Goal: Task Accomplishment & Management: Complete application form

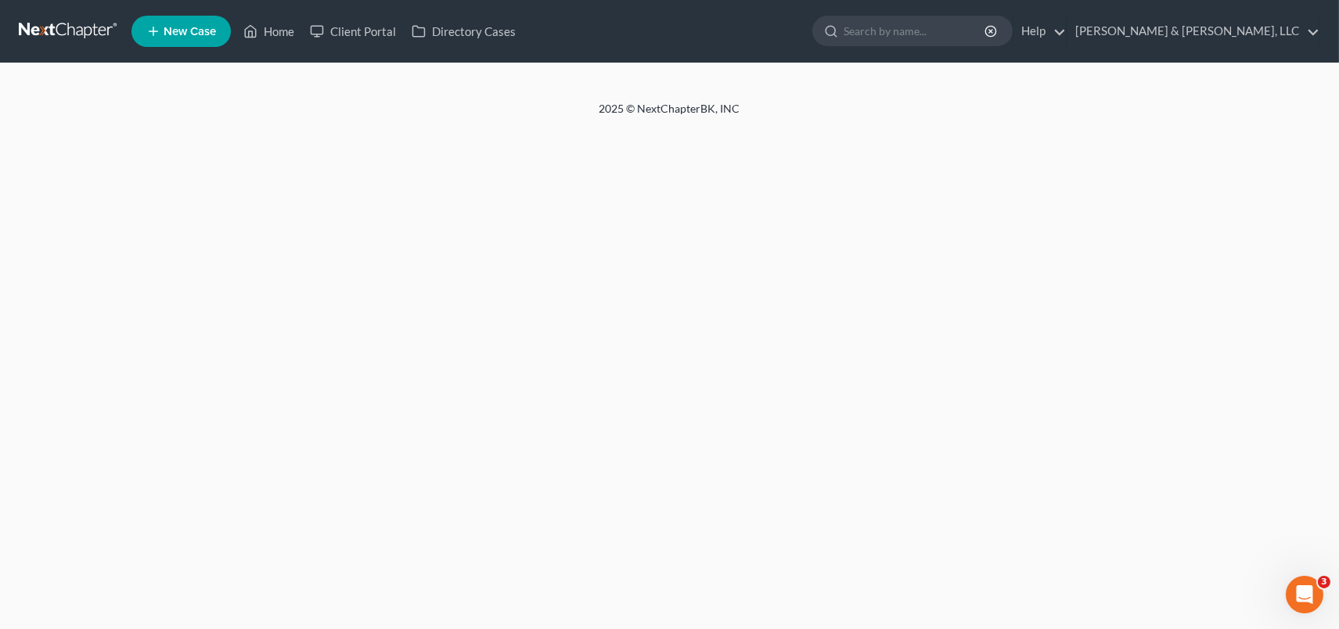
click at [189, 29] on span "New Case" at bounding box center [190, 32] width 52 height 12
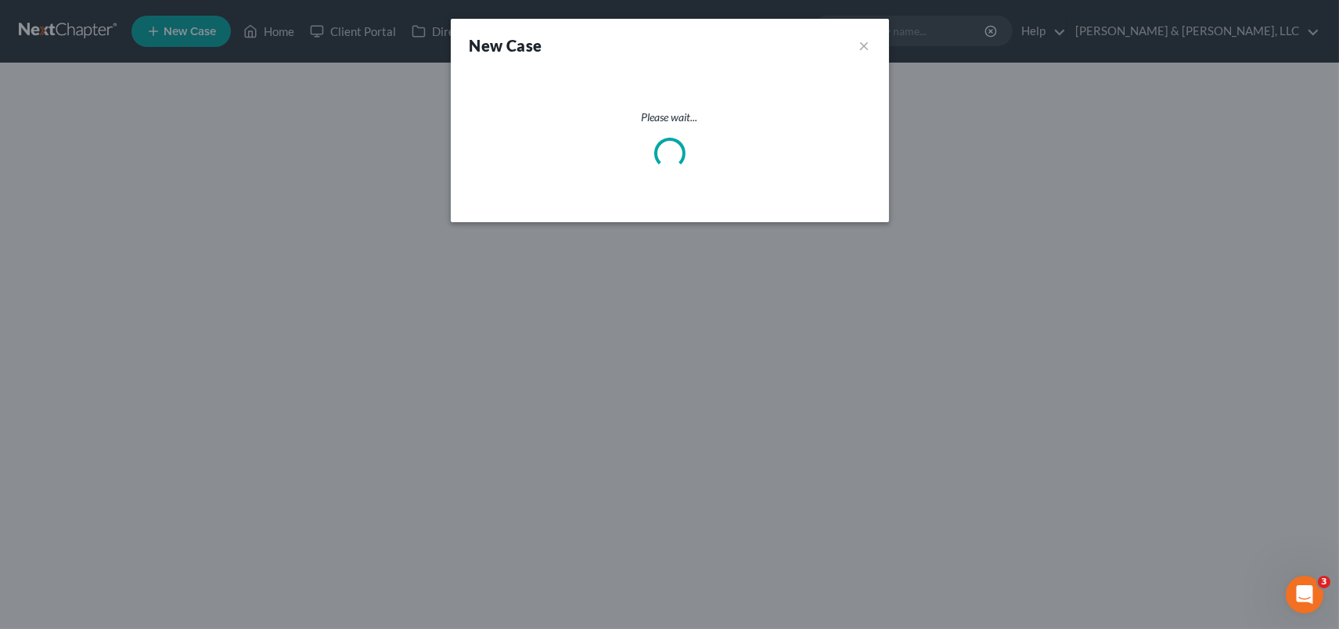
select select "19"
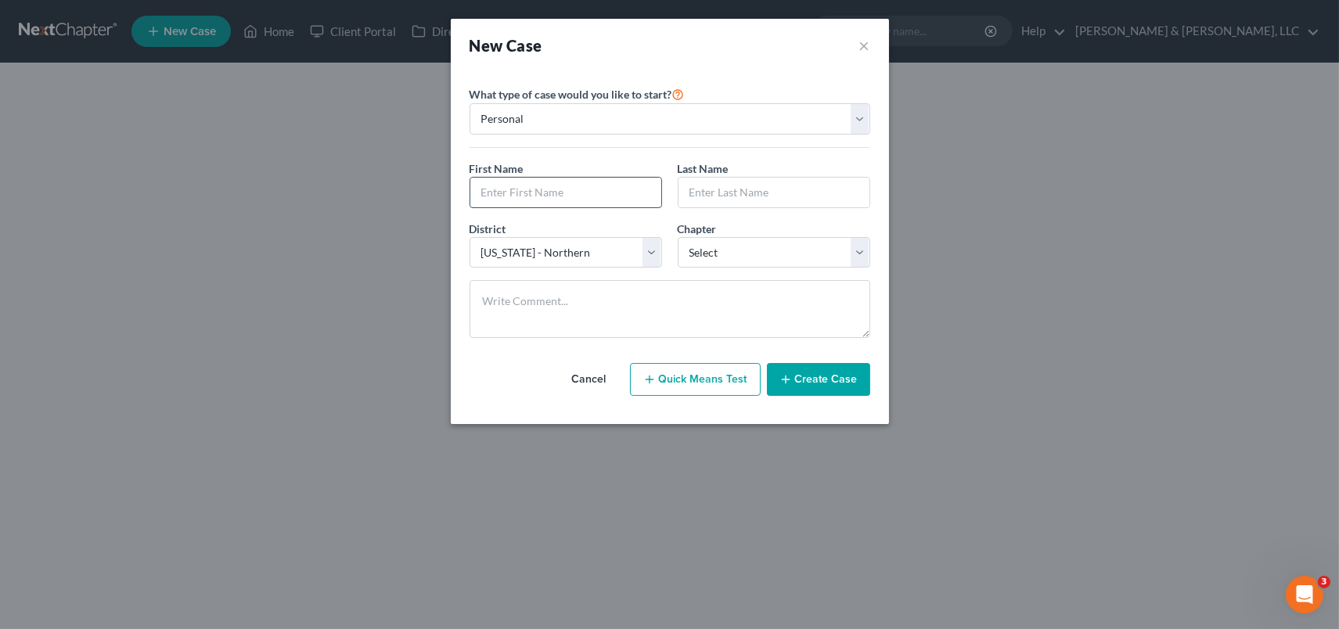
click at [577, 201] on input "text" at bounding box center [565, 193] width 191 height 30
click at [581, 199] on input "text" at bounding box center [565, 193] width 191 height 30
type input "[PERSON_NAME]"
click at [854, 246] on select "Select 7 11 12 13" at bounding box center [774, 252] width 192 height 31
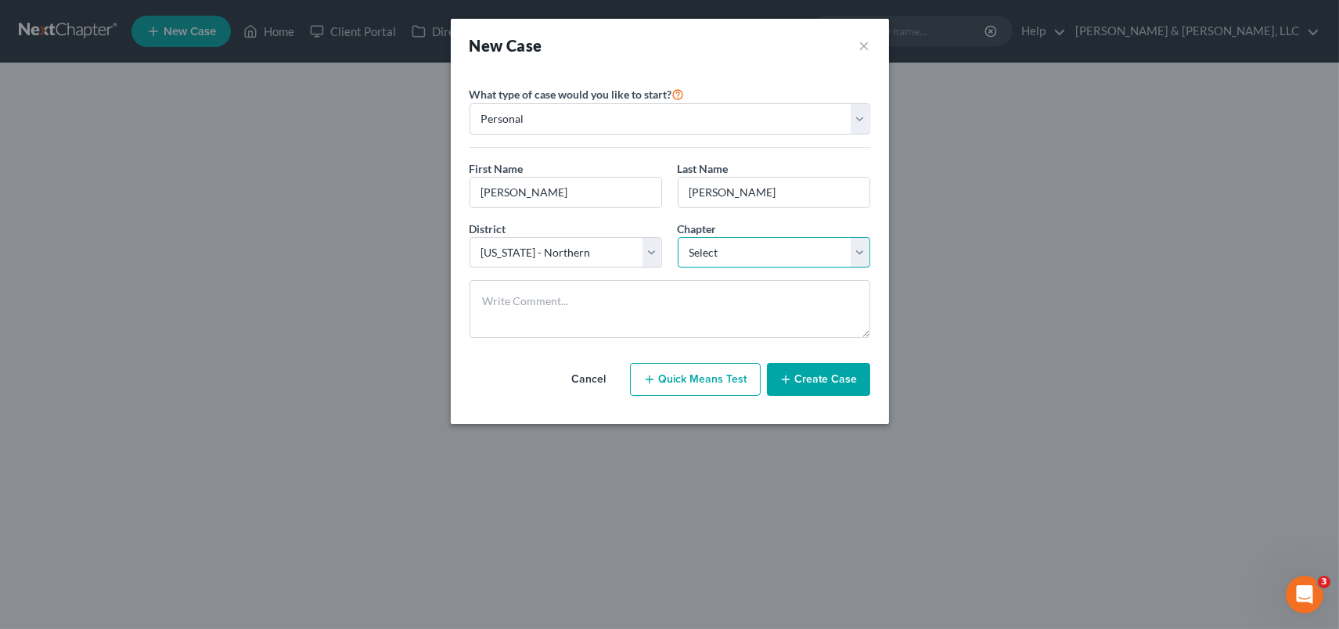
select select "0"
click at [678, 237] on select "Select 7 11 12 13" at bounding box center [774, 252] width 192 height 31
click at [796, 387] on button "Create Case" at bounding box center [818, 379] width 103 height 33
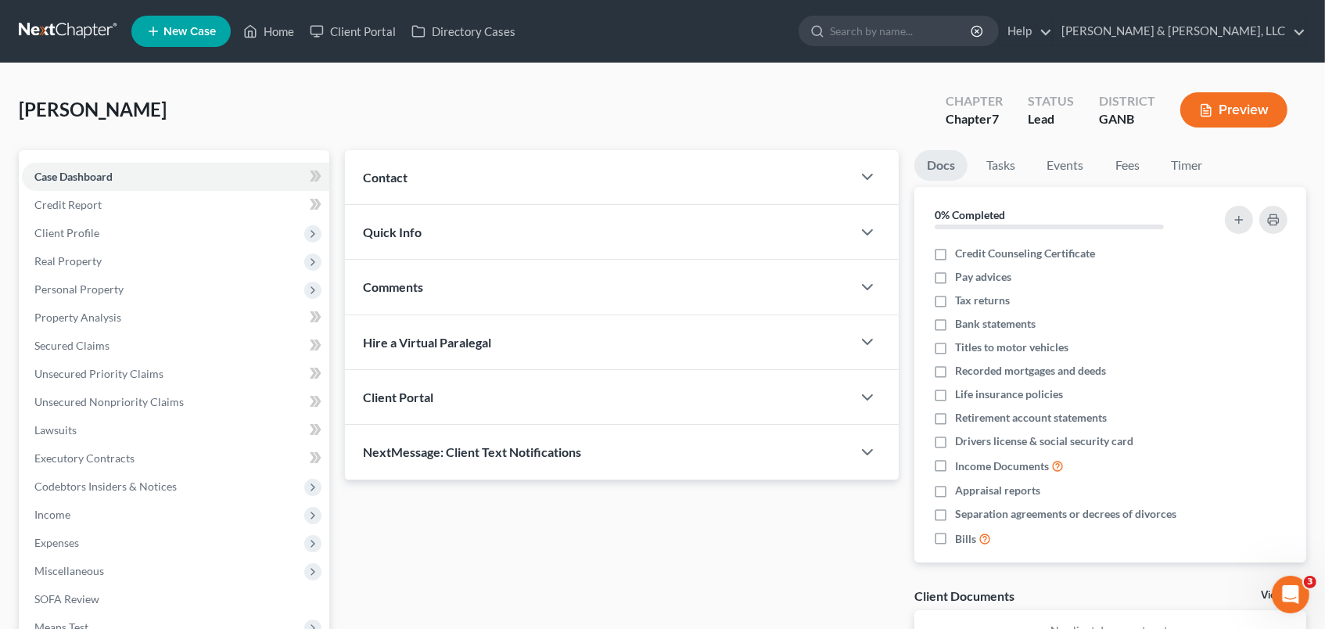
click at [394, 173] on span "Contact" at bounding box center [386, 177] width 45 height 15
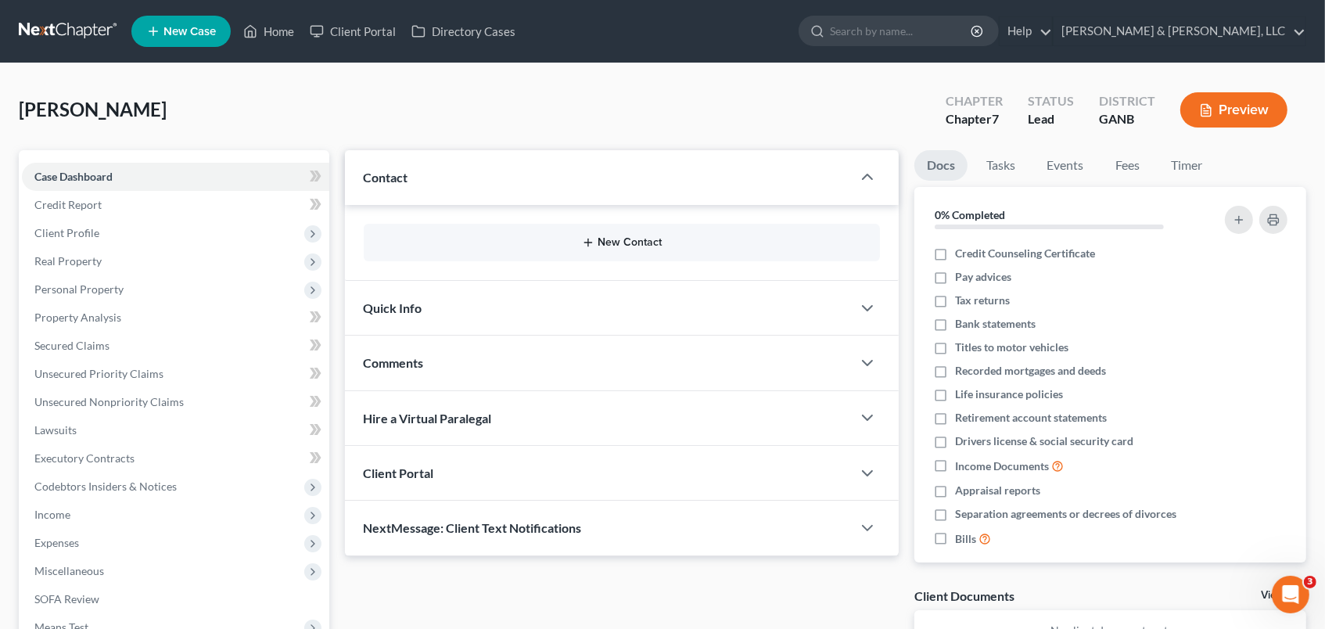
click at [618, 240] on button "New Contact" at bounding box center [622, 242] width 492 height 13
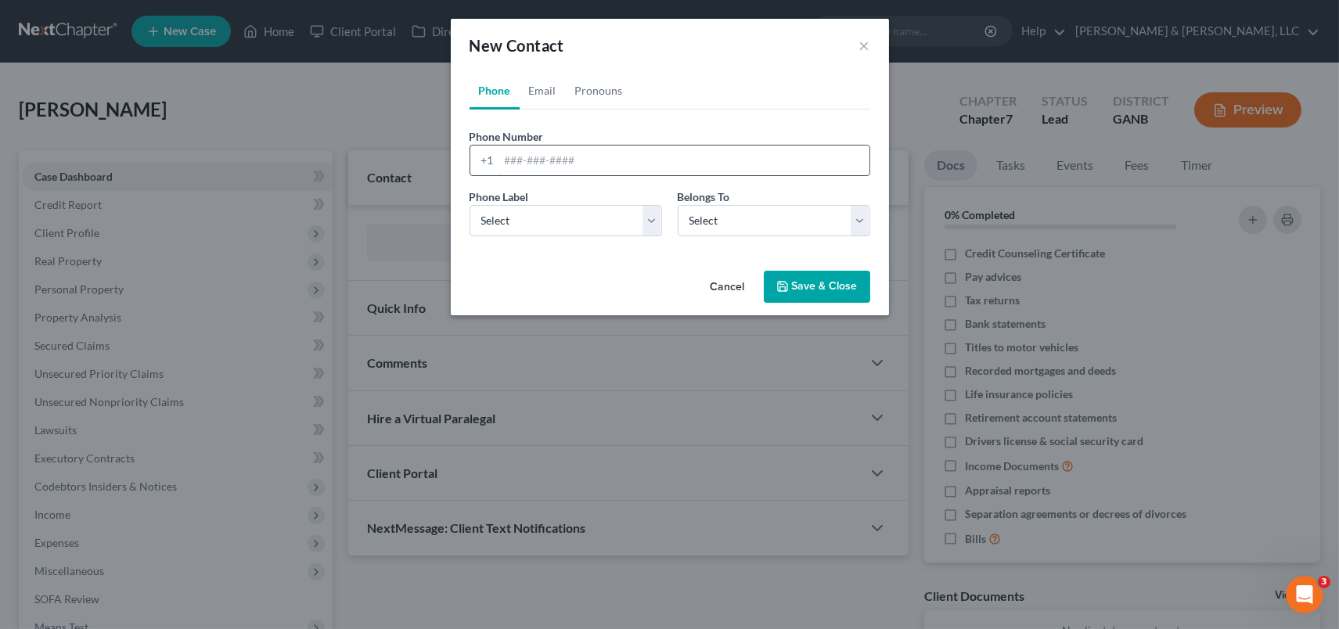
drag, startPoint x: 508, startPoint y: 164, endPoint x: 538, endPoint y: 149, distance: 33.2
click at [507, 163] on input "tel" at bounding box center [684, 161] width 370 height 30
click at [523, 161] on input "tel" at bounding box center [684, 161] width 370 height 30
click at [532, 169] on input "tel" at bounding box center [684, 161] width 370 height 30
type input "[PHONE_NUMBER]"
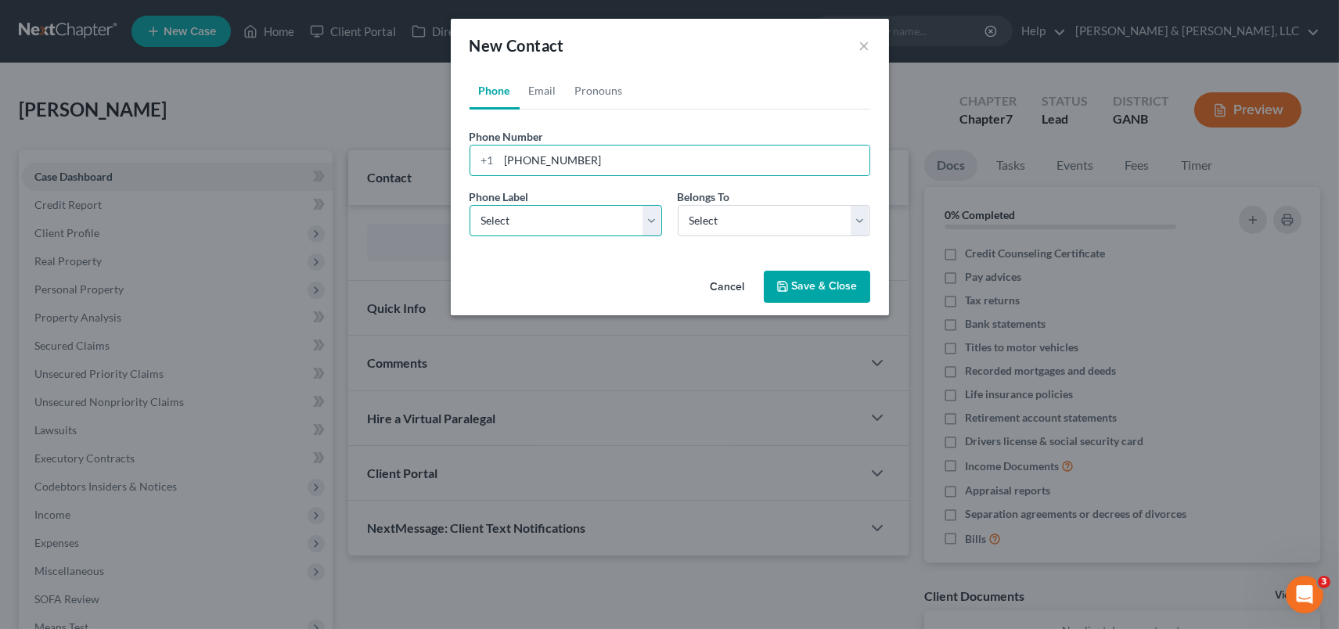
click at [642, 218] on select "Select Mobile Home Work Other" at bounding box center [565, 220] width 192 height 31
select select "0"
click at [469, 205] on select "Select Mobile Home Work Other" at bounding box center [565, 220] width 192 height 31
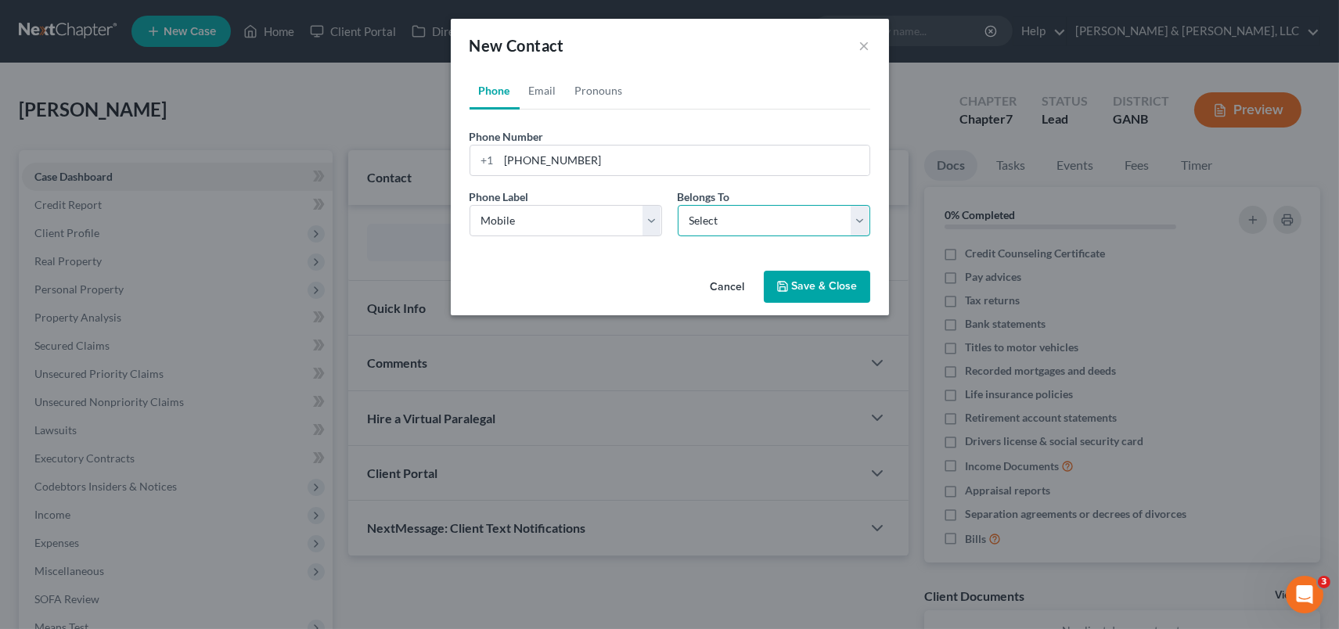
click at [858, 220] on select "Select Client Other" at bounding box center [774, 220] width 192 height 31
select select "0"
click at [678, 205] on select "Select Client Other" at bounding box center [774, 220] width 192 height 31
select select "0"
click at [551, 92] on link "Email" at bounding box center [543, 91] width 46 height 38
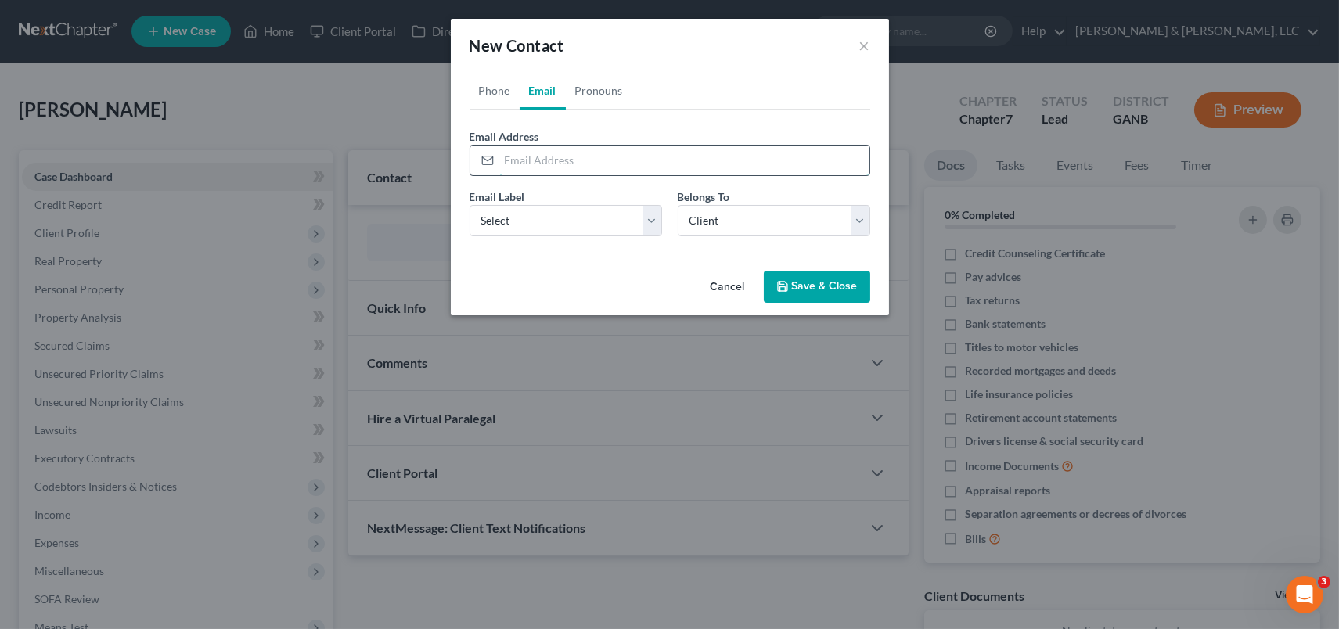
click at [556, 156] on input "email" at bounding box center [684, 161] width 370 height 30
type input "[EMAIL_ADDRESS][DOMAIN_NAME]"
click at [643, 225] on select "Select Home Work Other" at bounding box center [565, 220] width 192 height 31
select select "0"
click at [469, 205] on select "Select Home Work Other" at bounding box center [565, 220] width 192 height 31
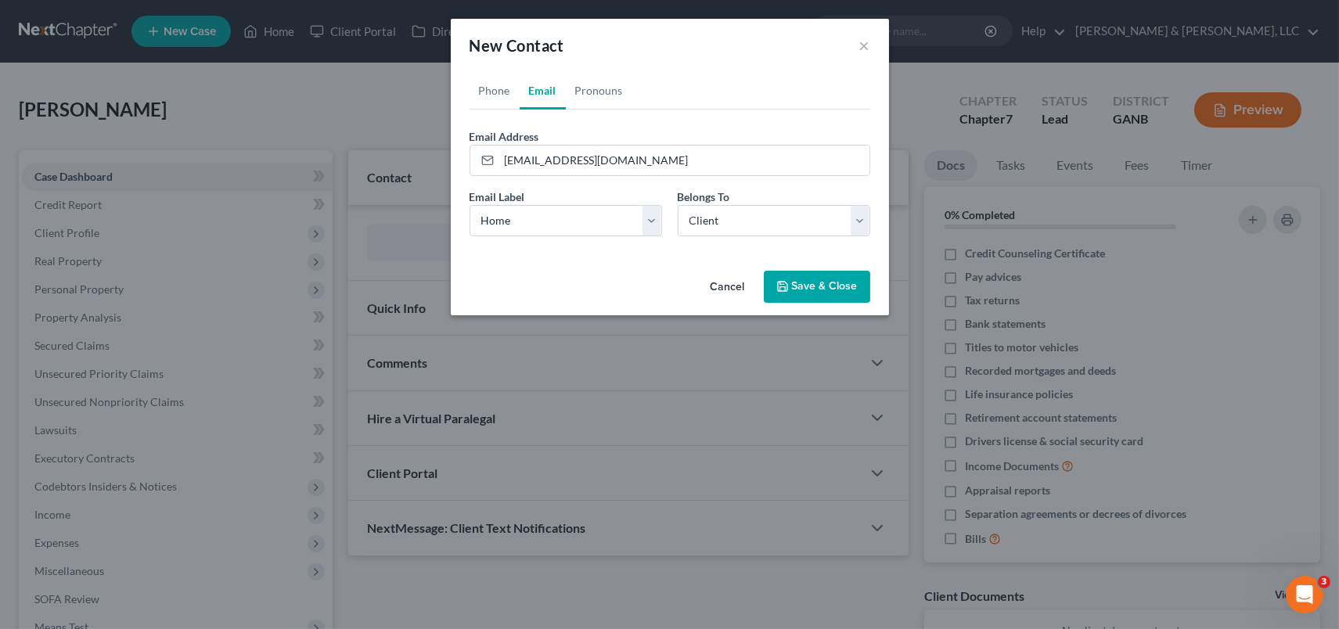
click at [824, 290] on button "Save & Close" at bounding box center [817, 287] width 106 height 33
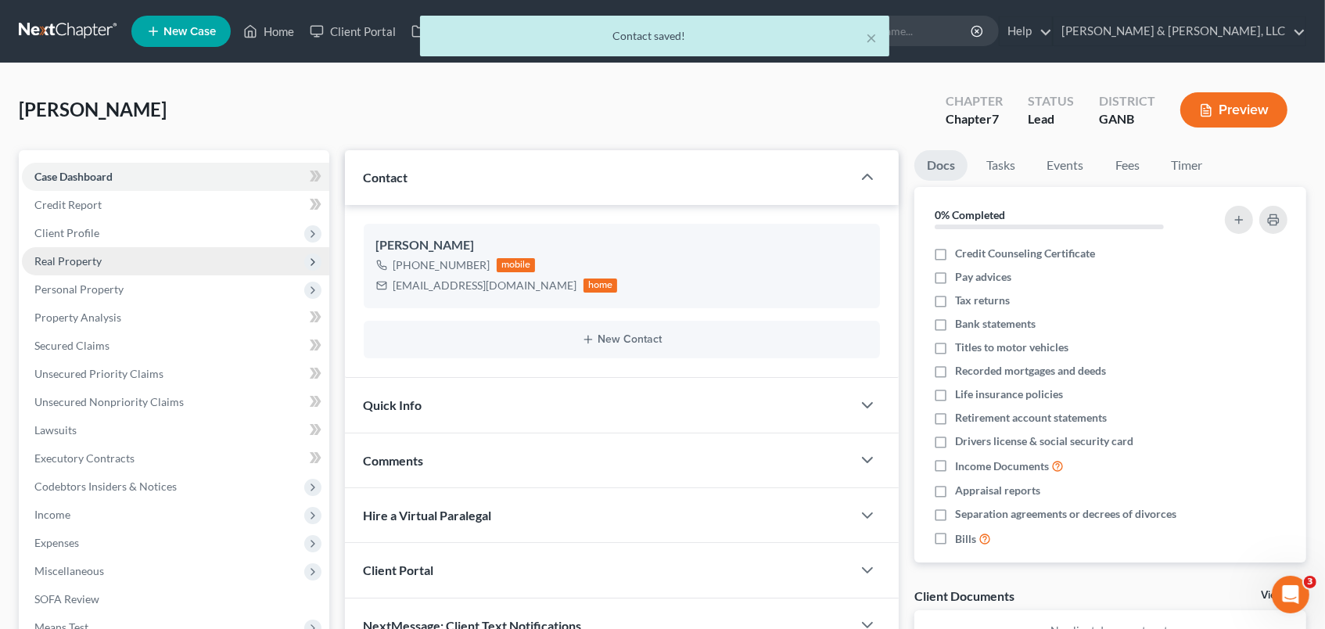
click at [85, 251] on span "Real Property" at bounding box center [176, 261] width 308 height 28
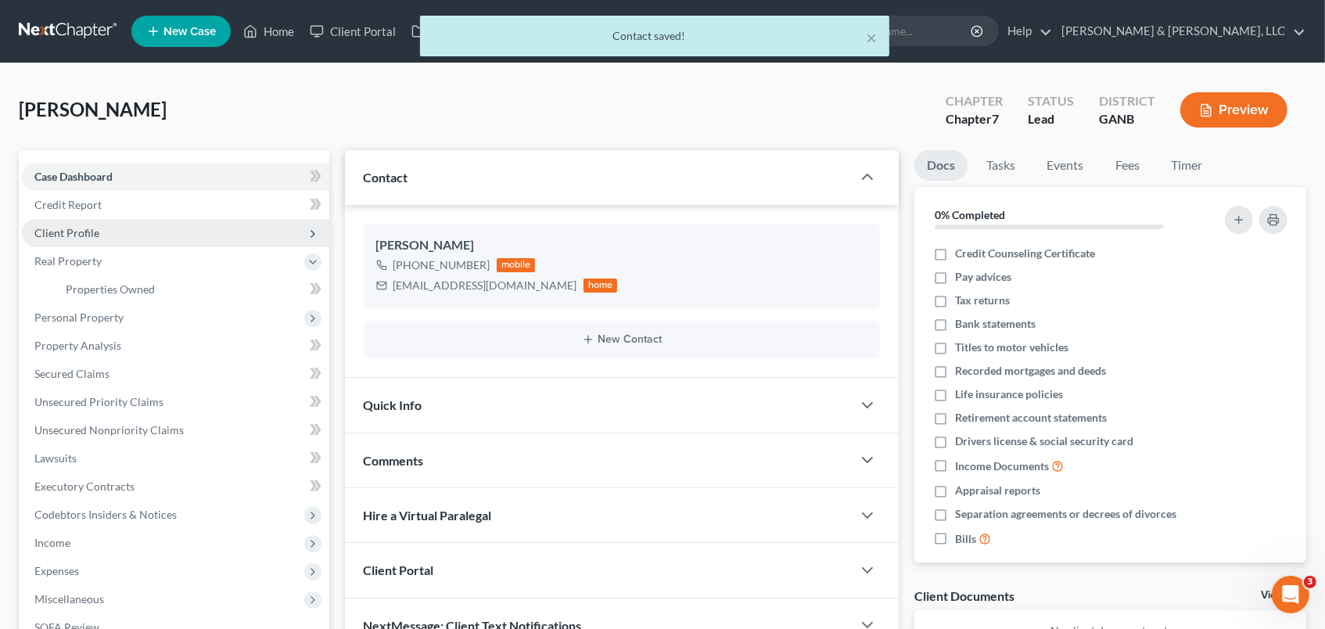
click at [101, 229] on span "Client Profile" at bounding box center [176, 233] width 308 height 28
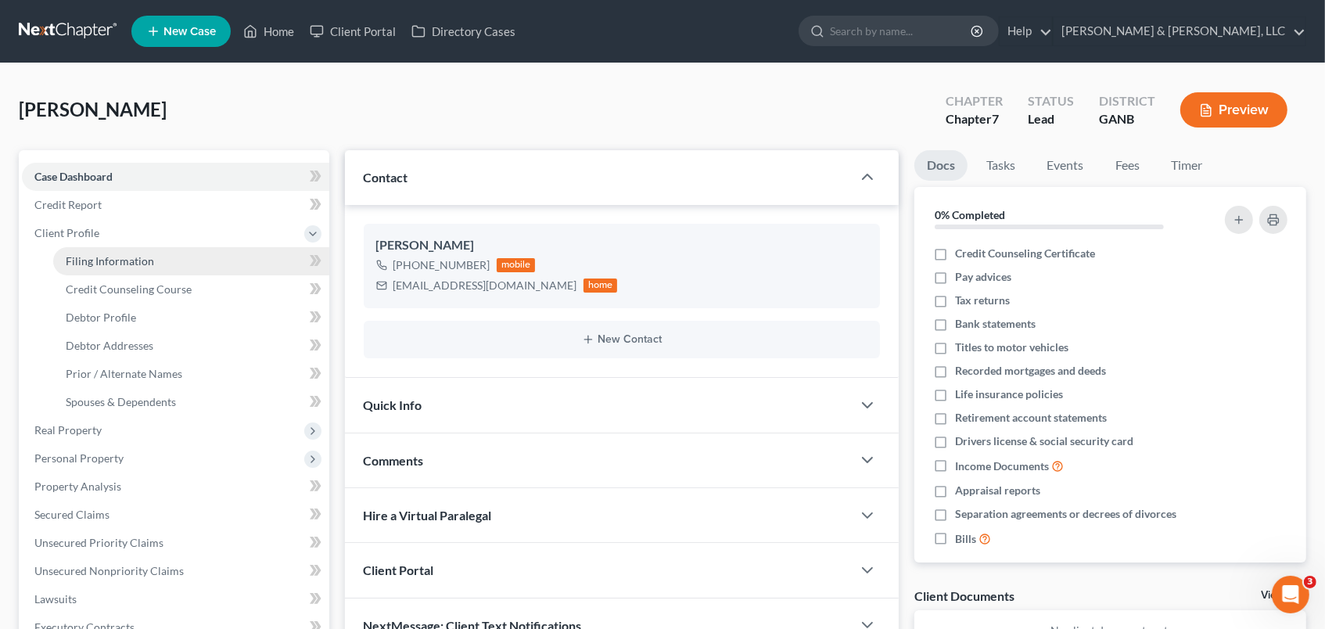
click at [119, 257] on span "Filing Information" at bounding box center [110, 260] width 88 height 13
select select "1"
select select "0"
select select "19"
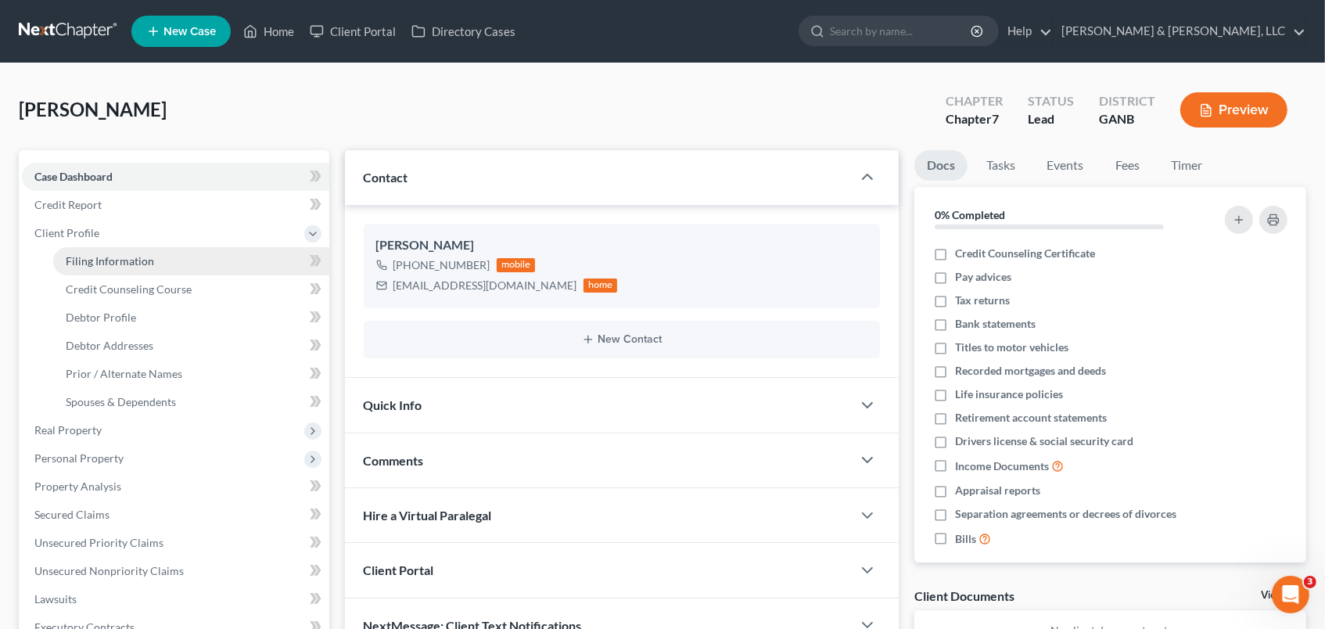
select select "10"
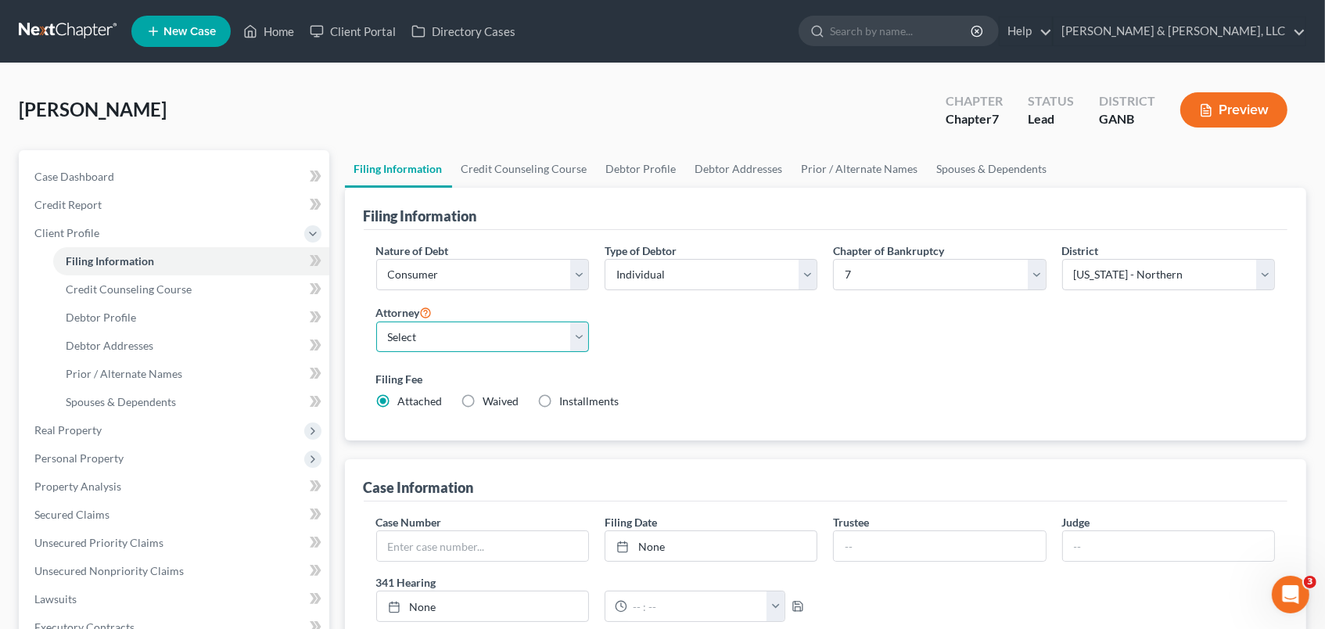
click at [461, 335] on select "Select [PERSON_NAME] - GANB [PERSON_NAME] - GANB" at bounding box center [482, 337] width 213 height 31
select select "0"
click at [376, 322] on select "Select [PERSON_NAME] - GANB [PERSON_NAME] - GANB" at bounding box center [482, 337] width 213 height 31
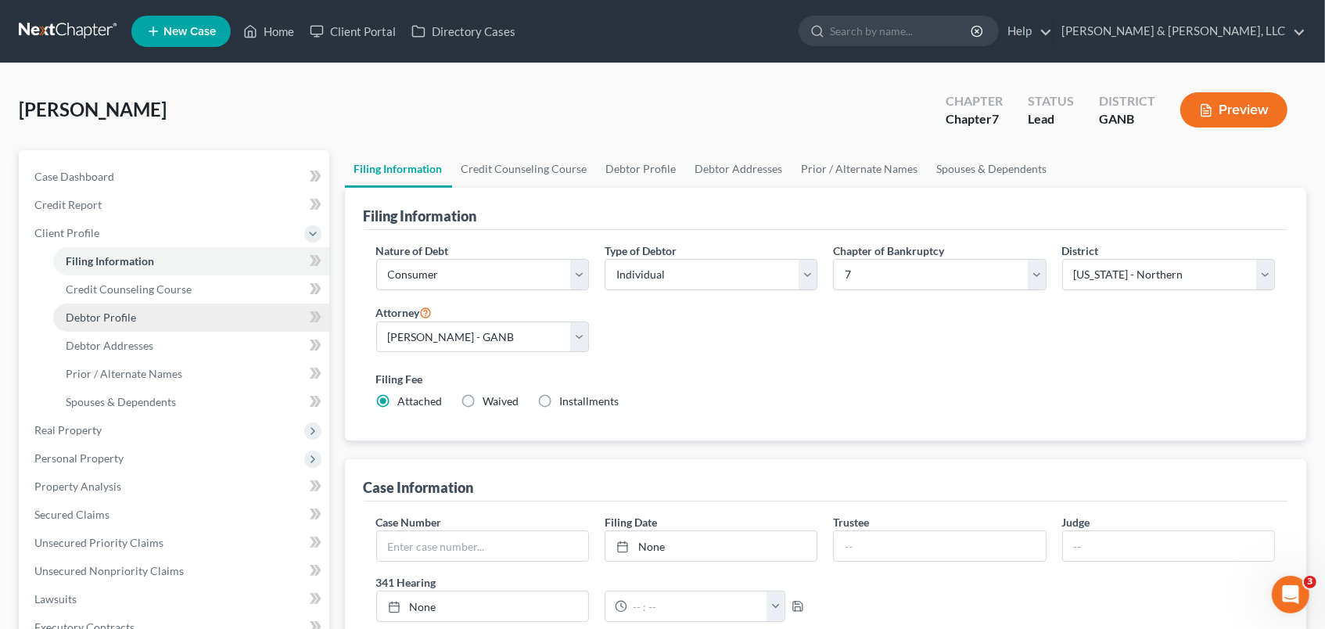
click at [138, 313] on link "Debtor Profile" at bounding box center [191, 318] width 276 height 28
select select "0"
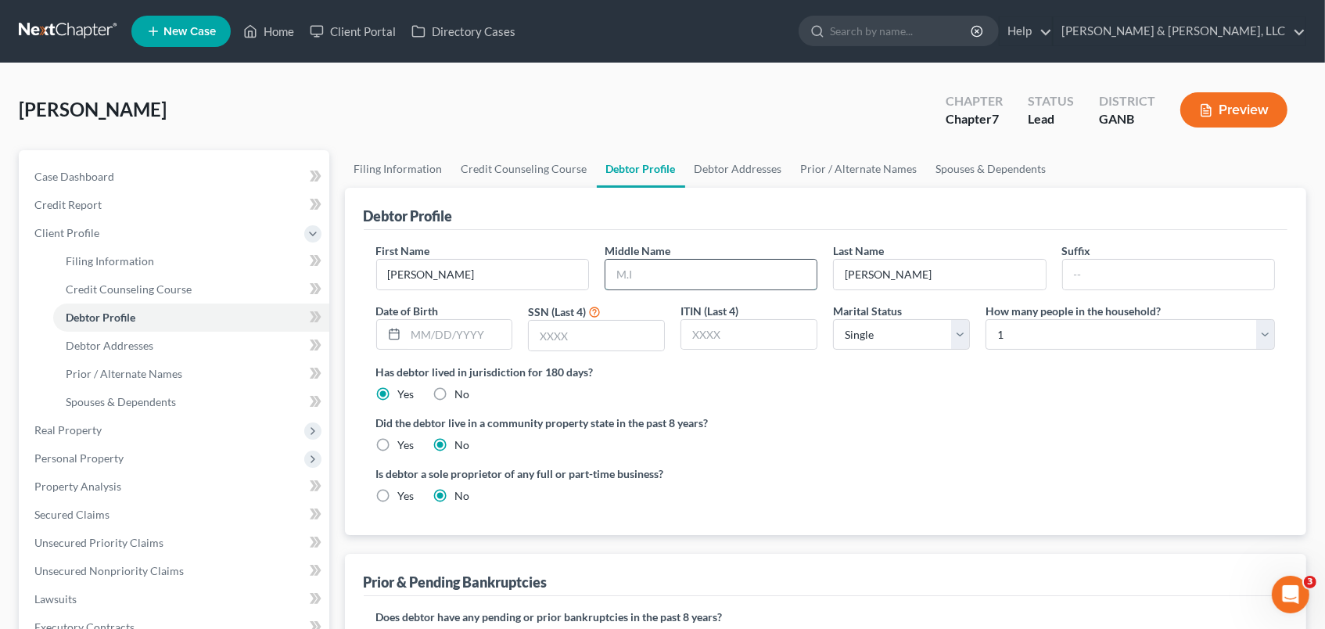
click at [688, 280] on input "text" at bounding box center [711, 275] width 211 height 30
type input "[PERSON_NAME]"
click at [430, 333] on input "text" at bounding box center [459, 335] width 106 height 30
type input "[DATE]"
click at [580, 341] on input "text" at bounding box center [596, 336] width 135 height 30
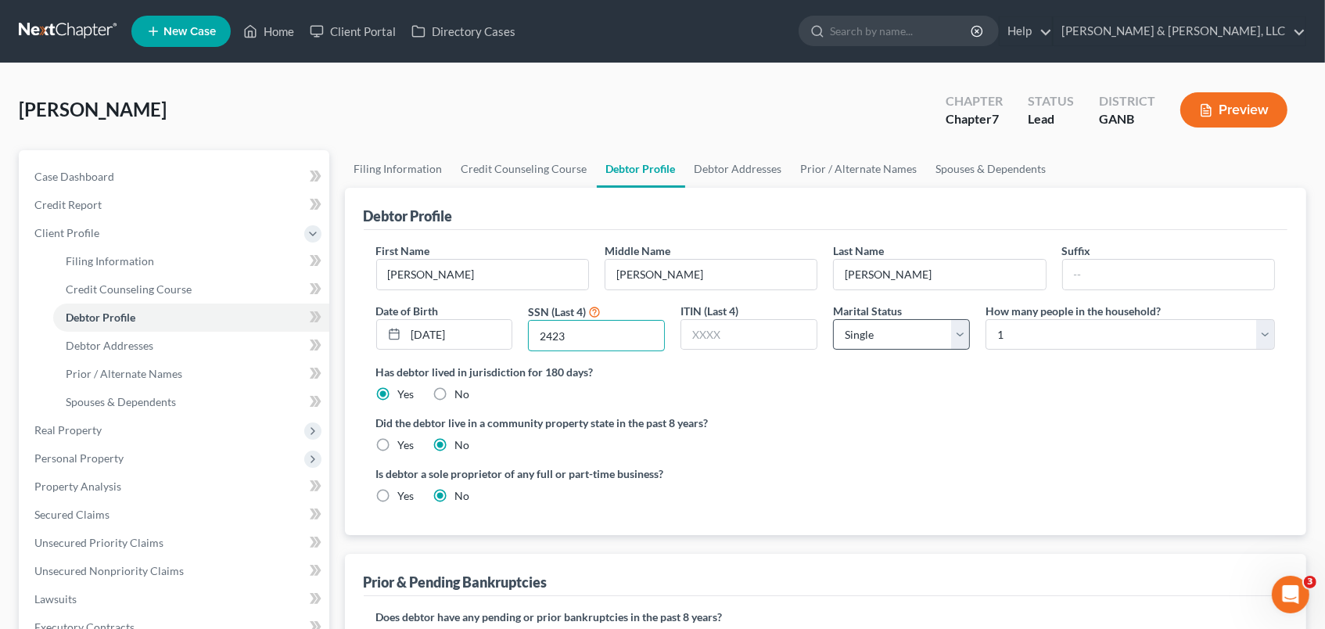
type input "2423"
click at [961, 336] on select "Select Single Married Separated Divorced Widowed" at bounding box center [901, 334] width 137 height 31
select select "1"
click at [833, 319] on select "Select Single Married Separated Divorced Widowed" at bounding box center [901, 334] width 137 height 31
click at [116, 347] on span "Debtor Addresses" at bounding box center [110, 345] width 88 height 13
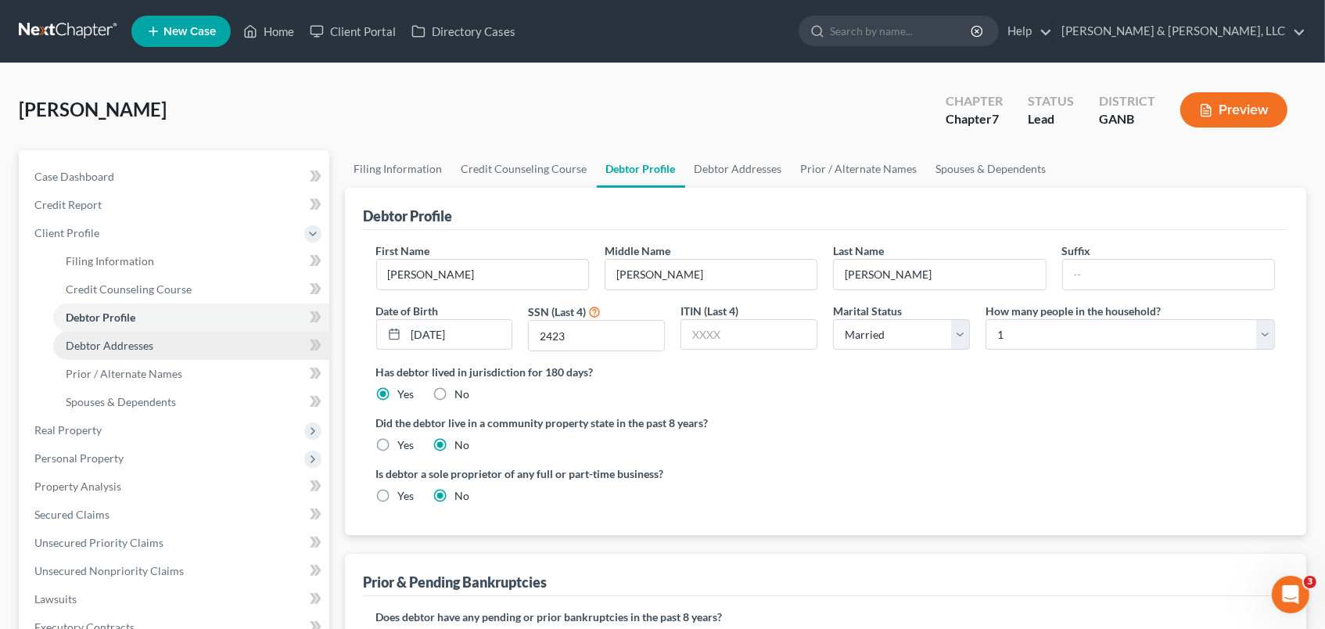
select select "0"
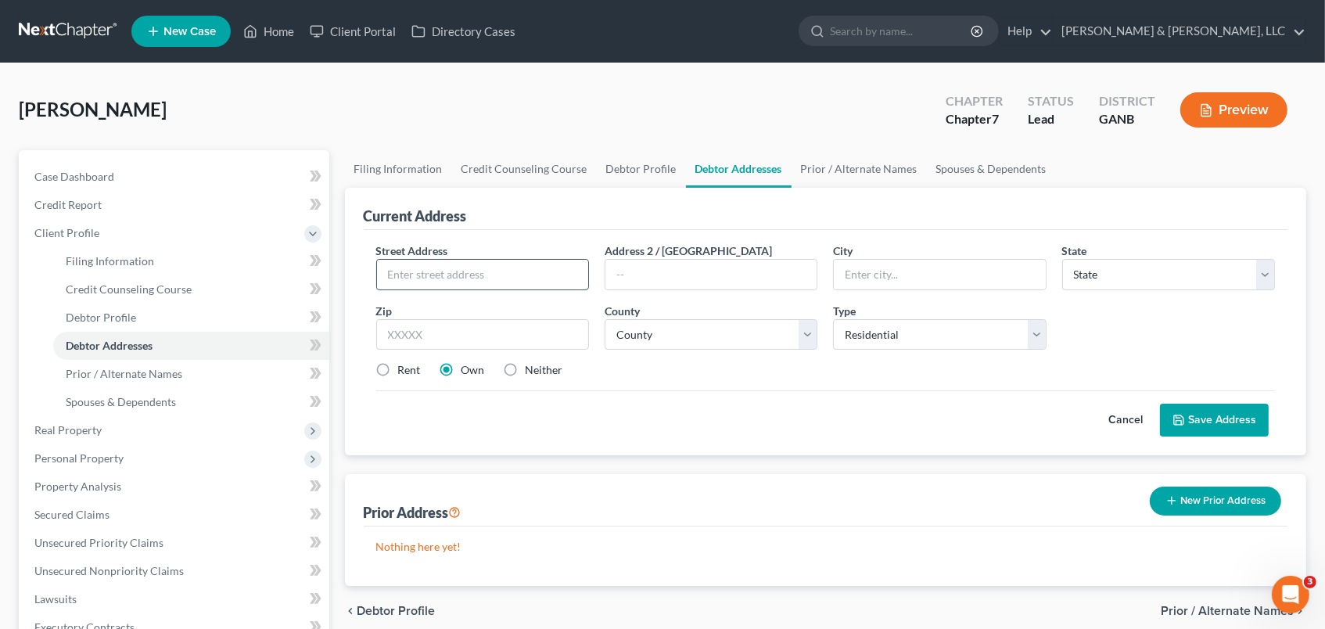
drag, startPoint x: 441, startPoint y: 281, endPoint x: 473, endPoint y: 279, distance: 32.1
click at [443, 280] on input "text" at bounding box center [482, 275] width 211 height 30
type input "[STREET_ADDRESS]"
type input "[PERSON_NAME]"
select select "10"
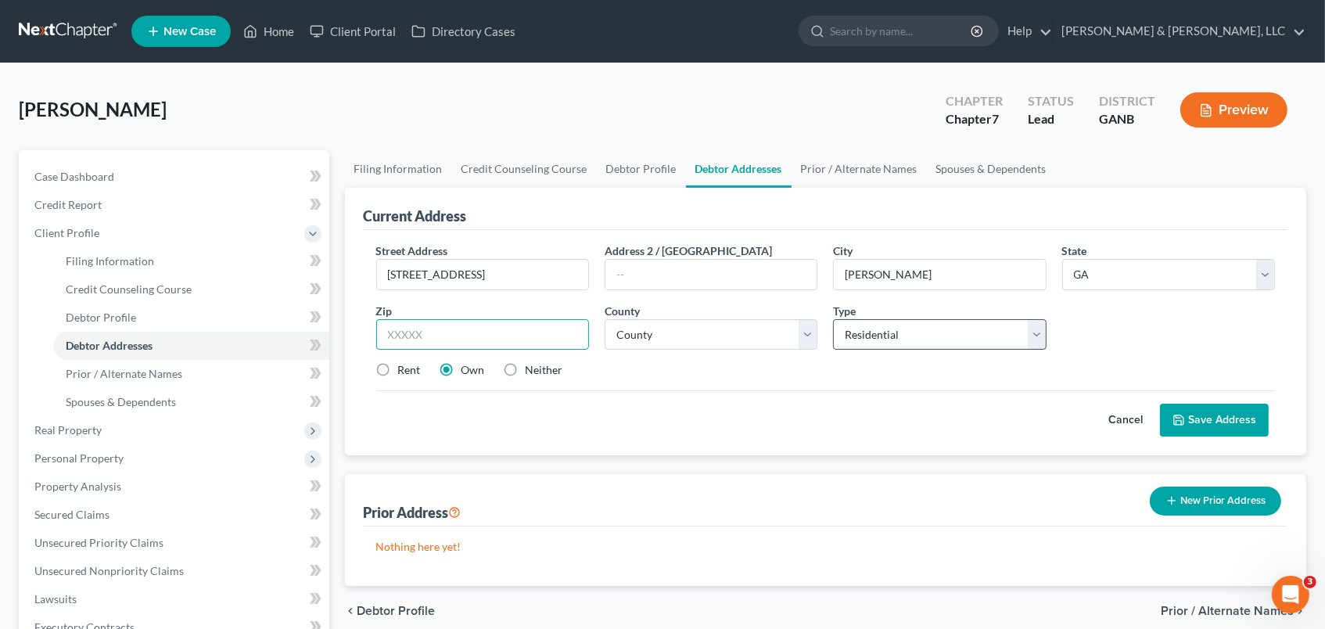
type input "."
type input "30720"
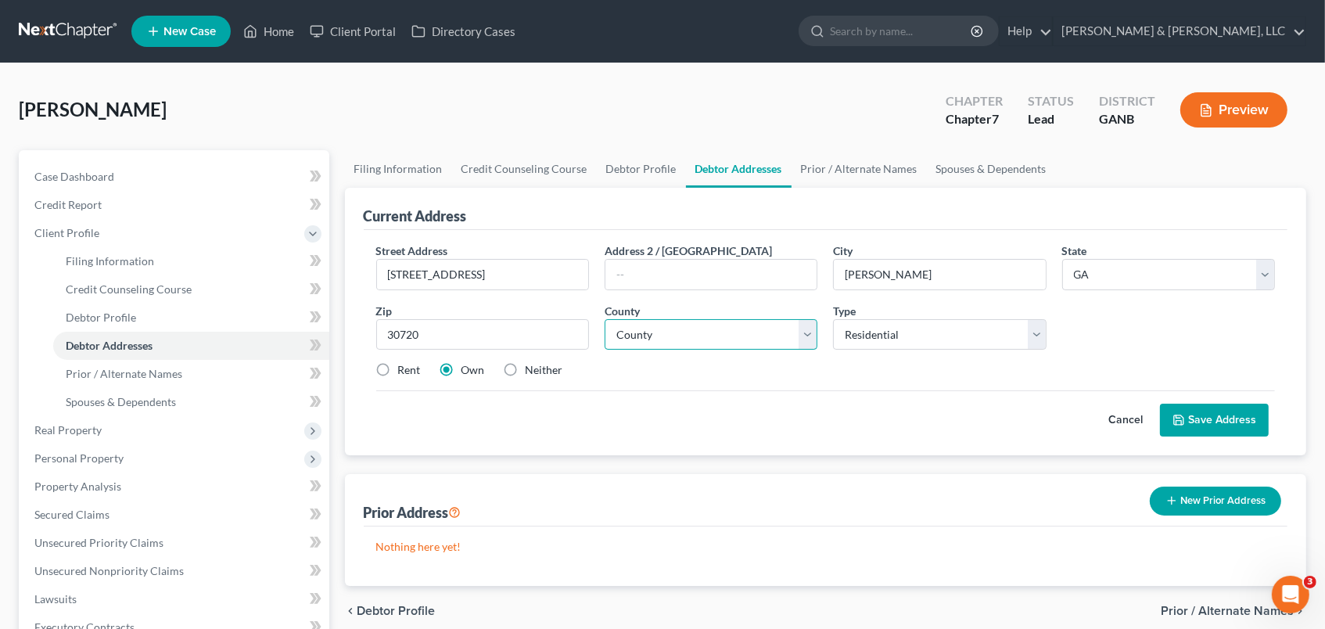
click at [807, 340] on select "County [GEOGRAPHIC_DATA] [GEOGRAPHIC_DATA] [GEOGRAPHIC_DATA] [GEOGRAPHIC_DATA] …" at bounding box center [711, 334] width 213 height 31
click at [605, 319] on select "County [GEOGRAPHIC_DATA] [GEOGRAPHIC_DATA] [GEOGRAPHIC_DATA] [GEOGRAPHIC_DATA] …" at bounding box center [711, 334] width 213 height 31
click at [807, 332] on select "County [GEOGRAPHIC_DATA] [GEOGRAPHIC_DATA] [GEOGRAPHIC_DATA] [GEOGRAPHIC_DATA] …" at bounding box center [711, 334] width 213 height 31
select select "154"
click at [605, 319] on select "County [GEOGRAPHIC_DATA] [GEOGRAPHIC_DATA] [GEOGRAPHIC_DATA] [GEOGRAPHIC_DATA] …" at bounding box center [711, 334] width 213 height 31
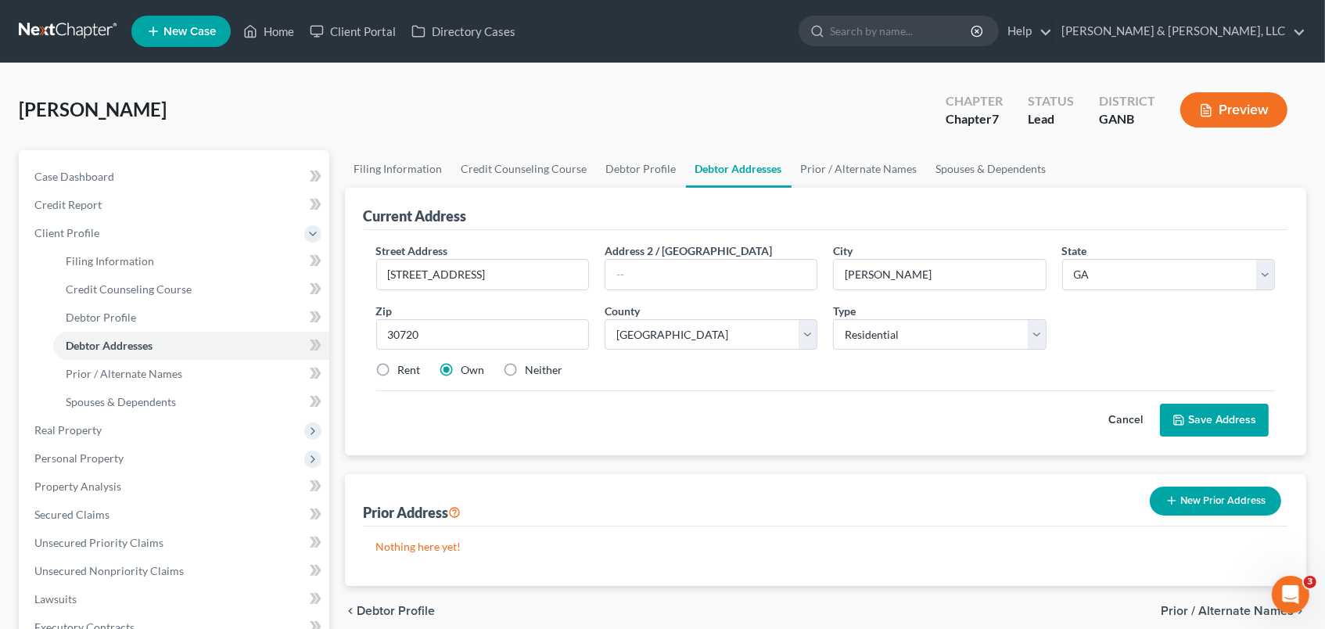
click at [398, 363] on label "Rent" at bounding box center [409, 370] width 23 height 16
click at [405, 363] on input "Rent" at bounding box center [410, 367] width 10 height 10
radio input "true"
click at [1222, 423] on button "Save Address" at bounding box center [1214, 420] width 109 height 33
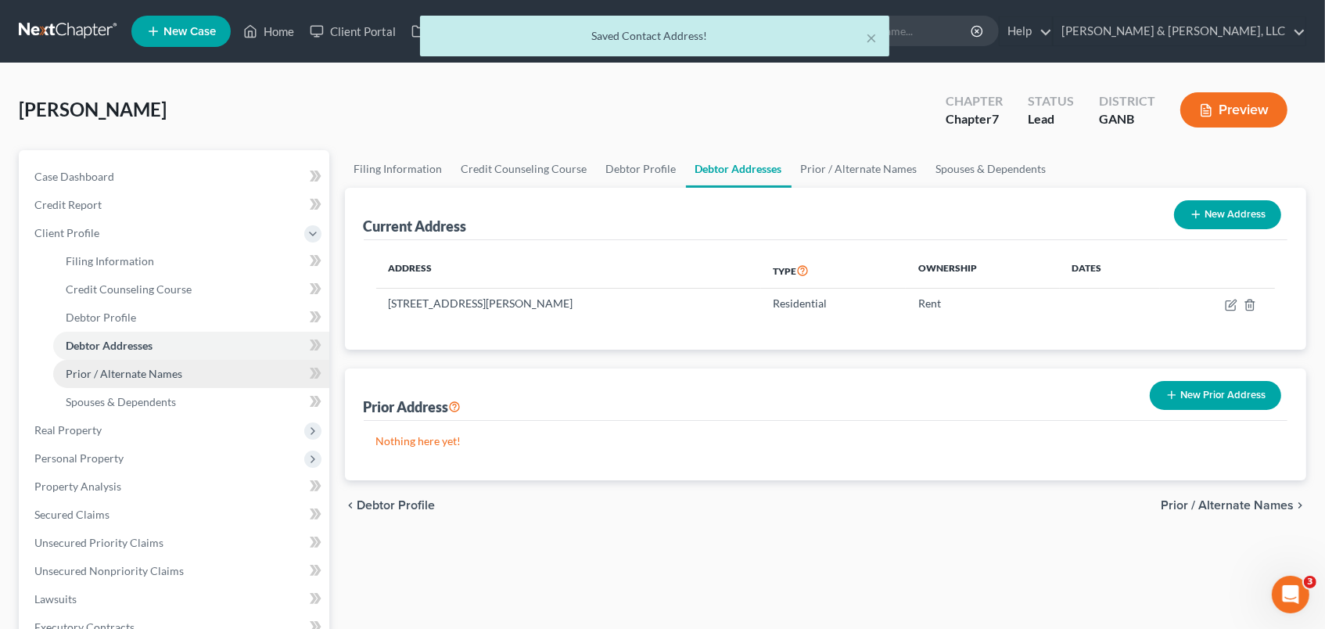
click at [149, 377] on span "Prior / Alternate Names" at bounding box center [124, 373] width 117 height 13
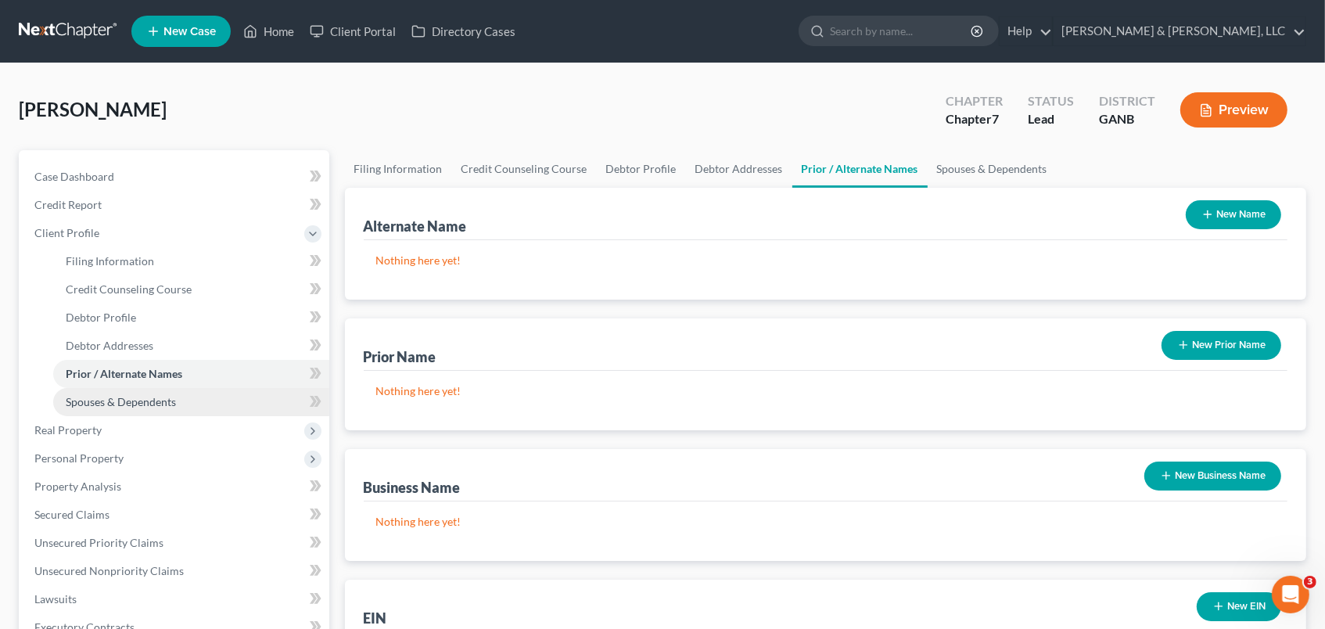
click at [178, 394] on link "Spouses & Dependents" at bounding box center [191, 402] width 276 height 28
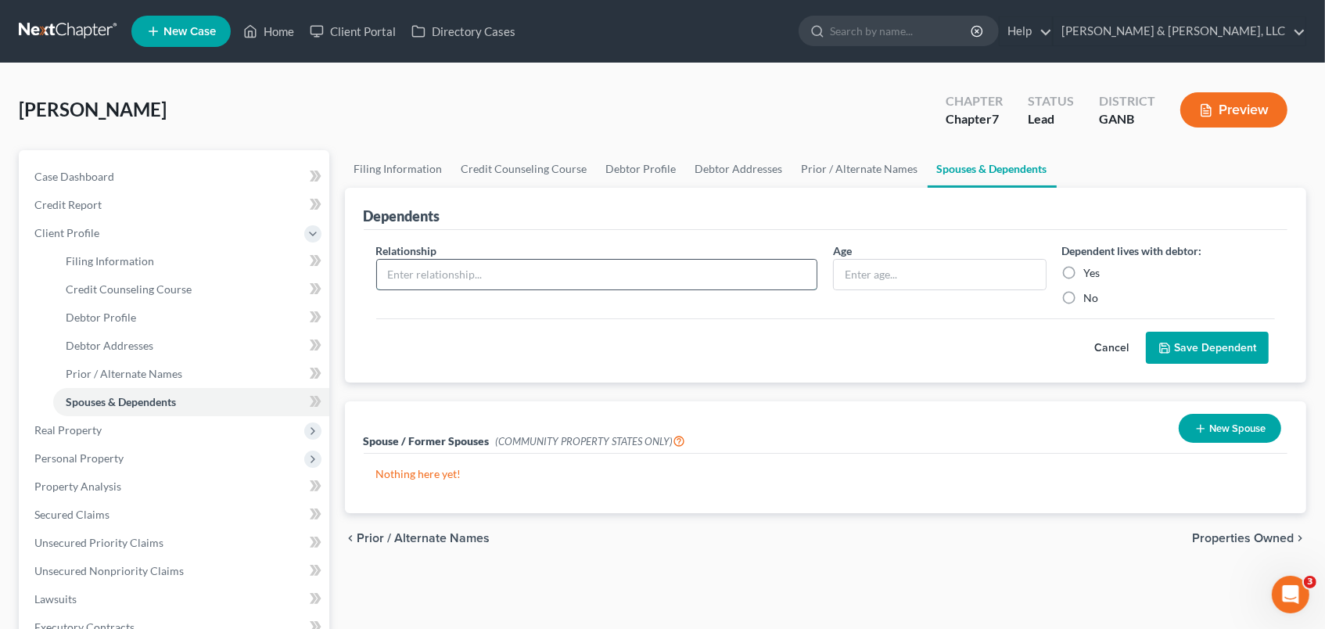
click at [520, 274] on input "text" at bounding box center [597, 275] width 441 height 30
type input "Son"
type input "11"
drag, startPoint x: 1070, startPoint y: 270, endPoint x: 1096, endPoint y: 270, distance: 26.6
click at [1084, 270] on label "Yes" at bounding box center [1092, 273] width 16 height 16
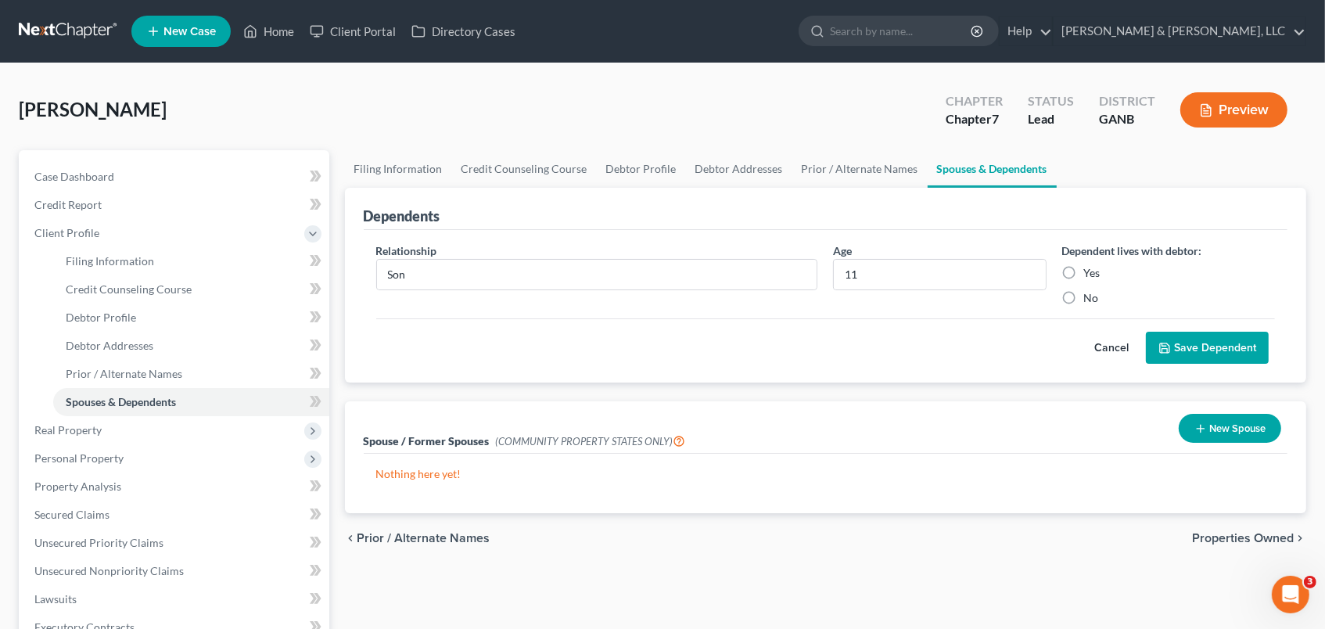
click at [1091, 270] on input "Yes" at bounding box center [1096, 270] width 10 height 10
radio input "true"
click at [1190, 347] on button "Save Dependent" at bounding box center [1207, 348] width 123 height 33
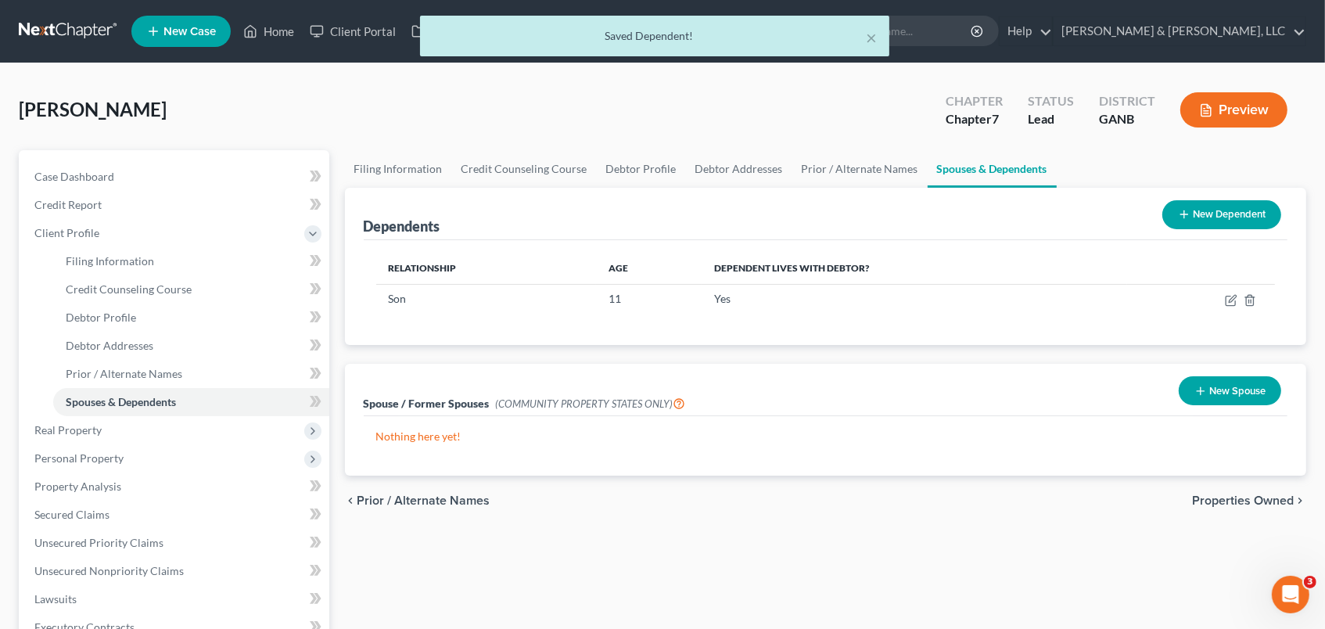
click at [1205, 204] on button "New Dependent" at bounding box center [1222, 214] width 119 height 29
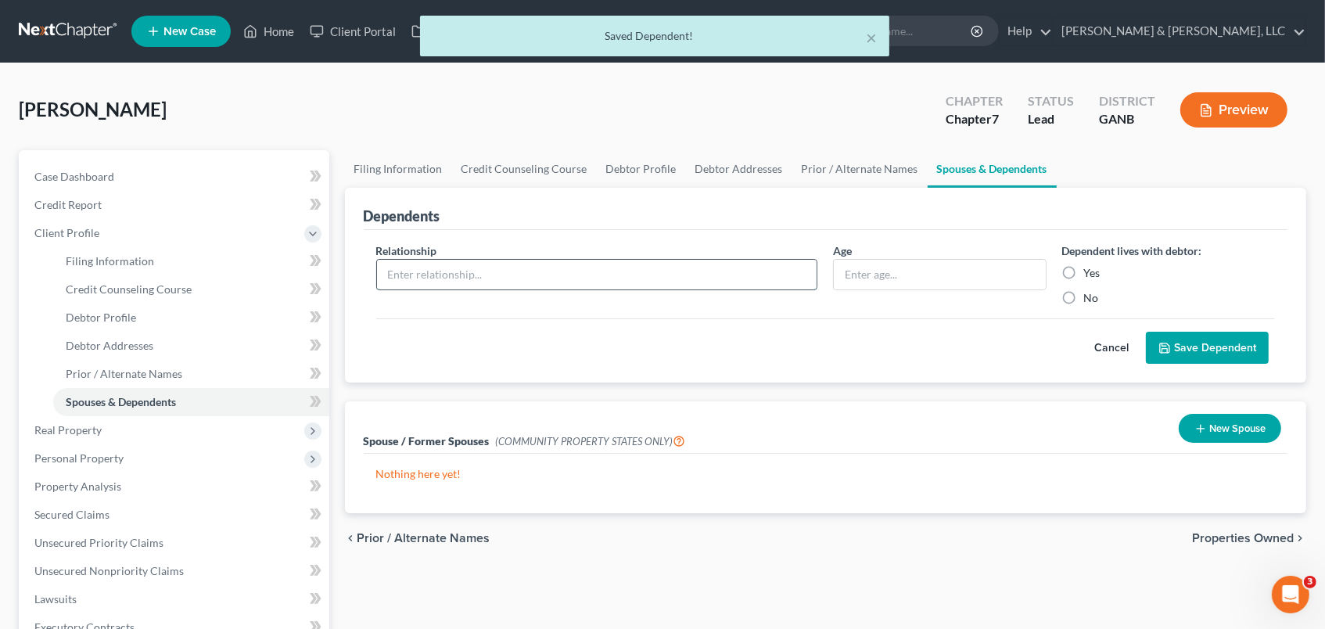
click at [606, 275] on input "text" at bounding box center [597, 275] width 441 height 30
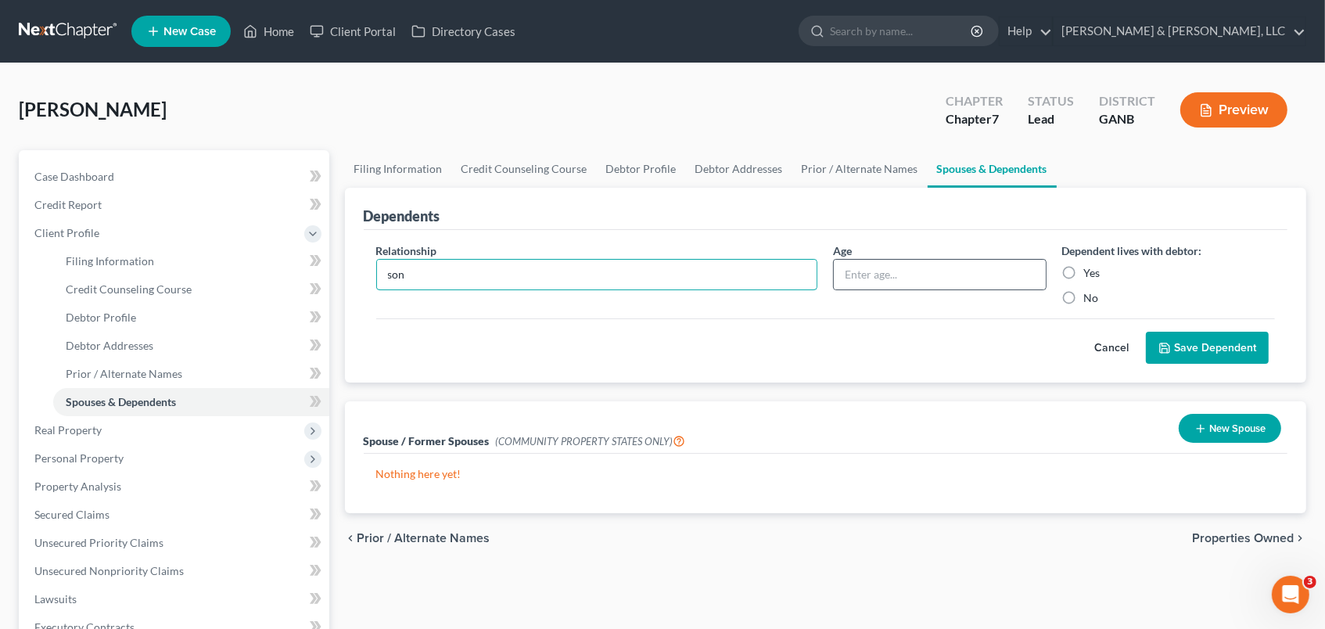
type input "son"
click at [959, 287] on div at bounding box center [939, 274] width 213 height 31
type input "8"
drag, startPoint x: 1074, startPoint y: 271, endPoint x: 1152, endPoint y: 308, distance: 86.5
click at [1084, 271] on label "Yes" at bounding box center [1092, 273] width 16 height 16
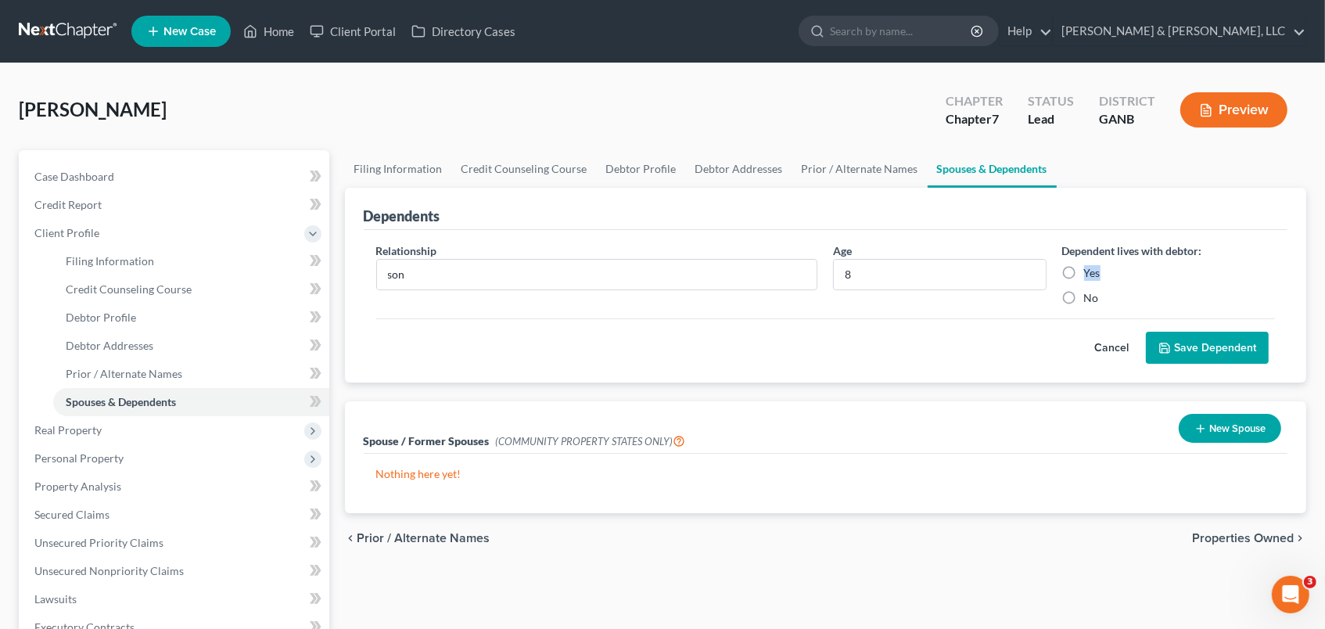
click at [1084, 268] on label "Yes" at bounding box center [1092, 273] width 16 height 16
click at [1091, 268] on input "Yes" at bounding box center [1096, 270] width 10 height 10
radio input "true"
click at [443, 279] on input "son" at bounding box center [597, 275] width 441 height 30
type input "s"
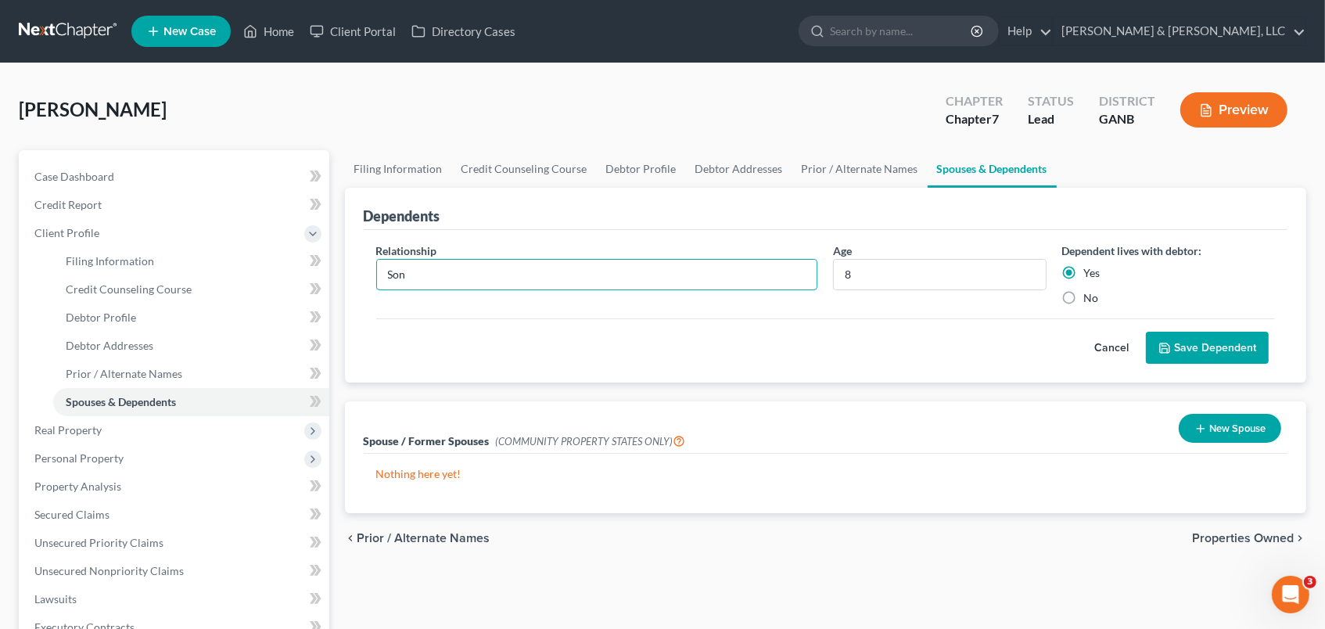
type input "Son"
click at [1168, 348] on polyline "submit" at bounding box center [1165, 350] width 5 height 4
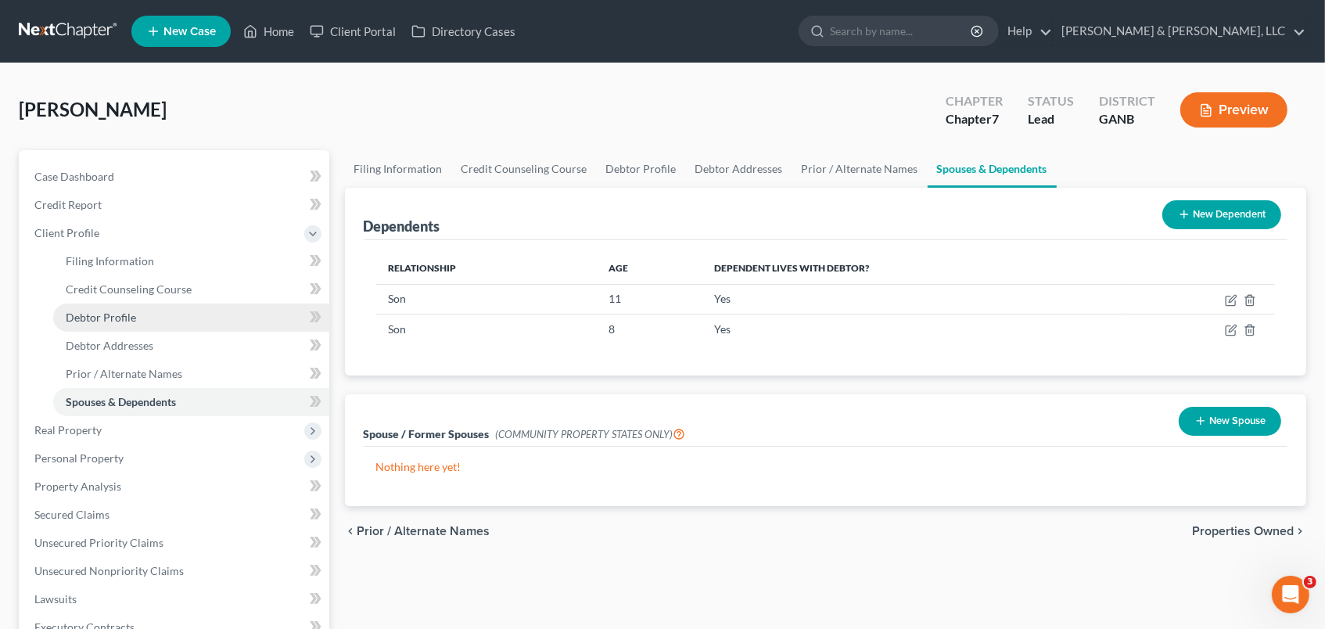
click at [127, 312] on span "Debtor Profile" at bounding box center [101, 317] width 70 height 13
select select "1"
select select "0"
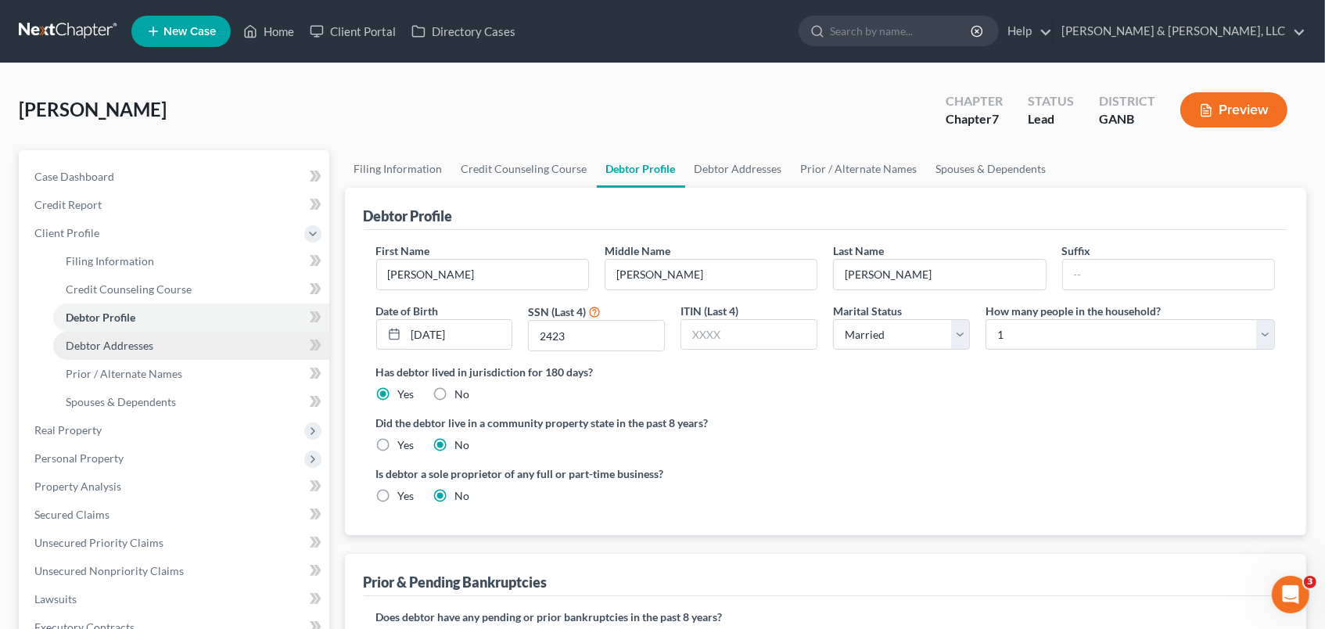
click at [125, 343] on span "Debtor Addresses" at bounding box center [110, 345] width 88 height 13
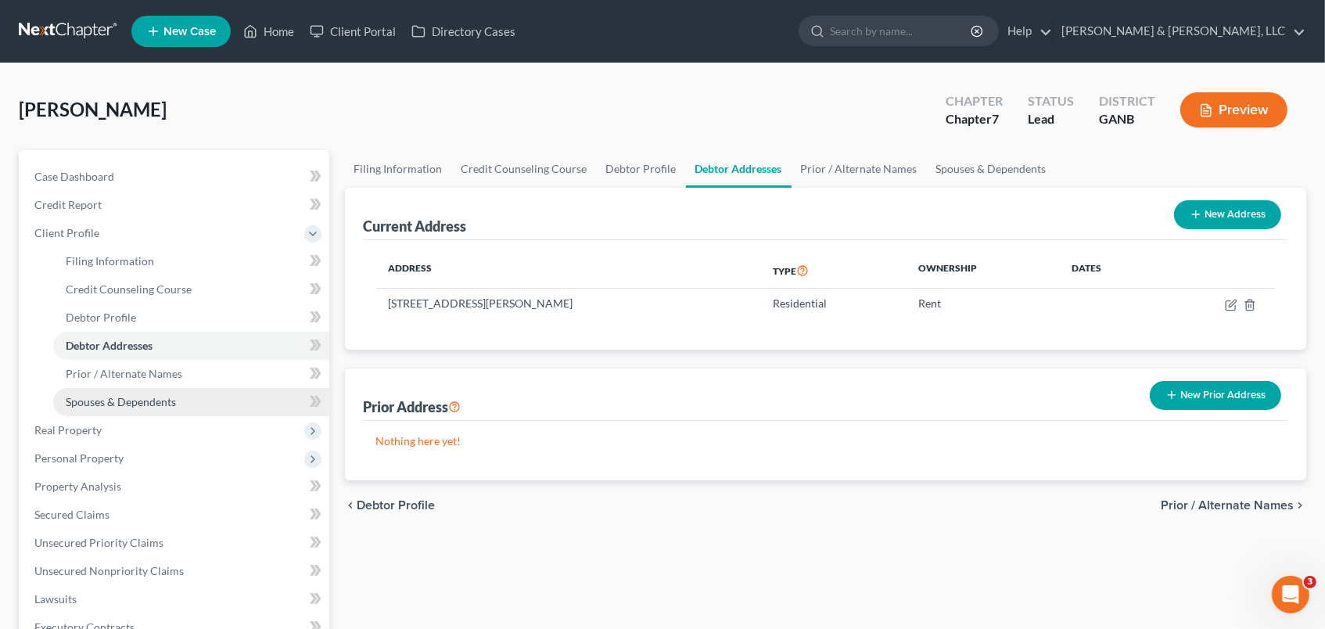
click at [137, 405] on span "Spouses & Dependents" at bounding box center [121, 401] width 110 height 13
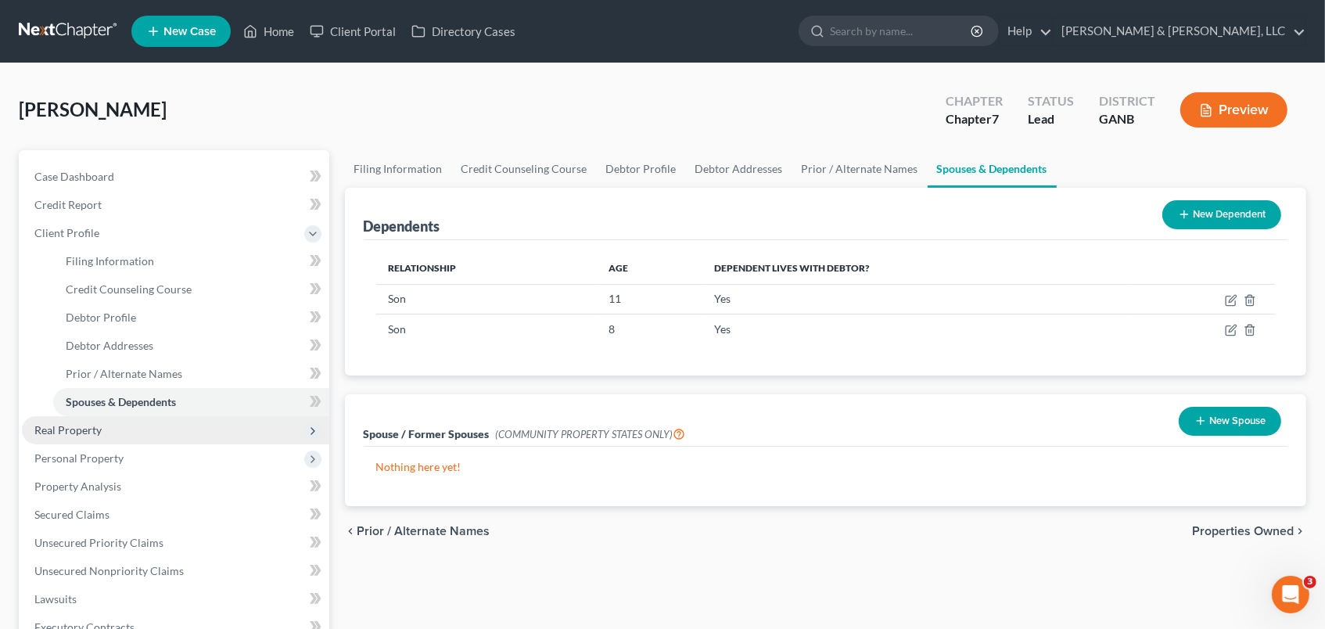
click at [73, 426] on span "Real Property" at bounding box center [67, 429] width 67 height 13
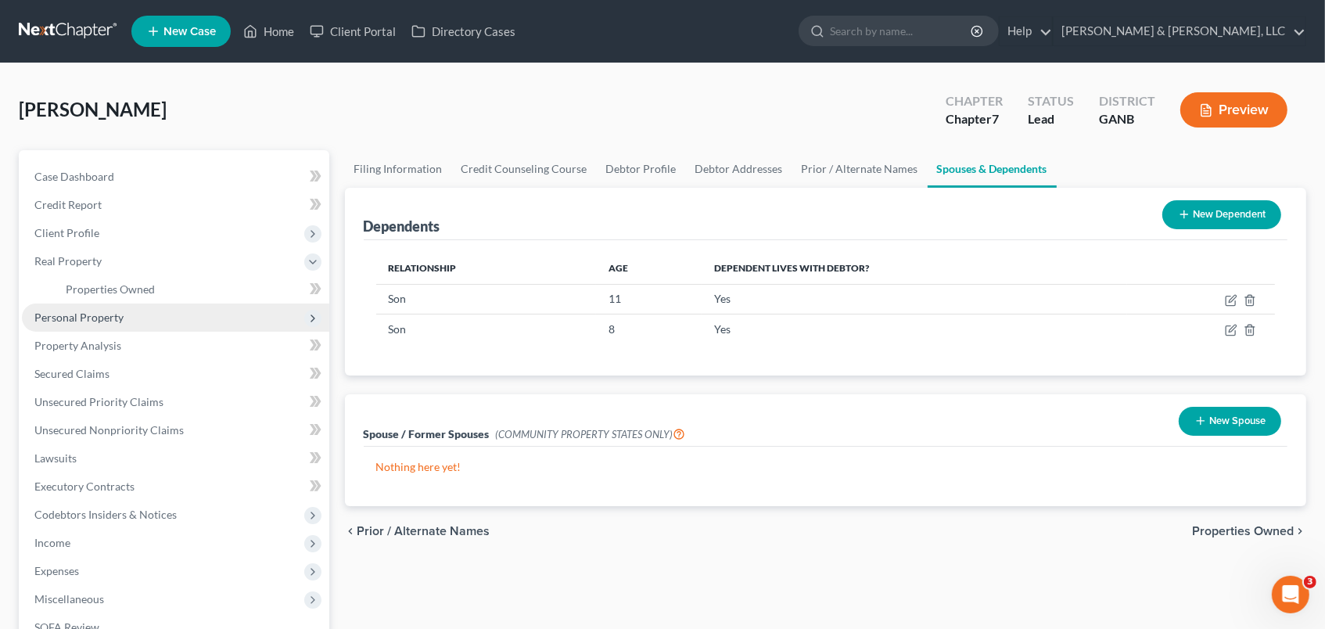
click at [99, 308] on span "Personal Property" at bounding box center [176, 318] width 308 height 28
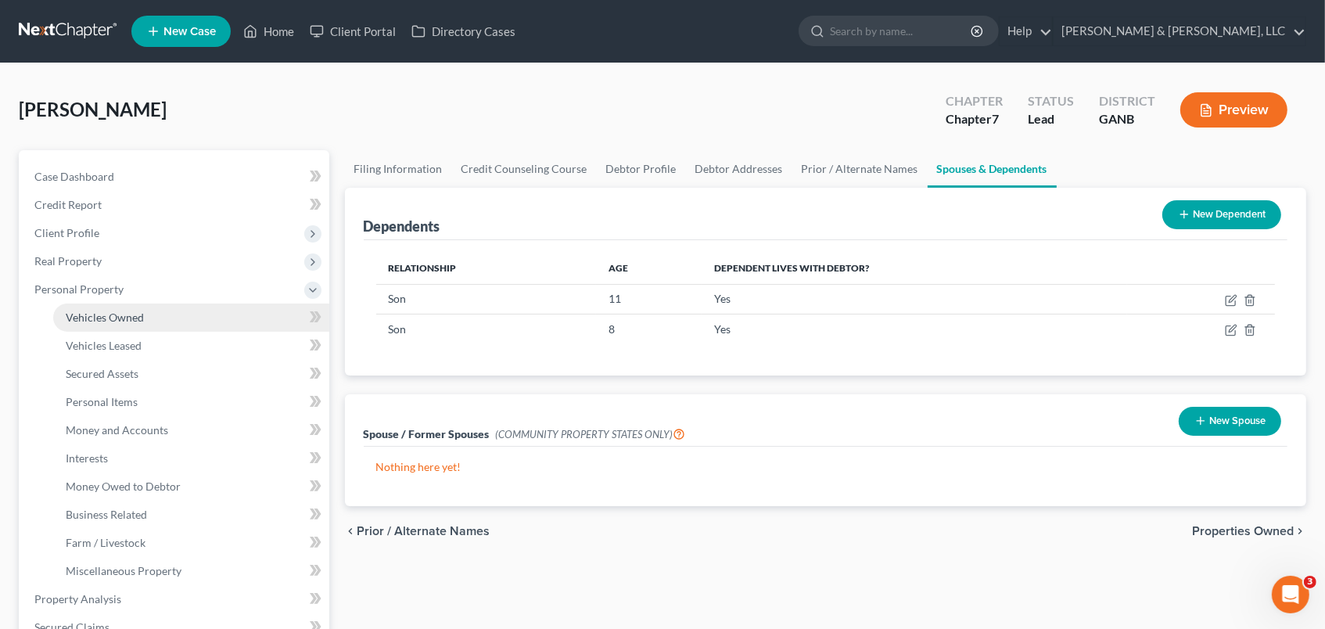
click at [113, 315] on span "Vehicles Owned" at bounding box center [105, 317] width 78 height 13
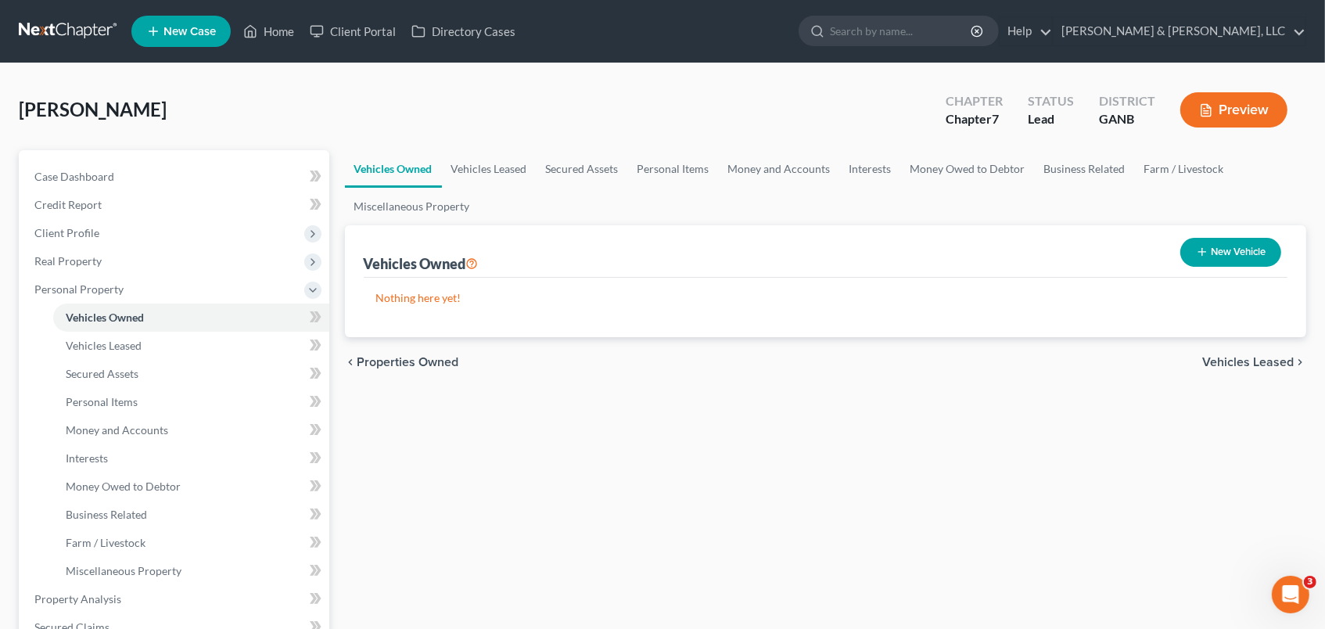
click at [1225, 247] on button "New Vehicle" at bounding box center [1231, 252] width 101 height 29
select select "0"
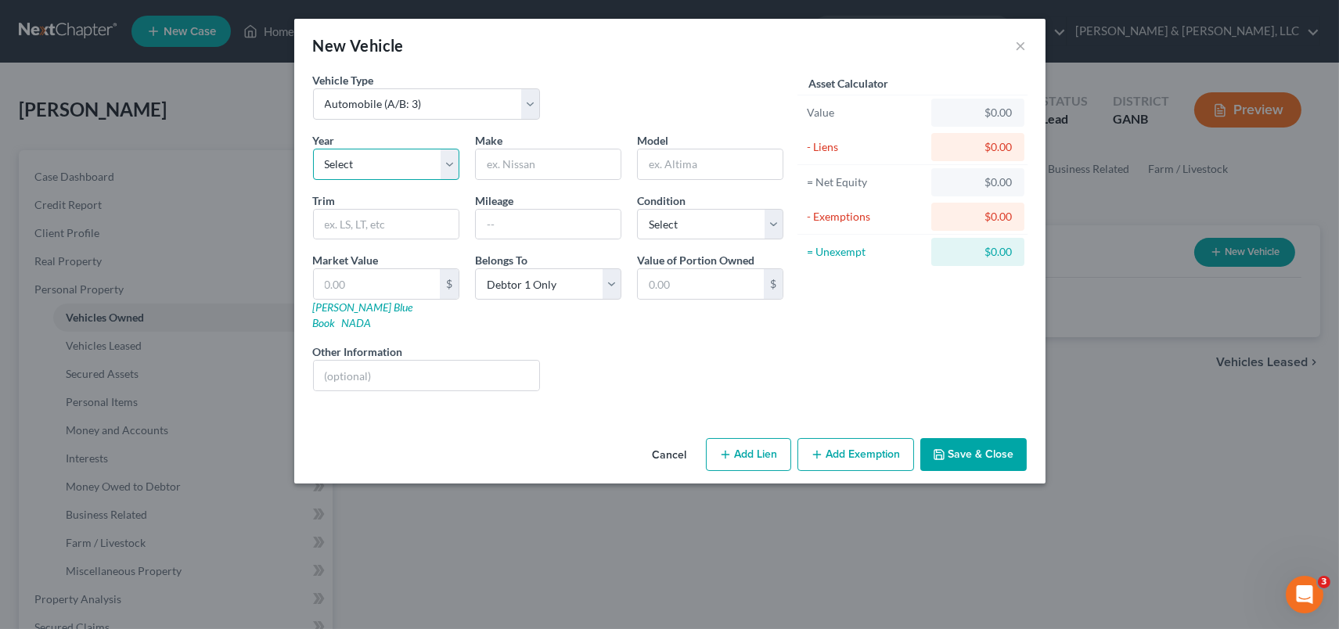
click at [450, 165] on select "Select 2026 2025 2024 2023 2022 2021 2020 2019 2018 2017 2016 2015 2014 2013 20…" at bounding box center [386, 164] width 146 height 31
select select "26"
click at [313, 149] on select "Select 2026 2025 2024 2023 2022 2021 2020 2019 2018 2017 2016 2015 2014 2013 20…" at bounding box center [386, 164] width 146 height 31
click at [549, 167] on input "text" at bounding box center [548, 164] width 145 height 30
type input "Acura"
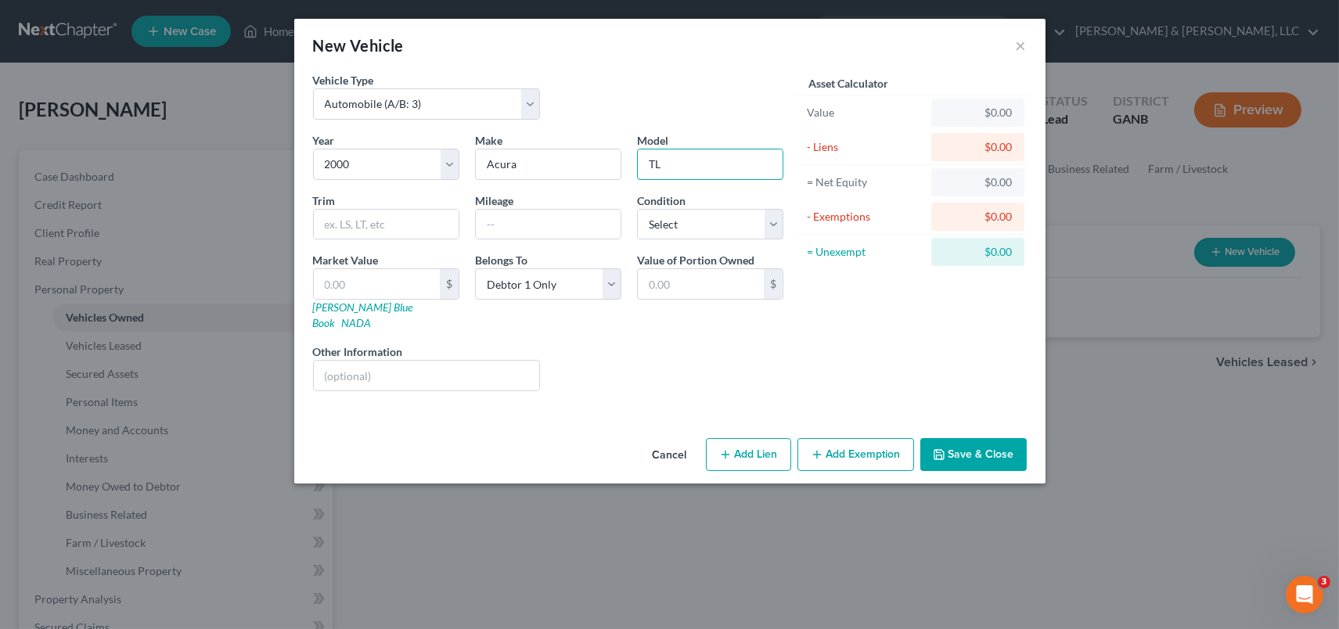
type input "TL"
click at [981, 438] on button "Save & Close" at bounding box center [973, 454] width 106 height 33
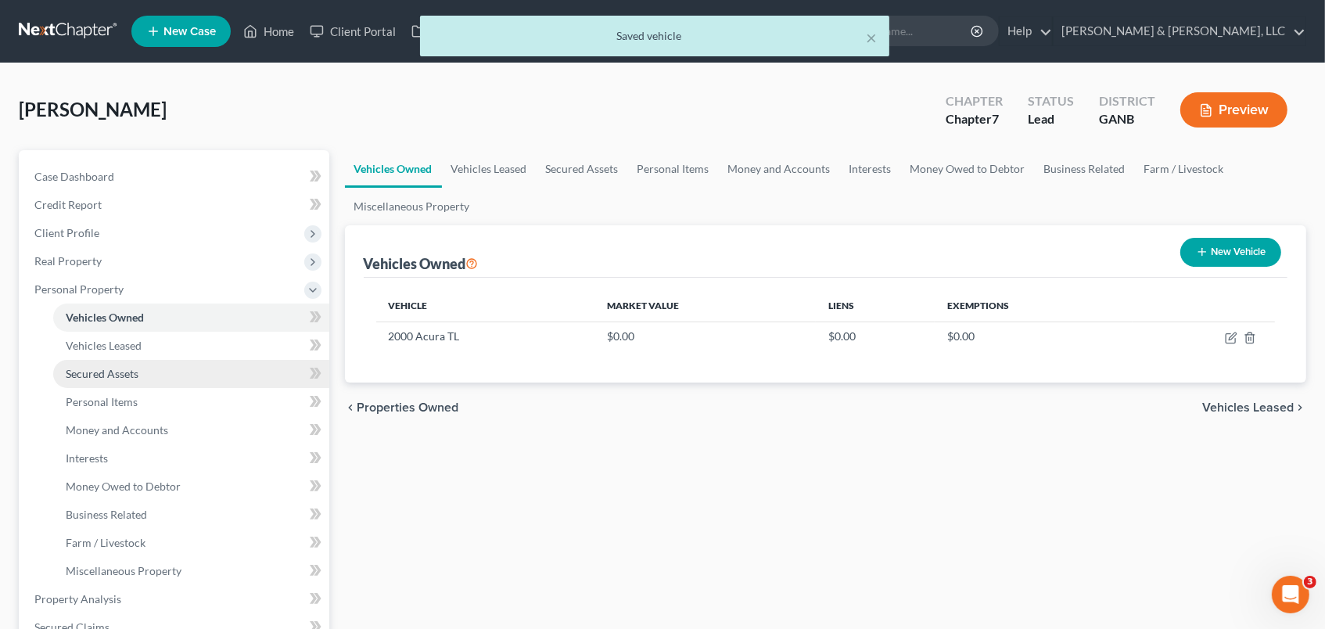
click at [134, 370] on span "Secured Assets" at bounding box center [102, 373] width 73 height 13
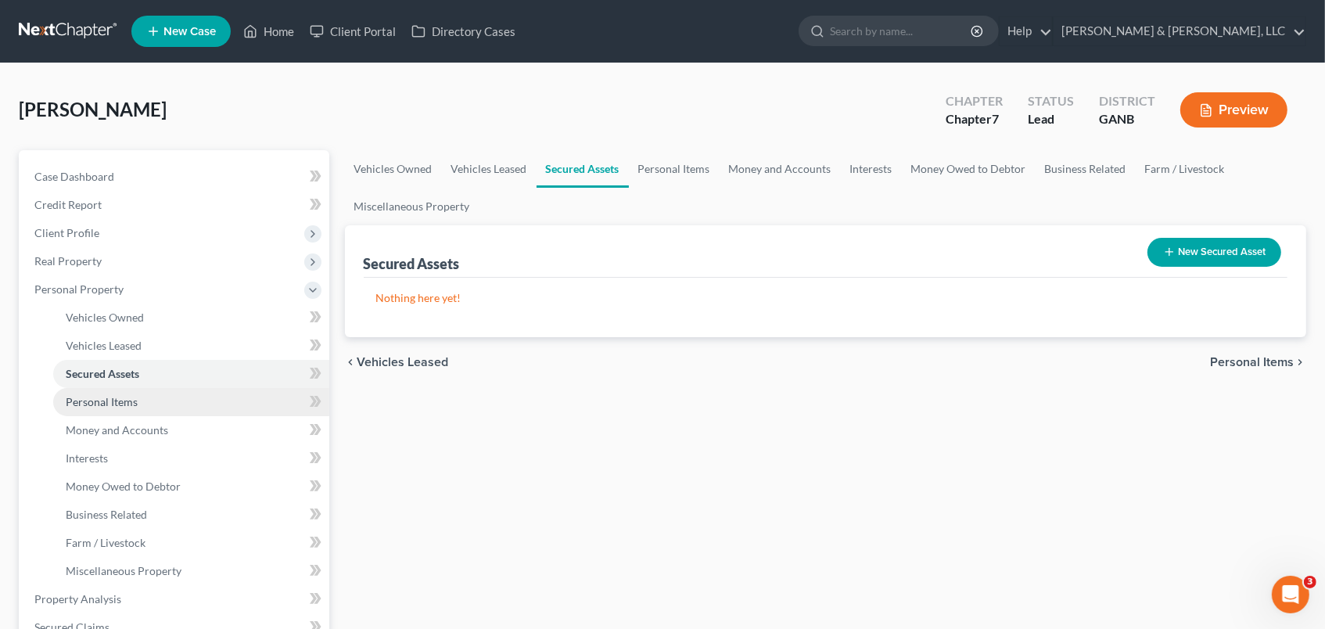
click at [142, 399] on link "Personal Items" at bounding box center [191, 402] width 276 height 28
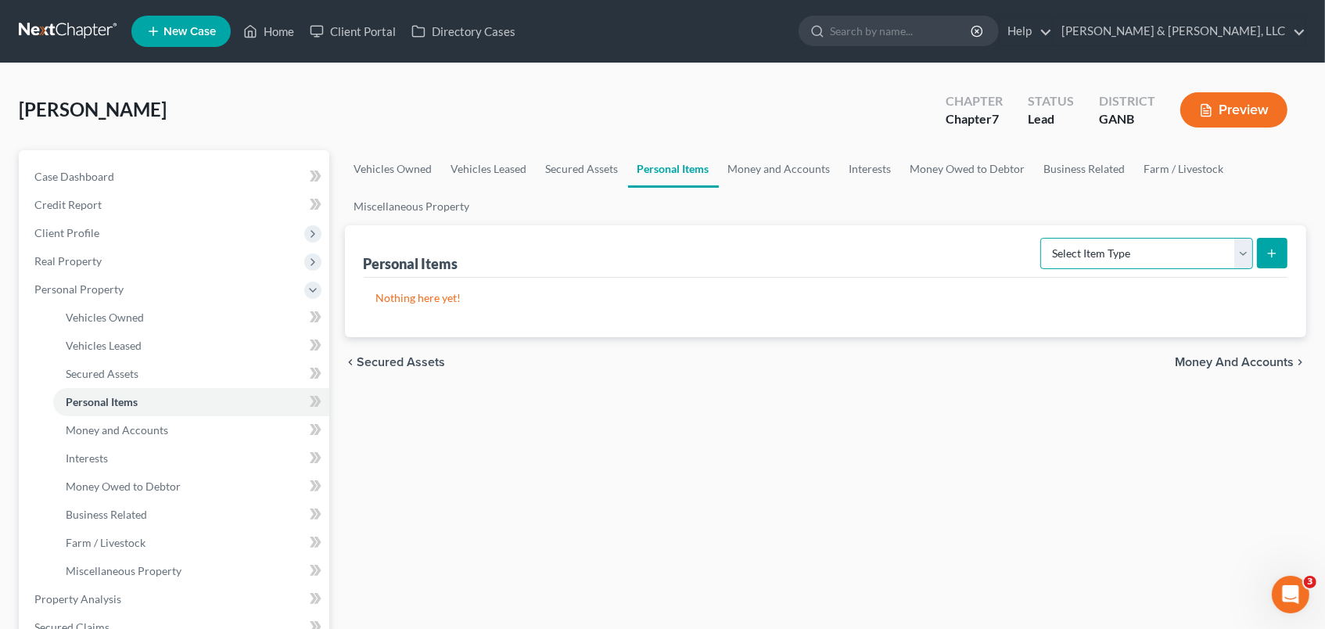
click at [1239, 251] on select "Select Item Type Clothing (A/B: 11) Collectibles Of Value (A/B: 8) Electronics …" at bounding box center [1147, 253] width 213 height 31
select select "clothing"
click at [1044, 238] on select "Select Item Type Clothing (A/B: 11) Collectibles Of Value (A/B: 8) Electronics …" at bounding box center [1147, 253] width 213 height 31
click at [1271, 249] on icon "submit" at bounding box center [1272, 253] width 13 height 13
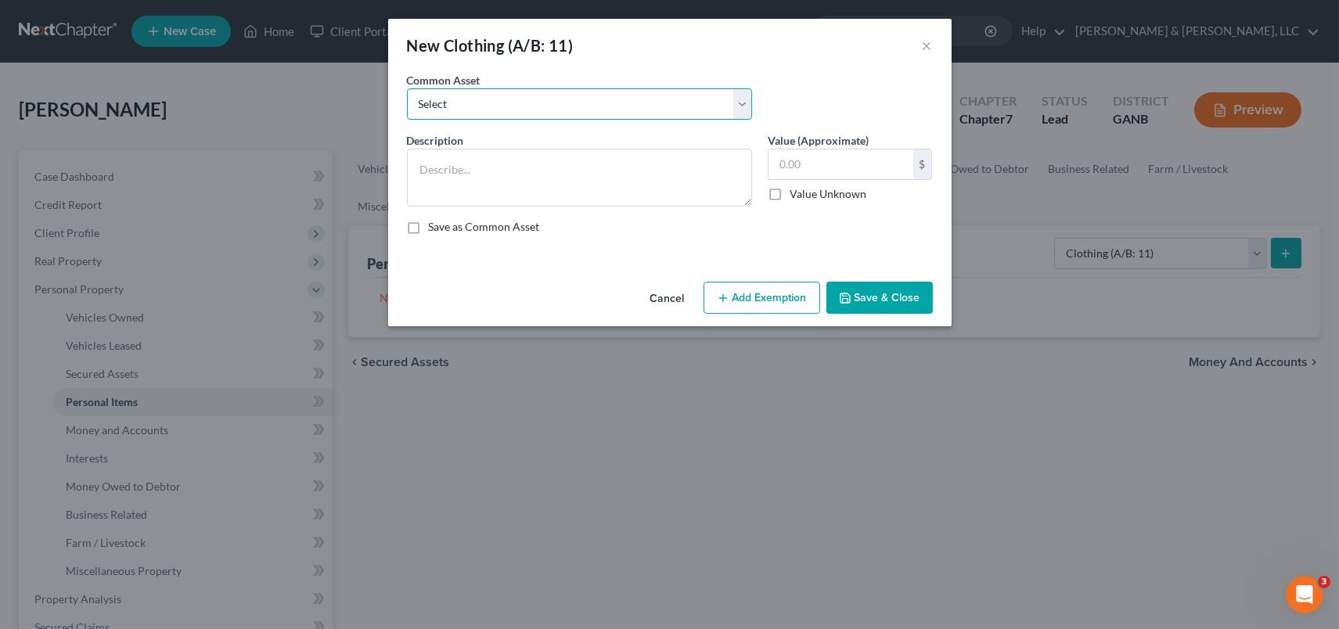
click at [741, 106] on select "Select Misc. Clothing & Apparel" at bounding box center [579, 103] width 345 height 31
select select "0"
click at [407, 88] on select "Select Misc. Clothing & Apparel" at bounding box center [579, 103] width 345 height 31
type textarea "Misc. Clothing & Apparel"
type input "100.00"
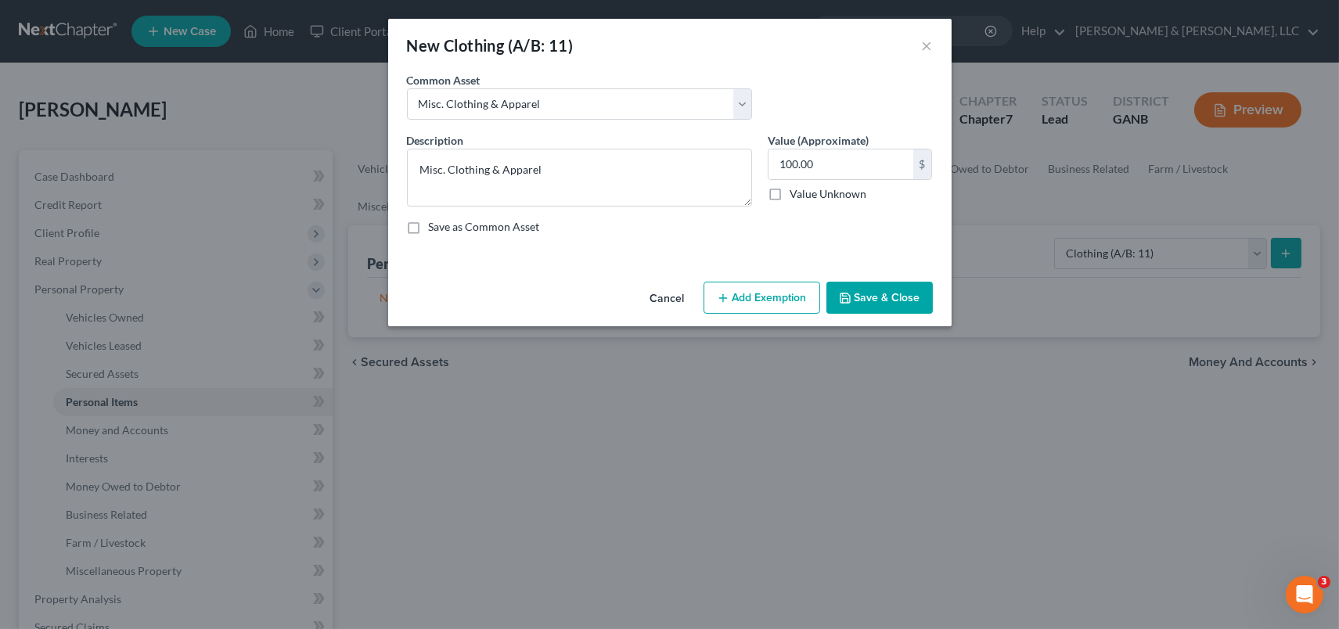
click at [885, 293] on button "Save & Close" at bounding box center [879, 298] width 106 height 33
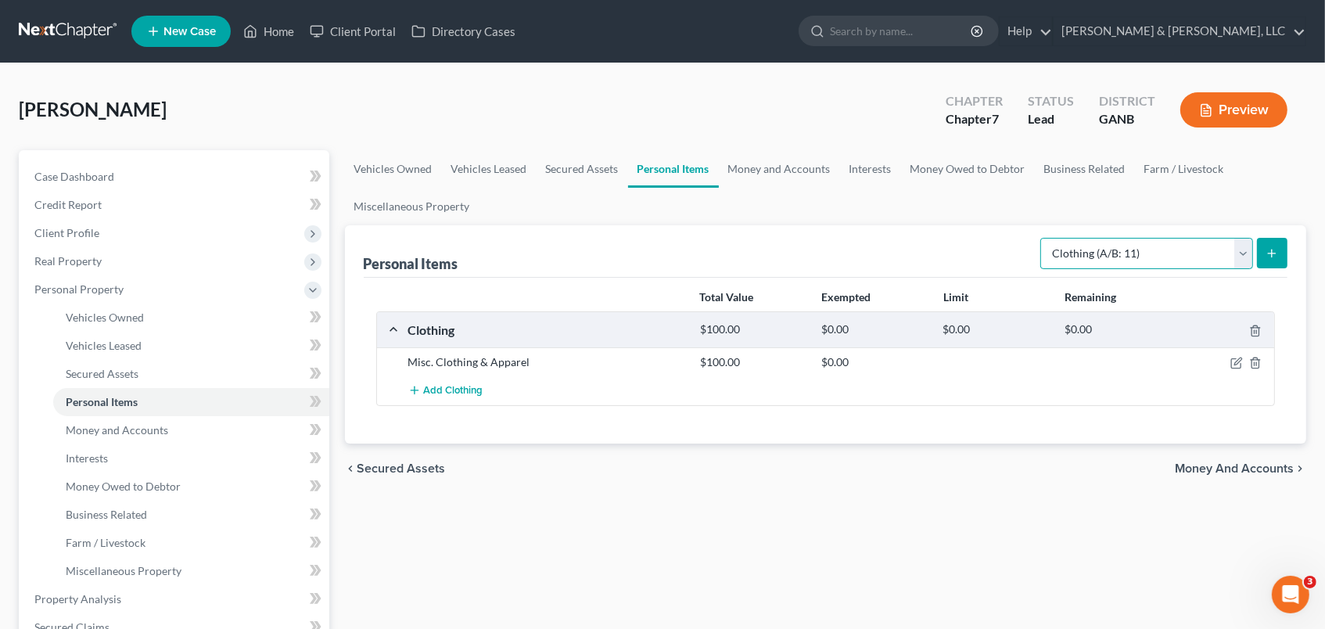
click at [1239, 257] on select "Select Item Type Clothing (A/B: 11) Collectibles Of Value (A/B: 8) Electronics …" at bounding box center [1147, 253] width 213 height 31
select select "electronics"
click at [1044, 238] on select "Select Item Type Clothing (A/B: 11) Collectibles Of Value (A/B: 8) Electronics …" at bounding box center [1147, 253] width 213 height 31
click at [1264, 255] on button "submit" at bounding box center [1272, 253] width 31 height 31
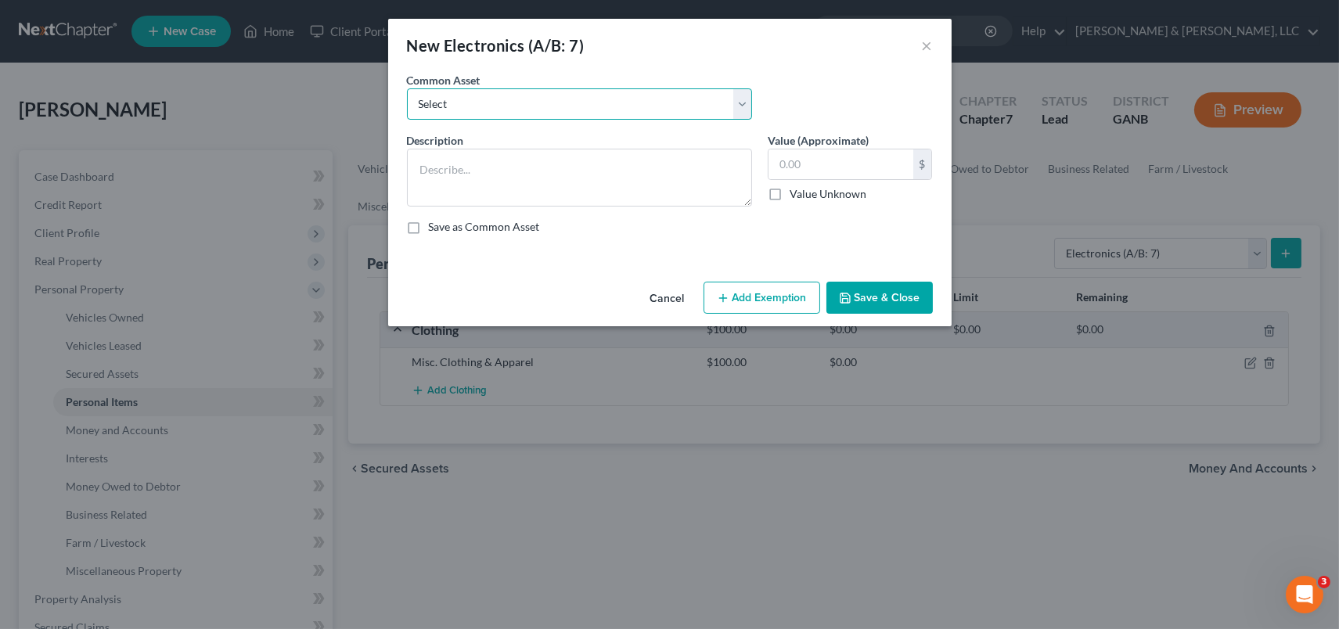
click at [742, 111] on select "Select Misc. Electronics" at bounding box center [579, 103] width 345 height 31
select select "0"
click at [407, 88] on select "Select Misc. Electronics" at bounding box center [579, 103] width 345 height 31
type textarea "Misc. Electronics"
type input "500.00"
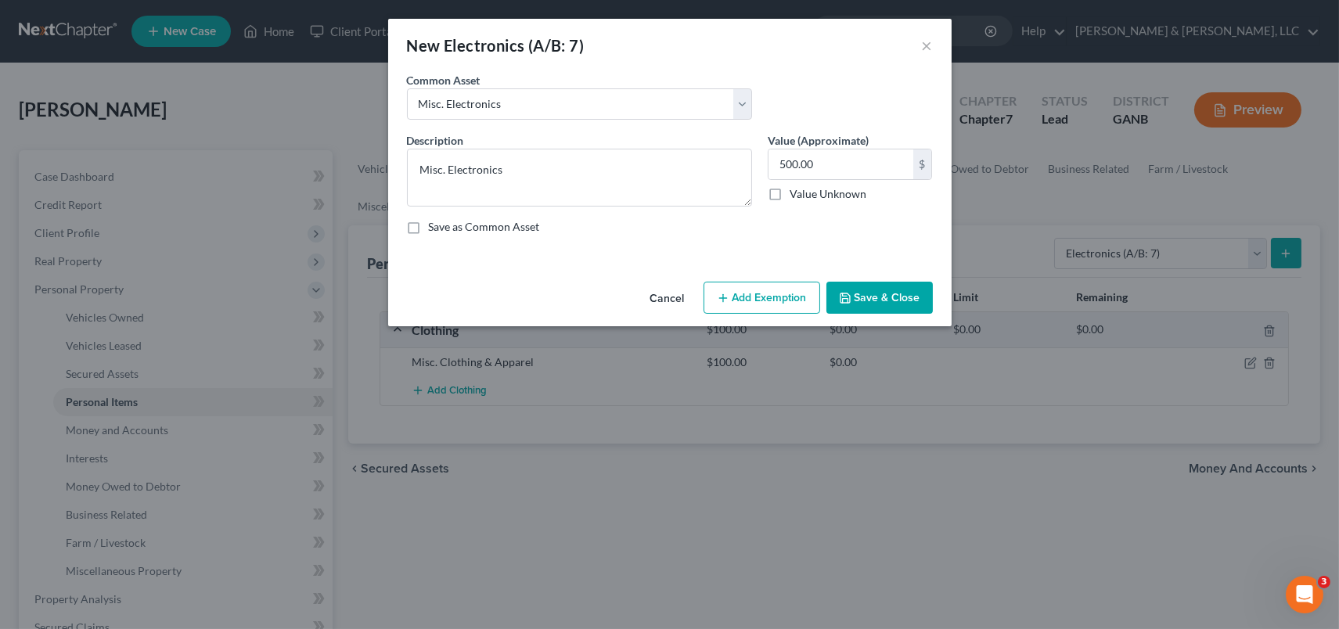
click at [914, 291] on button "Save & Close" at bounding box center [879, 298] width 106 height 33
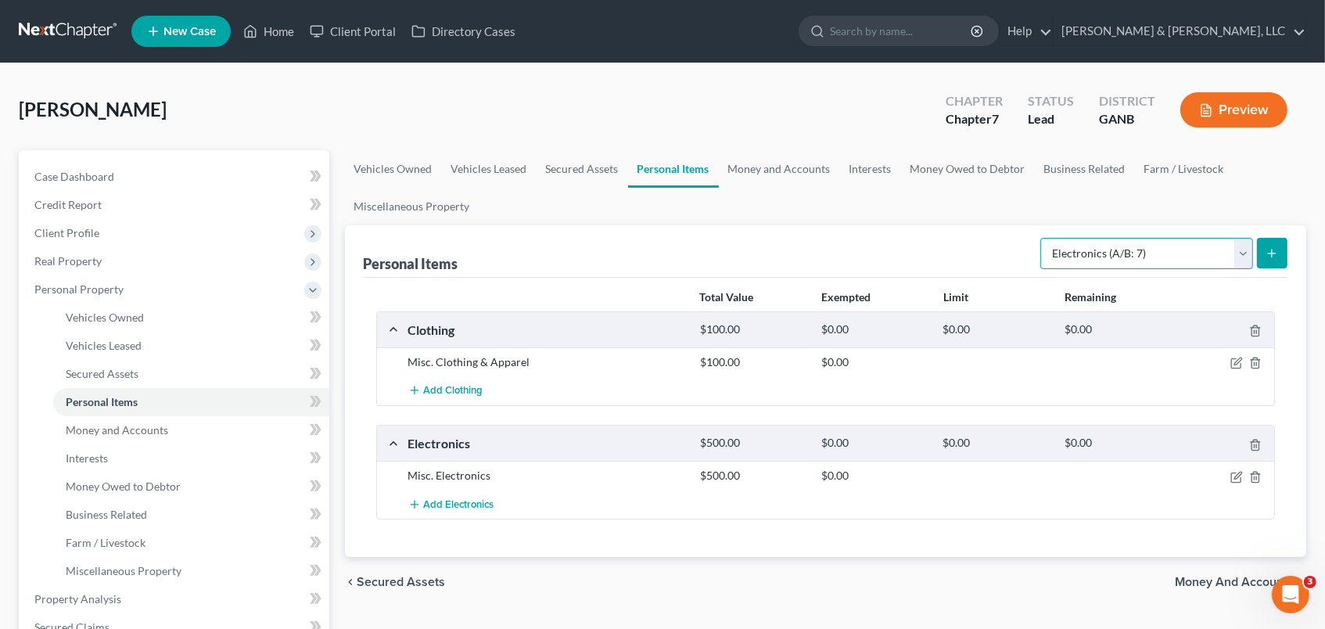
click at [1239, 255] on select "Select Item Type Clothing (A/B: 11) Collectibles Of Value (A/B: 8) Electronics …" at bounding box center [1147, 253] width 213 height 31
select select "household_goods"
click at [1044, 238] on select "Select Item Type Clothing (A/B: 11) Collectibles Of Value (A/B: 8) Electronics …" at bounding box center [1147, 253] width 213 height 31
click at [1266, 251] on icon "submit" at bounding box center [1272, 253] width 13 height 13
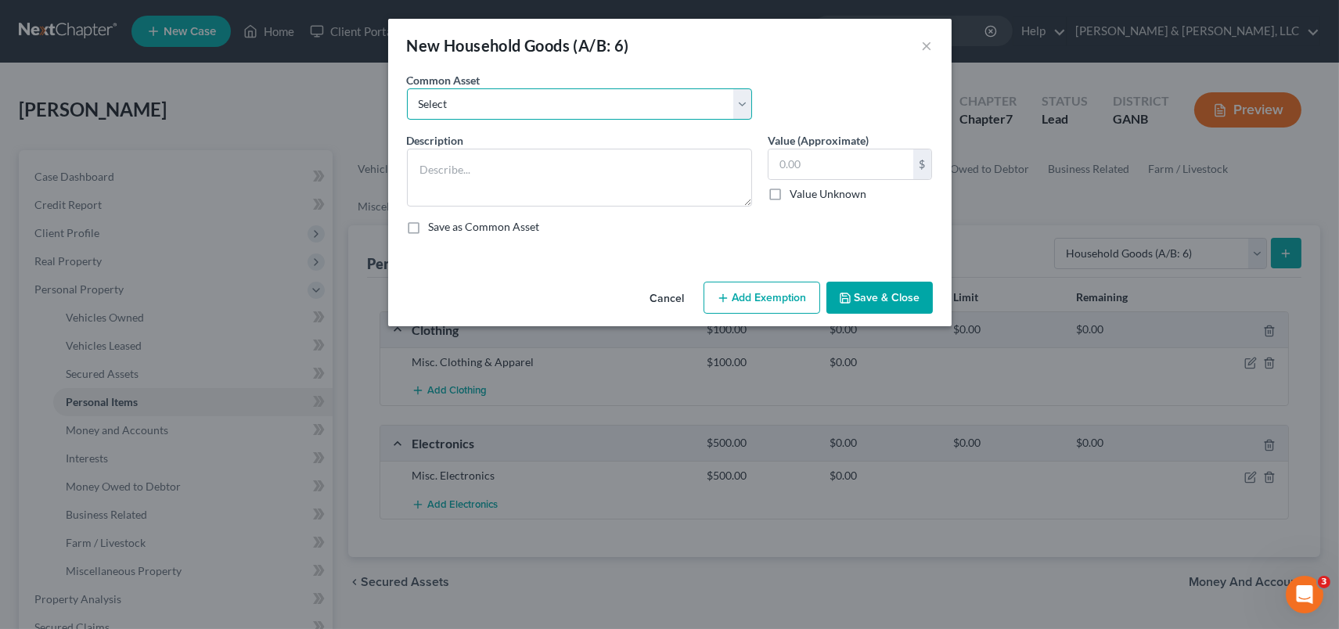
click at [743, 109] on select "Select Misc. Household Goods and Furniture" at bounding box center [579, 103] width 345 height 31
select select "0"
click at [407, 88] on select "Select Misc. Household Goods and Furniture" at bounding box center [579, 103] width 345 height 31
type textarea "Misc. Household Goods and Furniture"
type input "2,500.00"
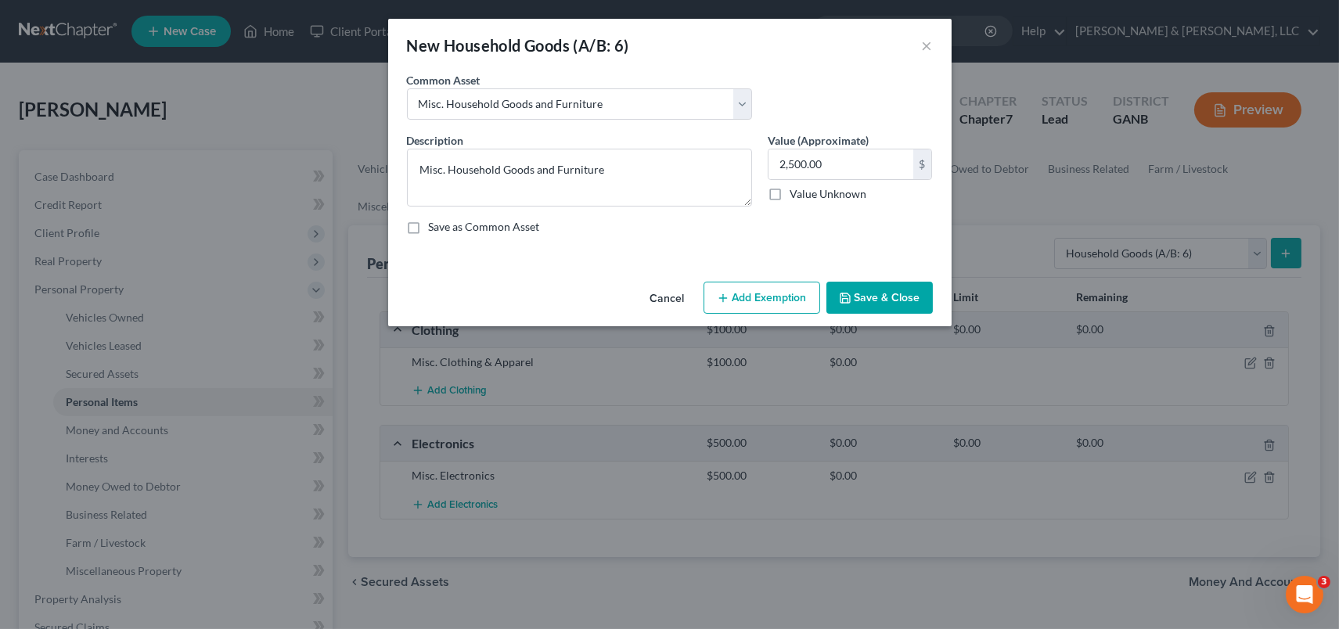
click at [900, 306] on button "Save & Close" at bounding box center [879, 298] width 106 height 33
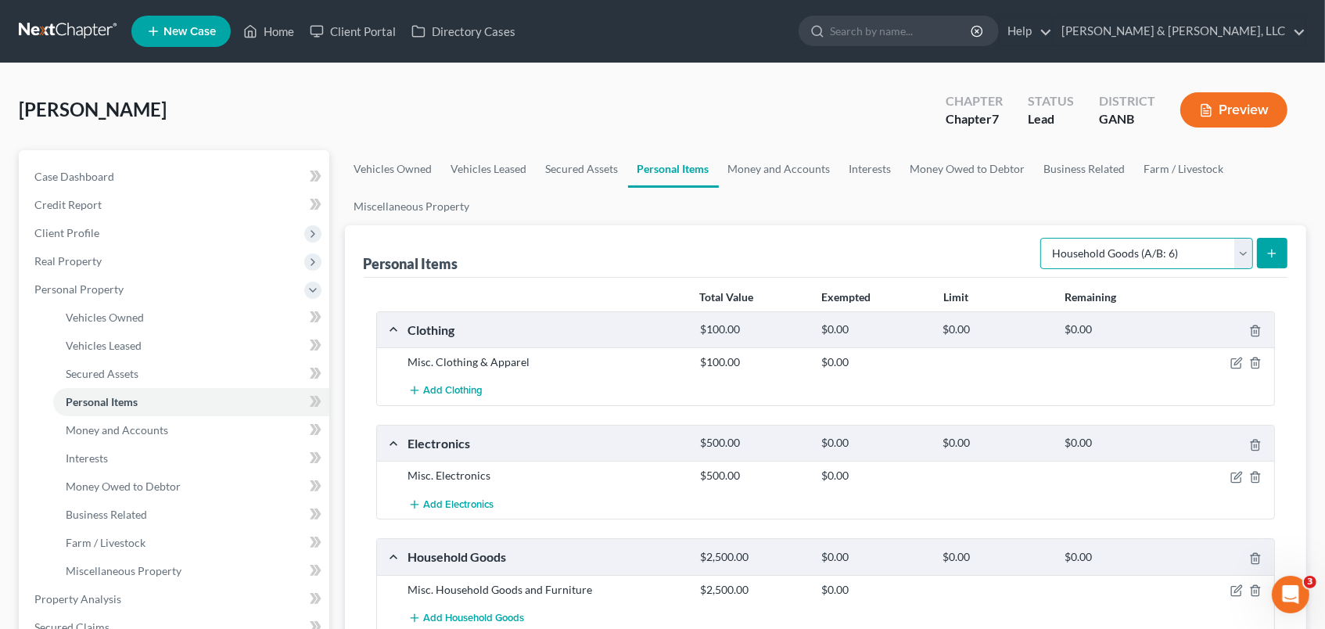
click at [1238, 255] on select "Select Item Type Clothing (A/B: 11) Collectibles Of Value (A/B: 8) Electronics …" at bounding box center [1147, 253] width 213 height 31
select select "jewelry"
click at [1044, 238] on select "Select Item Type Clothing (A/B: 11) Collectibles Of Value (A/B: 8) Electronics …" at bounding box center [1147, 253] width 213 height 31
click at [1258, 252] on button "submit" at bounding box center [1272, 253] width 31 height 31
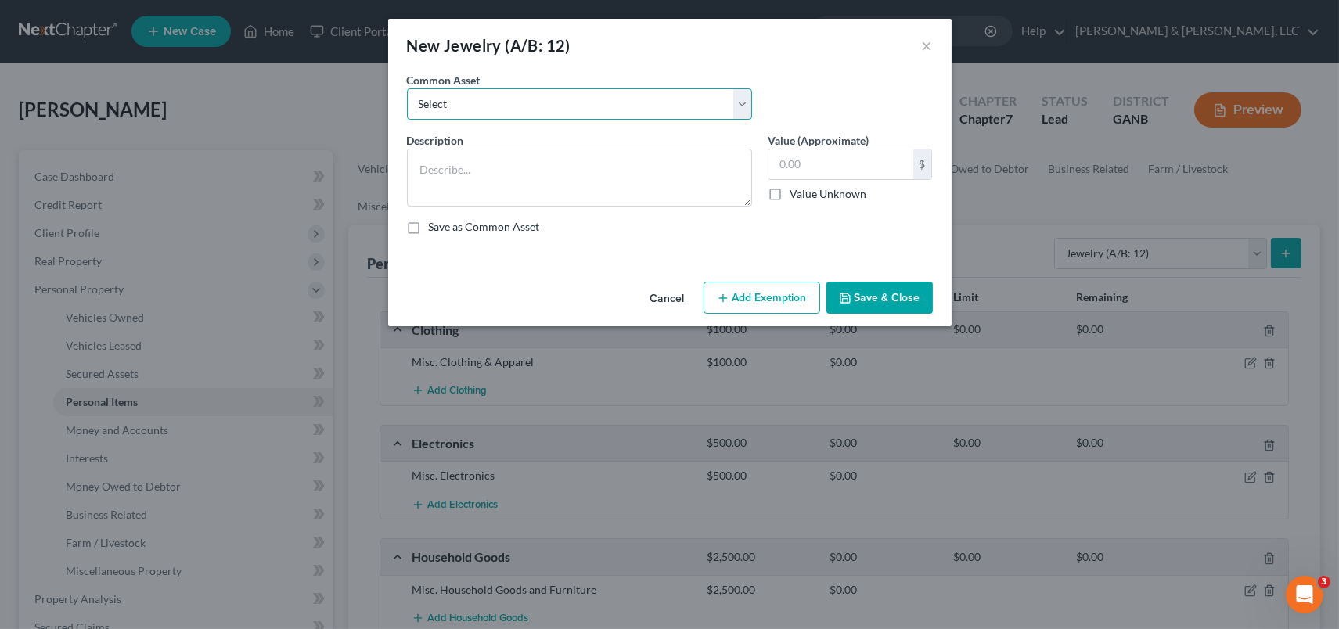
click at [744, 101] on select "Select Misc Jewelry" at bounding box center [579, 103] width 345 height 31
select select "0"
click at [407, 88] on select "Select Misc Jewelry" at bounding box center [579, 103] width 345 height 31
type textarea "Misc Jewelry"
type input "500.00"
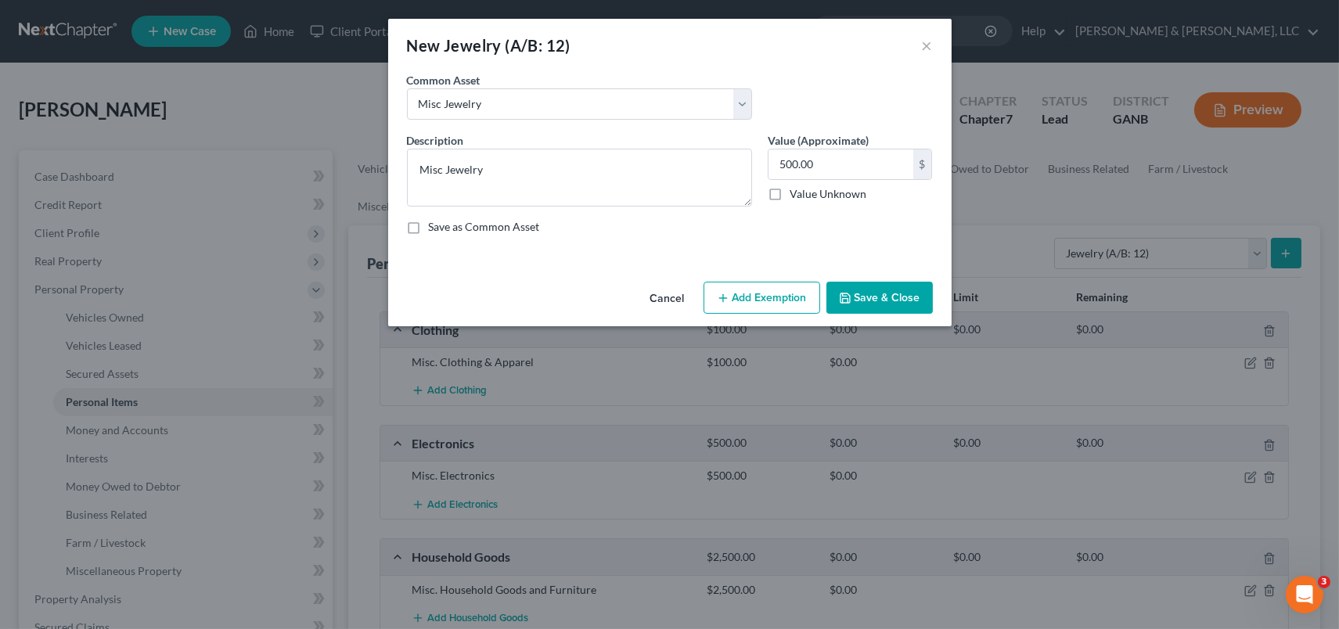
click at [872, 299] on button "Save & Close" at bounding box center [879, 298] width 106 height 33
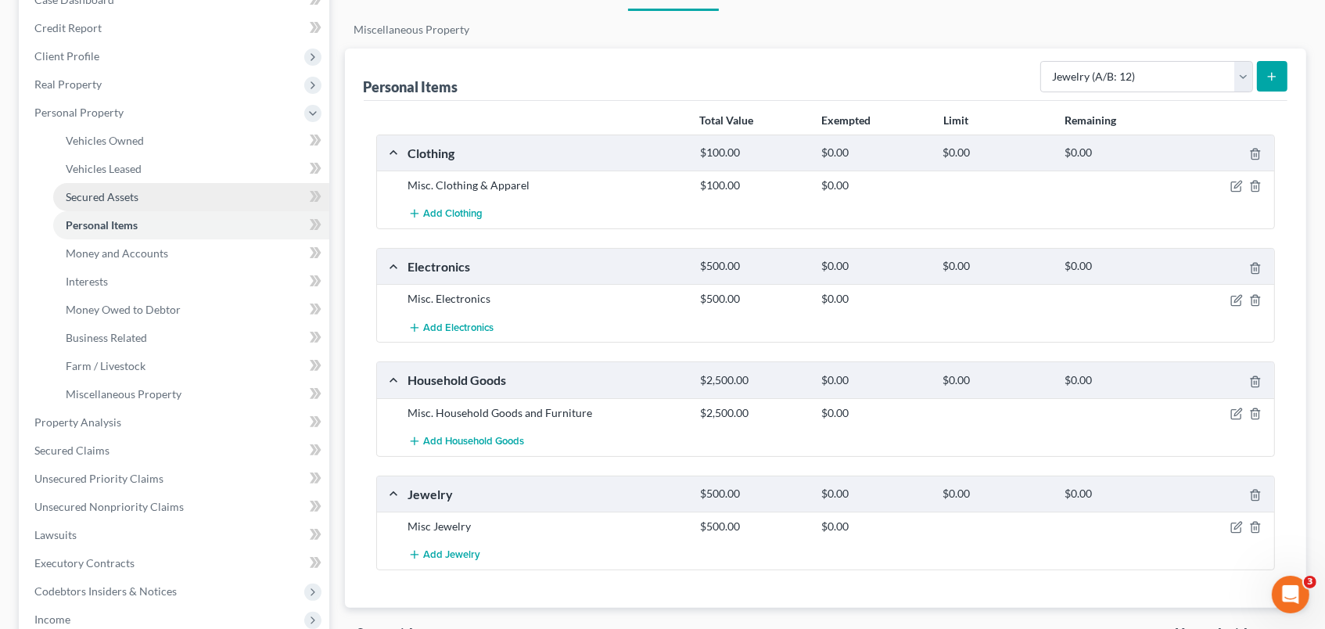
scroll to position [174, 0]
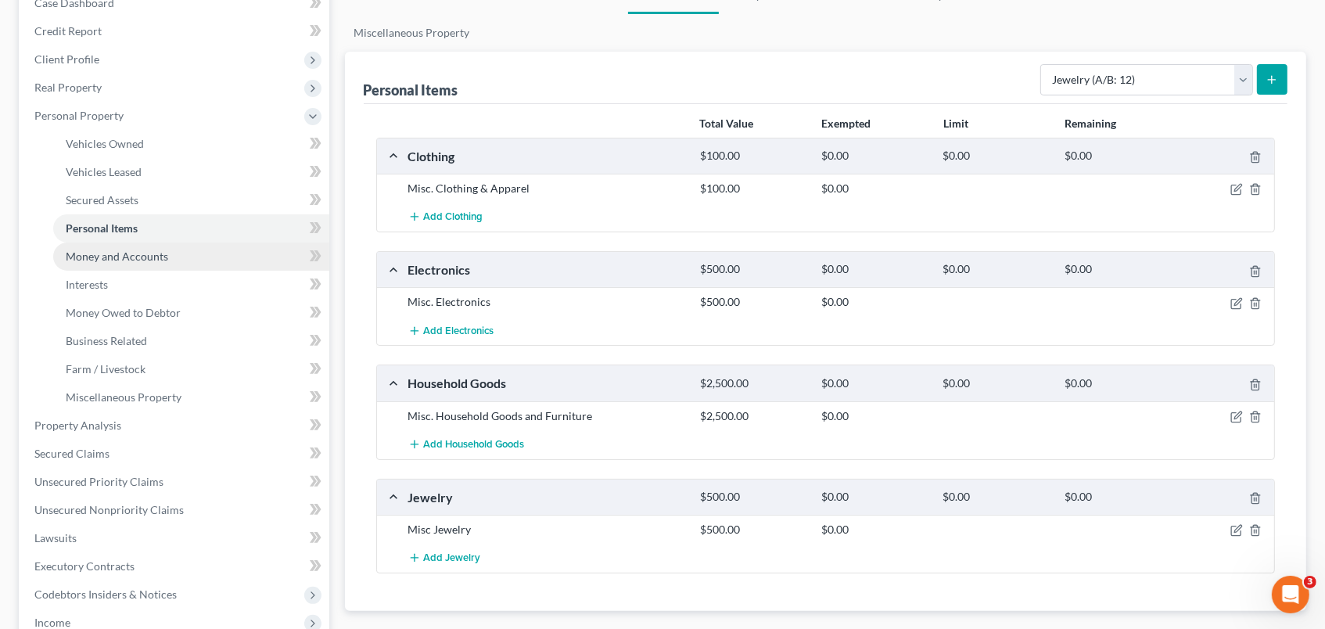
click at [141, 252] on span "Money and Accounts" at bounding box center [117, 256] width 103 height 13
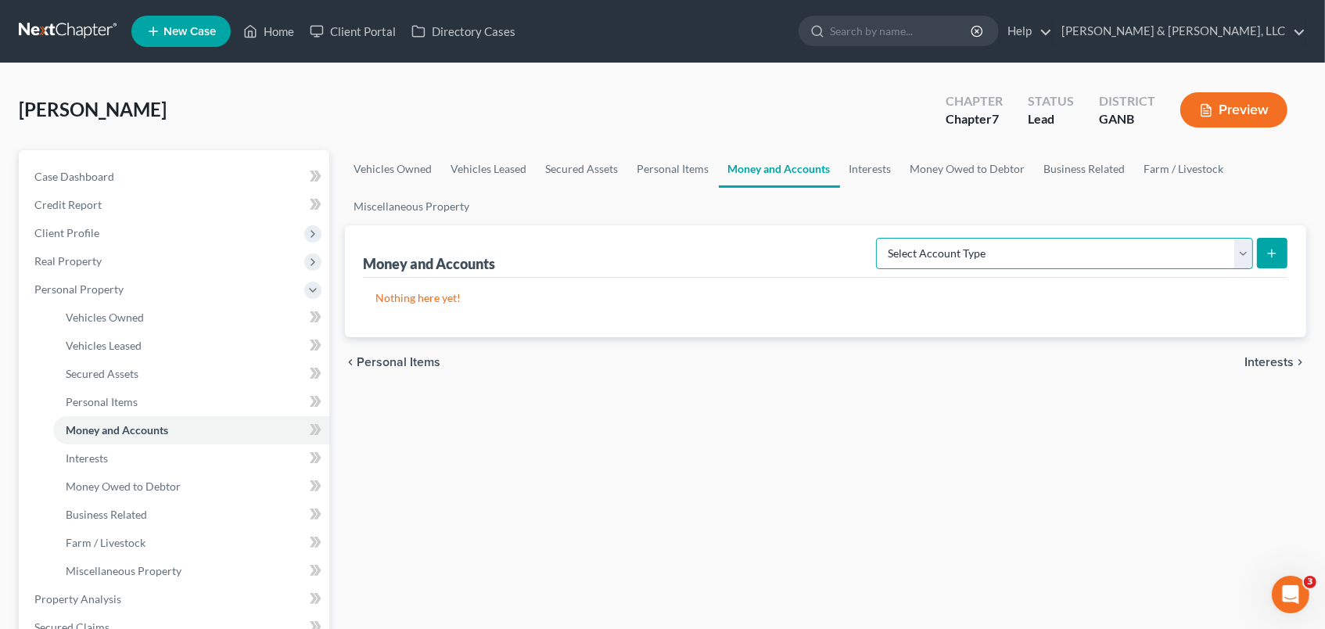
click at [1239, 249] on select "Select Account Type Brokerage (A/B: 18, SOFA: 20) Cash on Hand (A/B: 16) Certif…" at bounding box center [1064, 253] width 377 height 31
click at [1243, 250] on select "Select Account Type Brokerage (A/B: 18, SOFA: 20) Cash on Hand (A/B: 16) Certif…" at bounding box center [1064, 253] width 377 height 31
select select "checking"
click at [881, 238] on select "Select Account Type Brokerage (A/B: 18, SOFA: 20) Cash on Hand (A/B: 16) Certif…" at bounding box center [1064, 253] width 377 height 31
click at [1266, 255] on icon "submit" at bounding box center [1272, 253] width 13 height 13
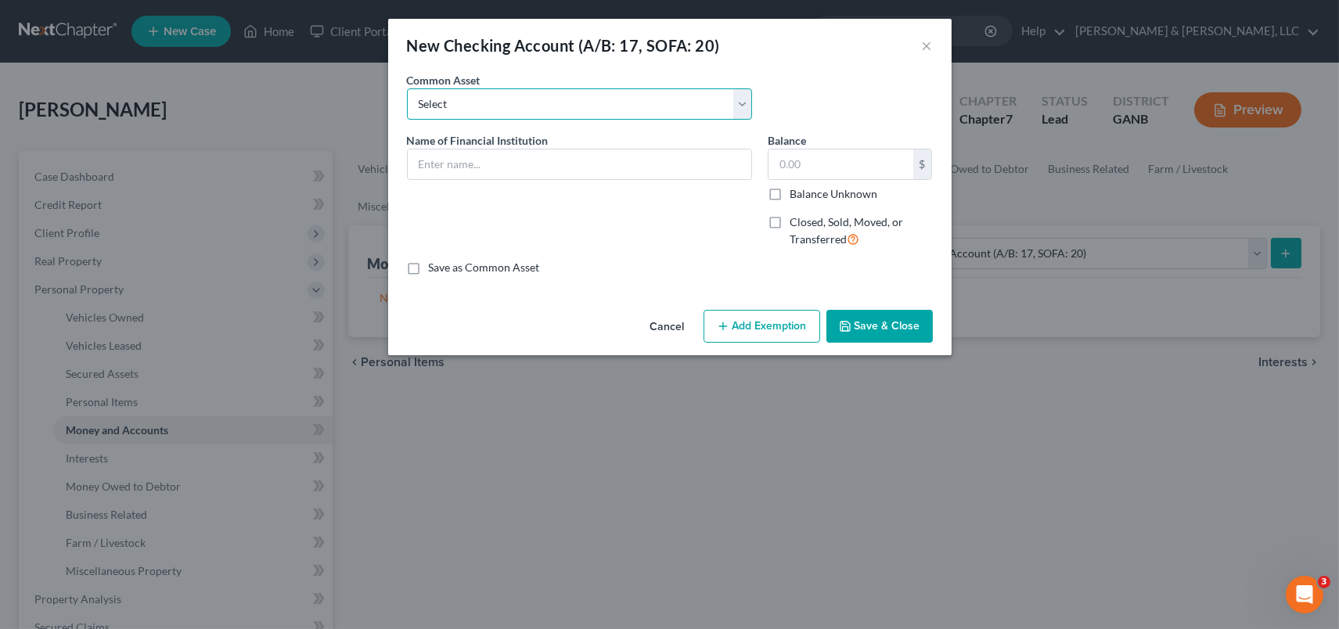
click at [740, 103] on select "Select Navy Federal Credit Union Bank Account Regions Bank Bank of America Chec…" at bounding box center [579, 103] width 345 height 31
select select "4"
click at [407, 88] on select "Select Navy Federal Credit Union Bank Account Regions Bank Bank of America Chec…" at bounding box center [579, 103] width 345 height 31
type input "Checking Account"
type input "200.00"
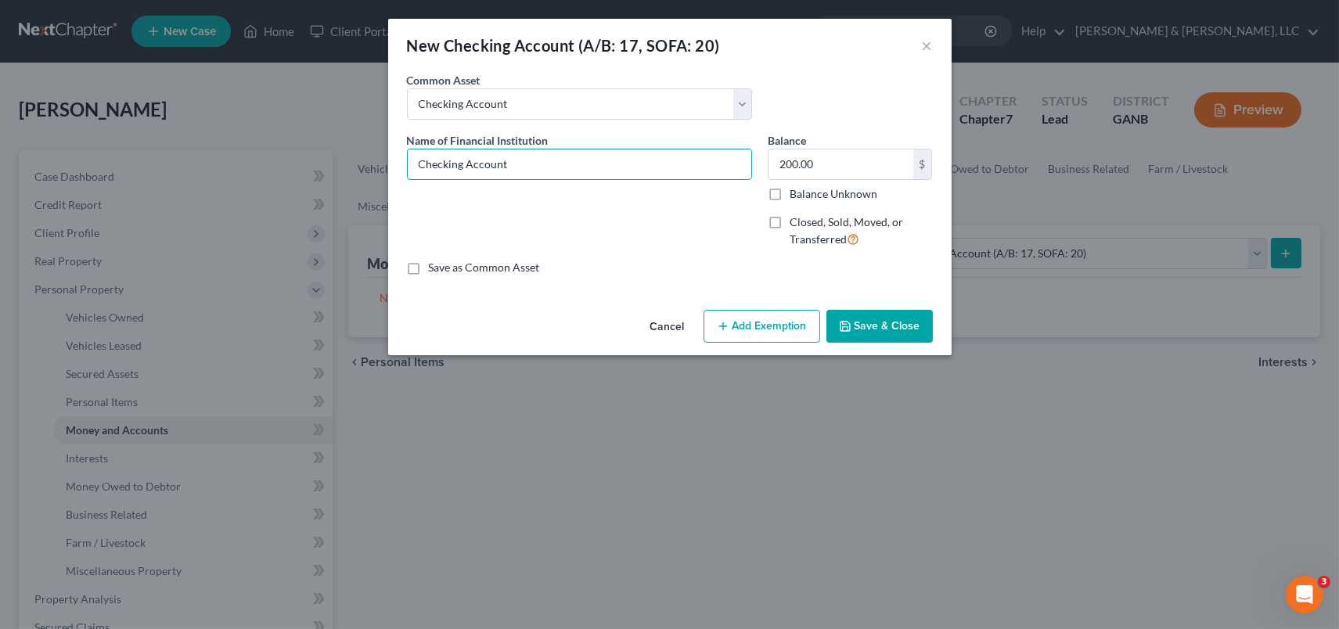
drag, startPoint x: 599, startPoint y: 161, endPoint x: 263, endPoint y: 201, distance: 338.0
click at [263, 201] on div "New Checking Account (A/B: 17, SOFA: 20) × An exemption set must first be selec…" at bounding box center [669, 314] width 1339 height 629
type input "Regions"
click at [867, 322] on button "Save & Close" at bounding box center [879, 326] width 106 height 33
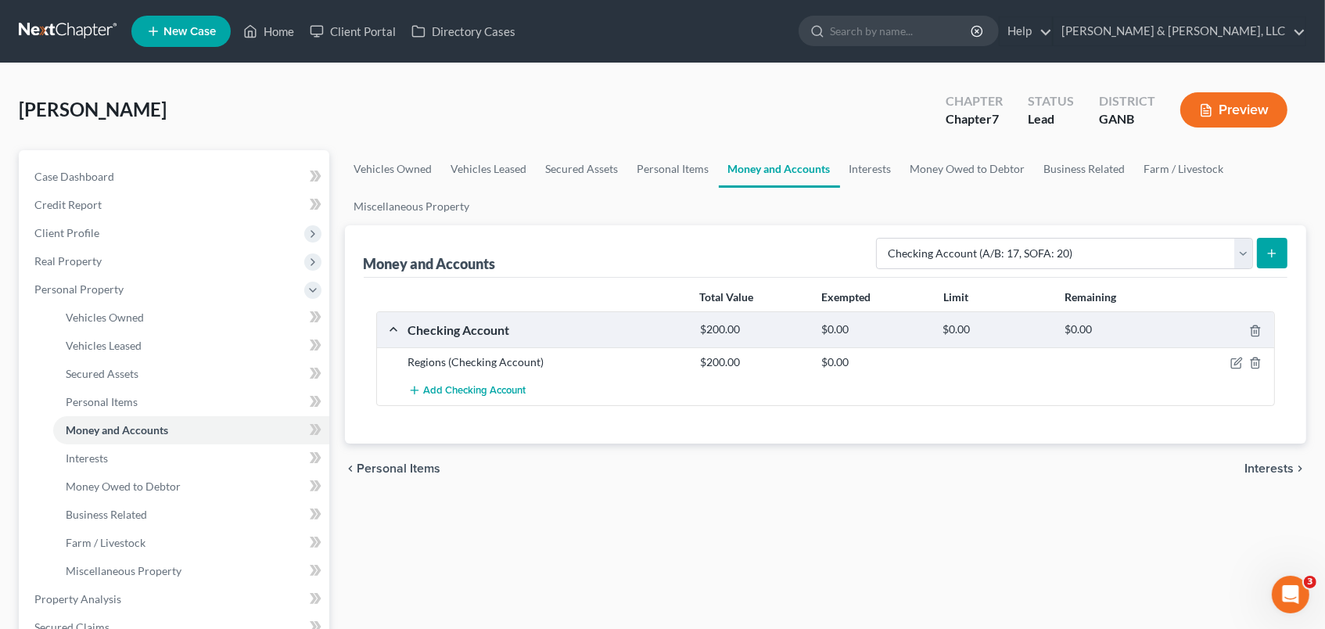
click at [1267, 257] on icon "submit" at bounding box center [1272, 253] width 13 height 13
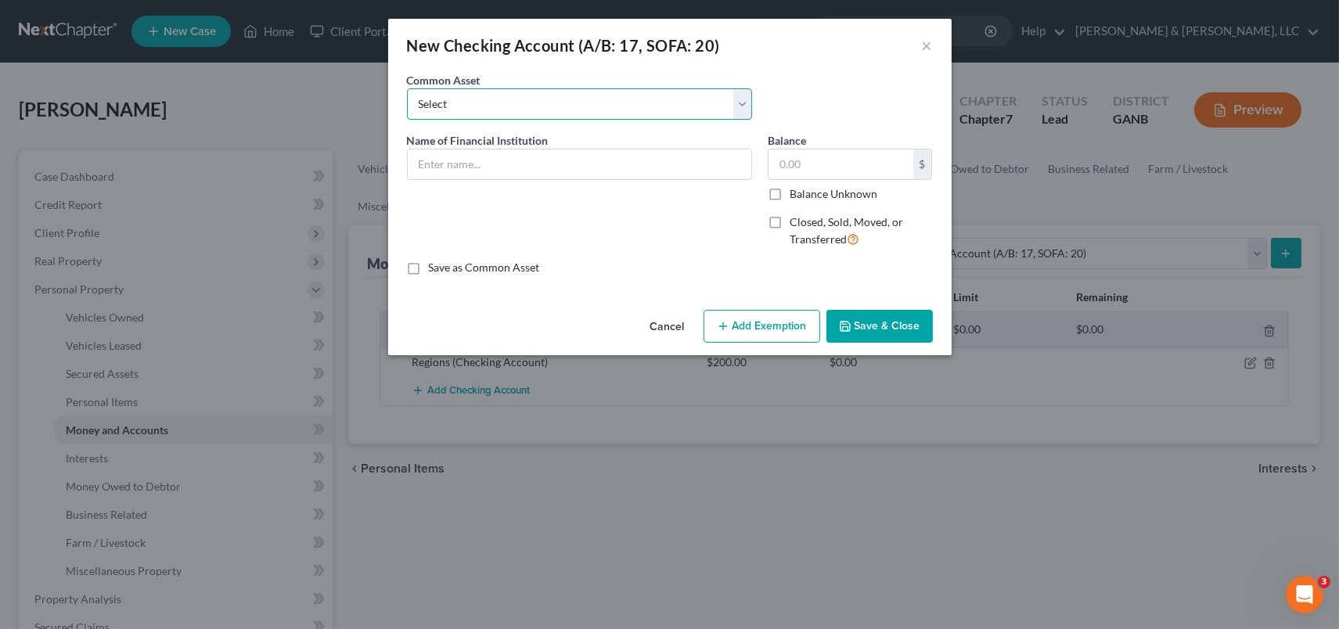
click at [744, 106] on select "Select Navy Federal Credit Union Bank Account Regions Bank Bank of America Chec…" at bounding box center [579, 103] width 345 height 31
select select "1"
click at [407, 88] on select "Select Navy Federal Credit Union Bank Account Regions Bank Bank of America Chec…" at bounding box center [579, 103] width 345 height 31
type input "Bank Account"
type input "100.00"
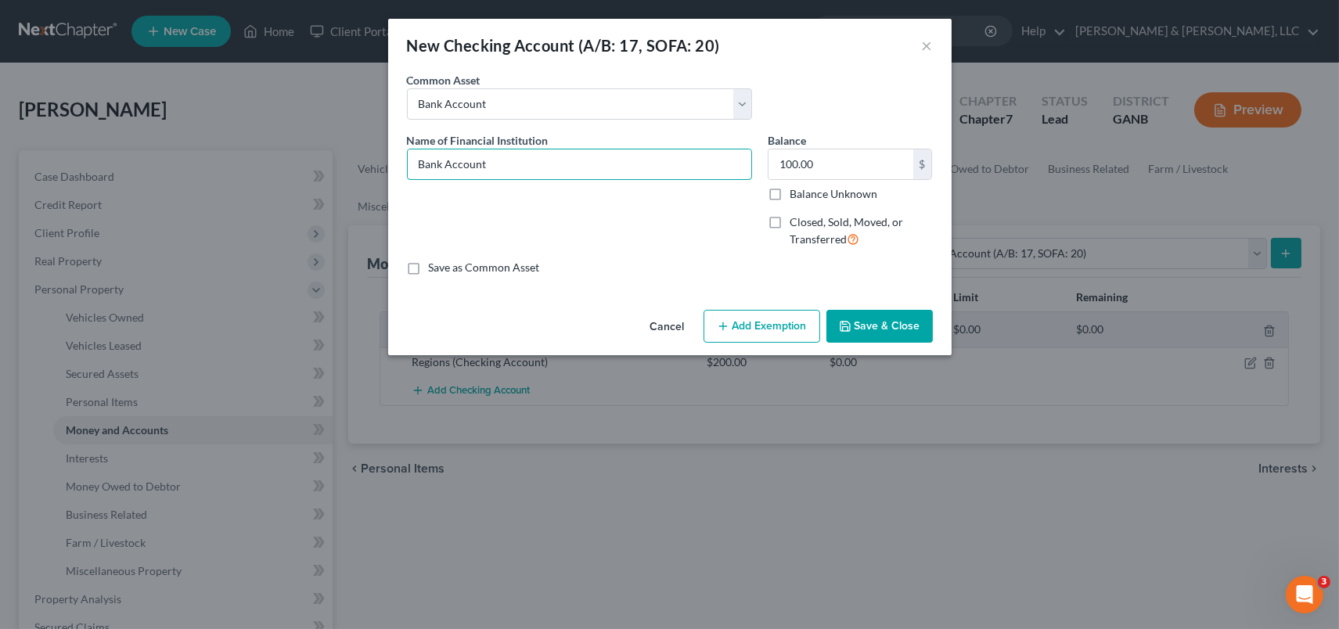
drag, startPoint x: 549, startPoint y: 164, endPoint x: 222, endPoint y: 204, distance: 329.6
click at [222, 204] on div "New Checking Account (A/B: 17, SOFA: 20) × An exemption set must first be selec…" at bounding box center [669, 314] width 1339 height 629
type input "Truist"
click at [876, 329] on button "Save & Close" at bounding box center [879, 326] width 106 height 33
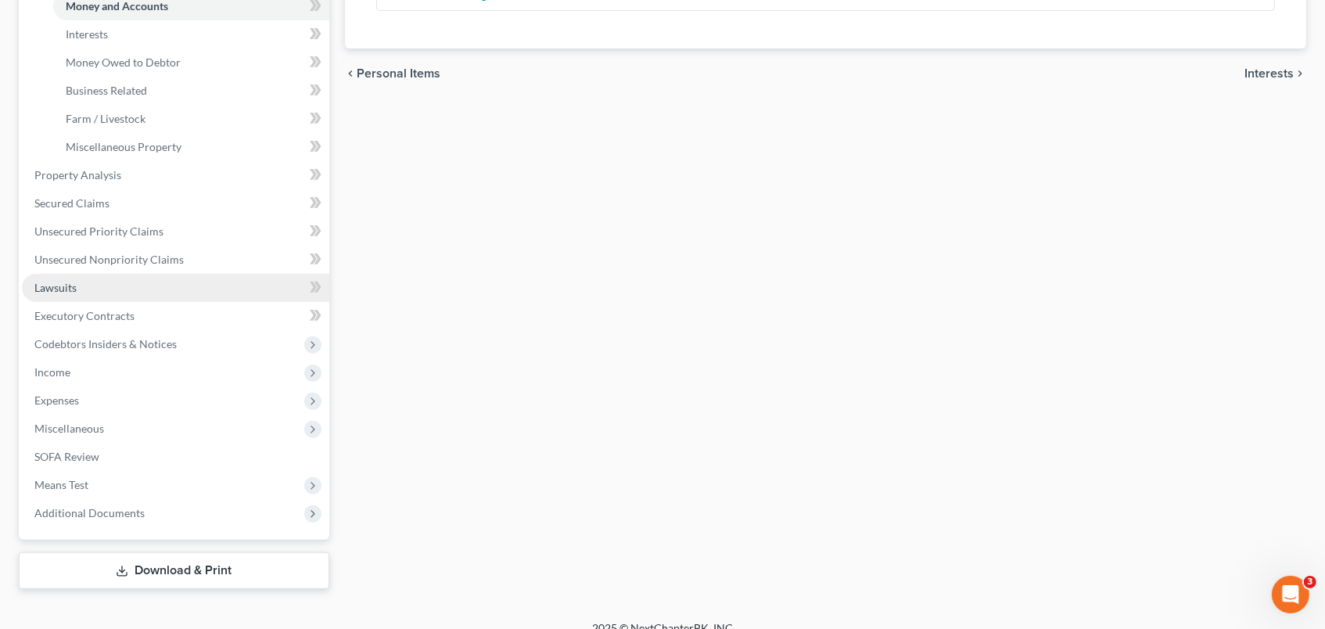
scroll to position [434, 0]
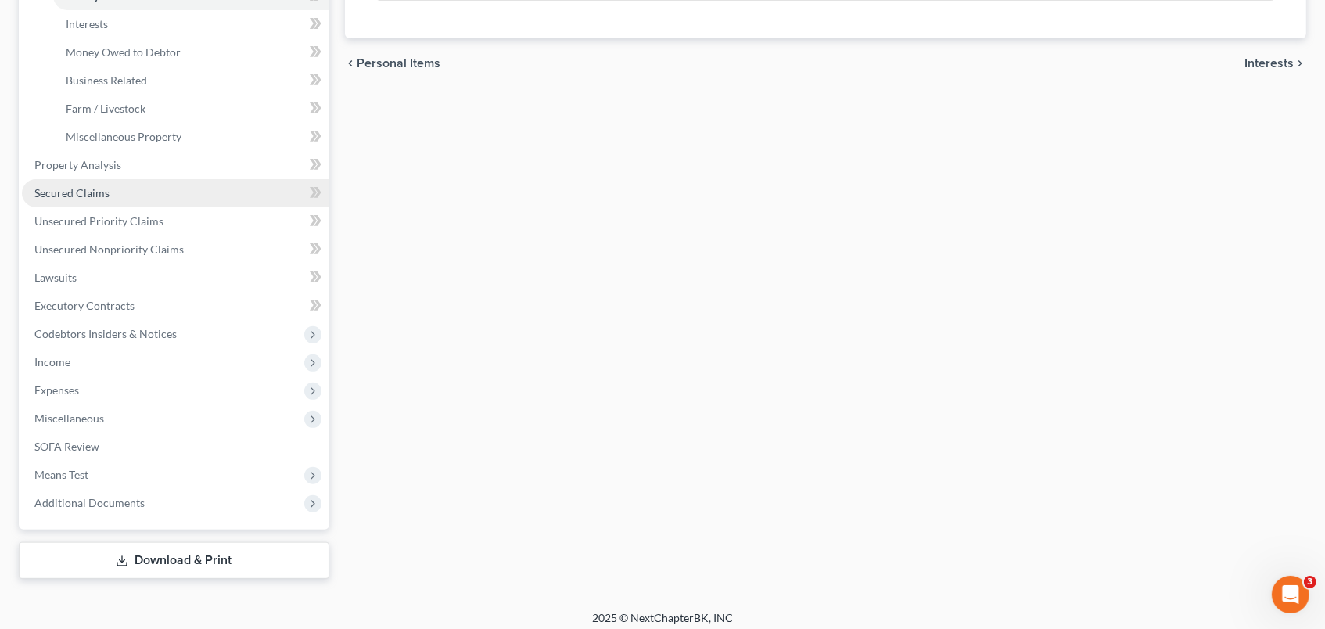
click at [84, 192] on span "Secured Claims" at bounding box center [71, 192] width 75 height 13
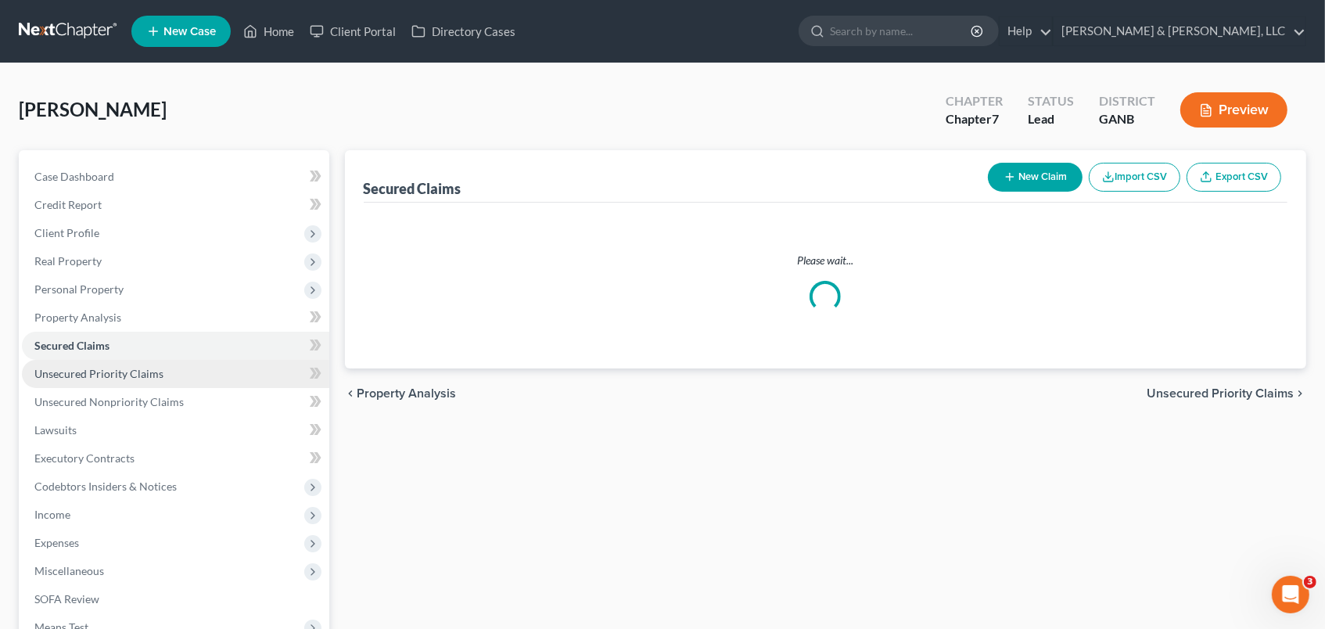
click at [138, 363] on link "Unsecured Priority Claims" at bounding box center [176, 374] width 308 height 28
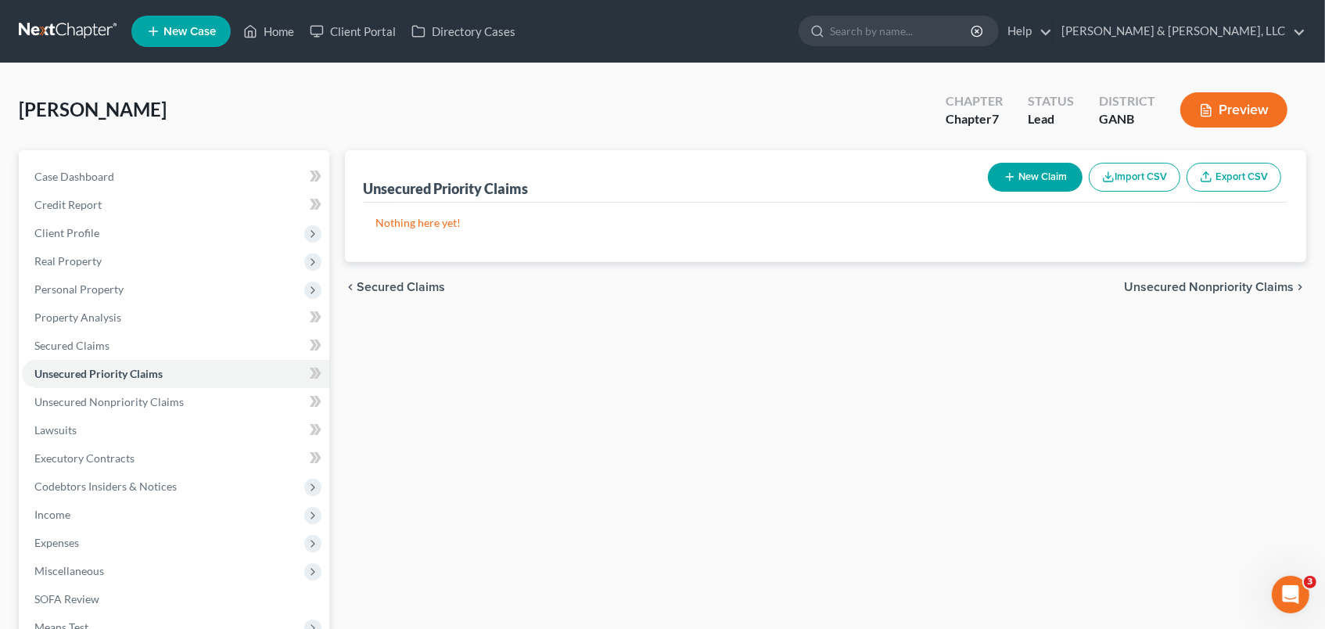
click at [1045, 171] on button "New Claim" at bounding box center [1035, 177] width 95 height 29
select select "0"
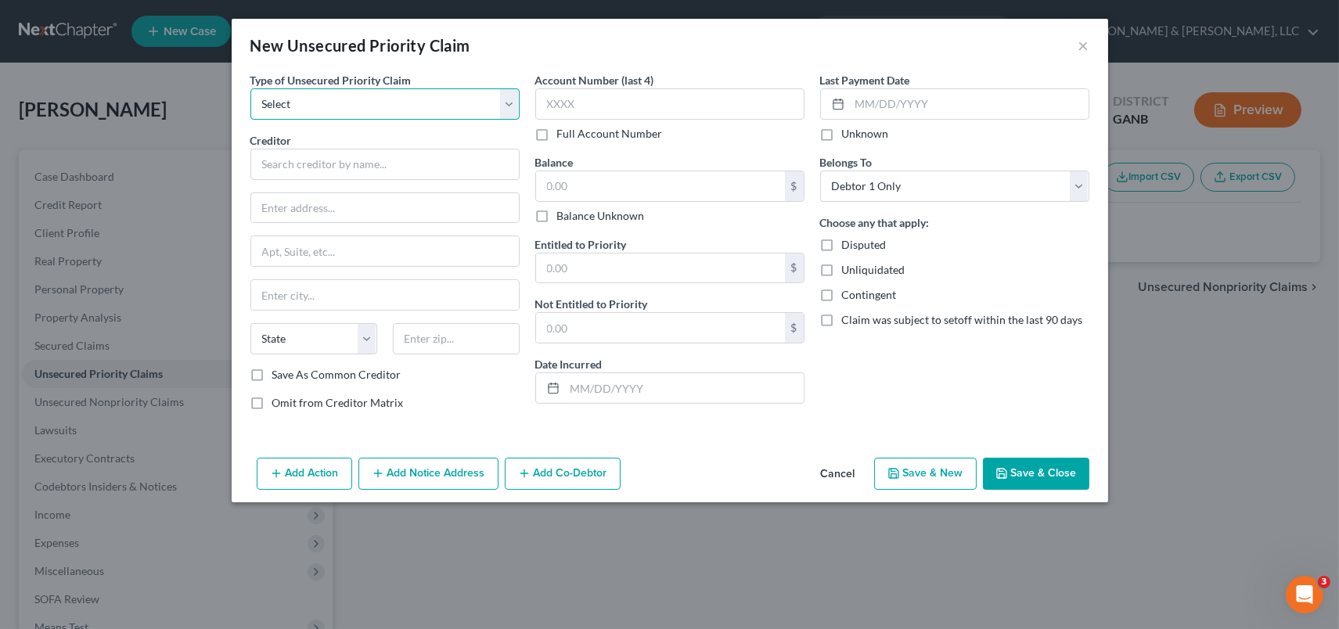
click at [505, 105] on select "Select Taxes & Other Government Units Domestic Support Obligations Extensions o…" at bounding box center [384, 103] width 269 height 31
select select "0"
click at [250, 88] on select "Select Taxes & Other Government Units Domestic Support Obligations Extensions o…" at bounding box center [384, 103] width 269 height 31
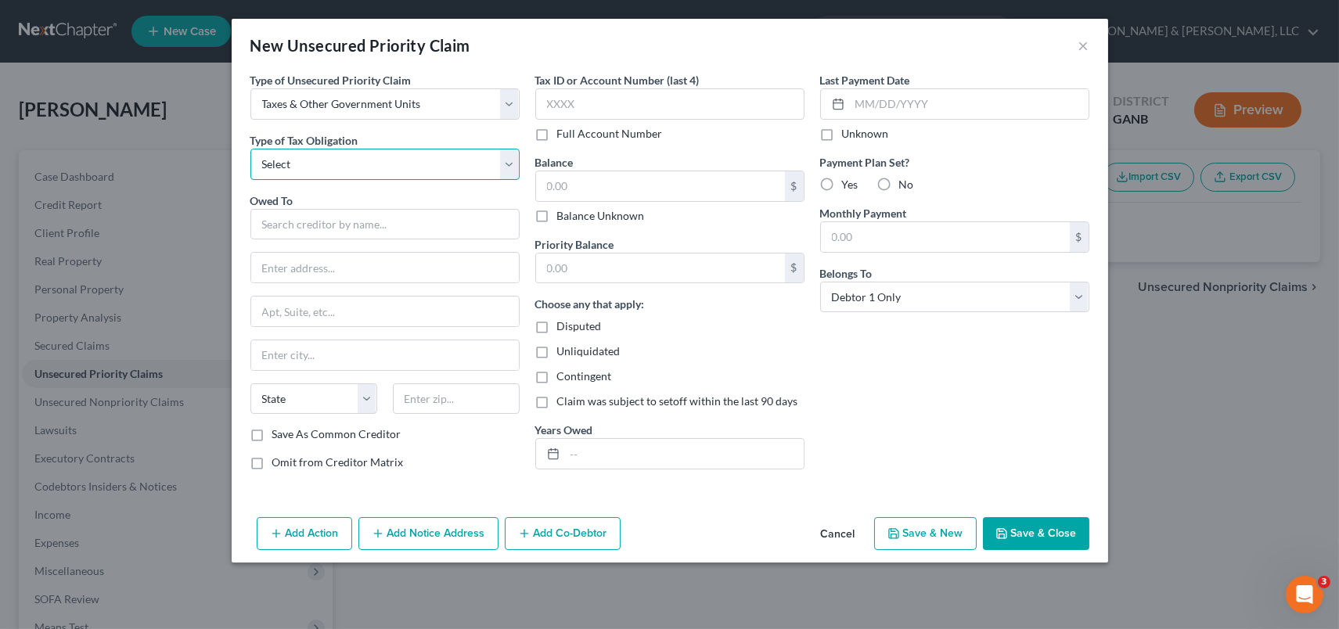
click at [505, 161] on select "Select Federal City State Franchise Tax Board Other" at bounding box center [384, 164] width 269 height 31
select select "0"
click at [250, 149] on select "Select Federal City State Franchise Tax Board Other" at bounding box center [384, 164] width 269 height 31
click at [313, 218] on input "text" at bounding box center [384, 224] width 269 height 31
click at [352, 233] on input "text" at bounding box center [384, 224] width 269 height 31
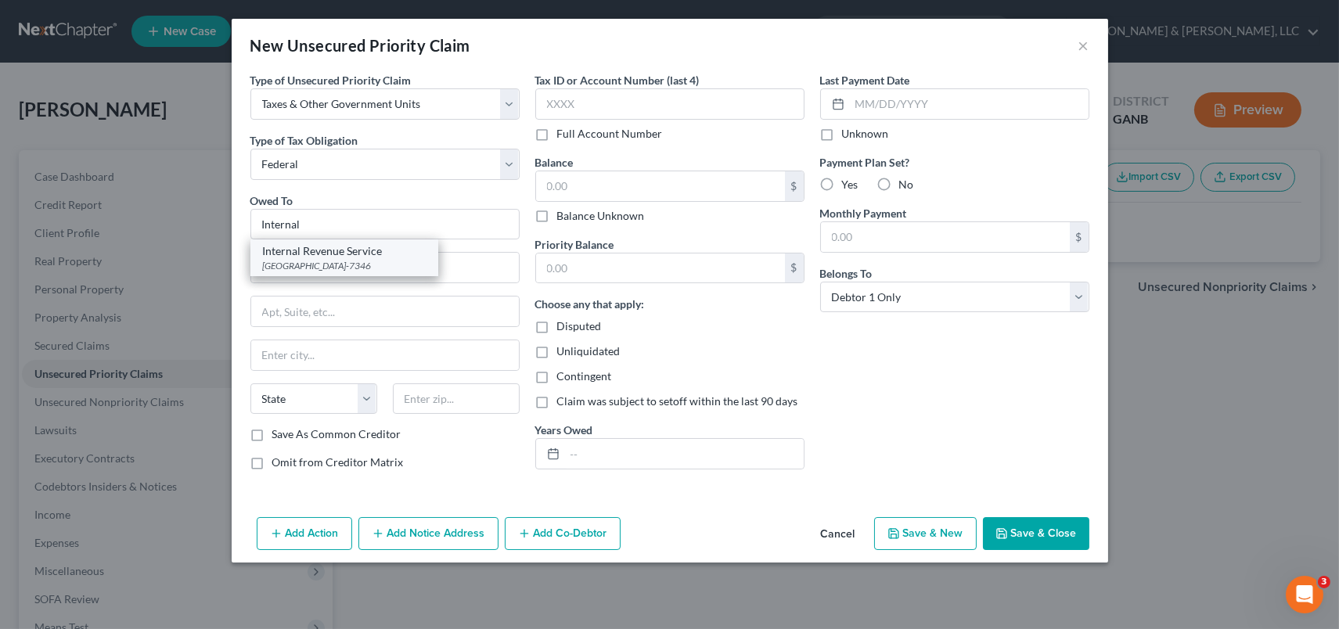
click at [347, 255] on div "Internal Revenue Service" at bounding box center [344, 251] width 163 height 16
type input "Internal Revenue Service"
type input "PO Box 7346"
type input "[GEOGRAPHIC_DATA]"
select select "39"
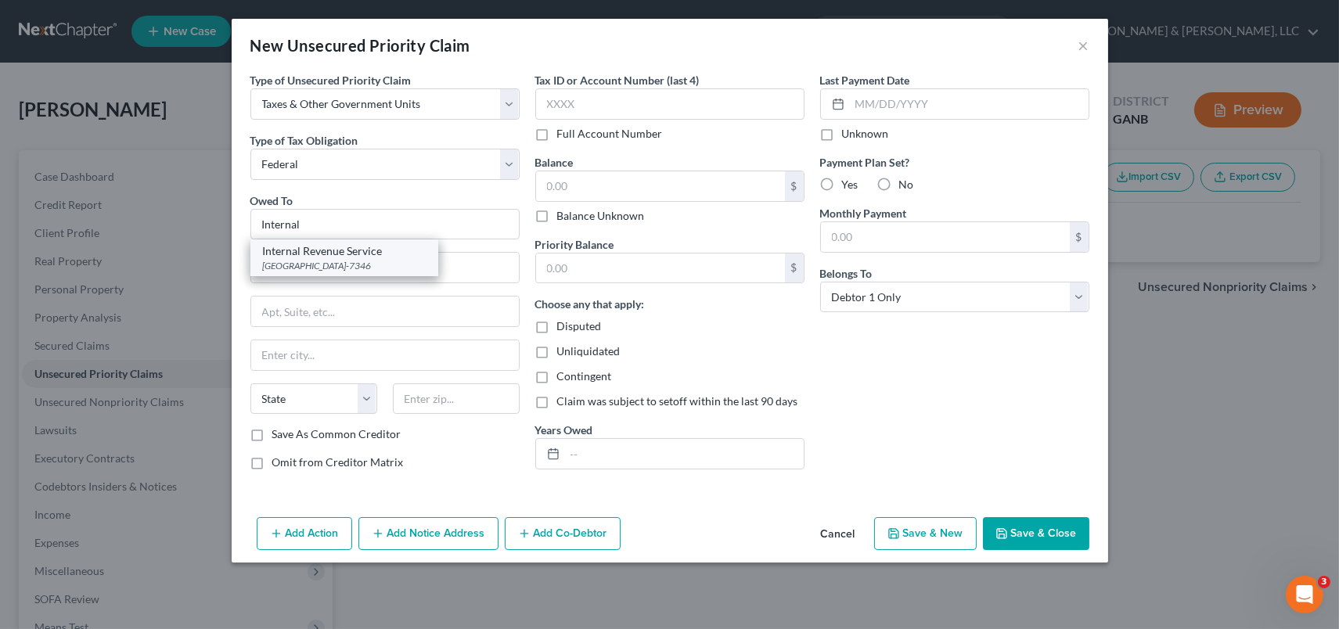
type input "19101-7346"
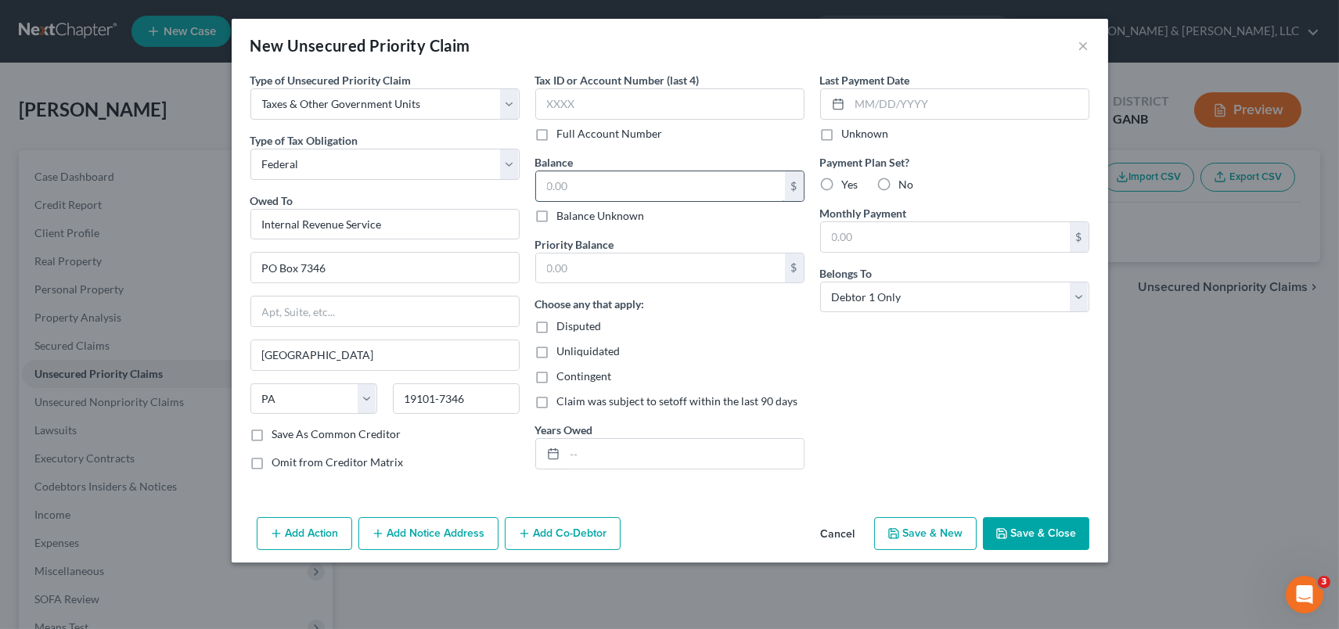
drag, startPoint x: 612, startPoint y: 191, endPoint x: 797, endPoint y: 160, distance: 187.9
click at [613, 190] on input "text" at bounding box center [660, 186] width 249 height 30
type input "0.00"
click at [647, 278] on input "text" at bounding box center [660, 269] width 249 height 30
type input "0.00"
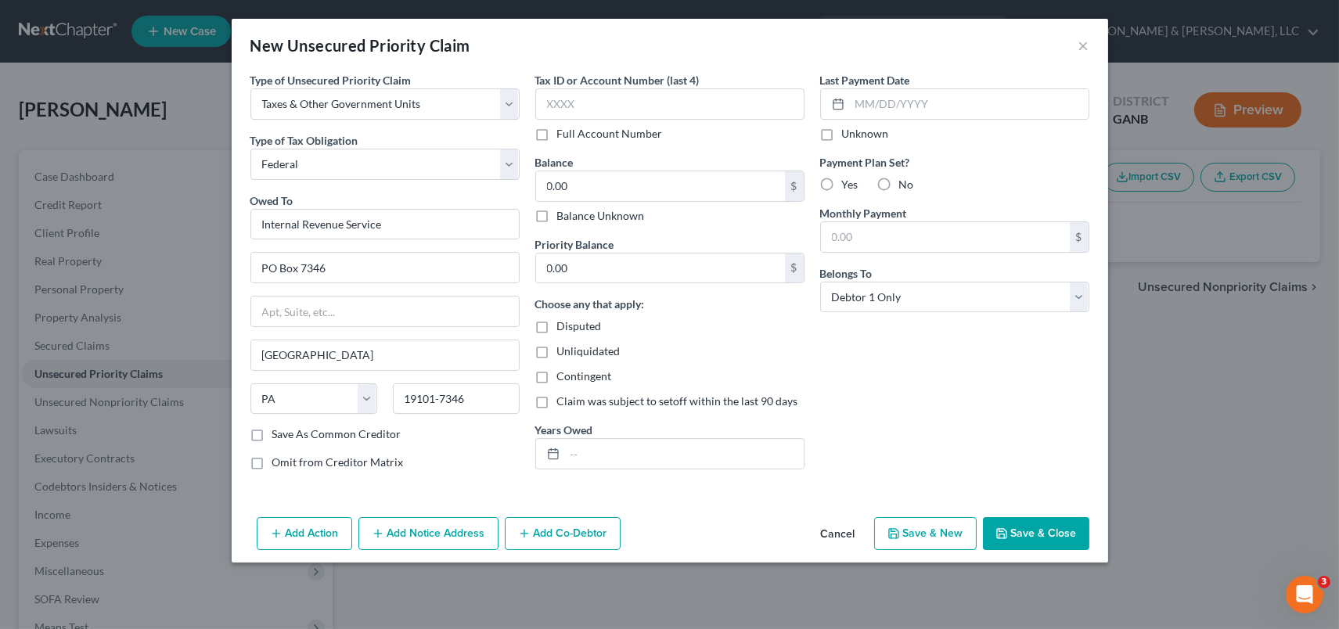
click at [930, 530] on button "Save & New" at bounding box center [925, 533] width 103 height 33
select select "0"
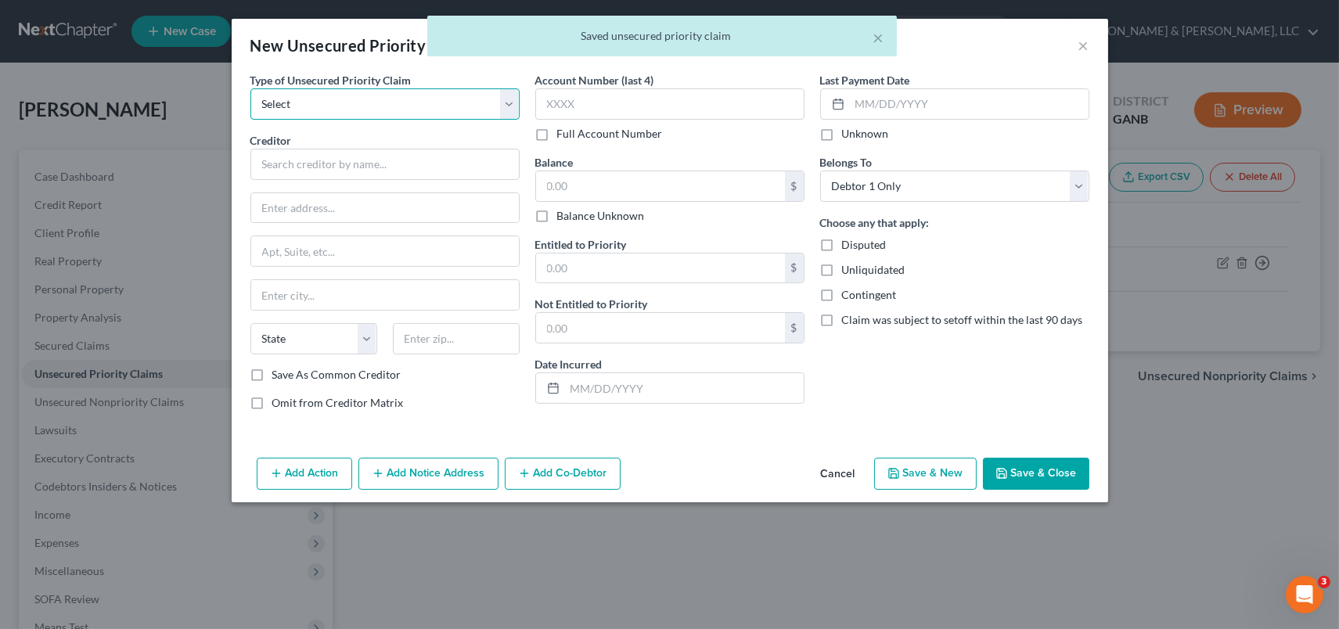
click at [513, 103] on select "Select Taxes & Other Government Units Domestic Support Obligations Extensions o…" at bounding box center [384, 103] width 269 height 31
select select "0"
click at [250, 88] on select "Select Taxes & Other Government Units Domestic Support Obligations Extensions o…" at bounding box center [384, 103] width 269 height 31
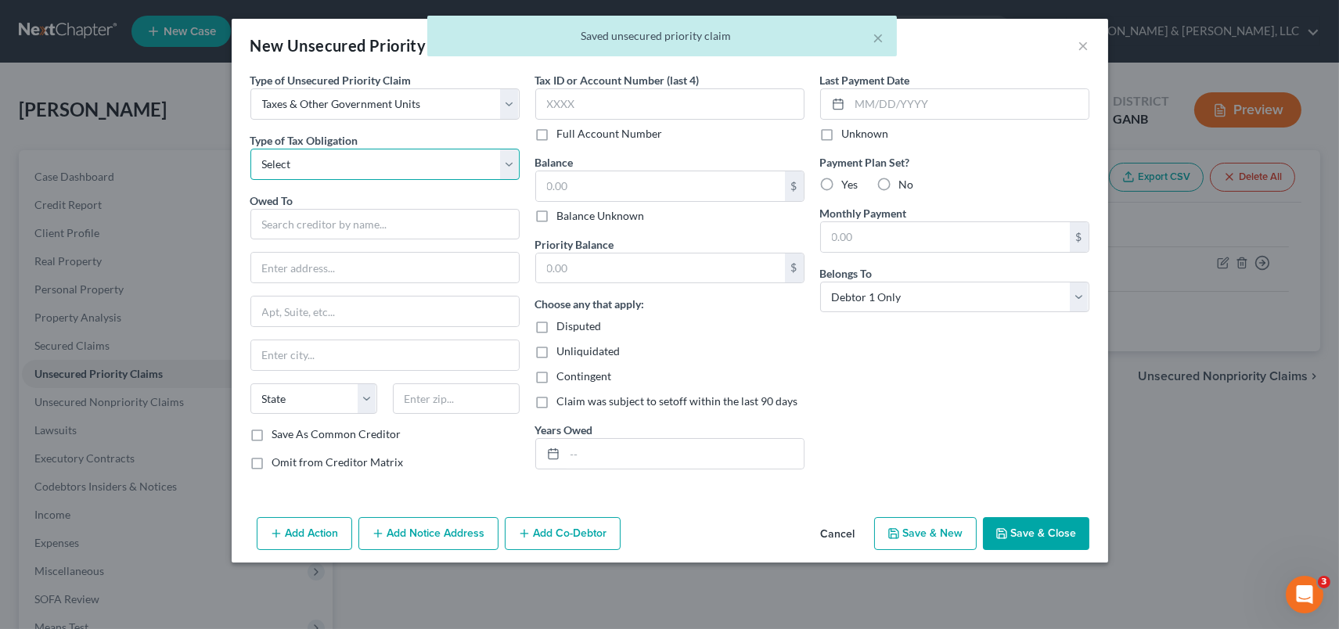
click at [509, 166] on select "Select Federal City State Franchise Tax Board Other" at bounding box center [384, 164] width 269 height 31
select select "2"
click at [250, 149] on select "Select Federal City State Franchise Tax Board Other" at bounding box center [384, 164] width 269 height 31
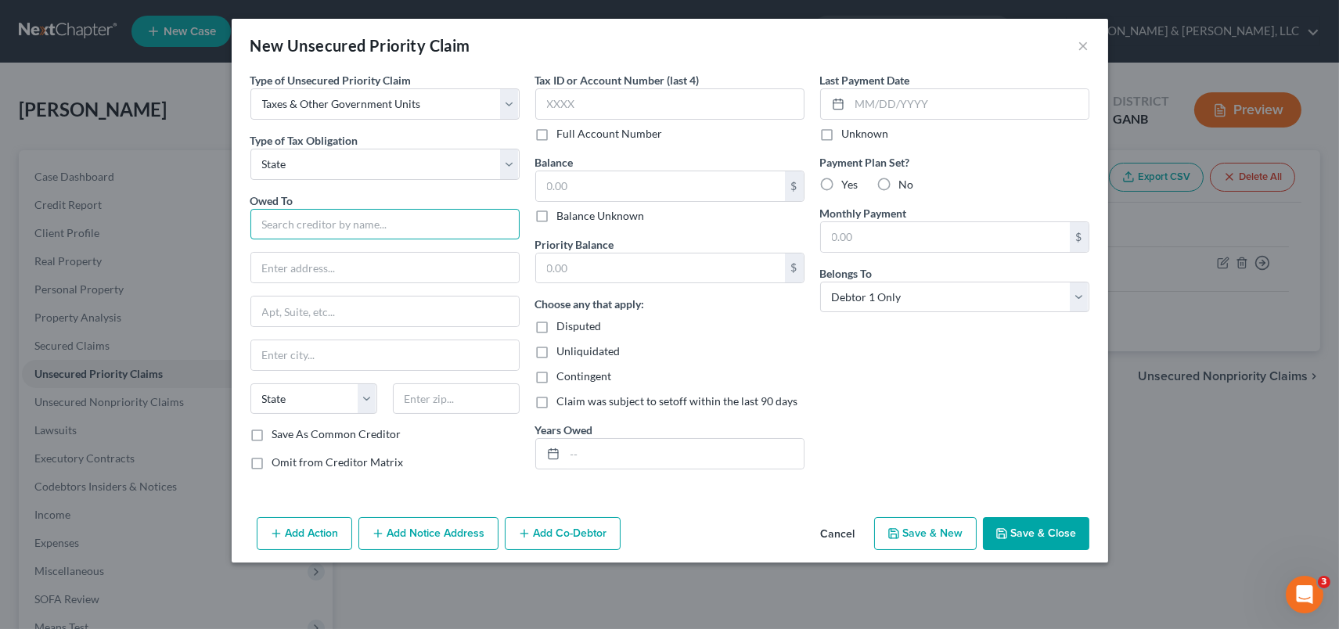
click at [289, 230] on input "text" at bounding box center [384, 224] width 269 height 31
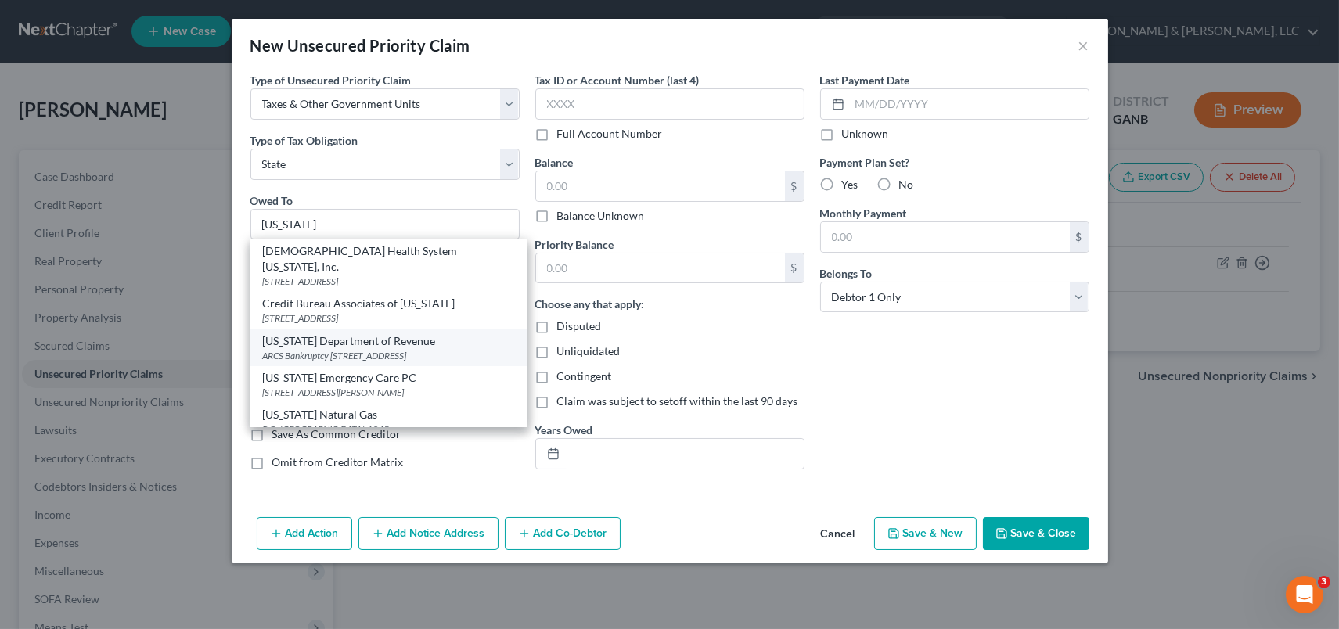
click at [381, 333] on div "[US_STATE] Department of Revenue" at bounding box center [389, 341] width 252 height 16
type input "[US_STATE] Department of Revenue"
type input "ARCS Bankruptcy"
type input "[STREET_ADDRESS]"
type input "[GEOGRAPHIC_DATA]"
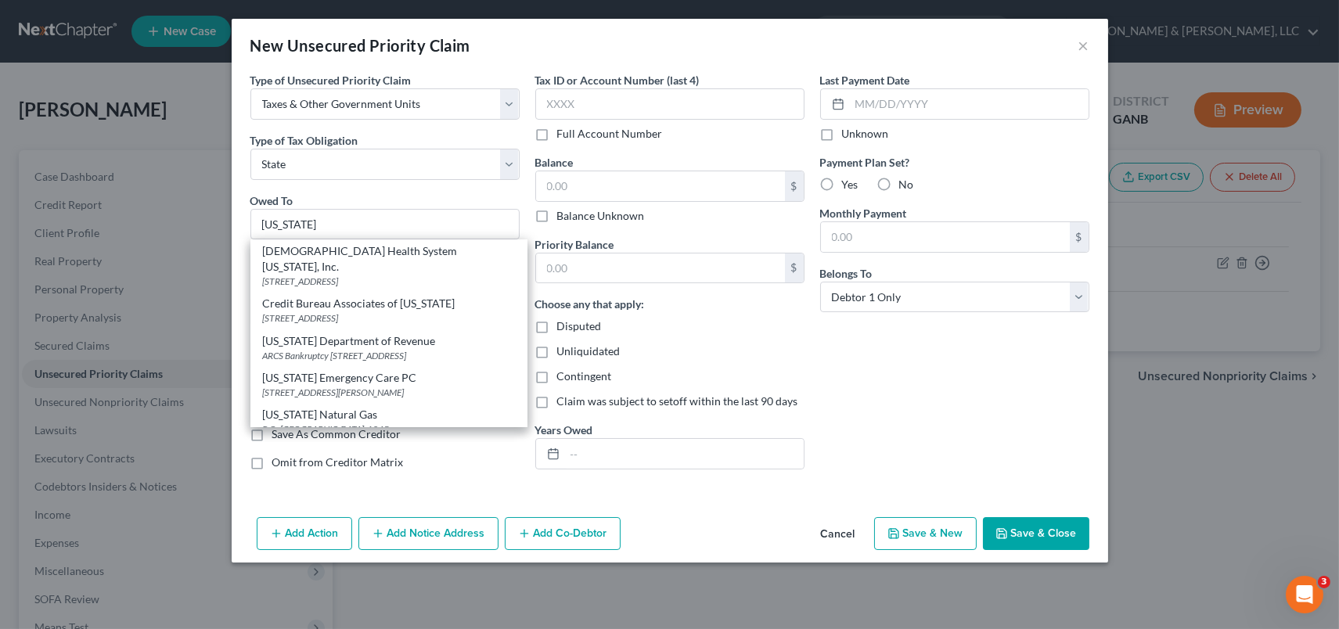
select select "10"
type input "30345-3202"
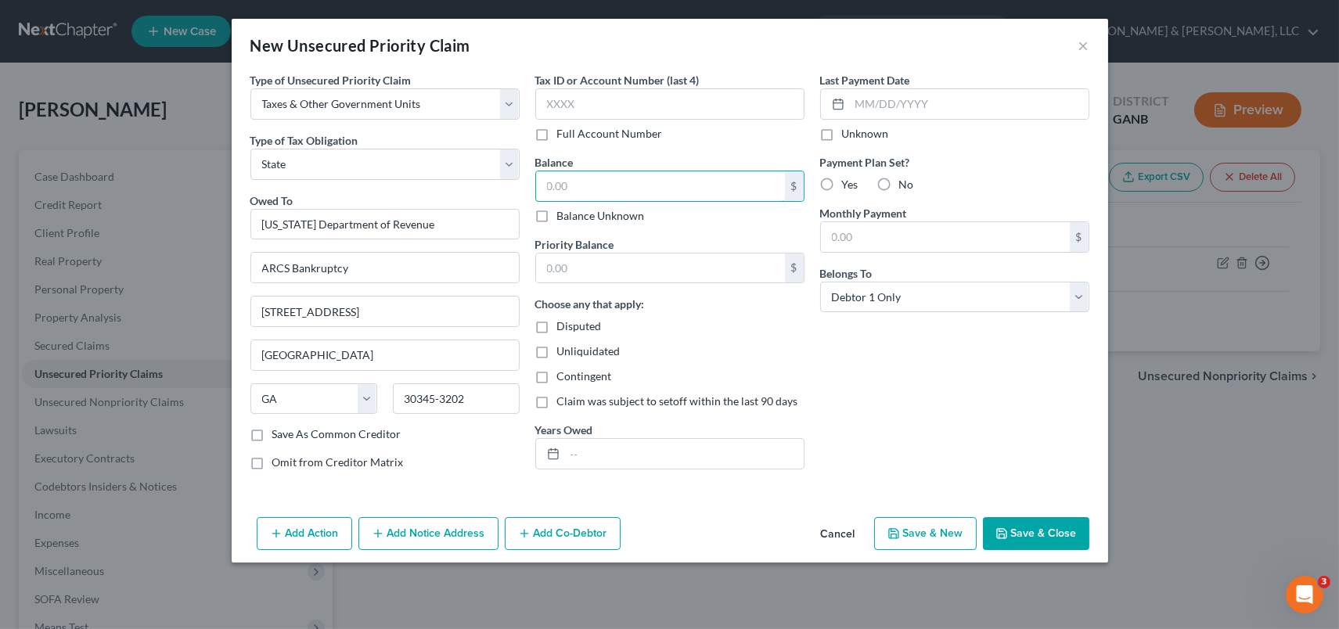
drag, startPoint x: 610, startPoint y: 185, endPoint x: 715, endPoint y: 137, distance: 115.5
click at [628, 174] on input "text" at bounding box center [660, 186] width 249 height 30
type input "0.00"
click at [602, 276] on input "text" at bounding box center [660, 269] width 249 height 30
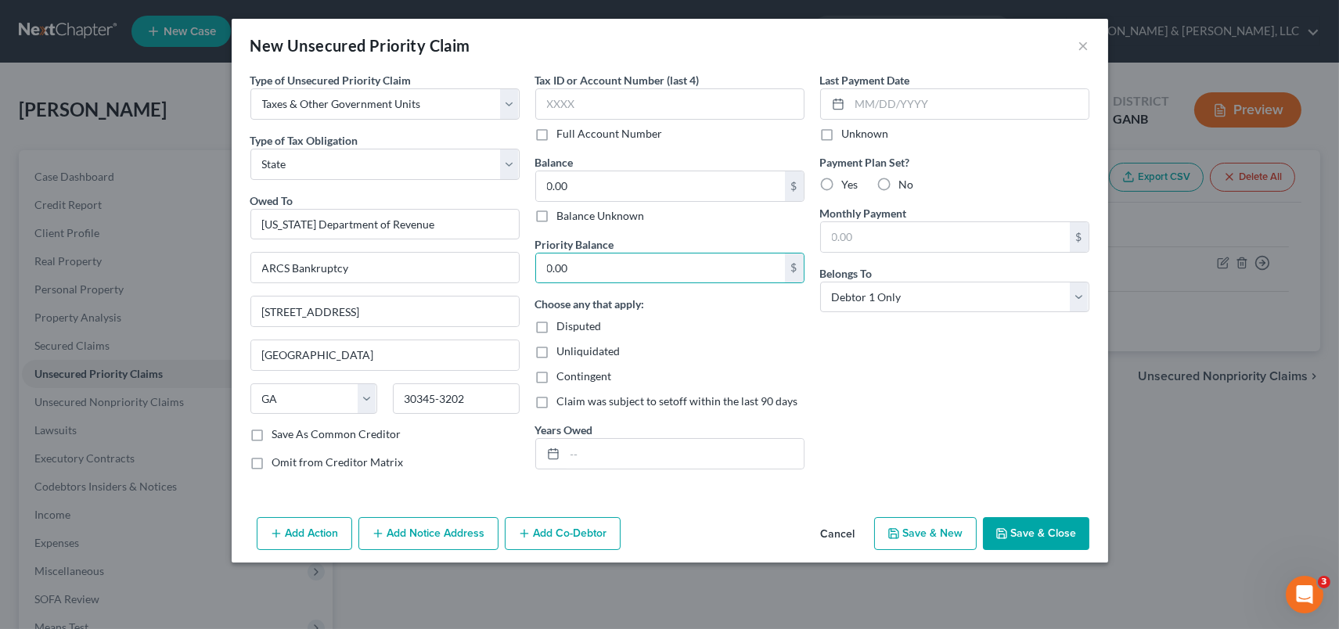
drag, startPoint x: 1028, startPoint y: 527, endPoint x: 1043, endPoint y: 514, distance: 19.9
click at [1030, 527] on button "Save & Close" at bounding box center [1036, 533] width 106 height 33
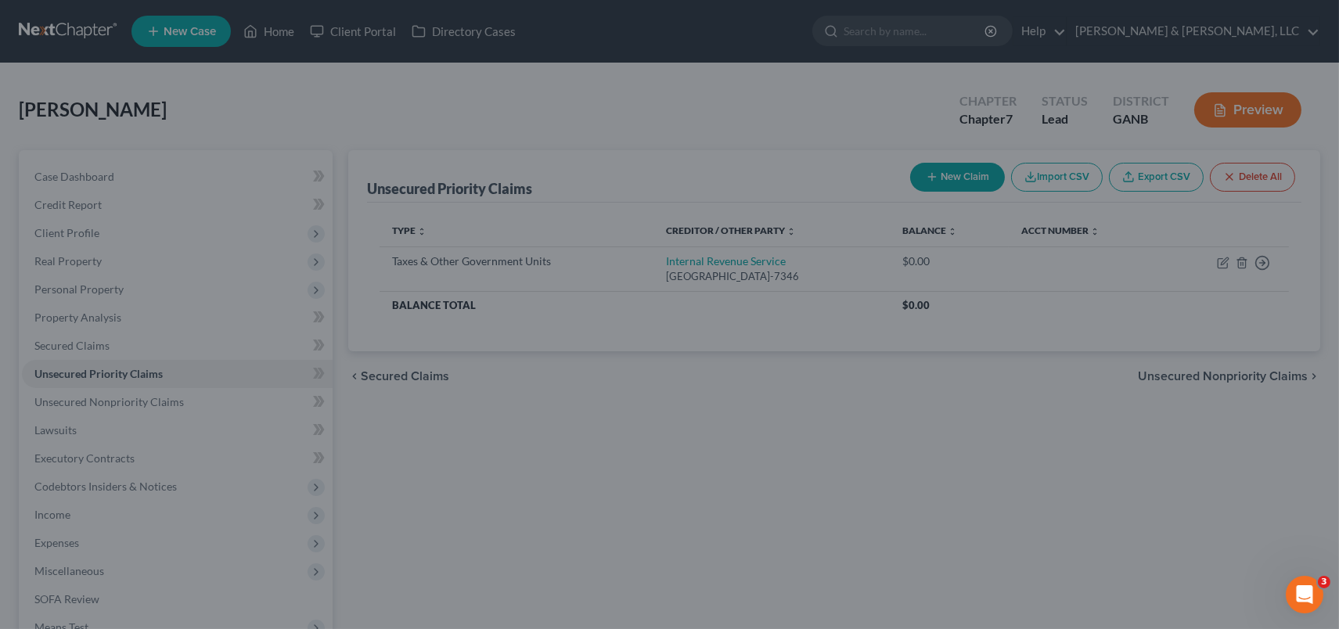
type input "0"
type input "0.00"
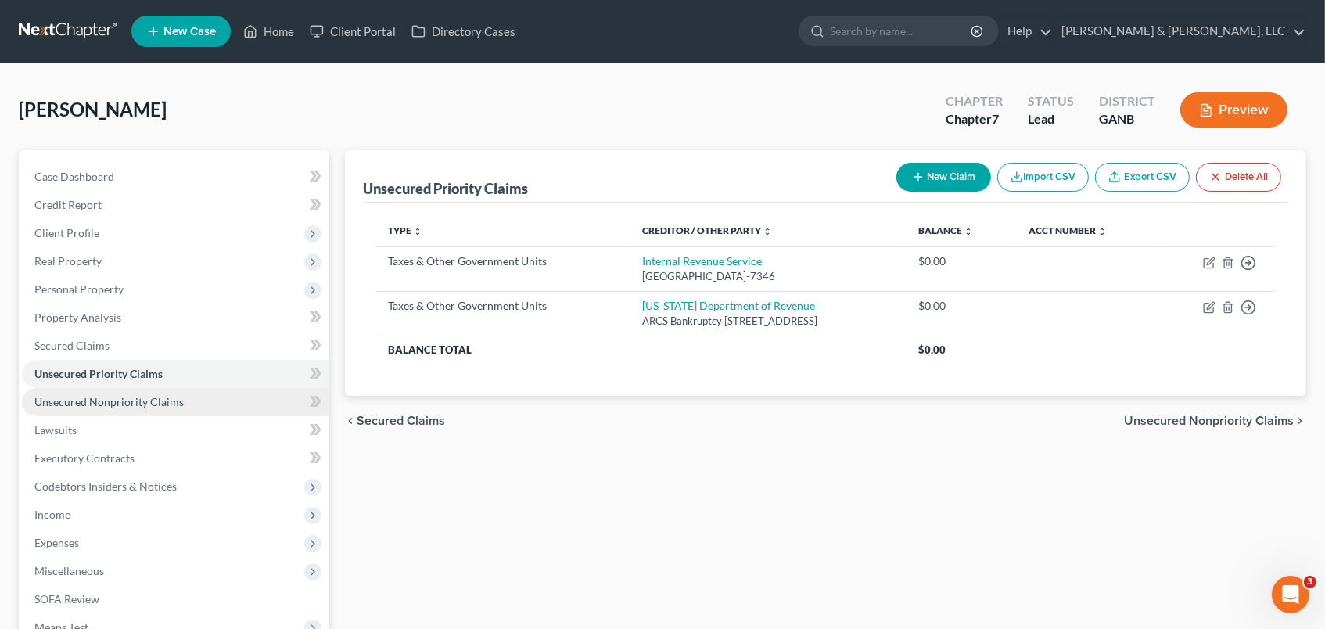
click at [95, 405] on span "Unsecured Nonpriority Claims" at bounding box center [108, 401] width 149 height 13
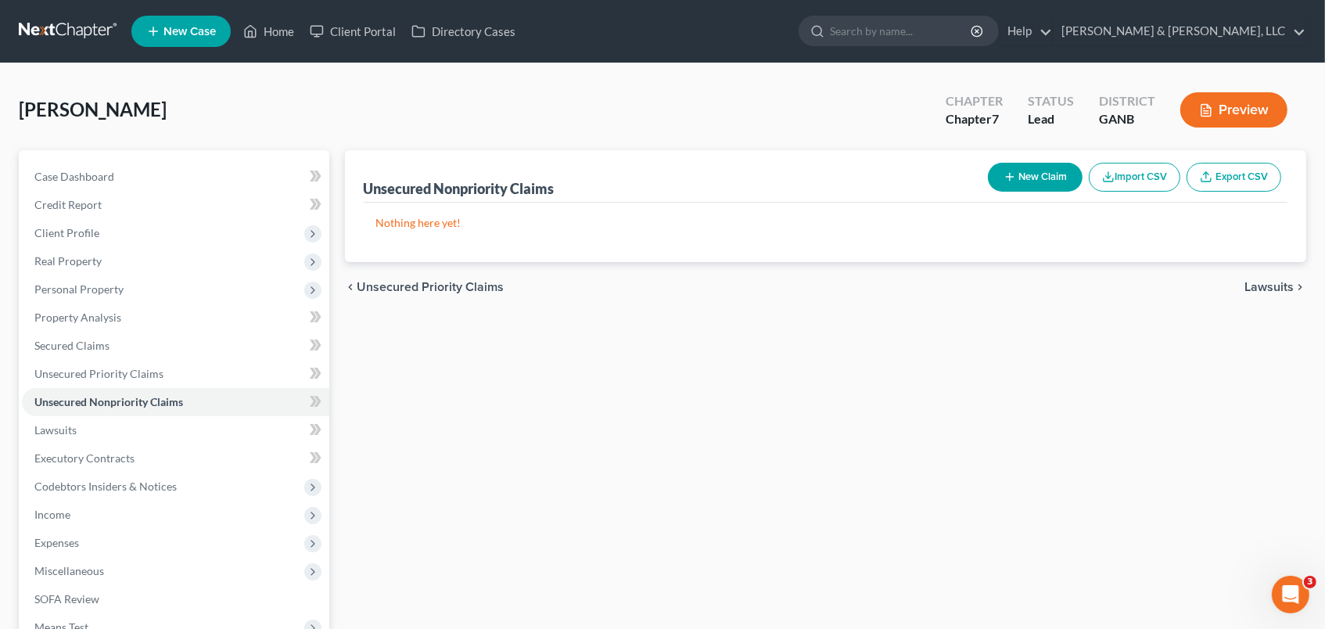
click at [1023, 174] on button "New Claim" at bounding box center [1035, 177] width 95 height 29
select select "0"
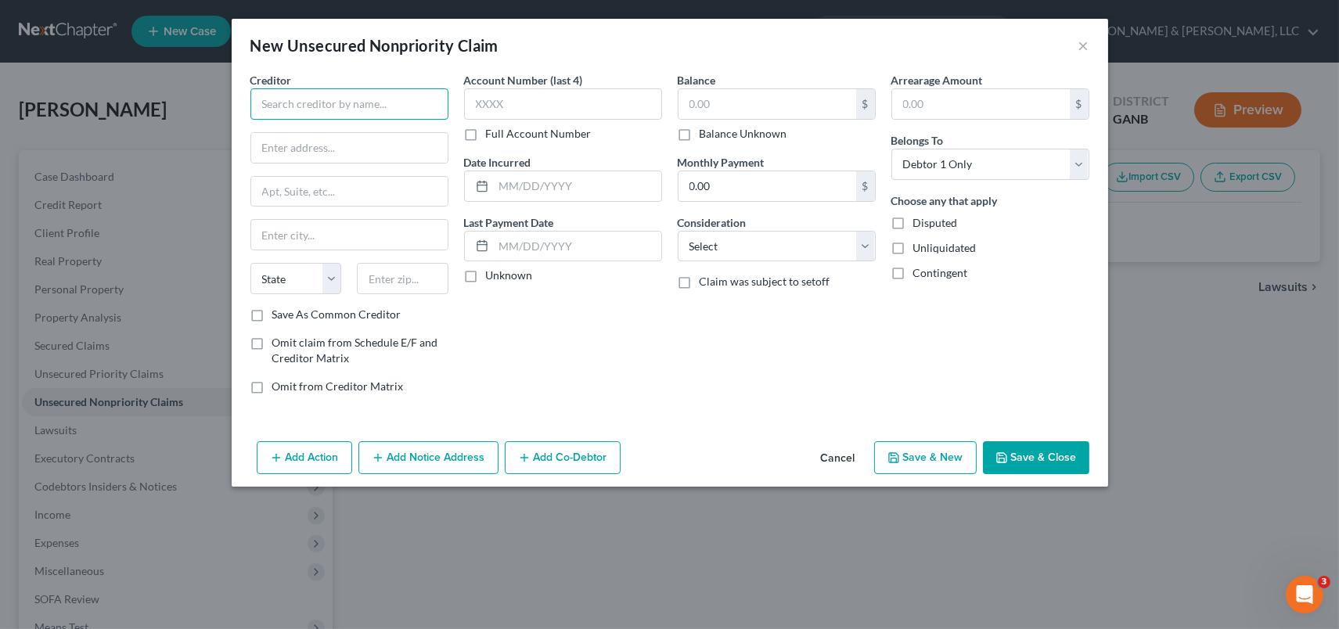
click at [319, 104] on input "text" at bounding box center [349, 103] width 198 height 31
click at [336, 105] on input "text" at bounding box center [349, 103] width 198 height 31
click at [1080, 48] on button "×" at bounding box center [1083, 45] width 11 height 19
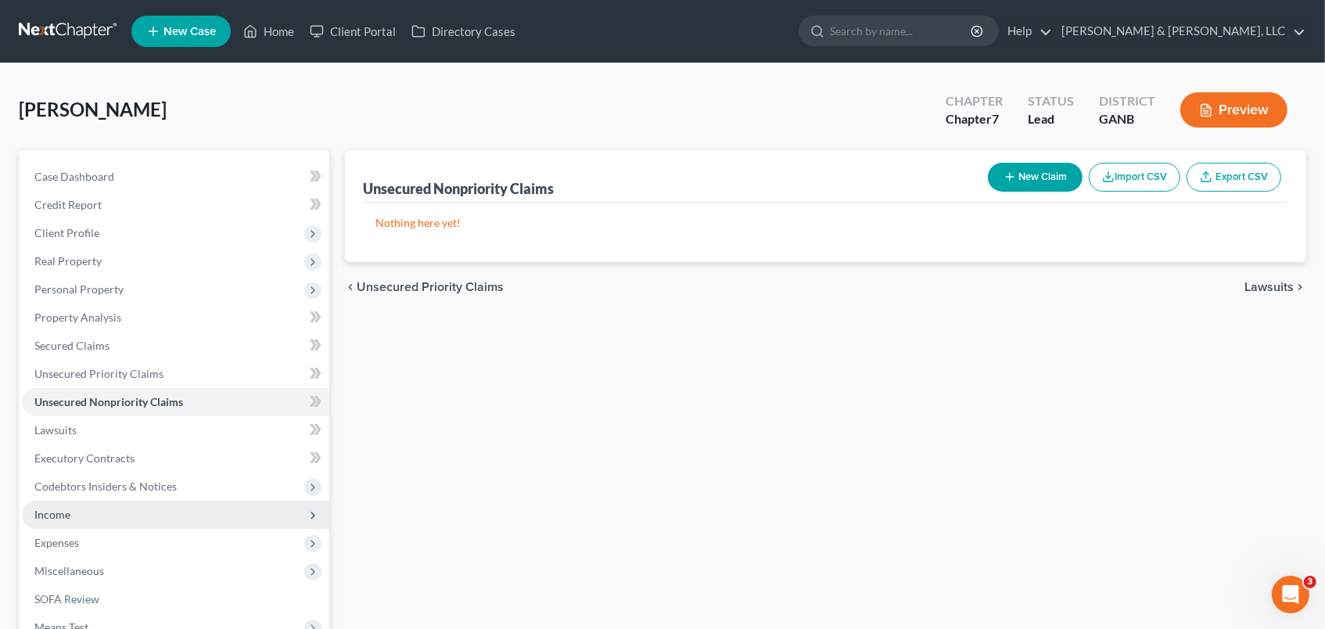
click at [52, 509] on span "Income" at bounding box center [52, 514] width 36 height 13
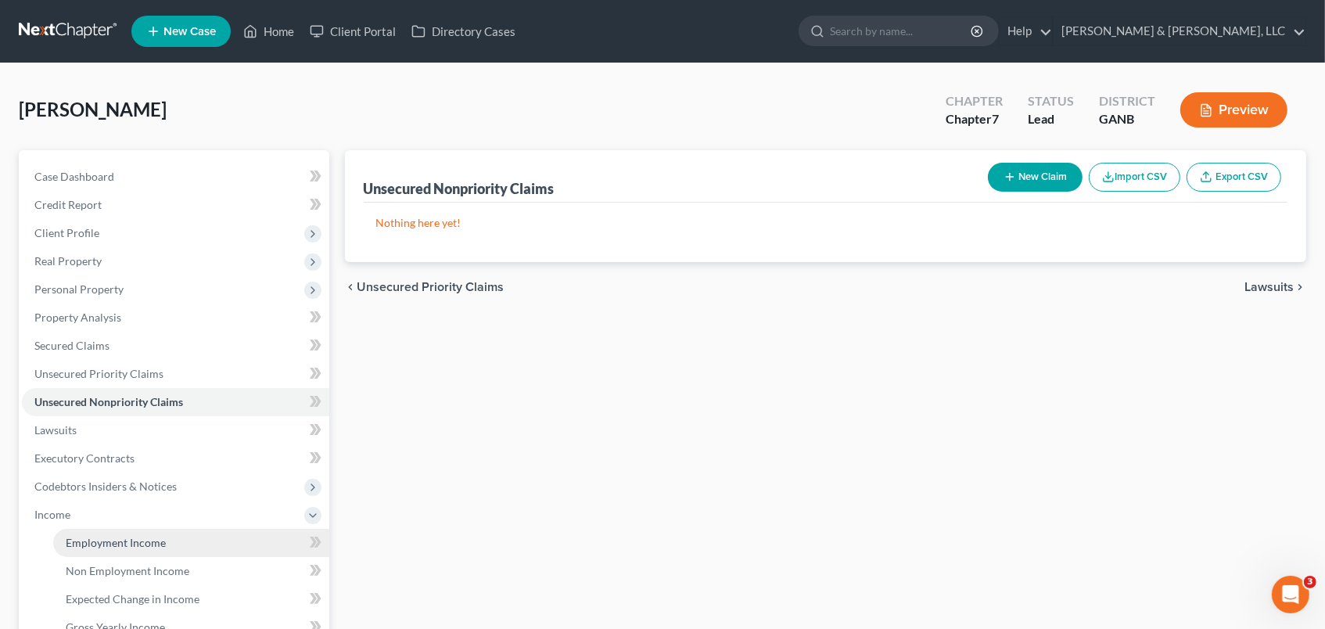
click at [148, 548] on span "Employment Income" at bounding box center [116, 542] width 100 height 13
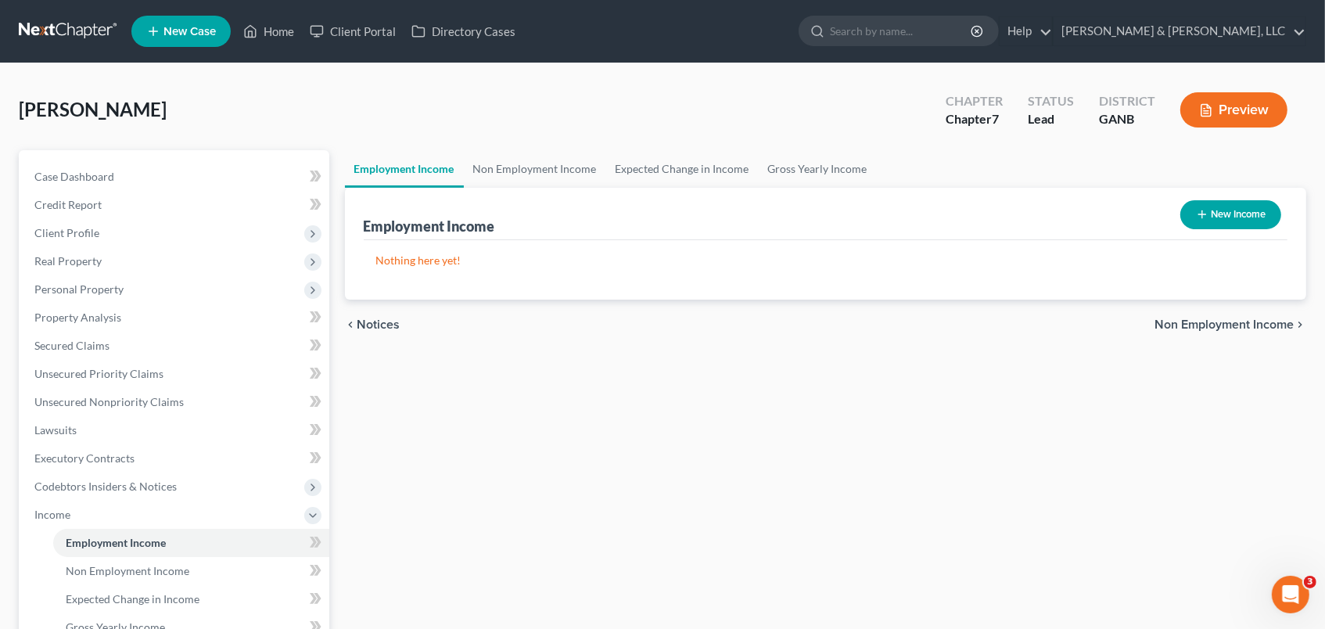
click at [1224, 211] on button "New Income" at bounding box center [1231, 214] width 101 height 29
select select "0"
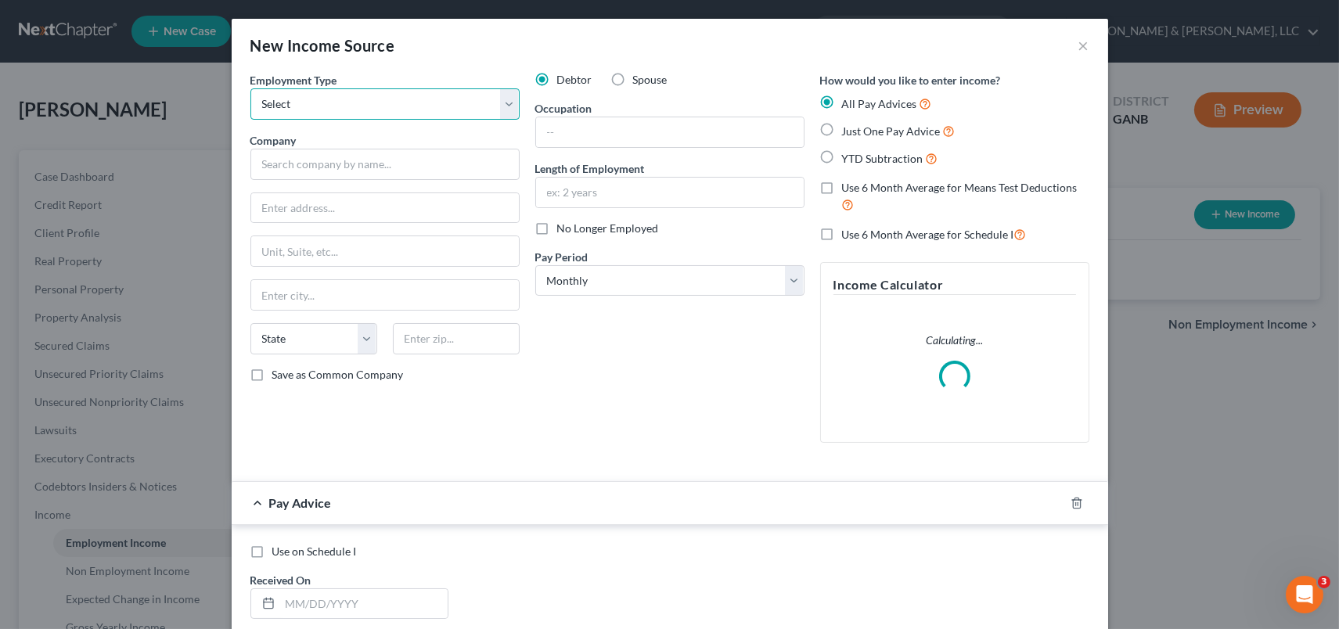
click at [317, 110] on select "Select Full or [DEMOGRAPHIC_DATA] Employment Self Employment" at bounding box center [384, 103] width 269 height 31
select select "0"
click at [250, 88] on select "Select Full or [DEMOGRAPHIC_DATA] Employment Self Employment" at bounding box center [384, 103] width 269 height 31
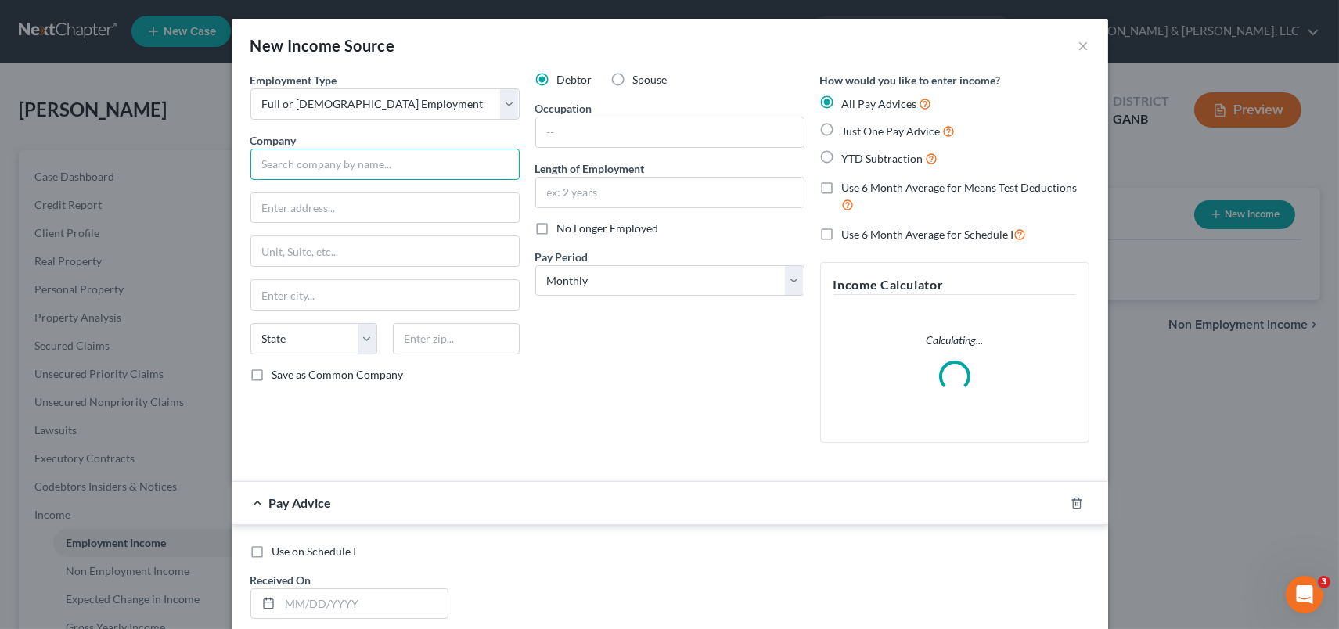
drag, startPoint x: 297, startPoint y: 162, endPoint x: 298, endPoint y: 139, distance: 22.7
click at [297, 155] on input "text" at bounding box center [384, 164] width 269 height 31
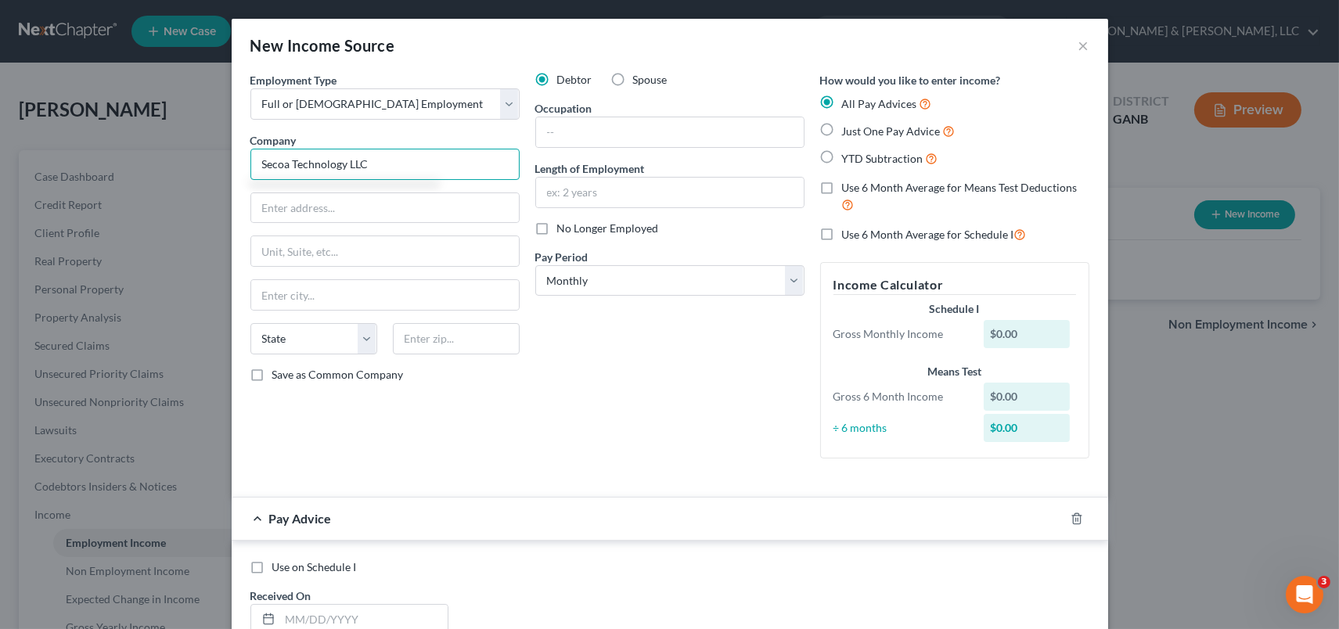
type input "Secoa Technology LLC"
type input "[STREET_ADDRESS]"
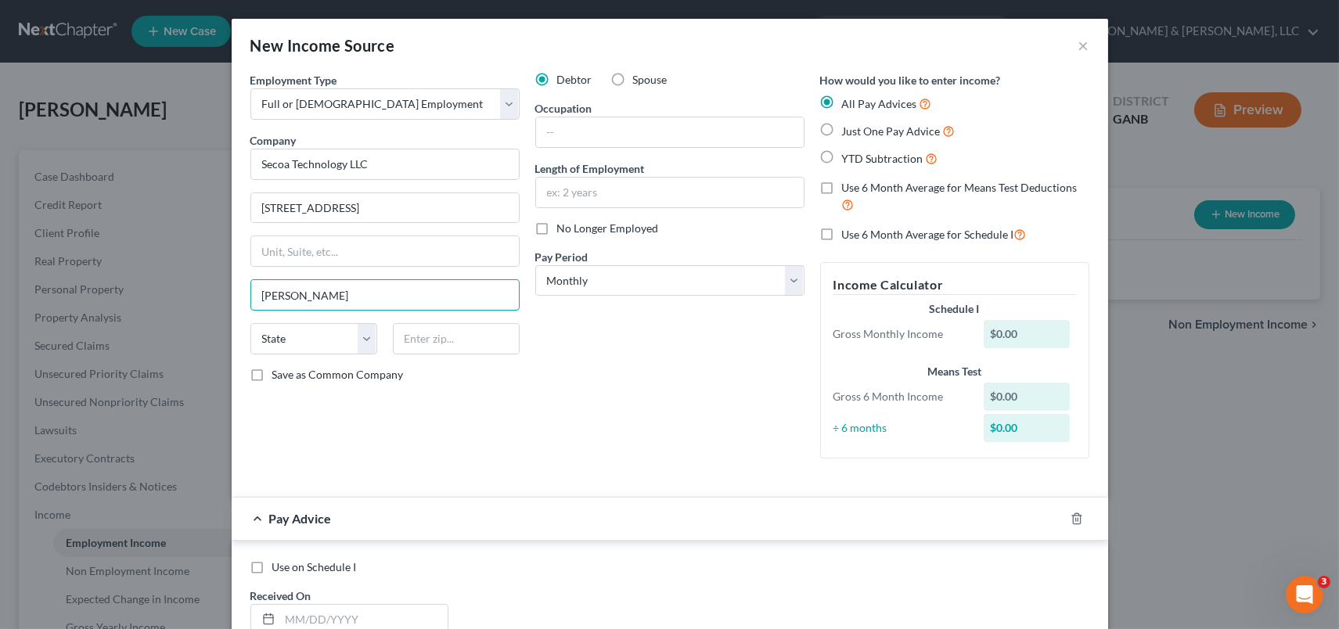
type input "[PERSON_NAME]"
select select "10"
type input "30721"
click at [631, 137] on input "text" at bounding box center [670, 132] width 268 height 30
type input "Coater"
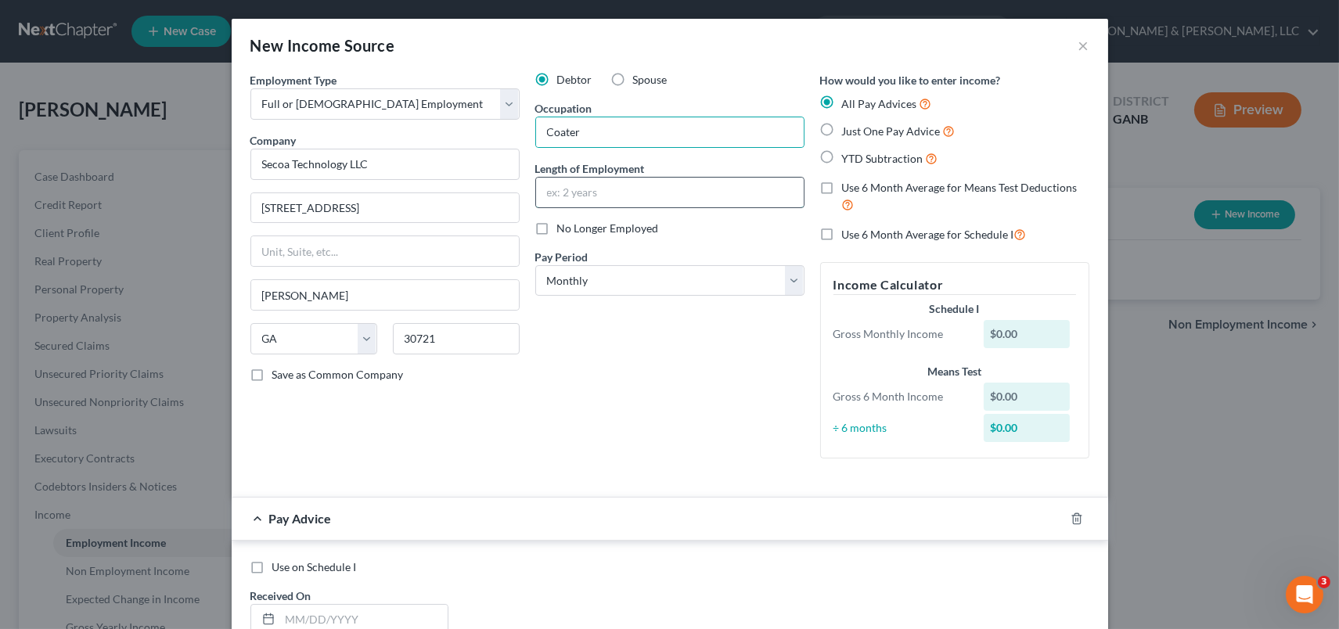
click at [606, 192] on input "text" at bounding box center [670, 193] width 268 height 30
type input "10 Years"
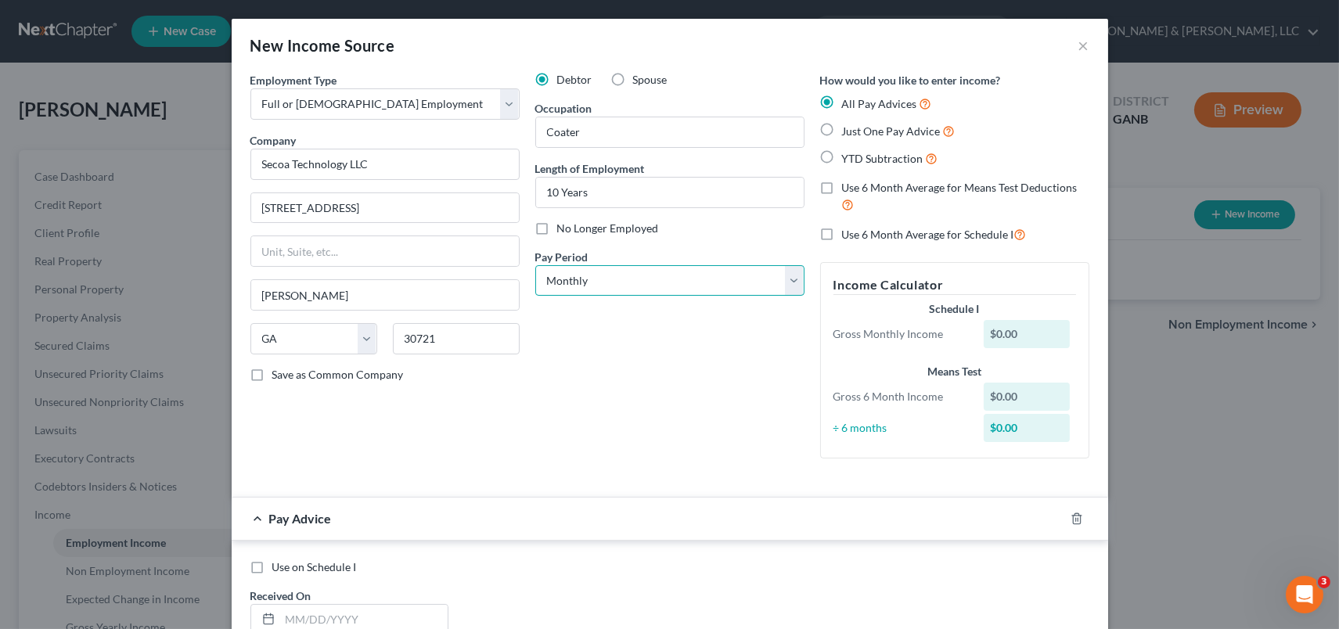
click at [629, 289] on select "Select Monthly Twice Monthly Every Other Week Weekly" at bounding box center [669, 280] width 269 height 31
select select "3"
click at [535, 265] on select "Select Monthly Twice Monthly Every Other Week Weekly" at bounding box center [669, 280] width 269 height 31
click at [842, 130] on label "Just One Pay Advice" at bounding box center [898, 131] width 113 height 18
click at [848, 130] on input "Just One Pay Advice" at bounding box center [853, 127] width 10 height 10
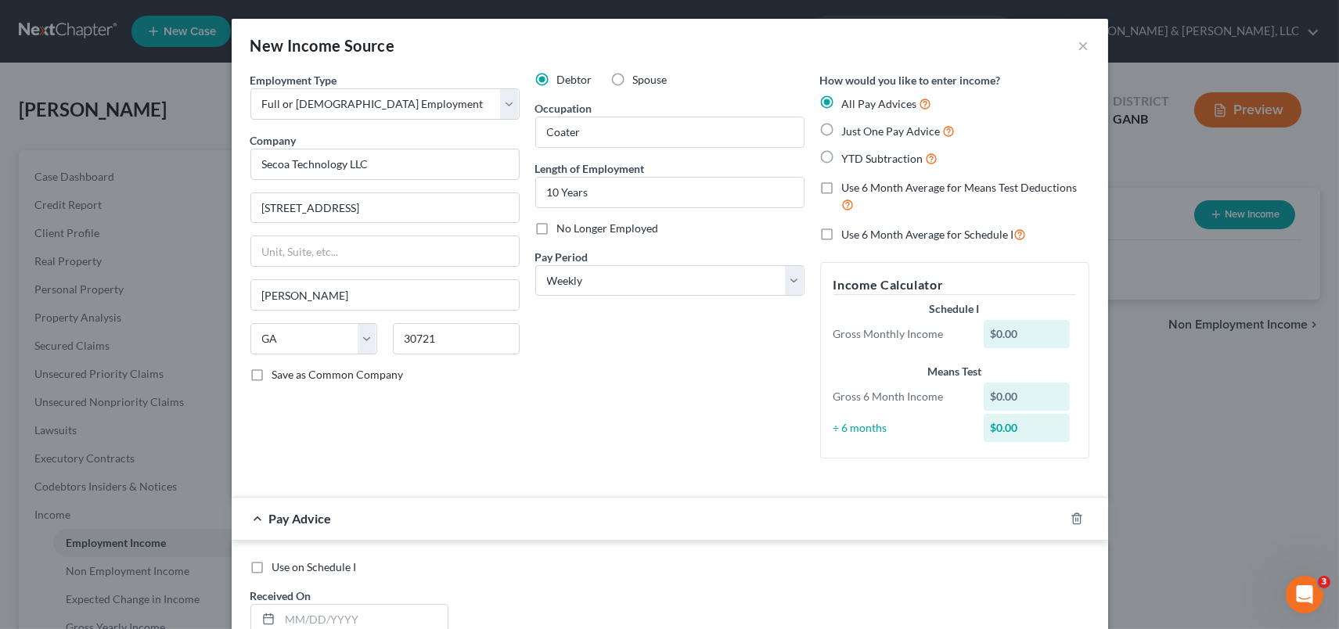
radio input "true"
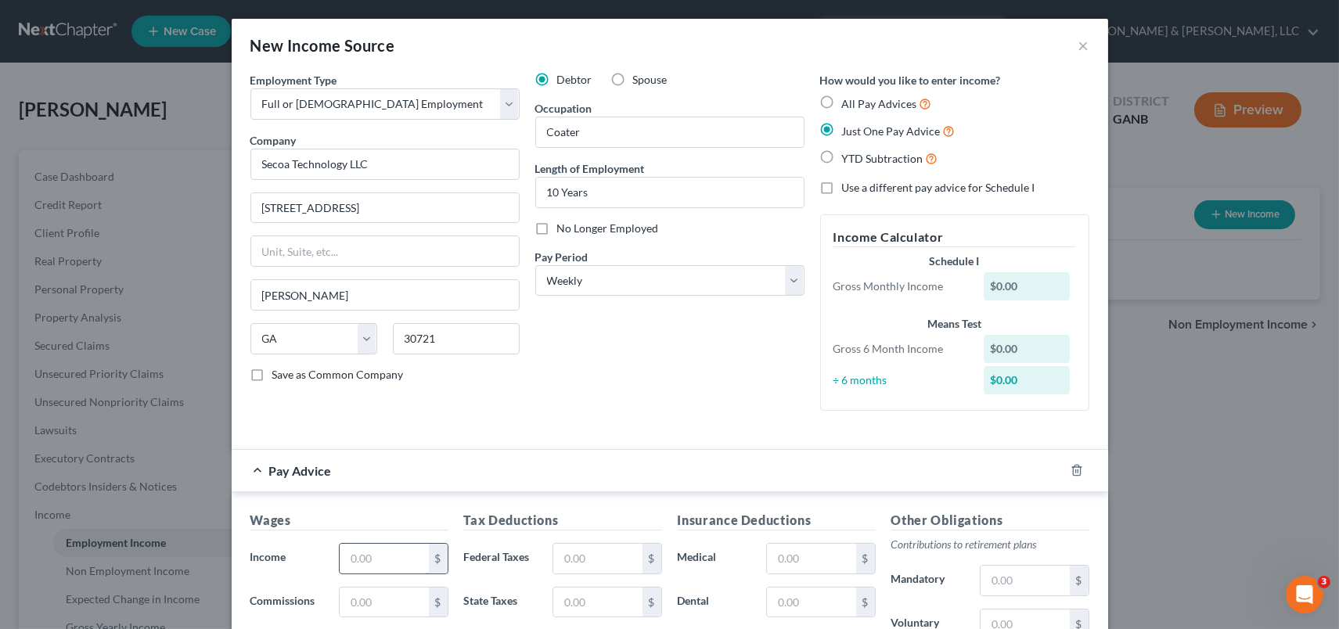
click at [379, 550] on input "text" at bounding box center [384, 559] width 88 height 30
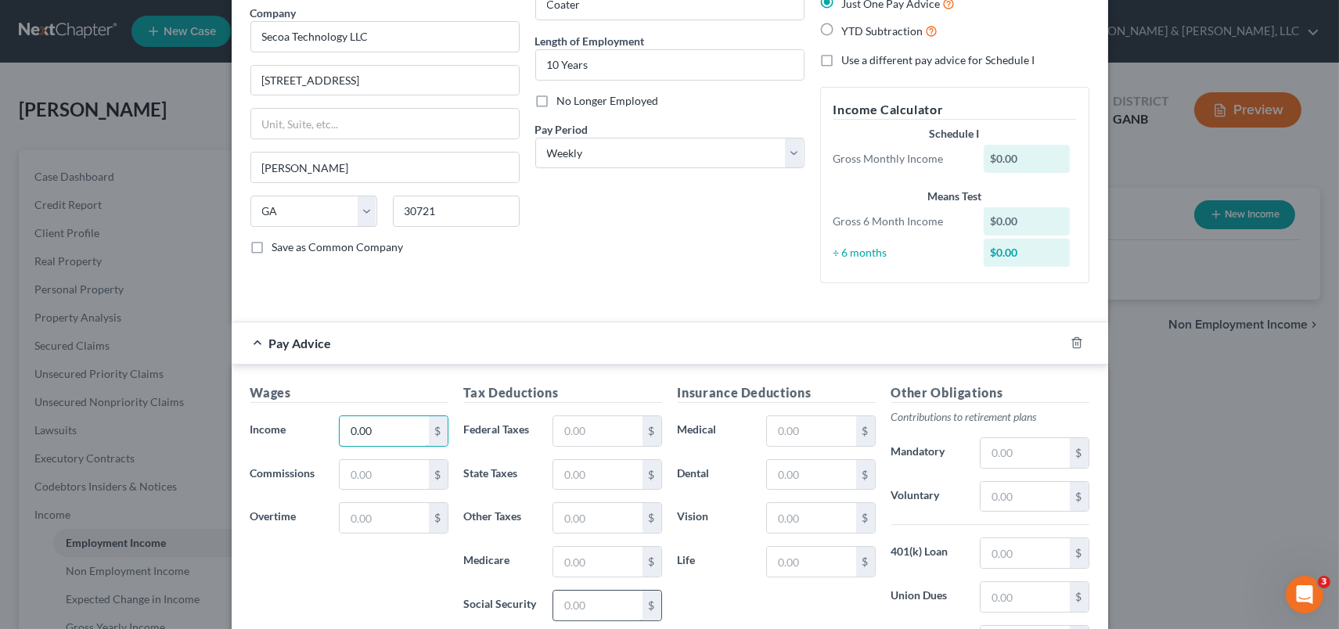
scroll to position [329, 0]
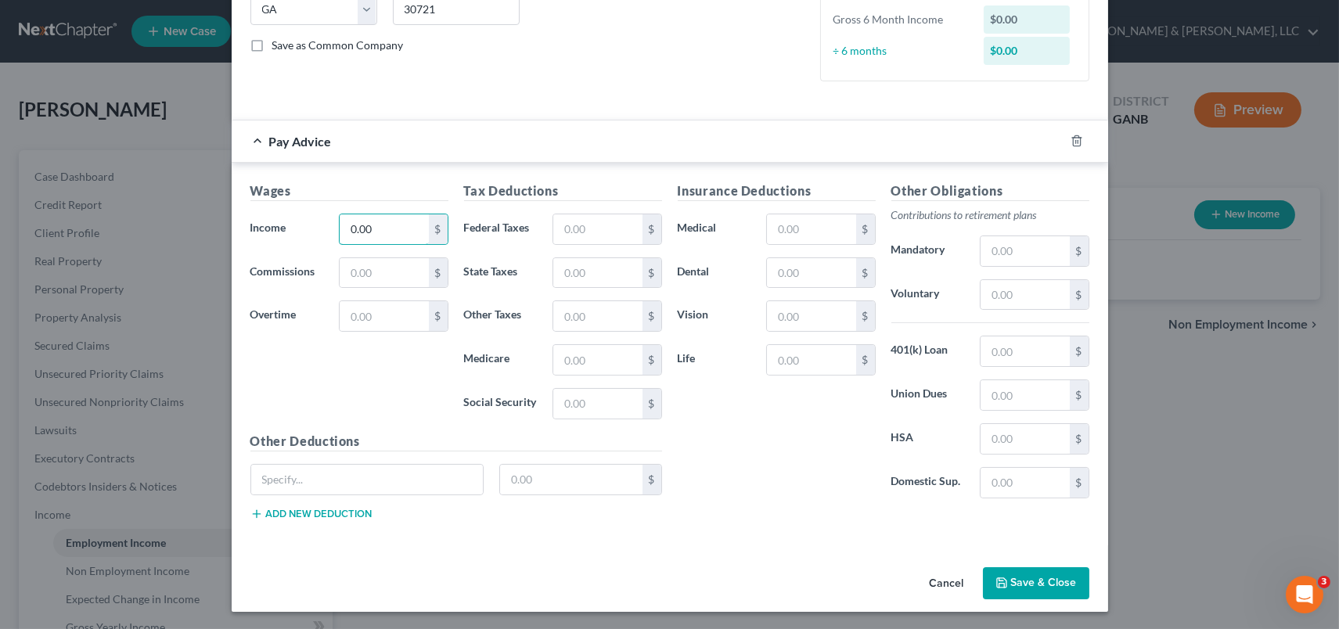
type input "0.00"
click at [1028, 571] on button "Save & Close" at bounding box center [1036, 583] width 106 height 33
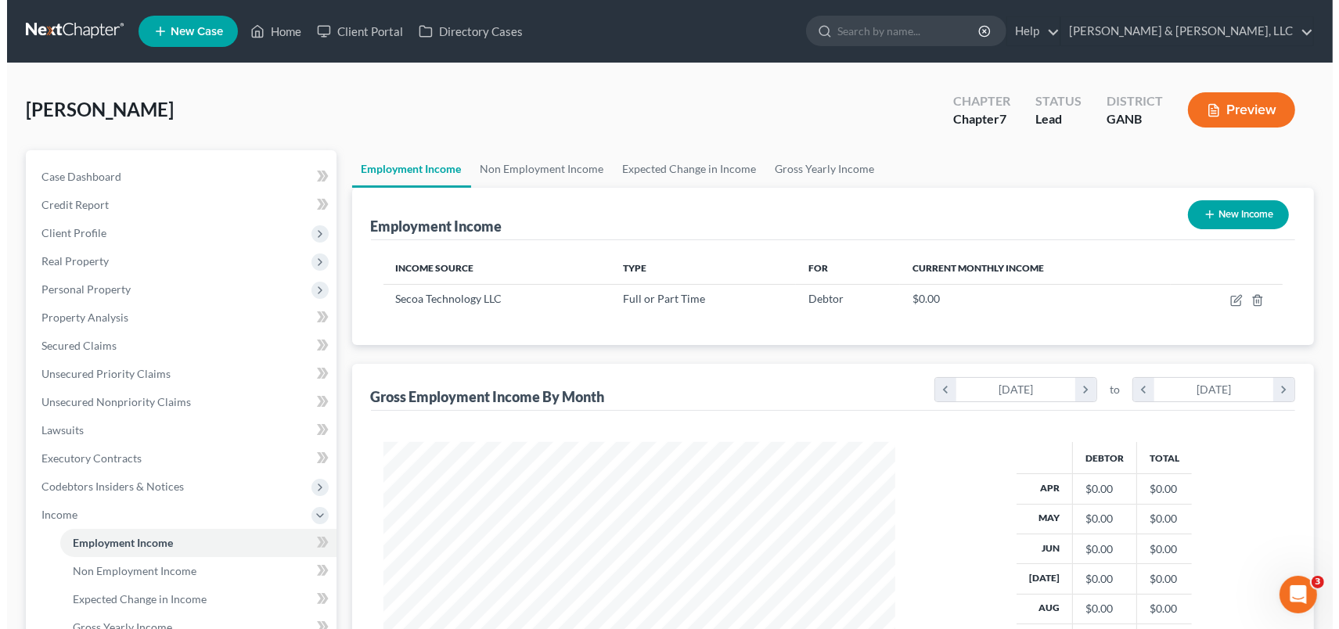
scroll to position [782165, 781902]
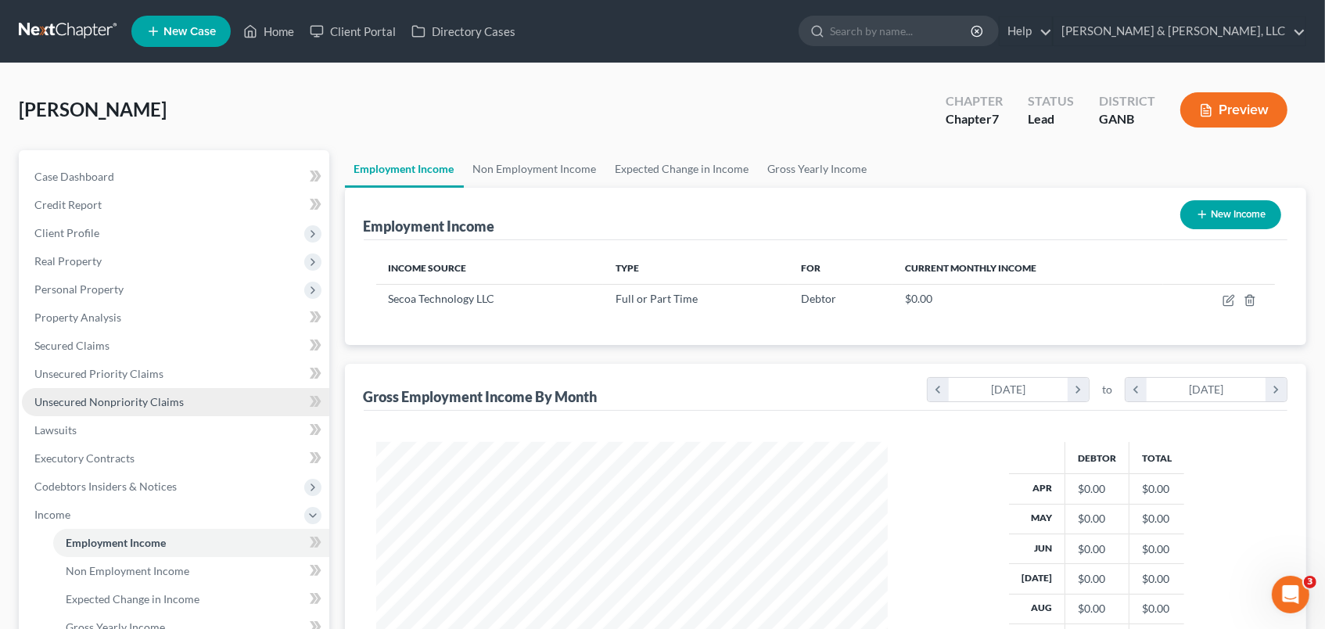
click at [128, 407] on span "Unsecured Nonpriority Claims" at bounding box center [108, 401] width 149 height 13
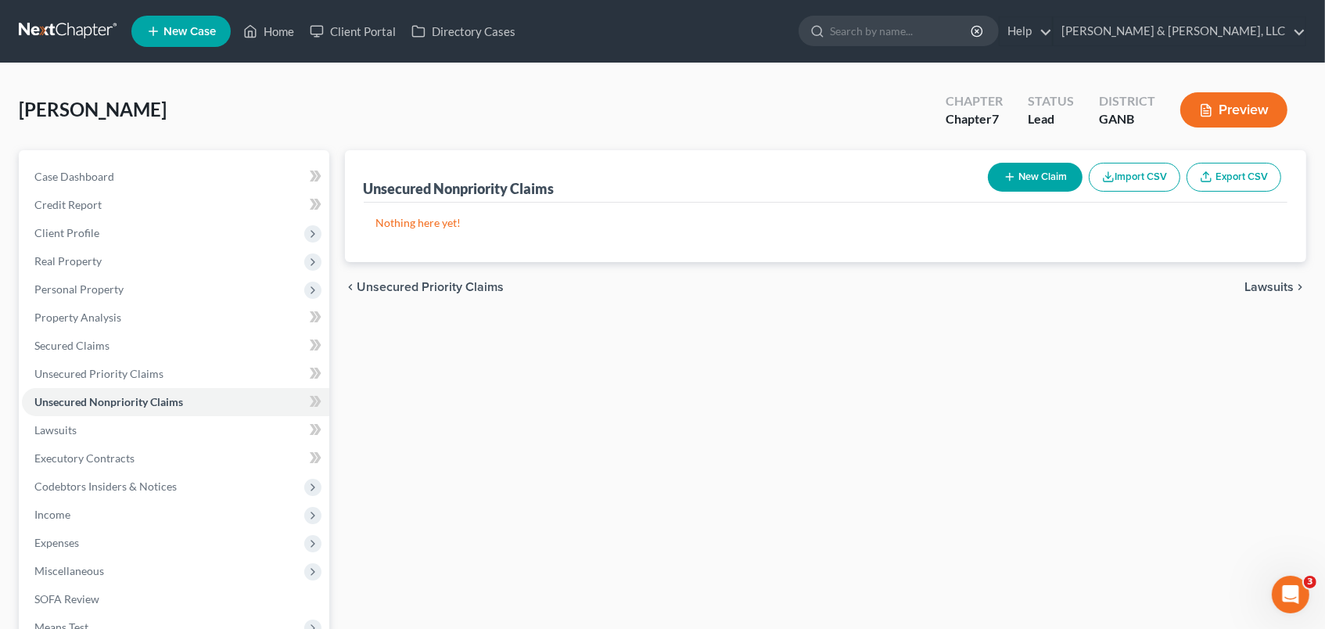
click at [1030, 180] on button "New Claim" at bounding box center [1035, 177] width 95 height 29
select select "0"
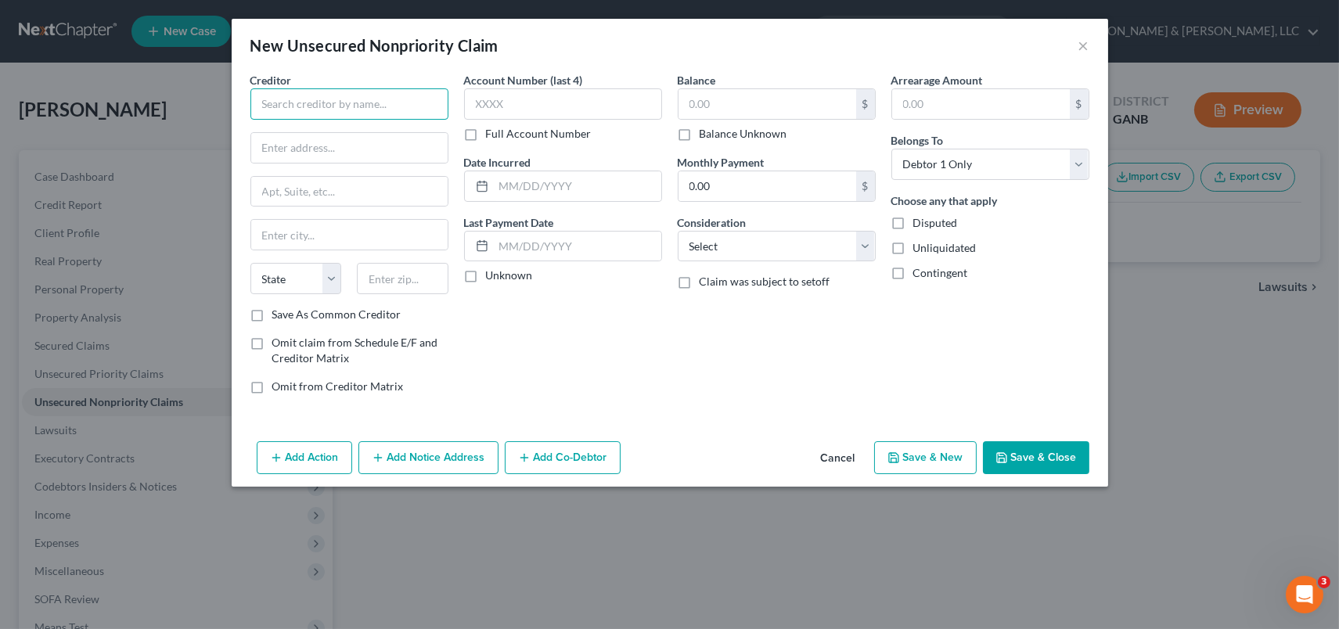
click at [308, 108] on input "text" at bounding box center [349, 103] width 198 height 31
click at [313, 108] on input "text" at bounding box center [349, 103] width 198 height 31
click at [304, 101] on input "text" at bounding box center [349, 103] width 198 height 31
type input "a"
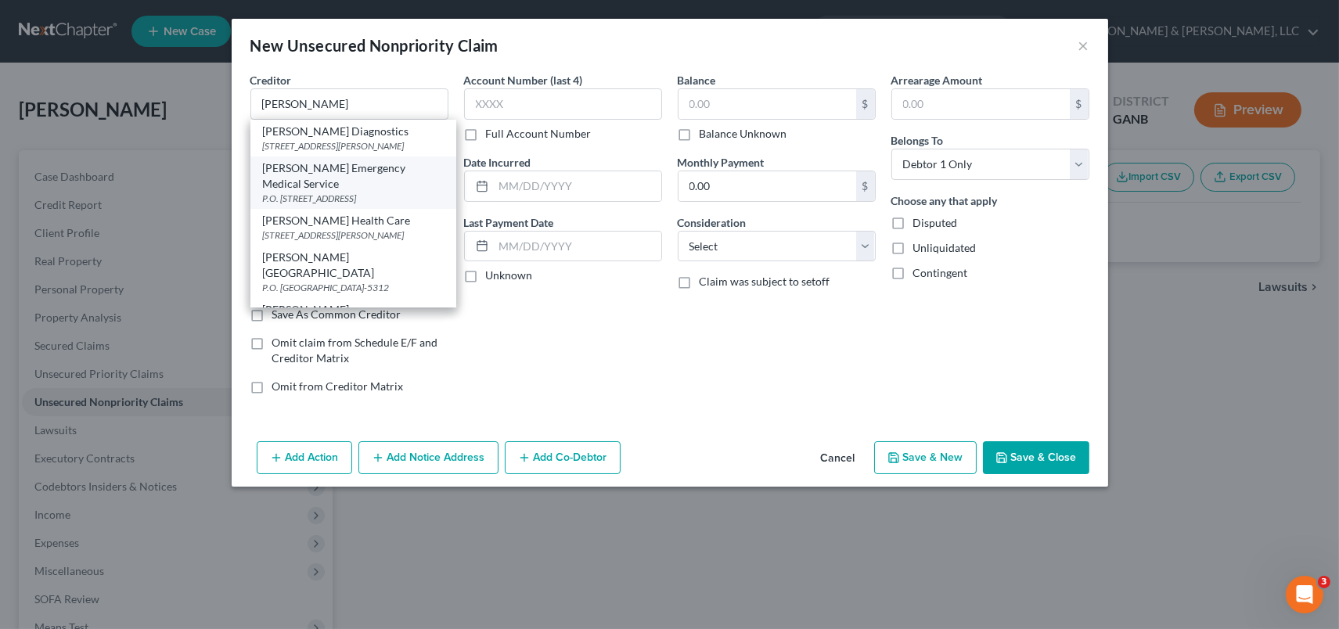
click at [354, 180] on div "[PERSON_NAME] Emergency Medical Service" at bounding box center [353, 175] width 181 height 31
type input "[PERSON_NAME] Emergency Medical Service"
type input "P.O. Box 806"
type input "[PERSON_NAME]"
select select "10"
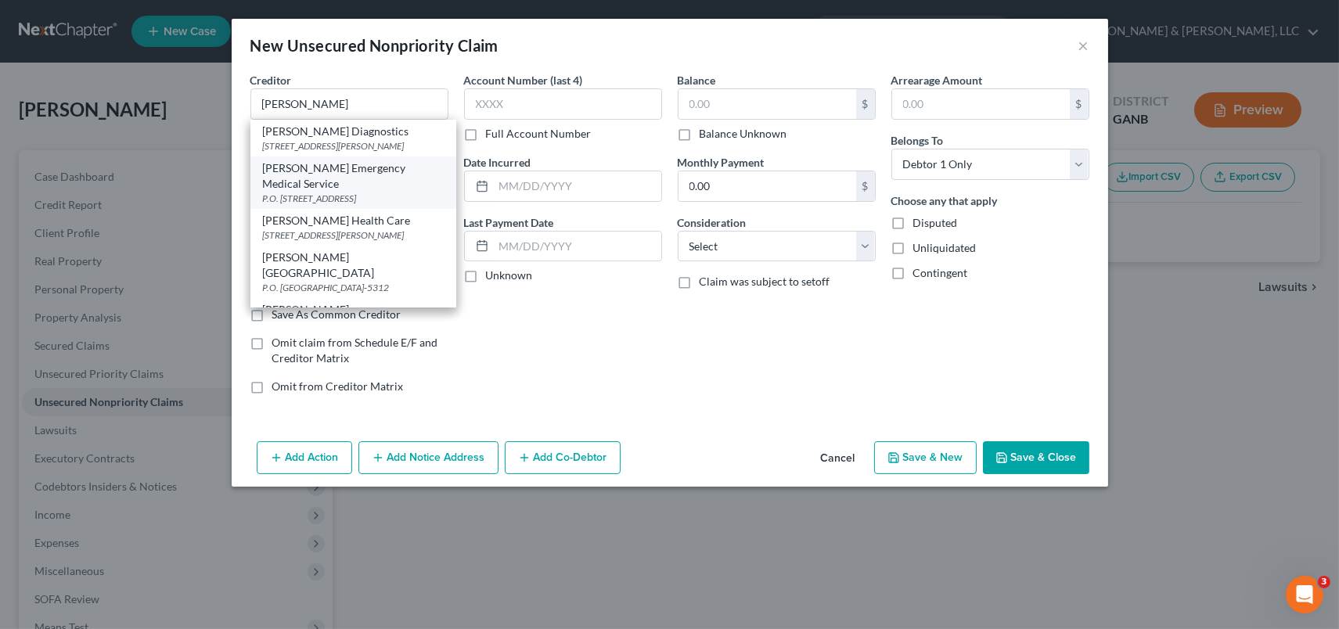
type input "30722-0806"
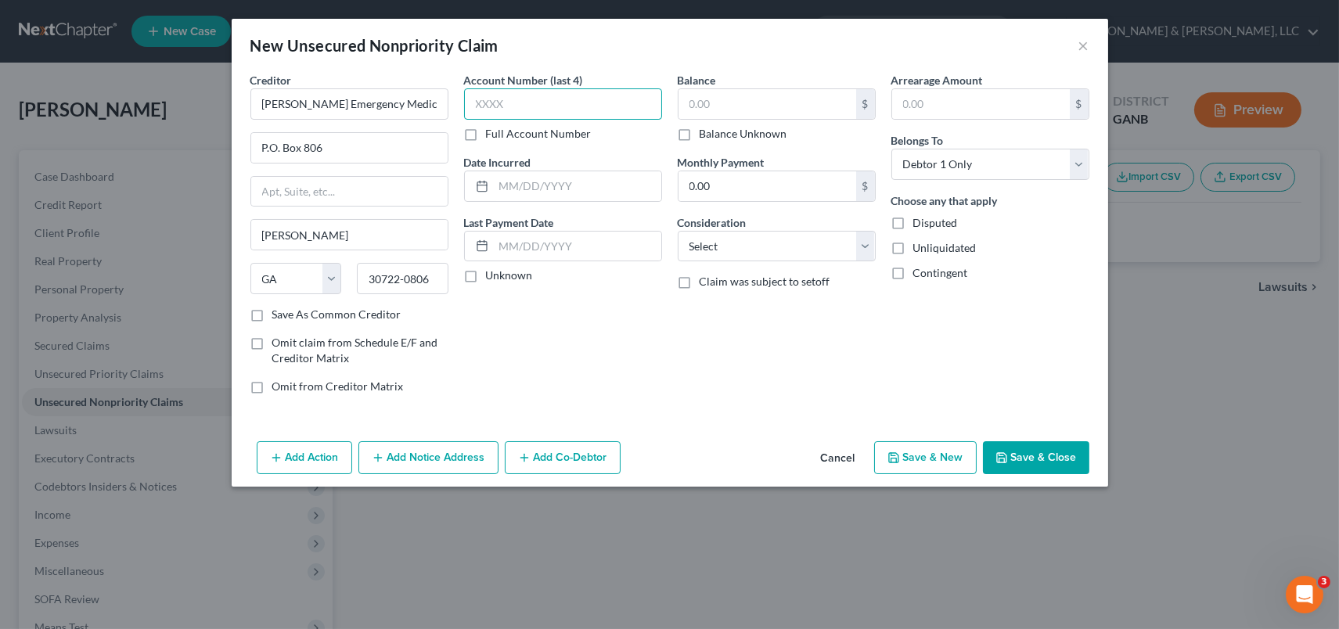
click at [540, 99] on input "text" at bounding box center [563, 103] width 198 height 31
type input "7281"
click at [750, 105] on input "text" at bounding box center [767, 104] width 178 height 30
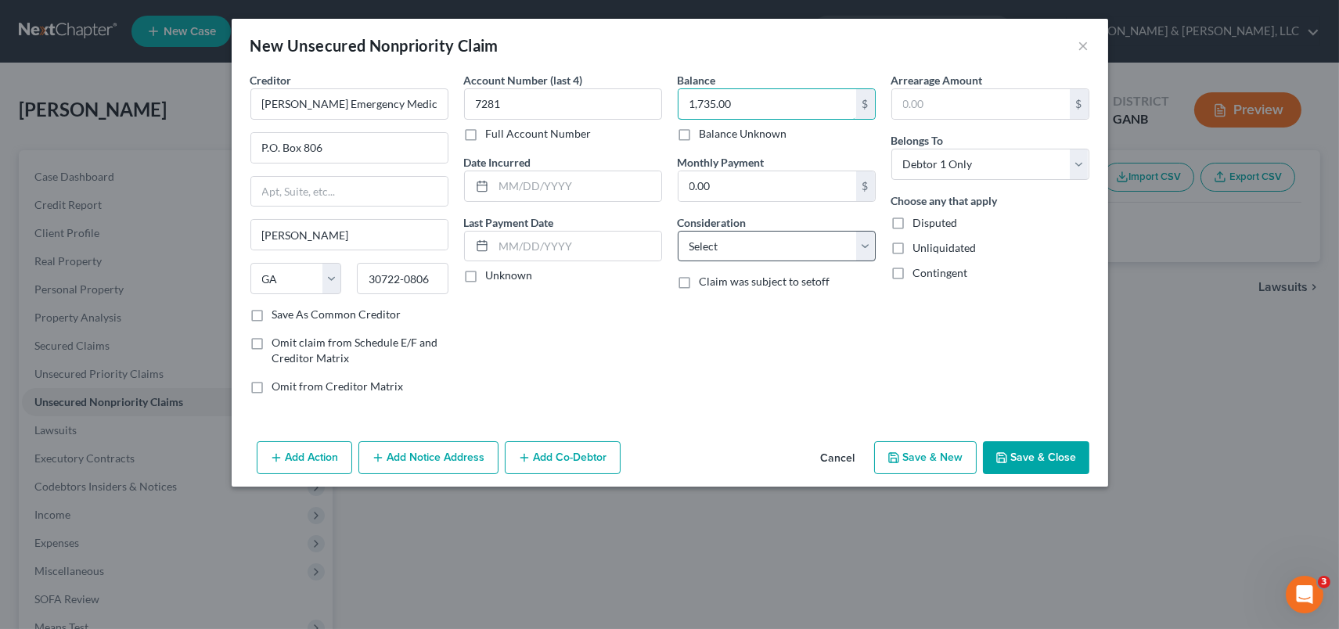
type input "1,735.00"
click at [875, 249] on select "Select Cable / Satellite Services Collection Agency Credit Card Debt Debt Couns…" at bounding box center [777, 246] width 198 height 31
select select "9"
click at [678, 231] on select "Select Cable / Satellite Services Collection Agency Credit Card Debt Debt Couns…" at bounding box center [777, 246] width 198 height 31
click at [916, 459] on button "Save & New" at bounding box center [925, 457] width 103 height 33
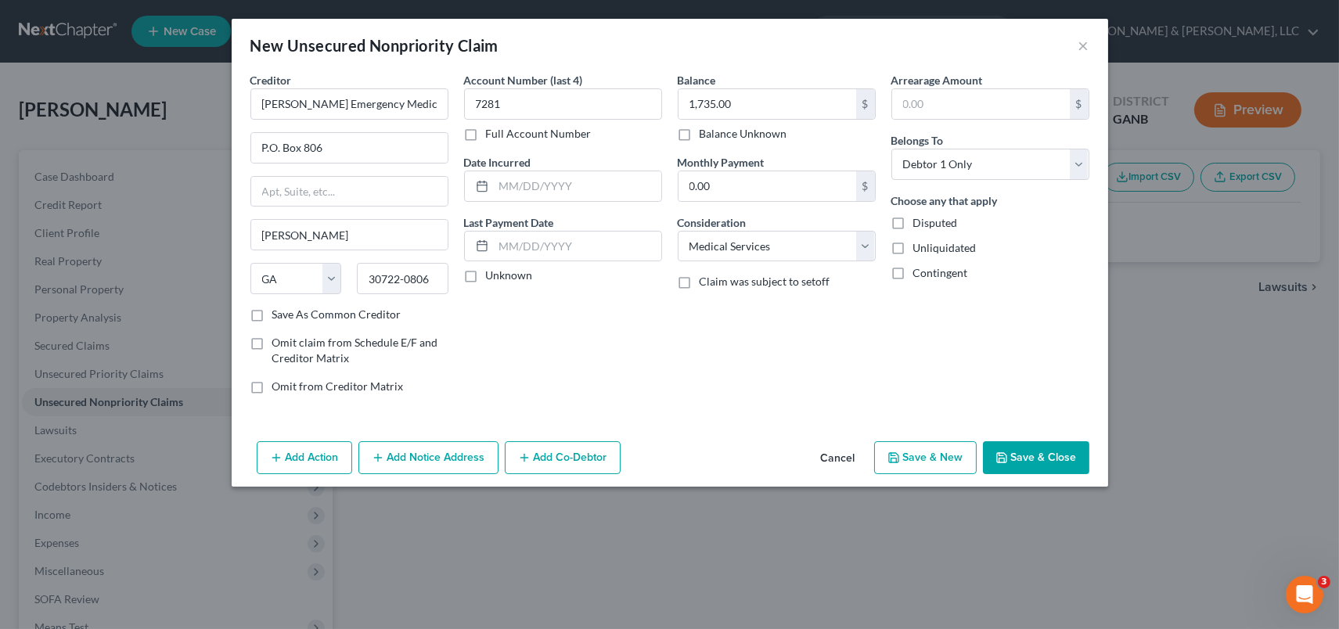
select select "0"
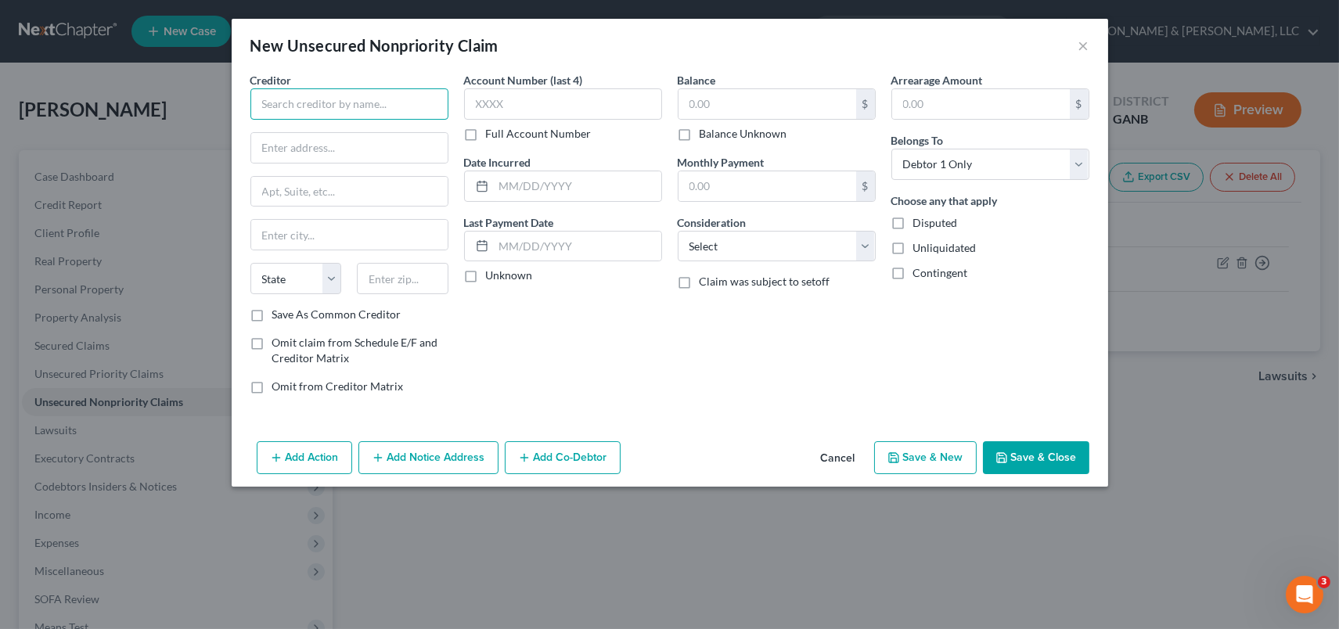
drag, startPoint x: 257, startPoint y: 106, endPoint x: 269, endPoint y: 97, distance: 15.2
click at [257, 105] on input "text" at bounding box center [349, 103] width 198 height 31
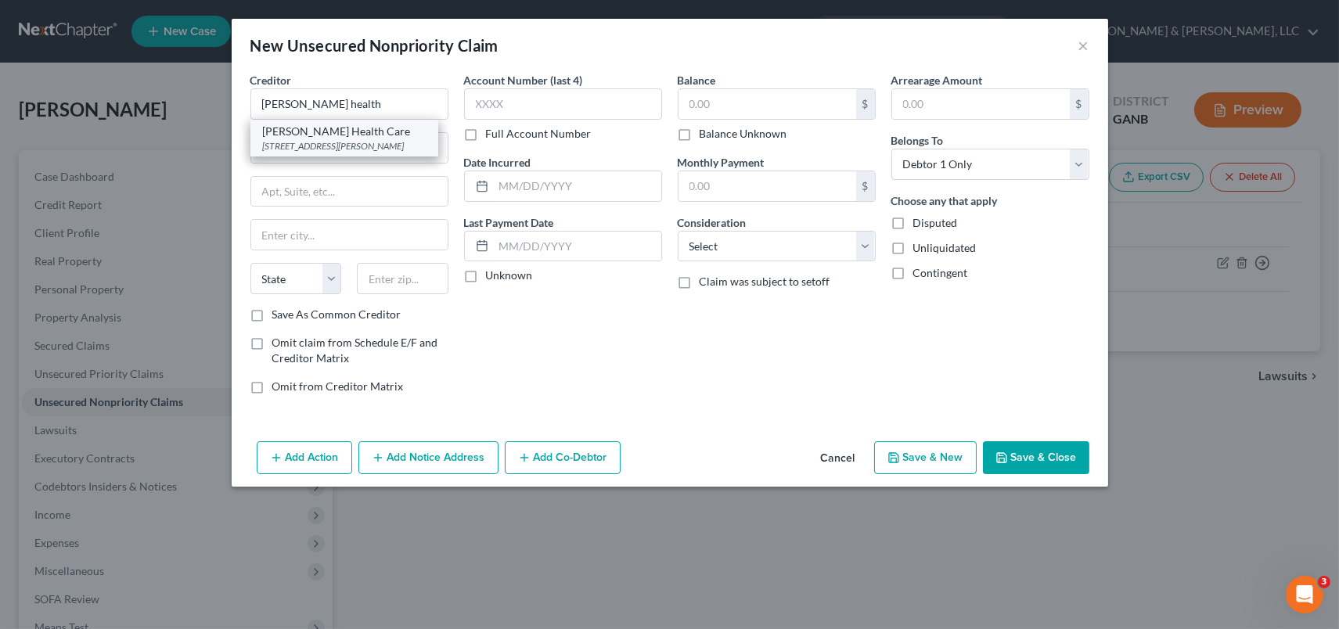
click at [333, 142] on div "[STREET_ADDRESS][PERSON_NAME]" at bounding box center [344, 145] width 163 height 13
type input "[PERSON_NAME] Health Care"
type input "1200 Memorial Dr"
type input "[PERSON_NAME]"
select select "10"
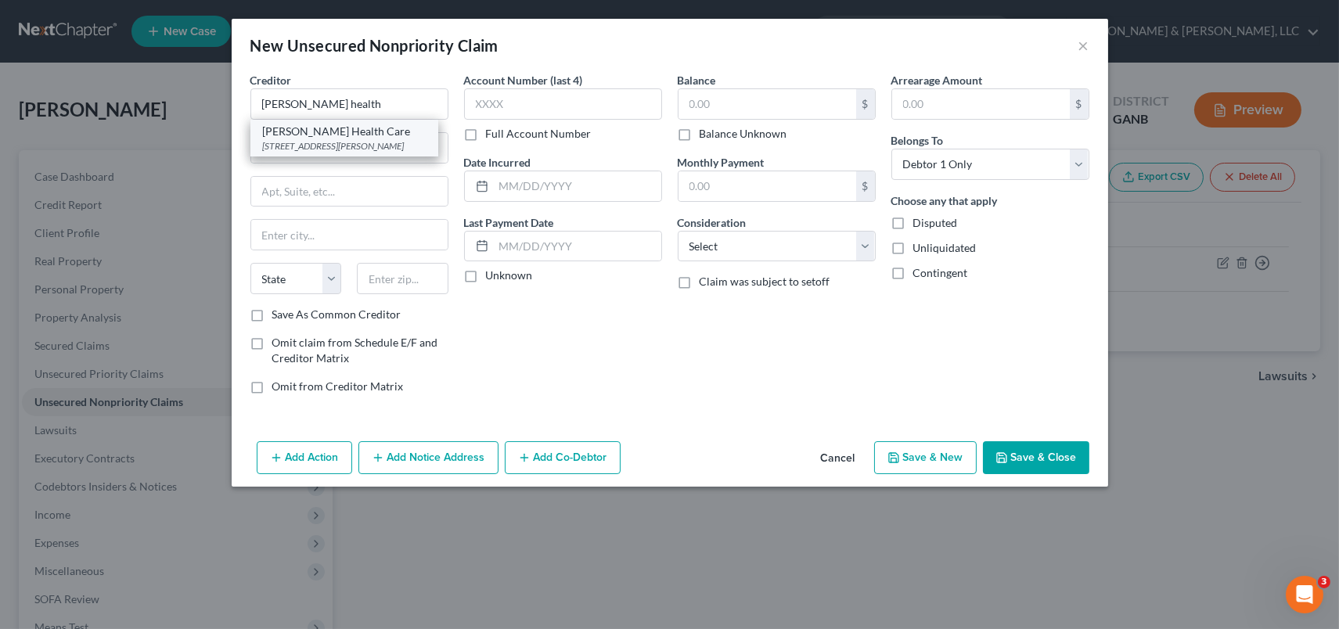
type input "30720"
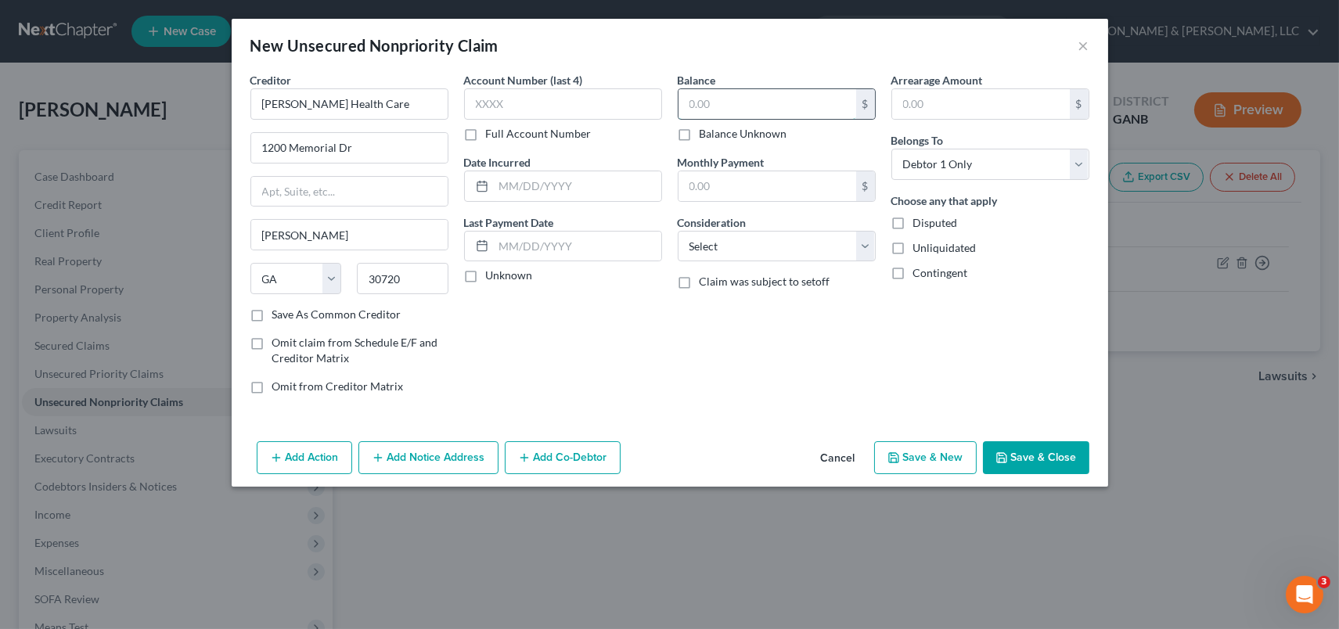
click at [765, 95] on input "text" at bounding box center [767, 104] width 178 height 30
click at [513, 111] on input "text" at bounding box center [563, 103] width 198 height 31
type input "9230"
click at [717, 92] on input "text" at bounding box center [767, 104] width 178 height 30
type input "974.00"
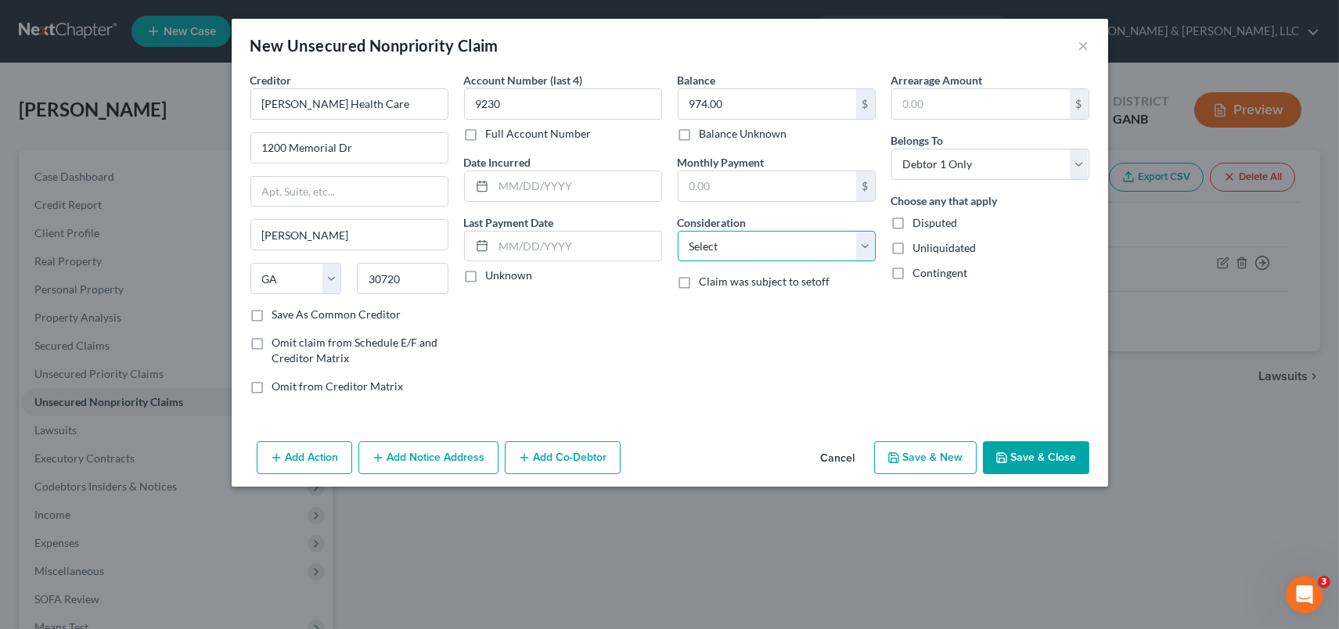
click at [866, 250] on select "Select Cable / Satellite Services Collection Agency Credit Card Debt Debt Couns…" at bounding box center [777, 246] width 198 height 31
select select "9"
click at [678, 231] on select "Select Cable / Satellite Services Collection Agency Credit Card Debt Debt Couns…" at bounding box center [777, 246] width 198 height 31
click at [915, 455] on button "Save & New" at bounding box center [925, 457] width 103 height 33
select select "0"
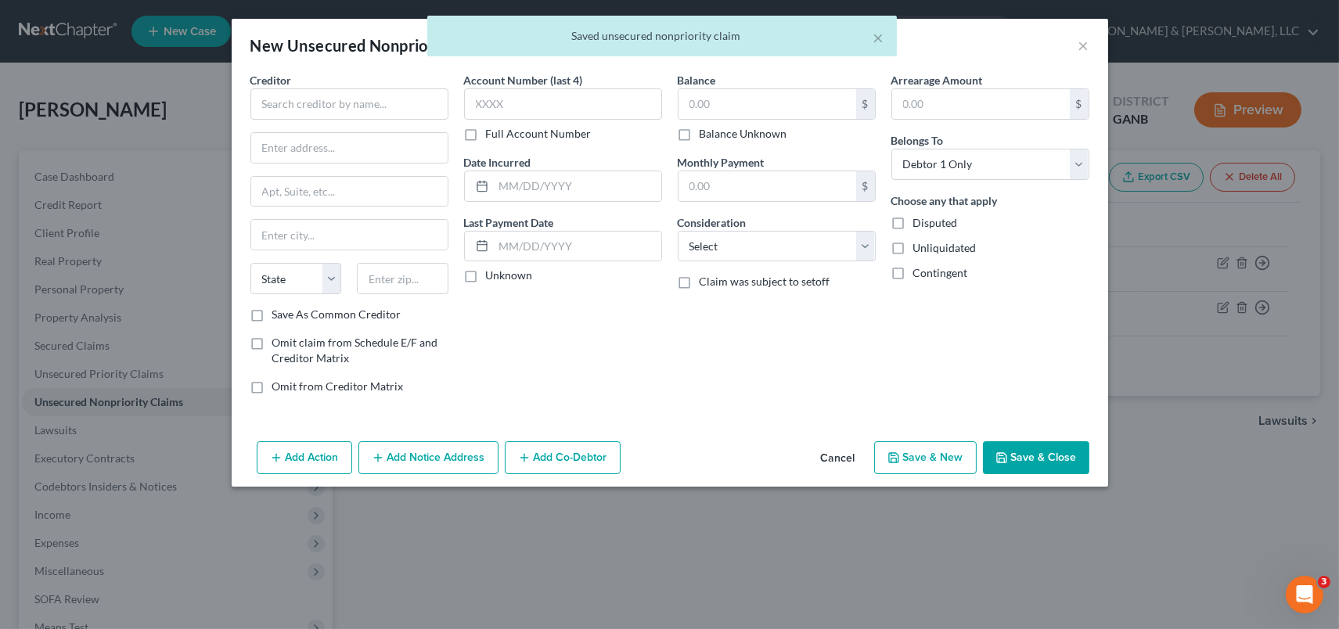
type input "0.00"
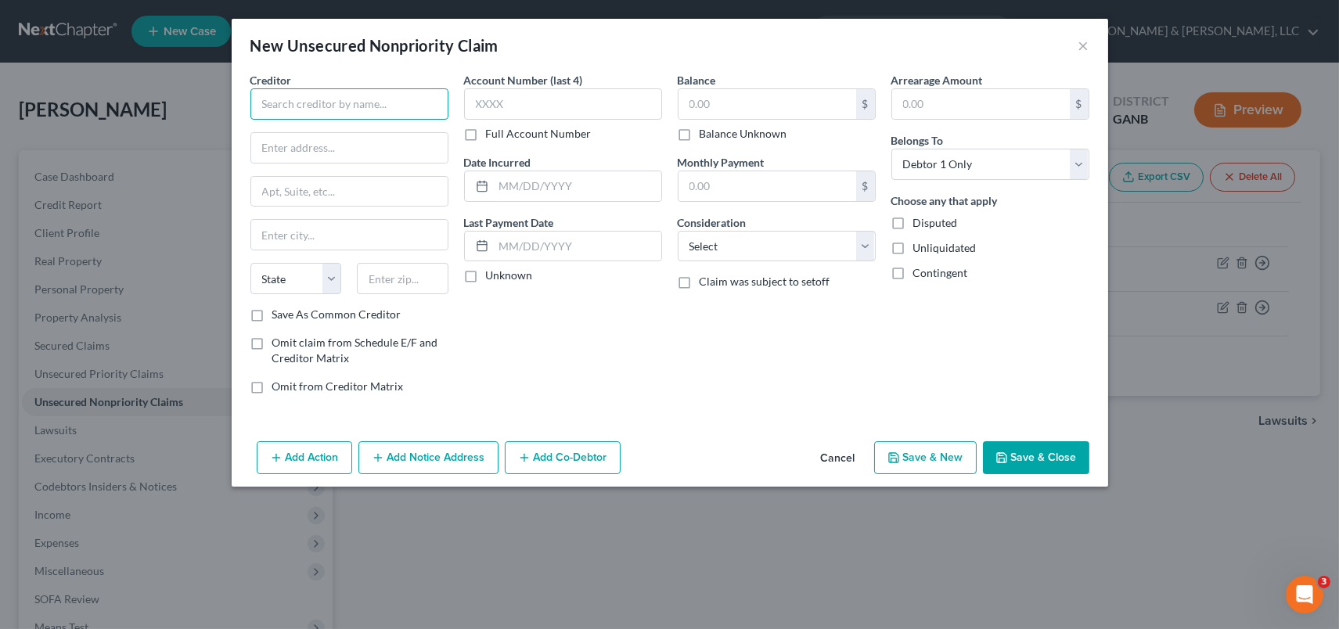
click at [289, 109] on input "text" at bounding box center [349, 103] width 198 height 31
click at [359, 94] on input "Reoublic" at bounding box center [349, 103] width 198 height 31
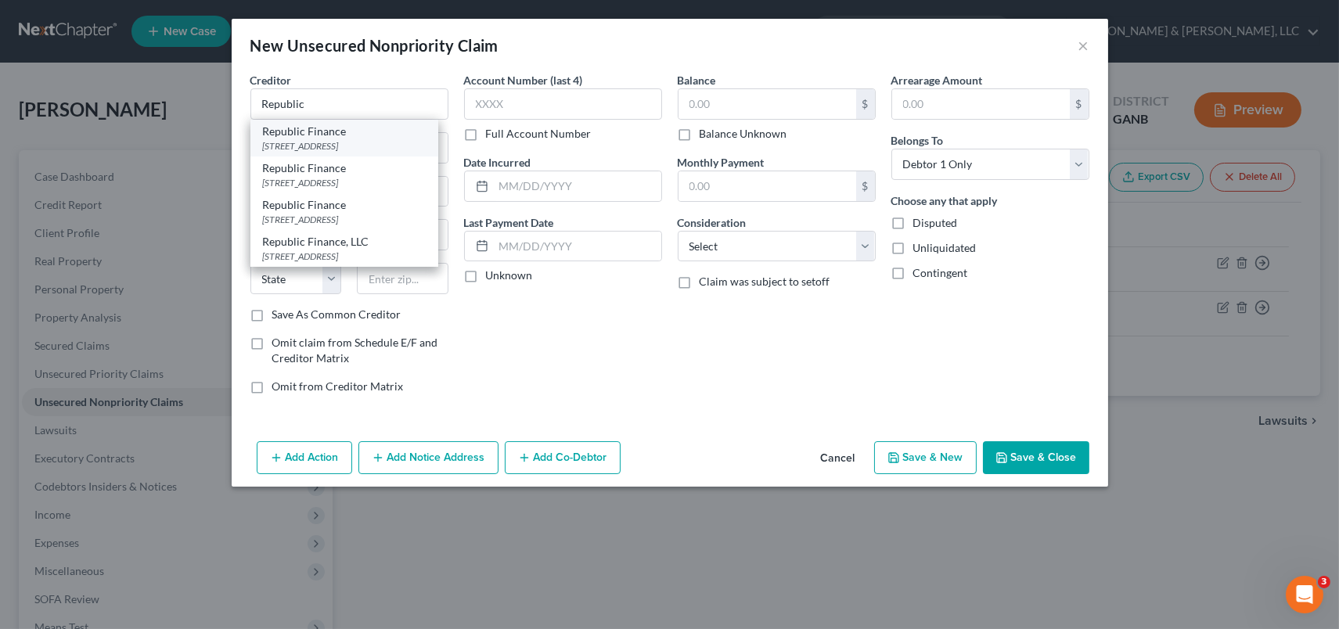
click at [365, 143] on div "[STREET_ADDRESS]" at bounding box center [344, 145] width 163 height 13
type input "Republic Finance"
type input "[STREET_ADDRESS]"
type input "[PERSON_NAME]"
select select "10"
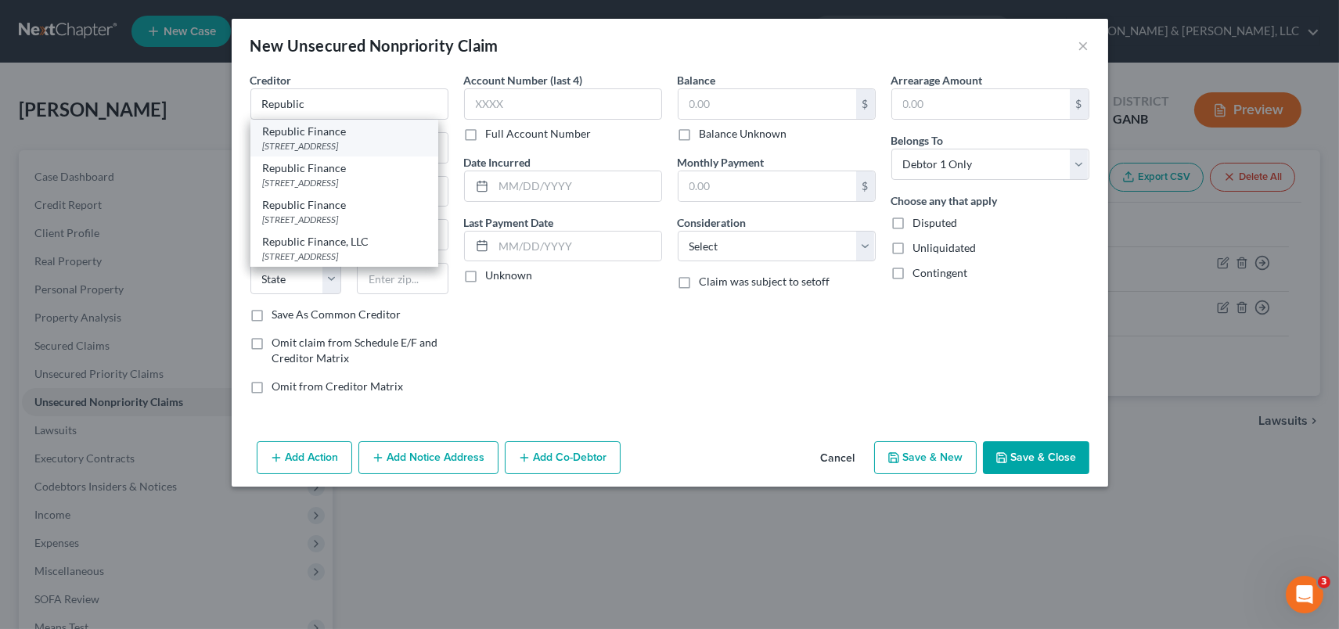
type input "30721"
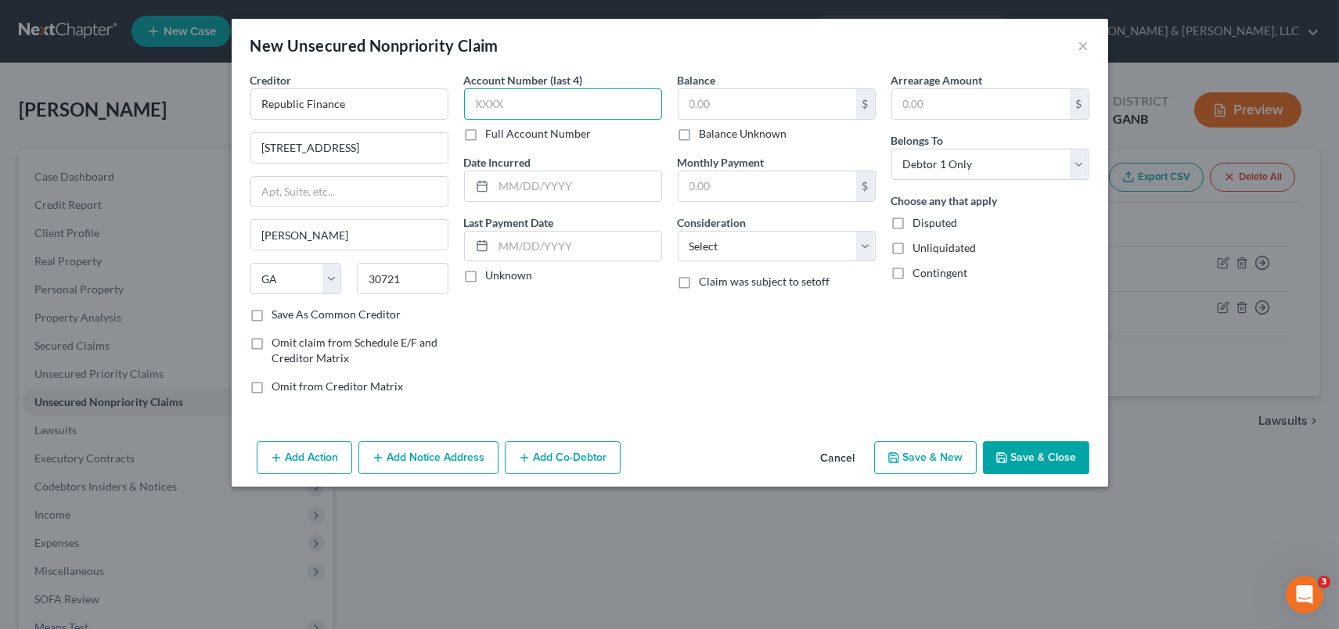
click at [571, 103] on input "text" at bounding box center [563, 103] width 198 height 31
type input "9331"
click at [732, 102] on input "text" at bounding box center [767, 104] width 178 height 30
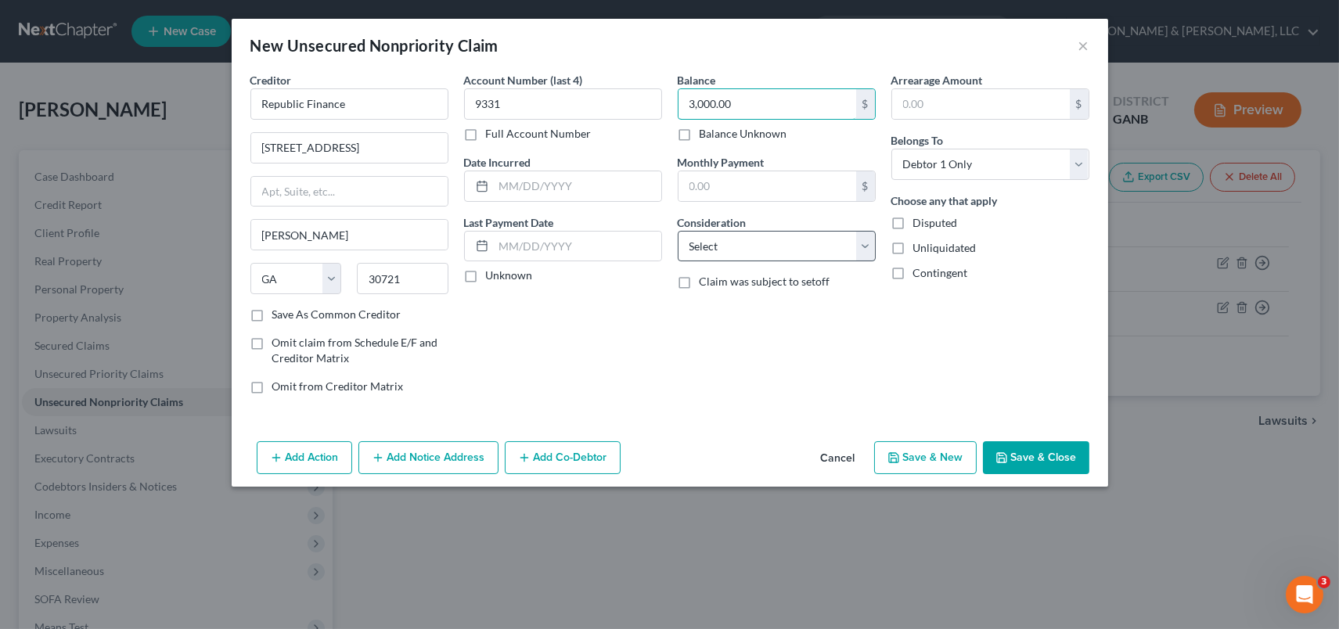
type input "3,000.00"
click at [869, 238] on select "Select Cable / Satellite Services Collection Agency Credit Card Debt Debt Couns…" at bounding box center [777, 246] width 198 height 31
select select "10"
click at [678, 231] on select "Select Cable / Satellite Services Collection Agency Credit Card Debt Debt Couns…" at bounding box center [777, 246] width 198 height 31
click at [912, 454] on button "Save & New" at bounding box center [925, 457] width 103 height 33
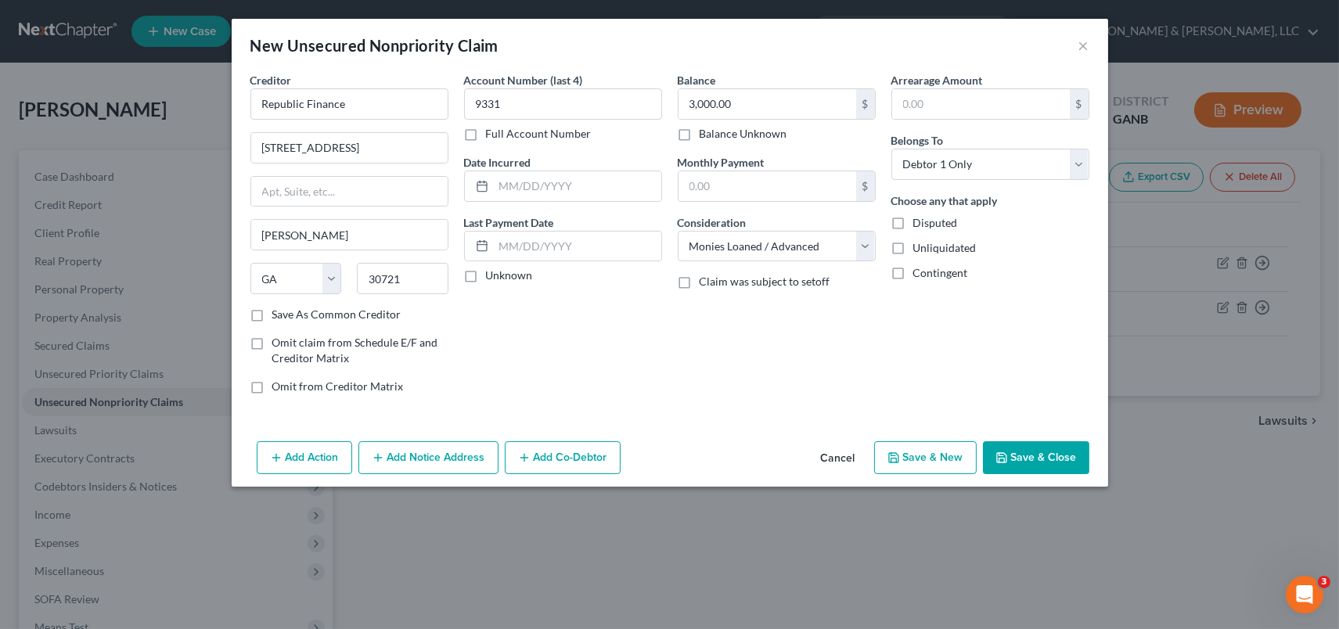
select select "0"
type input "0.00"
click at [313, 120] on div "Creditor * State [US_STATE] AK AR AZ CA CO [GEOGRAPHIC_DATA] DE DC [GEOGRAPHIC_…" at bounding box center [349, 189] width 198 height 235
click at [1081, 46] on button "×" at bounding box center [1083, 45] width 11 height 19
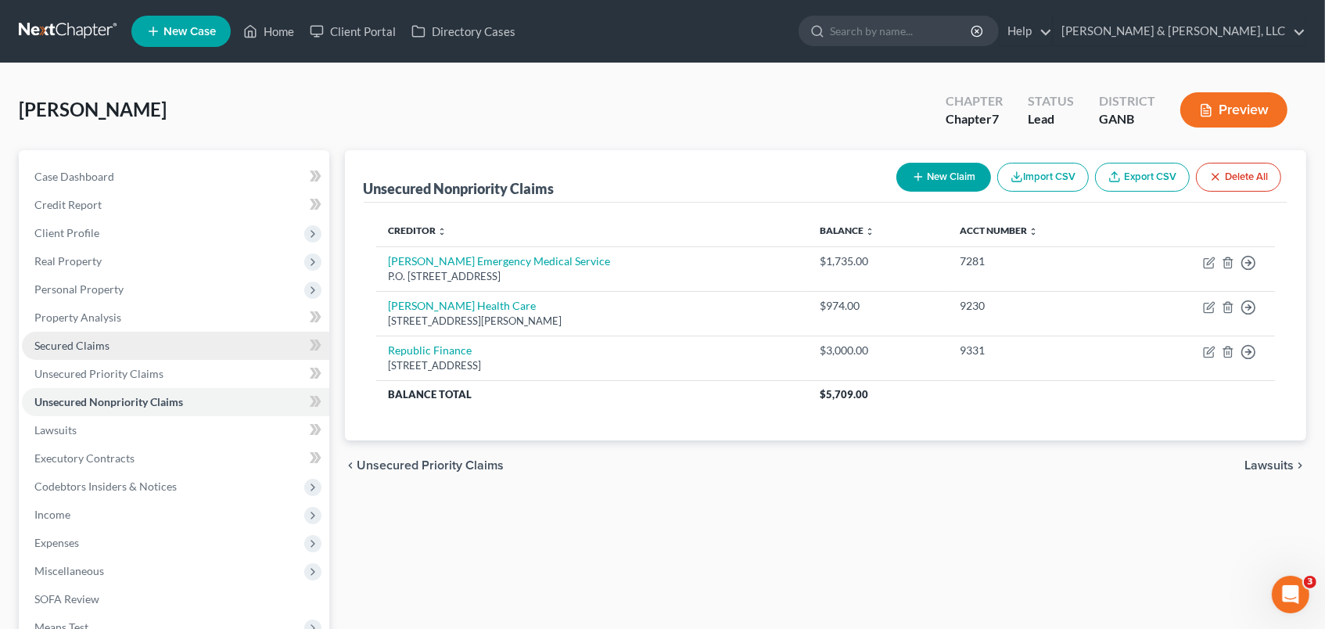
click at [61, 347] on span "Secured Claims" at bounding box center [71, 345] width 75 height 13
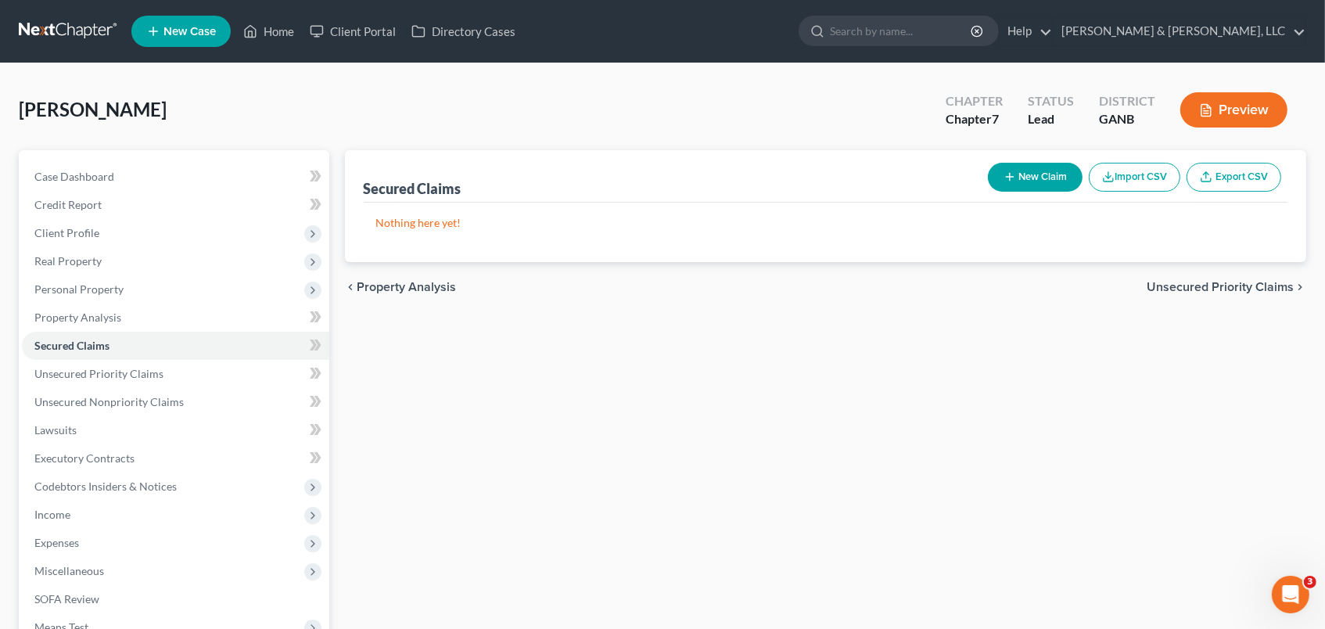
click at [1016, 167] on button "New Claim" at bounding box center [1035, 177] width 95 height 29
select select "0"
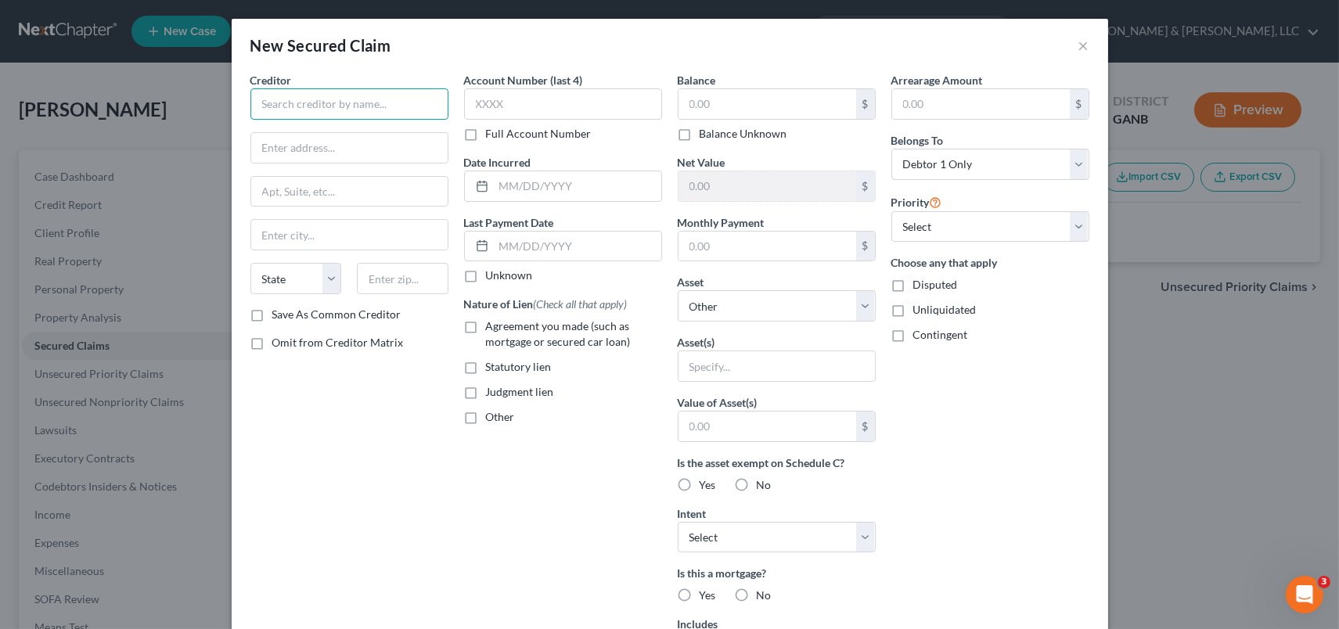
click at [332, 110] on input "text" at bounding box center [349, 103] width 198 height 31
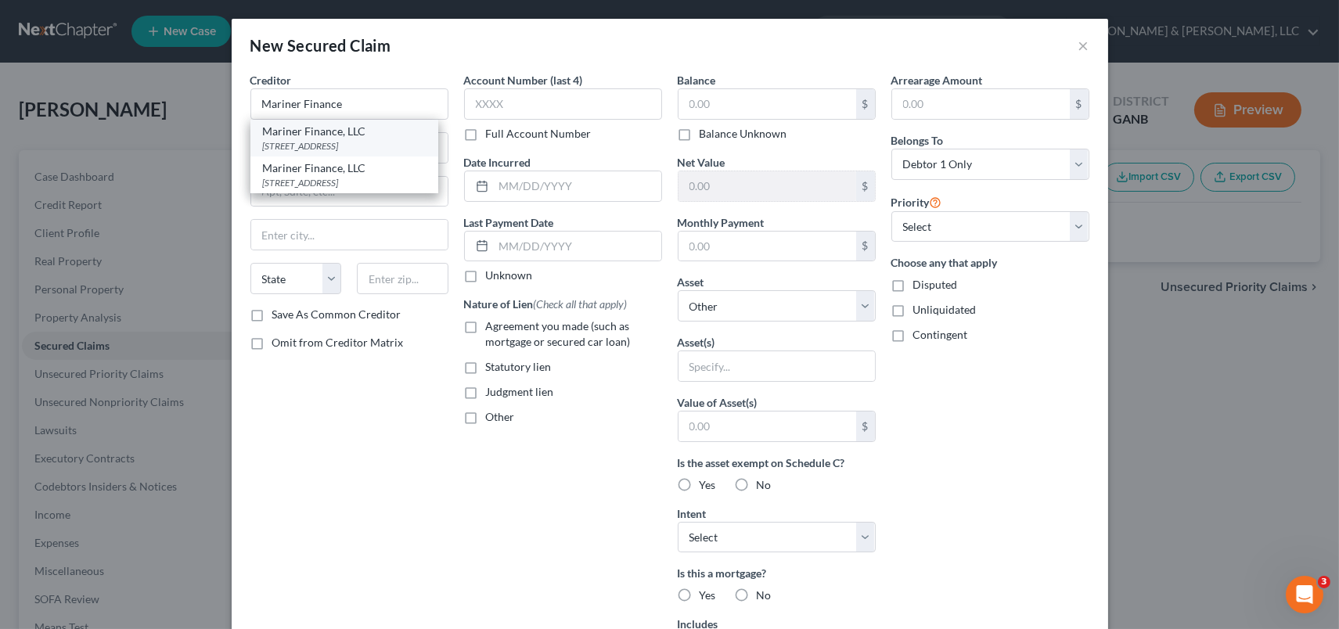
click at [311, 152] on div "[STREET_ADDRESS]" at bounding box center [344, 145] width 163 height 13
type input "Mariner Finance, LLC"
type input "[STREET_ADDRESS]"
type input "[GEOGRAPHIC_DATA]"
select select "21"
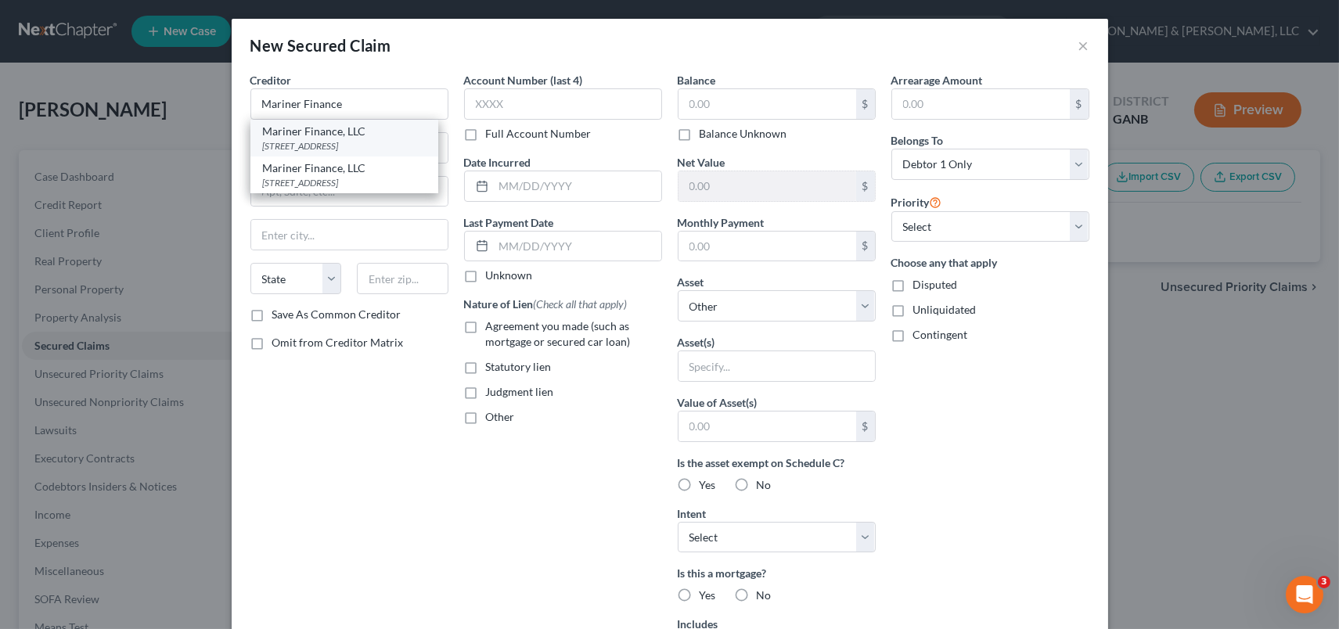
type input "21236"
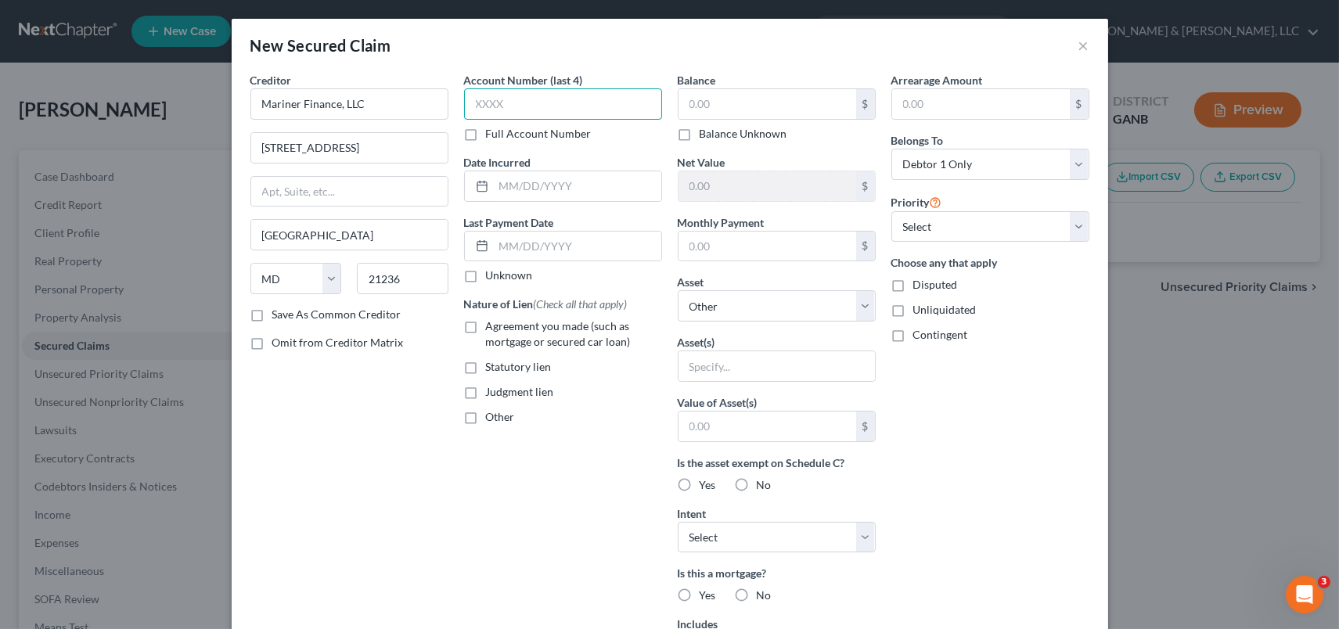
click at [577, 103] on input "text" at bounding box center [563, 103] width 198 height 31
click at [775, 96] on input "text" at bounding box center [767, 104] width 178 height 30
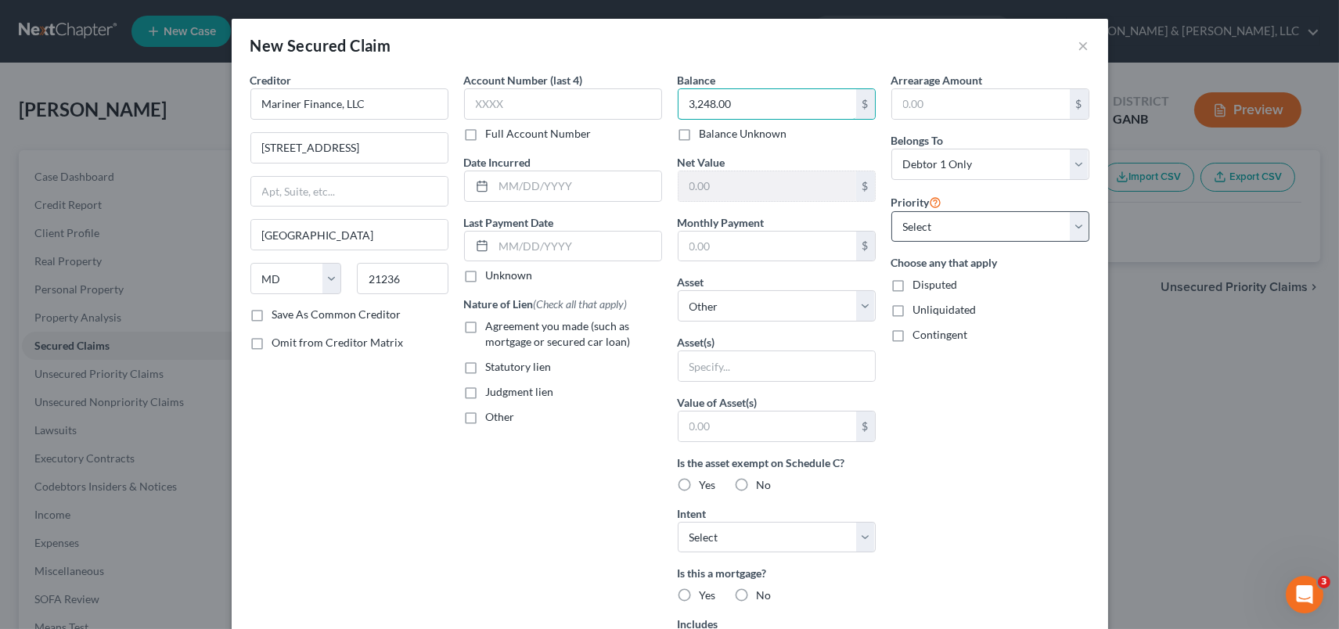
type input "3,248.00"
click at [1073, 230] on select "Select 1st 2nd 3rd 4th 5th 6th 7th 8th 9th 10th 11th 12th 13th 14th 15th 16th 1…" at bounding box center [990, 226] width 198 height 31
select select "0"
click at [891, 211] on select "Select 1st 2nd 3rd 4th 5th 6th 7th 8th 9th 10th 11th 12th 13th 14th 15th 16th 1…" at bounding box center [990, 226] width 198 height 31
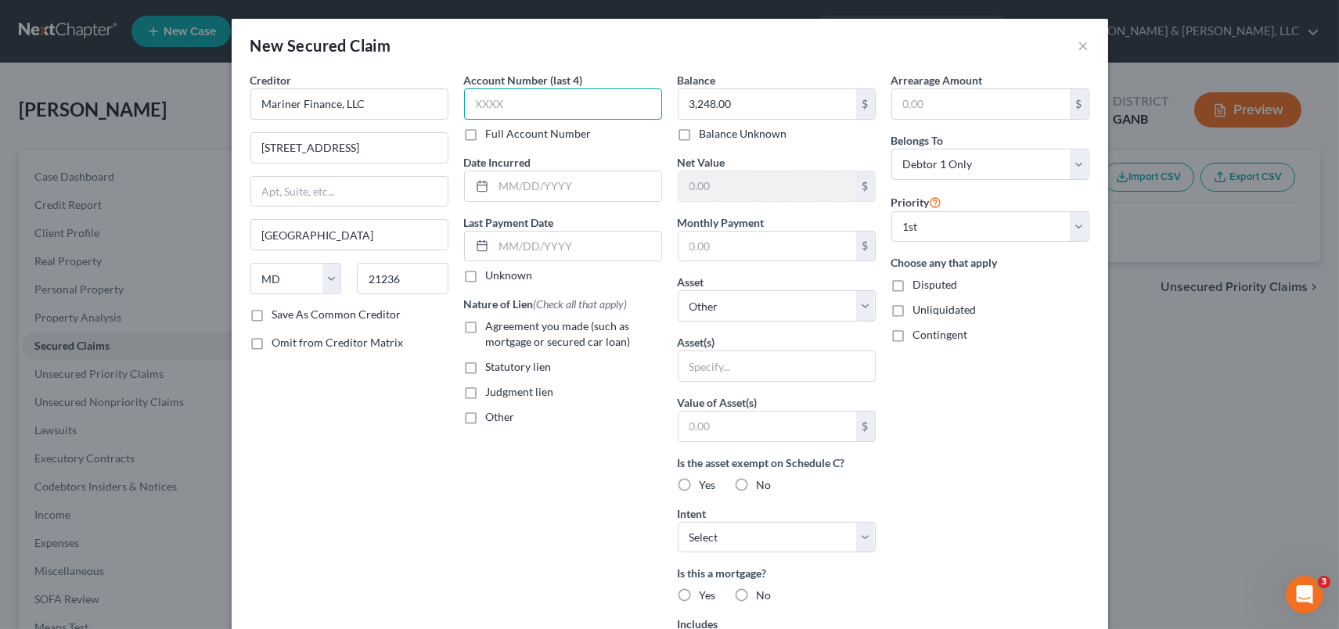
click at [523, 95] on input "text" at bounding box center [563, 103] width 198 height 31
type input "3713"
click at [739, 303] on select "Select Other Multiple Assets Household Goods - Misc. Household Goods and Furnit…" at bounding box center [777, 305] width 198 height 31
click at [678, 290] on select "Select Other Multiple Assets Household Goods - Misc. Household Goods and Furnit…" at bounding box center [777, 305] width 198 height 31
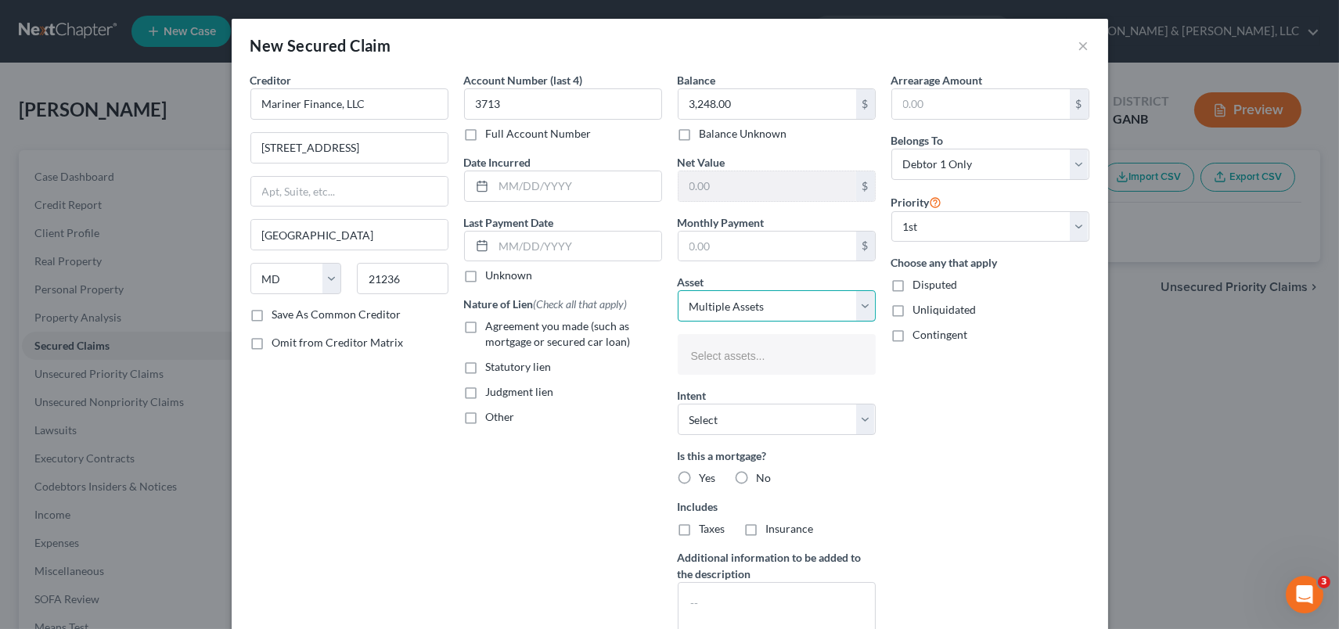
click at [857, 311] on select "Select Other Multiple Assets Household Goods - Misc. Household Goods and Furnit…" at bounding box center [777, 305] width 198 height 31
select select "2"
click at [678, 290] on select "Select Other Multiple Assets Household Goods - Misc. Household Goods and Furnit…" at bounding box center [777, 305] width 198 height 31
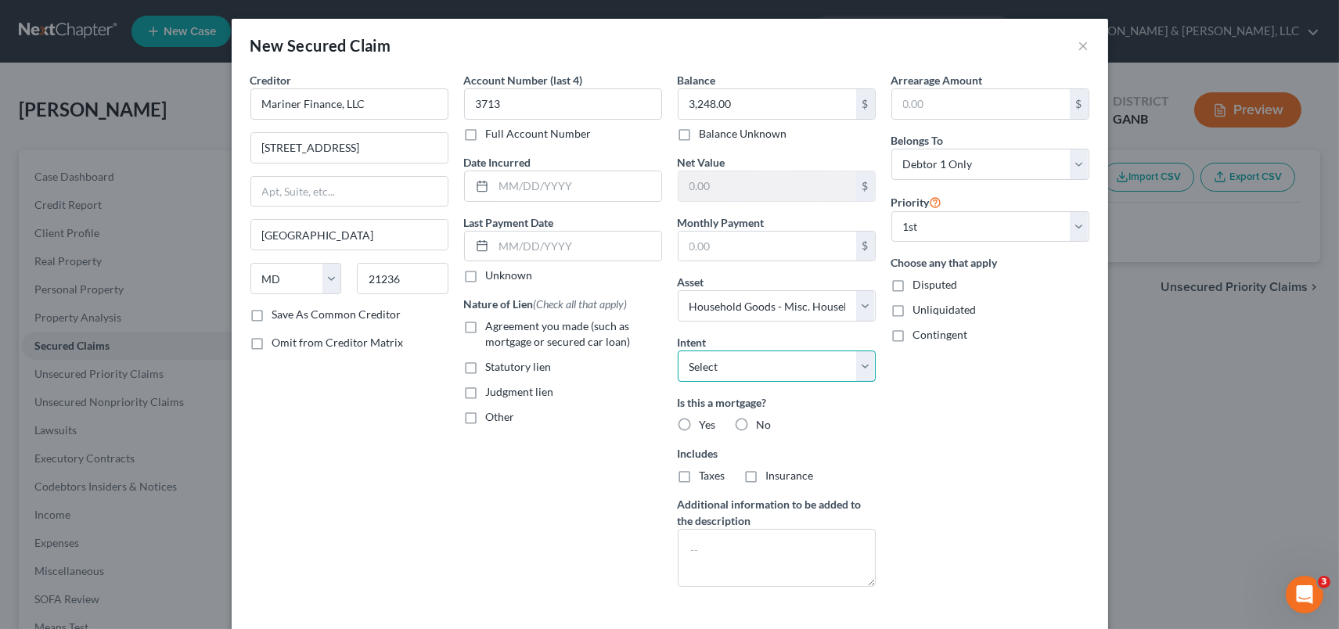
drag, startPoint x: 867, startPoint y: 364, endPoint x: 845, endPoint y: 376, distance: 24.9
click at [867, 364] on select "Select Surrender Redeem Reaffirm Avoid Other" at bounding box center [777, 366] width 198 height 31
select select "2"
click at [678, 351] on select "Select Surrender Redeem Reaffirm Avoid Other" at bounding box center [777, 366] width 198 height 31
click at [757, 427] on label "No" at bounding box center [764, 425] width 15 height 16
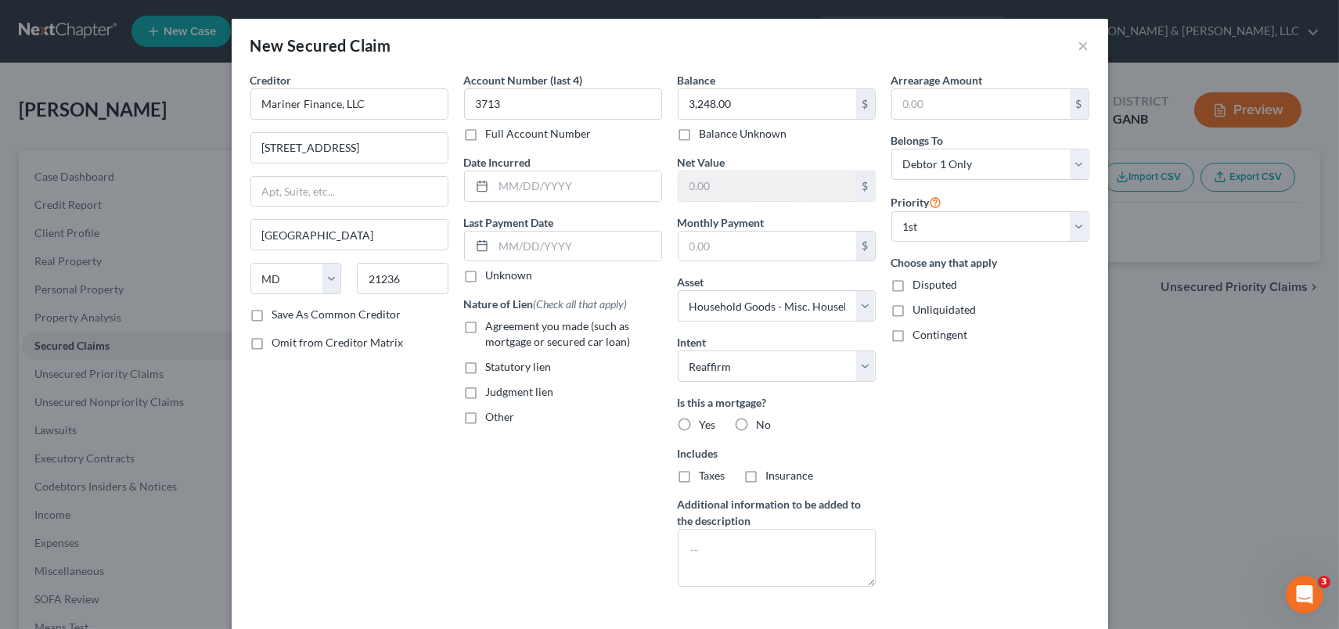
click at [763, 427] on input "No" at bounding box center [768, 422] width 10 height 10
radio input "true"
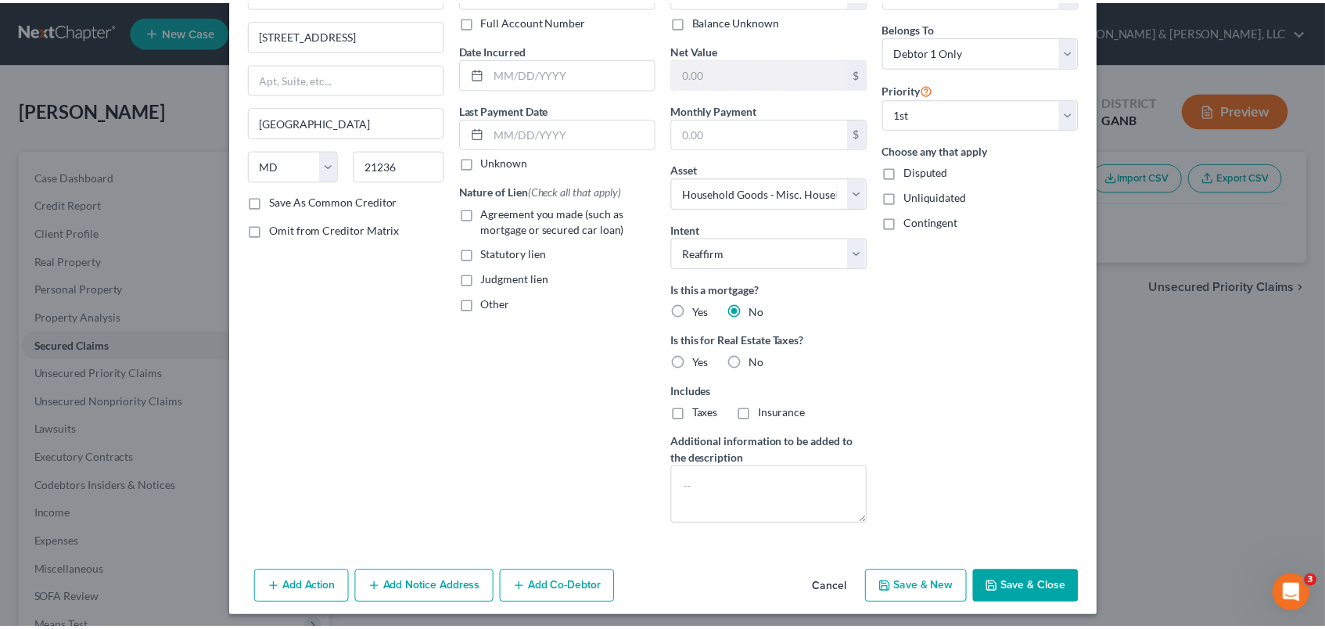
scroll to position [119, 0]
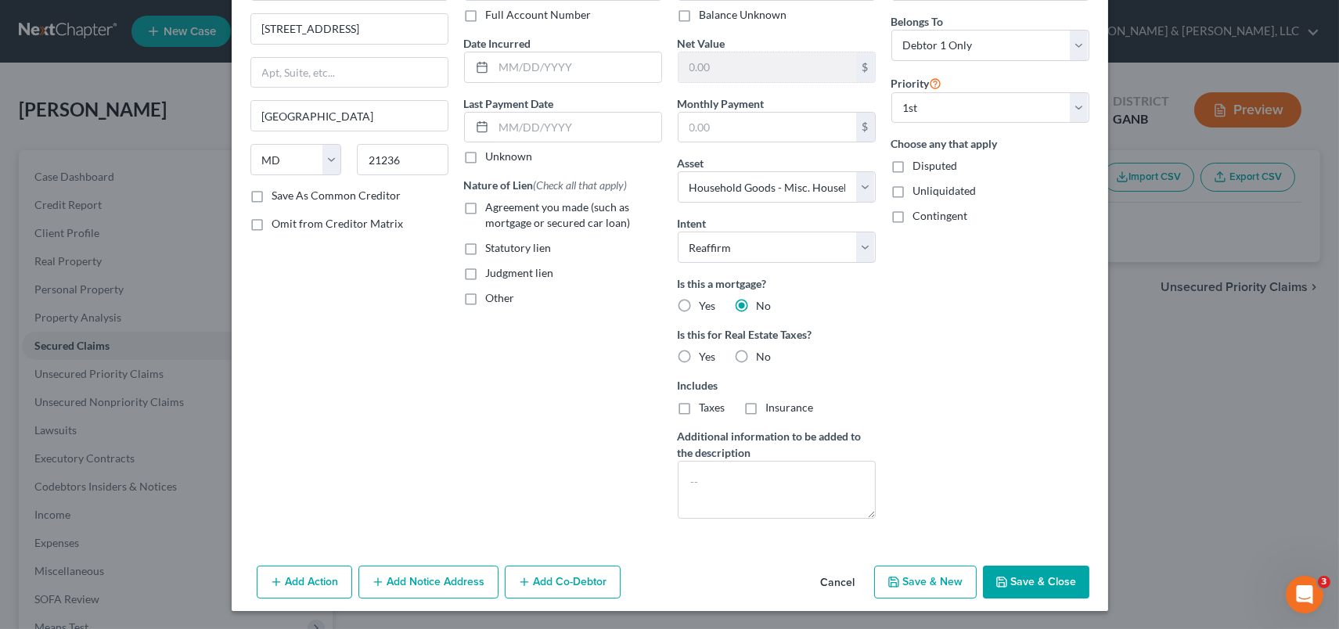
click at [1020, 573] on button "Save & Close" at bounding box center [1036, 582] width 106 height 33
select select
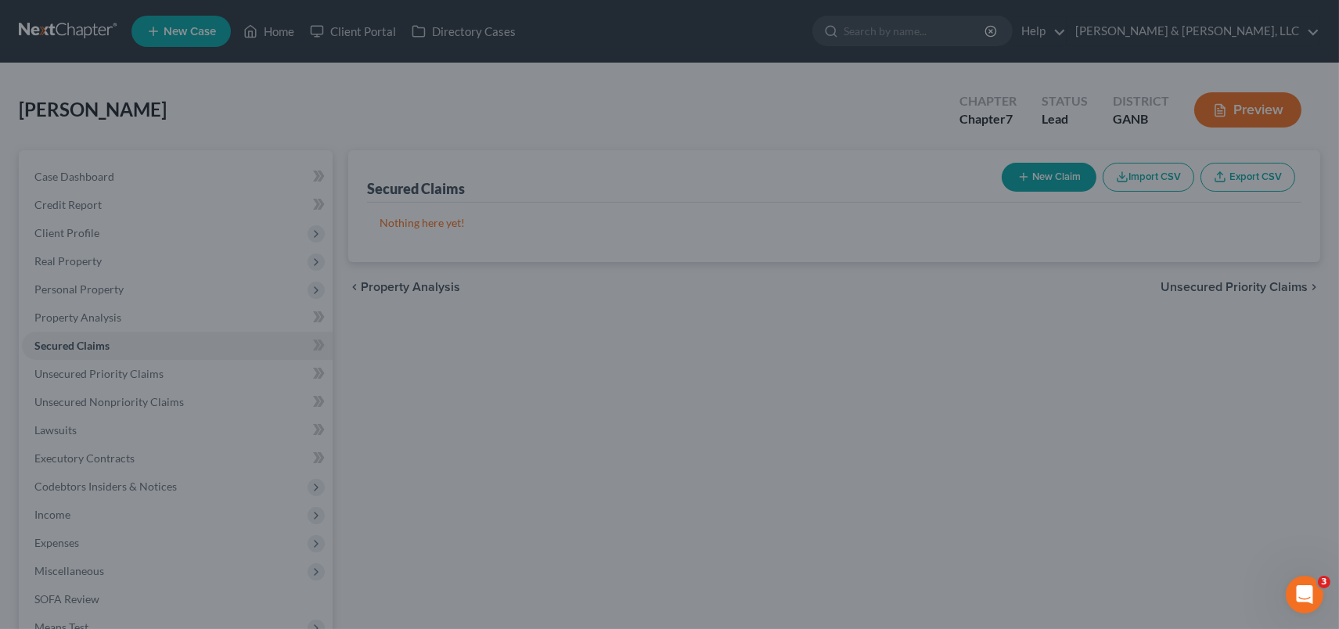
type input "-748.00"
type input "0.00"
select select "2"
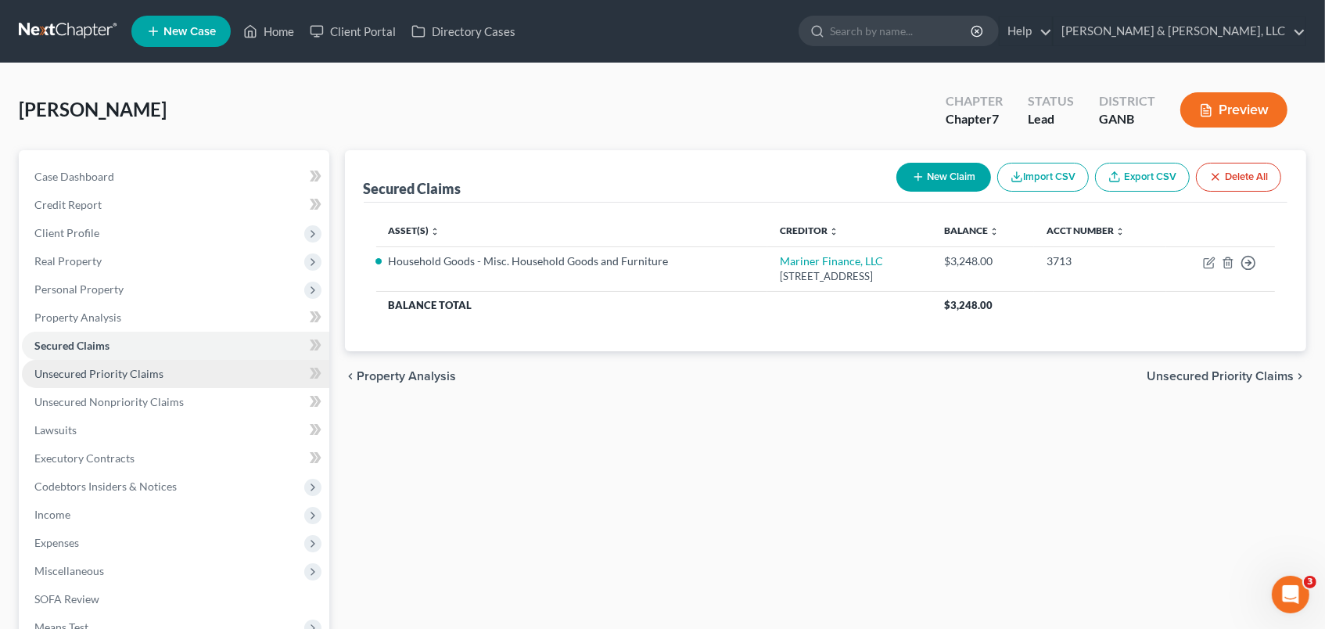
click at [115, 376] on span "Unsecured Priority Claims" at bounding box center [98, 373] width 129 height 13
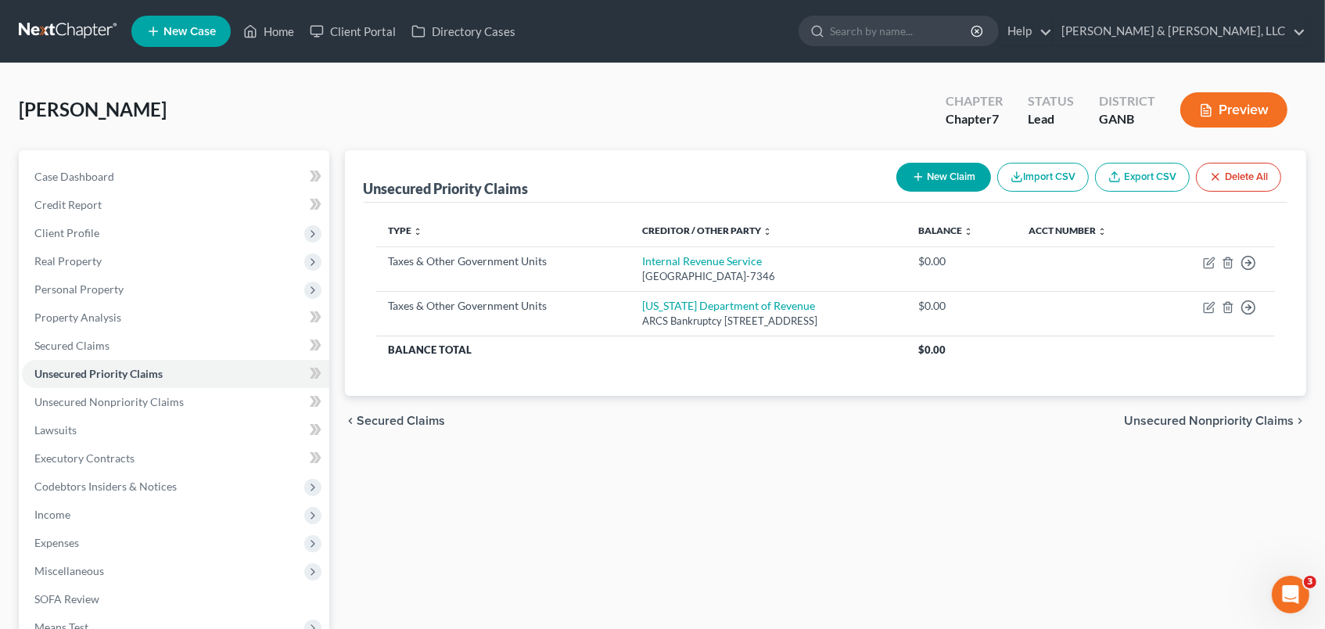
click at [971, 173] on button "New Claim" at bounding box center [944, 177] width 95 height 29
select select "0"
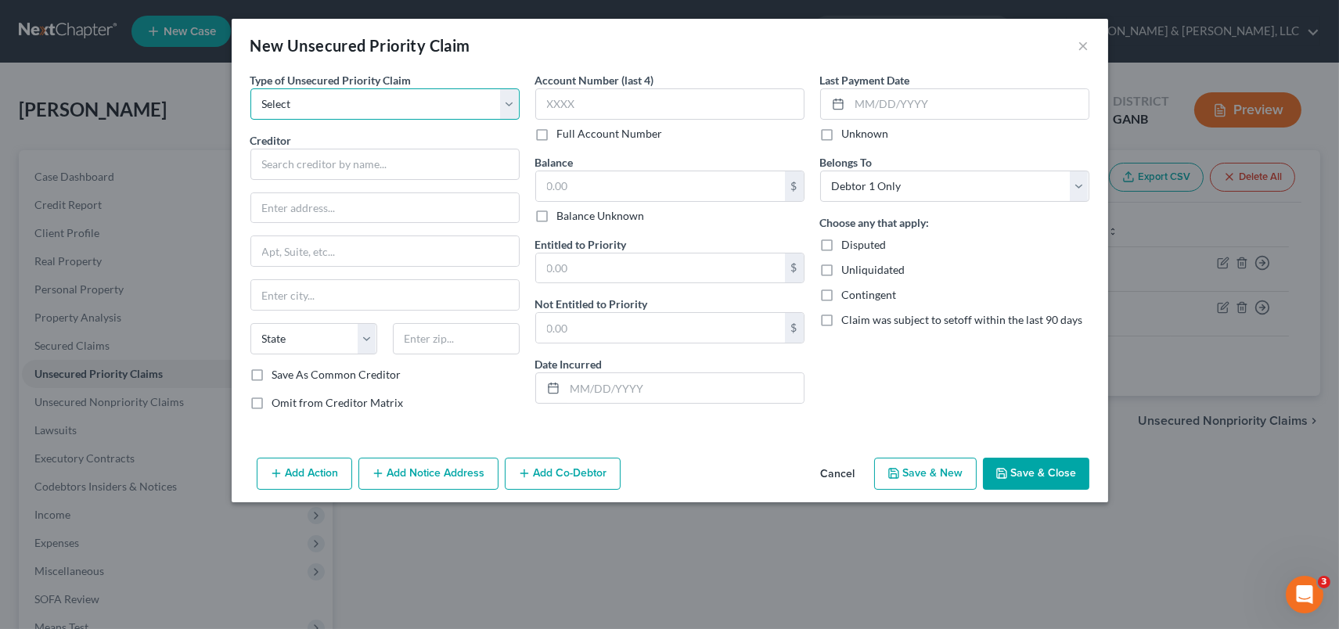
click at [314, 101] on select "Select Taxes & Other Government Units Domestic Support Obligations Extensions o…" at bounding box center [384, 103] width 269 height 31
select select "9"
click at [250, 88] on select "Select Taxes & Other Government Units Domestic Support Obligations Extensions o…" at bounding box center [384, 103] width 269 height 31
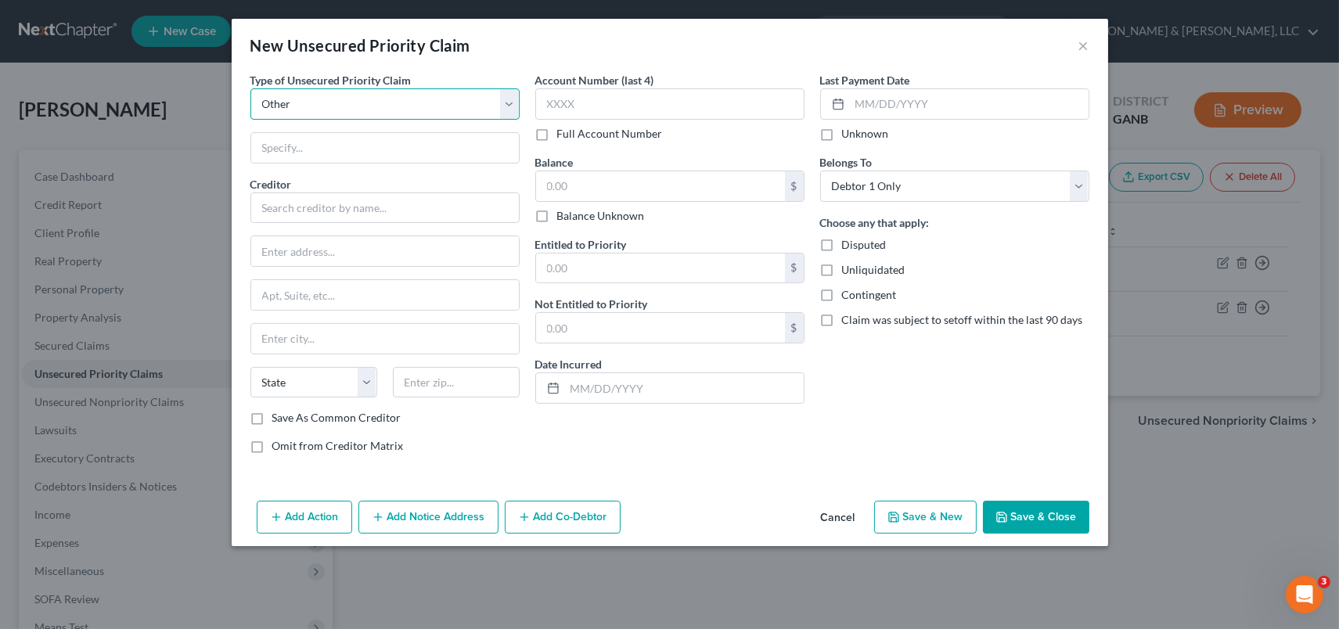
click at [315, 105] on select "Select Taxes & Other Government Units Domestic Support Obligations Extensions o…" at bounding box center [384, 103] width 269 height 31
click at [250, 88] on select "Select Taxes & Other Government Units Domestic Support Obligations Extensions o…" at bounding box center [384, 103] width 269 height 31
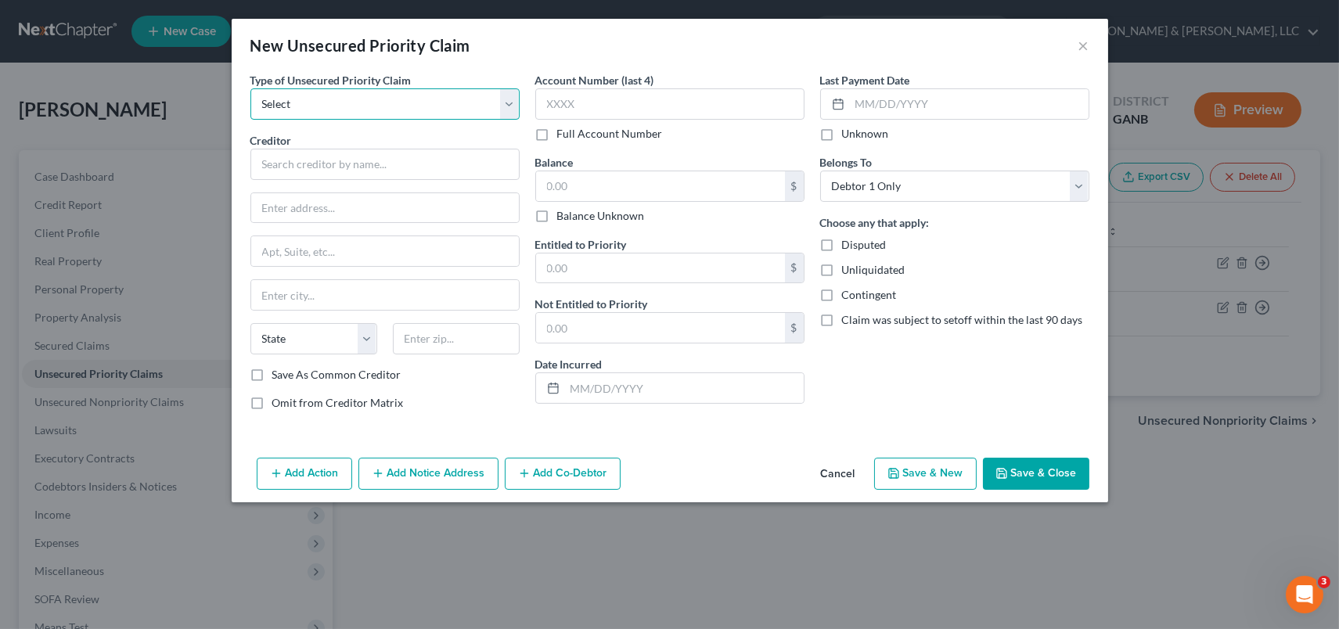
click at [501, 107] on select "Select Taxes & Other Government Units Domestic Support Obligations Extensions o…" at bounding box center [384, 103] width 269 height 31
select select "9"
click at [250, 88] on select "Select Taxes & Other Government Units Domestic Support Obligations Extensions o…" at bounding box center [384, 103] width 269 height 31
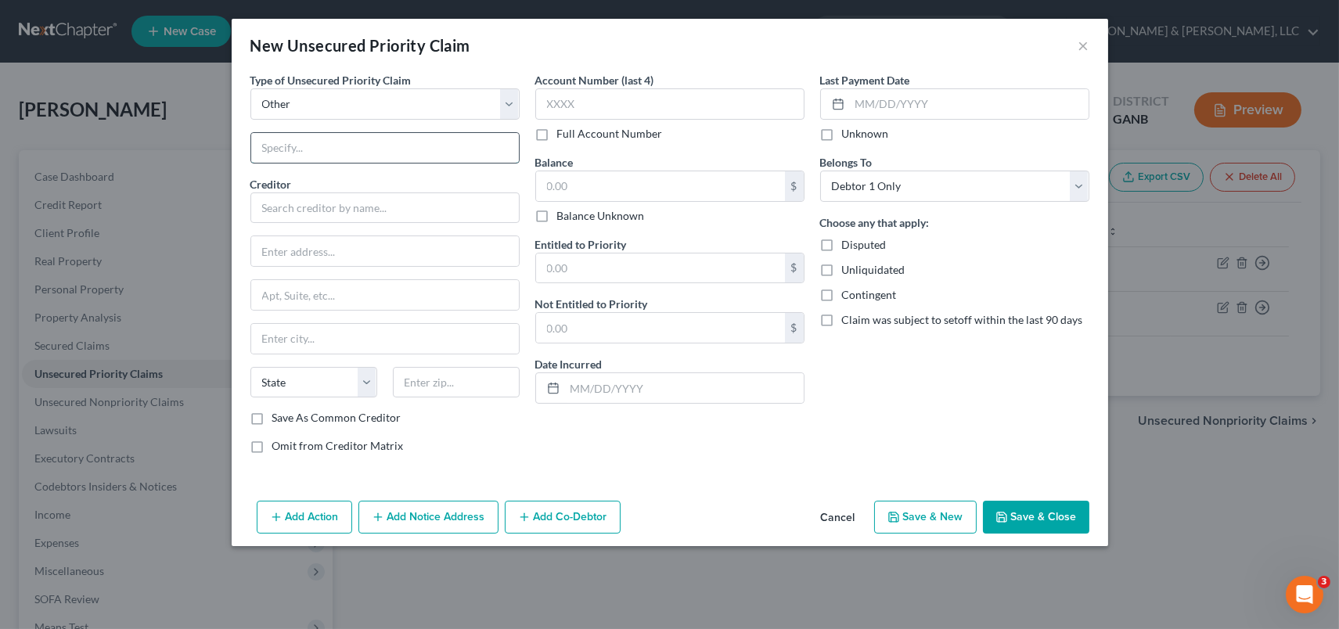
click at [320, 151] on input "text" at bounding box center [385, 148] width 268 height 30
drag, startPoint x: 382, startPoint y: 146, endPoint x: 379, endPoint y: 181, distance: 35.3
click at [379, 181] on div "Type of Unsecured Priority Claim * Select Taxes & Other Government Units Domest…" at bounding box center [385, 269] width 285 height 394
click at [371, 160] on input "Credit One" at bounding box center [385, 148] width 268 height 30
click at [367, 148] on input "Credit One" at bounding box center [385, 148] width 268 height 30
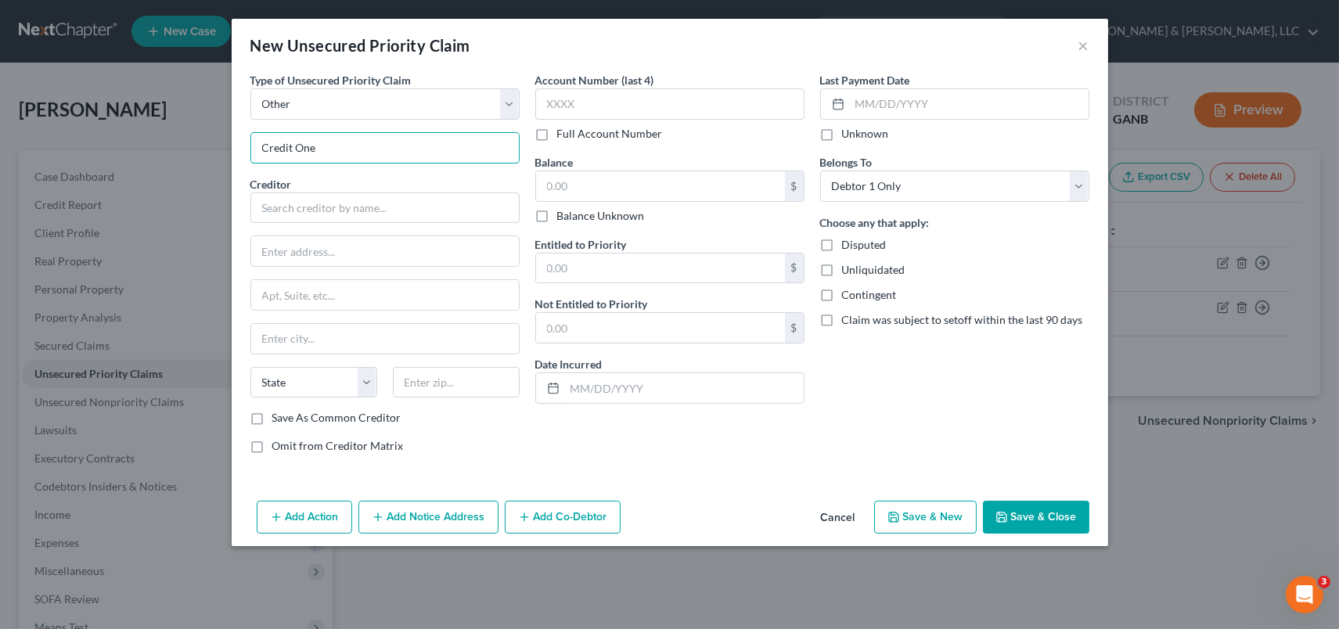
drag, startPoint x: 367, startPoint y: 148, endPoint x: 129, endPoint y: 156, distance: 238.0
click at [129, 156] on div "New Unsecured Priority Claim × Type of Unsecured Priority Claim * Select Taxes …" at bounding box center [669, 314] width 1339 height 629
type input "Credit One"
click at [509, 103] on select "Select Taxes & Other Government Units Domestic Support Obligations Extensions o…" at bounding box center [384, 103] width 269 height 31
click at [1081, 45] on button "×" at bounding box center [1083, 45] width 11 height 19
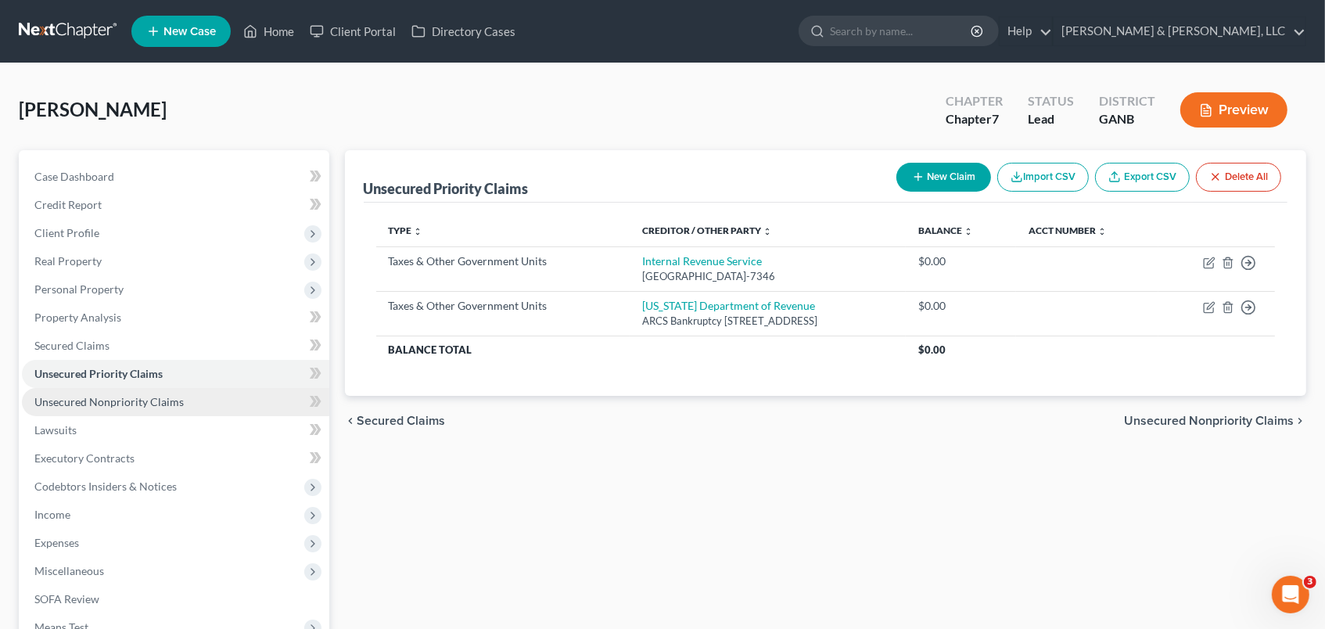
click at [131, 401] on span "Unsecured Nonpriority Claims" at bounding box center [108, 401] width 149 height 13
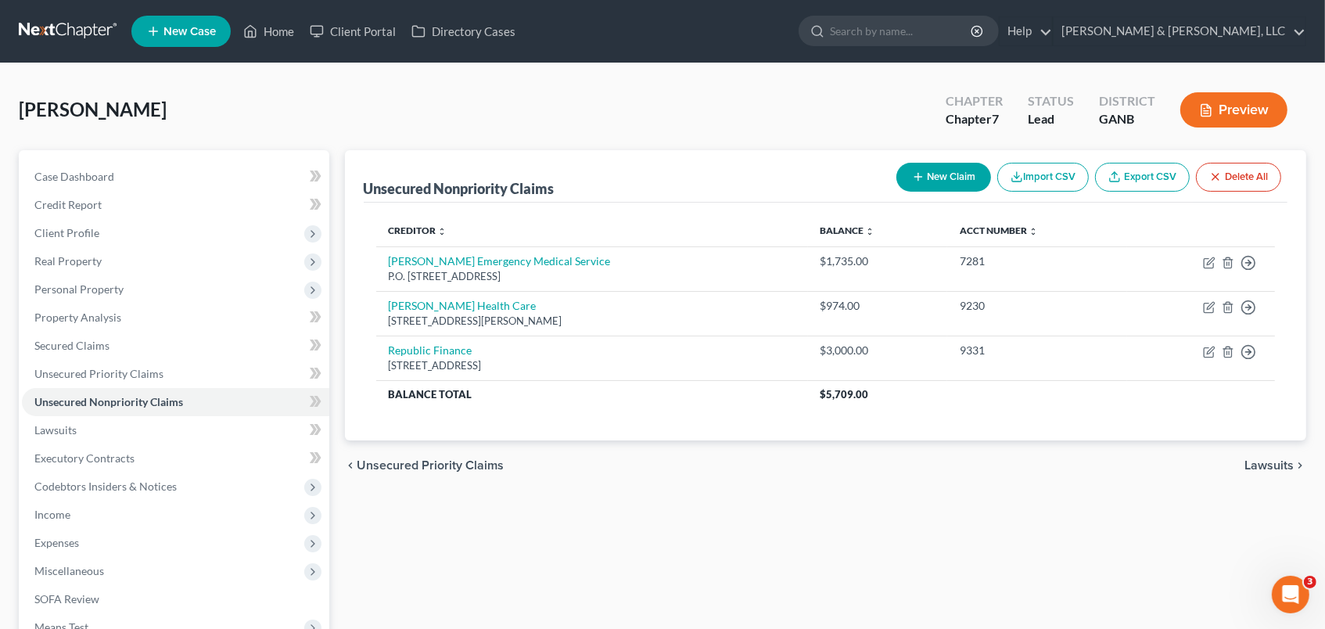
click at [935, 180] on button "New Claim" at bounding box center [944, 177] width 95 height 29
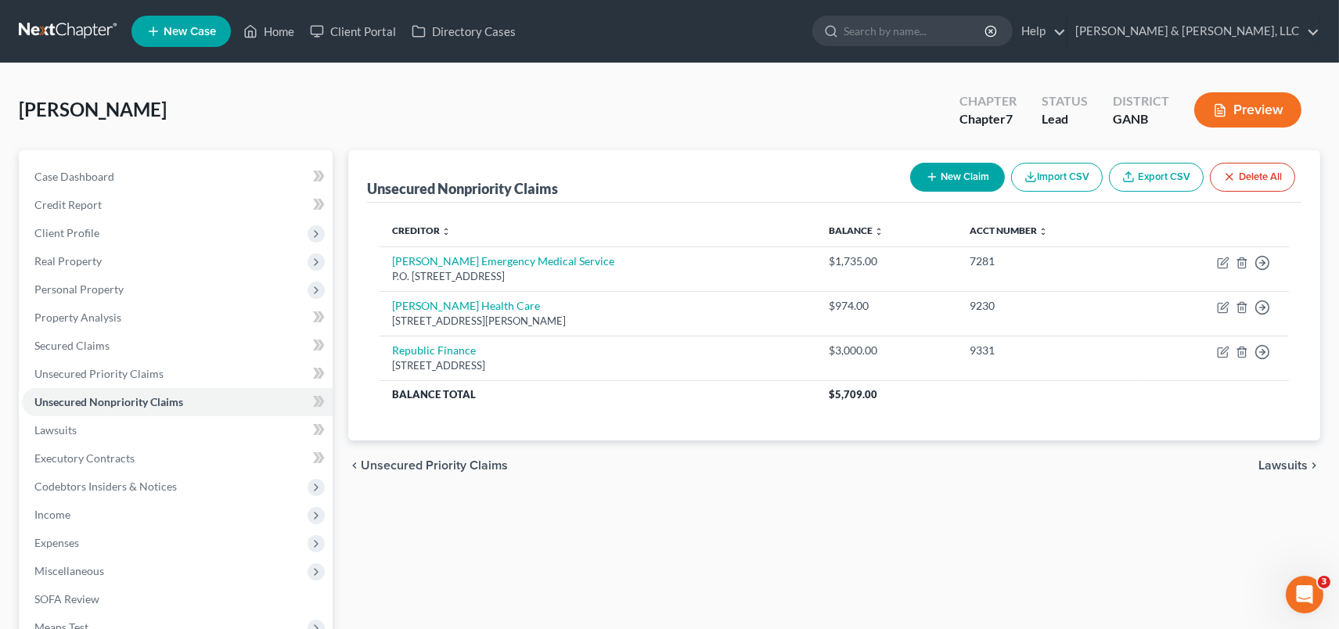
select select "0"
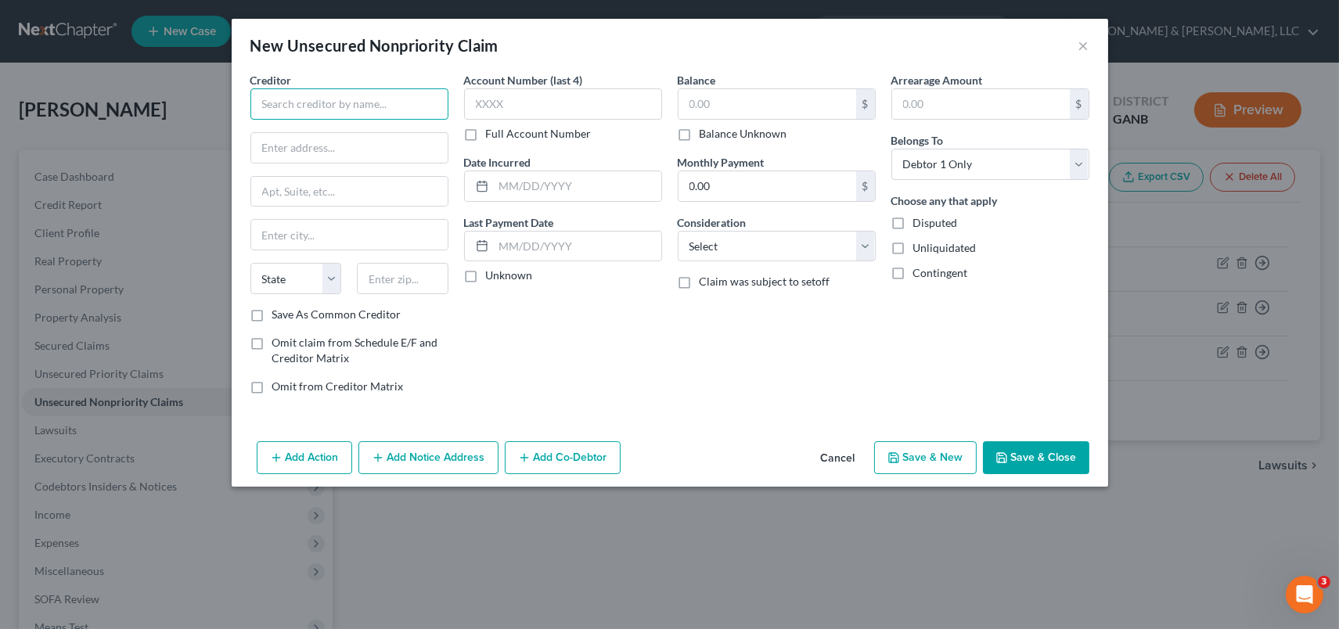
click at [327, 108] on input "text" at bounding box center [349, 103] width 198 height 31
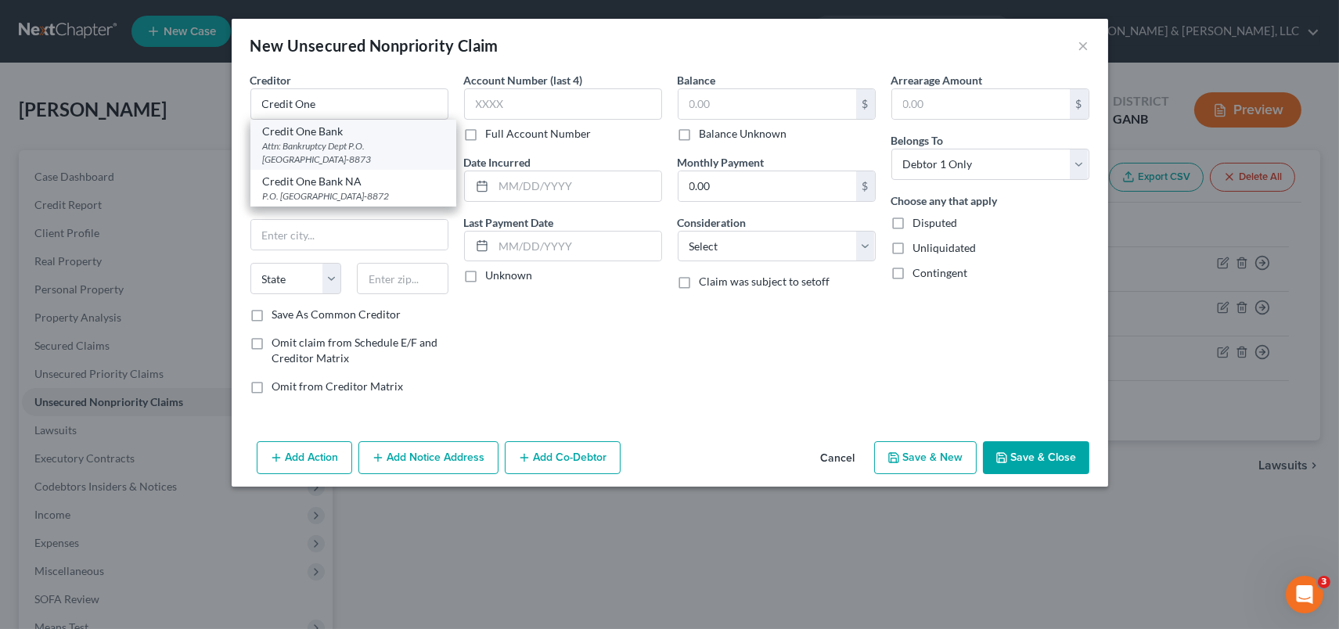
click at [346, 135] on div "Credit One Bank" at bounding box center [353, 132] width 181 height 16
type input "Credit One Bank"
type input "Attn: Bankruptcy Dept"
type input "P.O. Box 98873"
type input "[GEOGRAPHIC_DATA]"
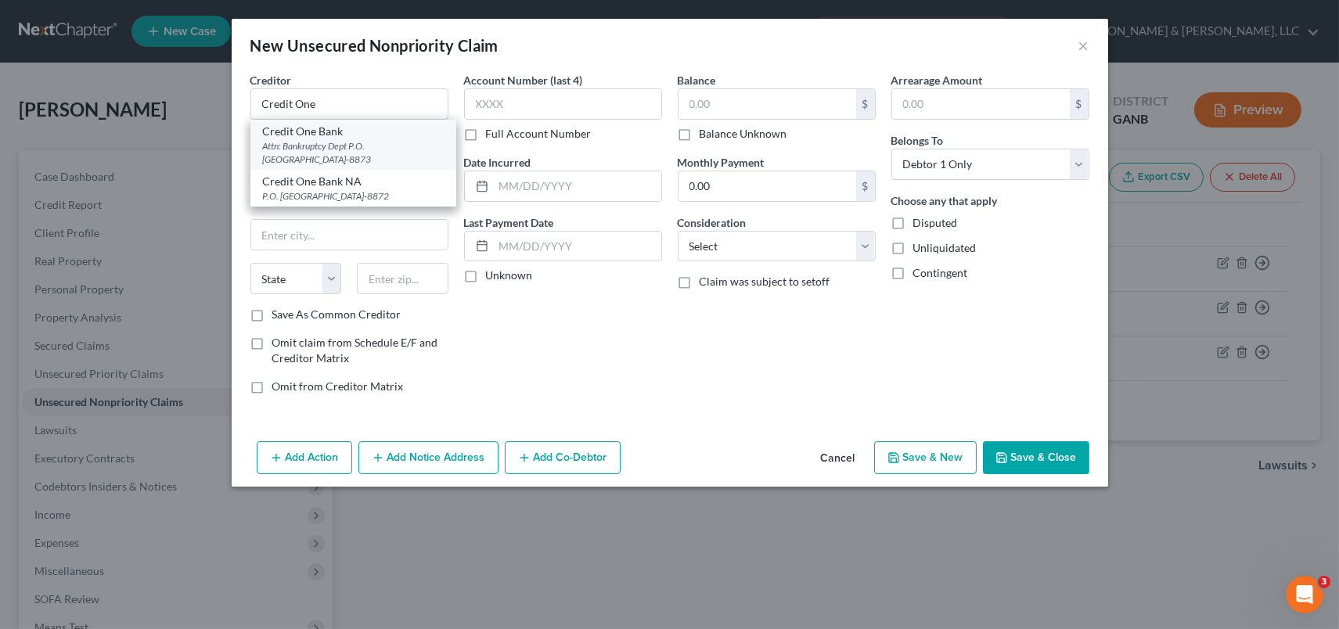
select select "31"
type input "89193-8873"
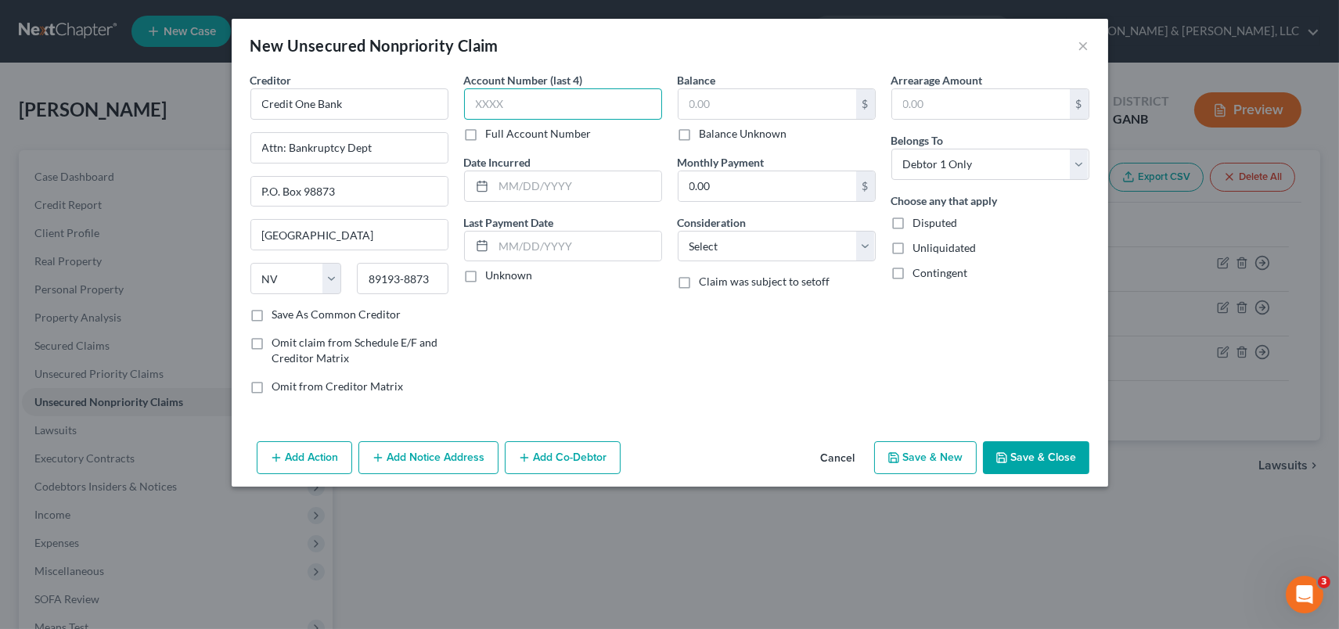
drag, startPoint x: 534, startPoint y: 114, endPoint x: 548, endPoint y: 111, distance: 15.2
click at [535, 113] on input "text" at bounding box center [563, 103] width 198 height 31
type input "8729"
click at [753, 114] on input "text" at bounding box center [767, 104] width 178 height 30
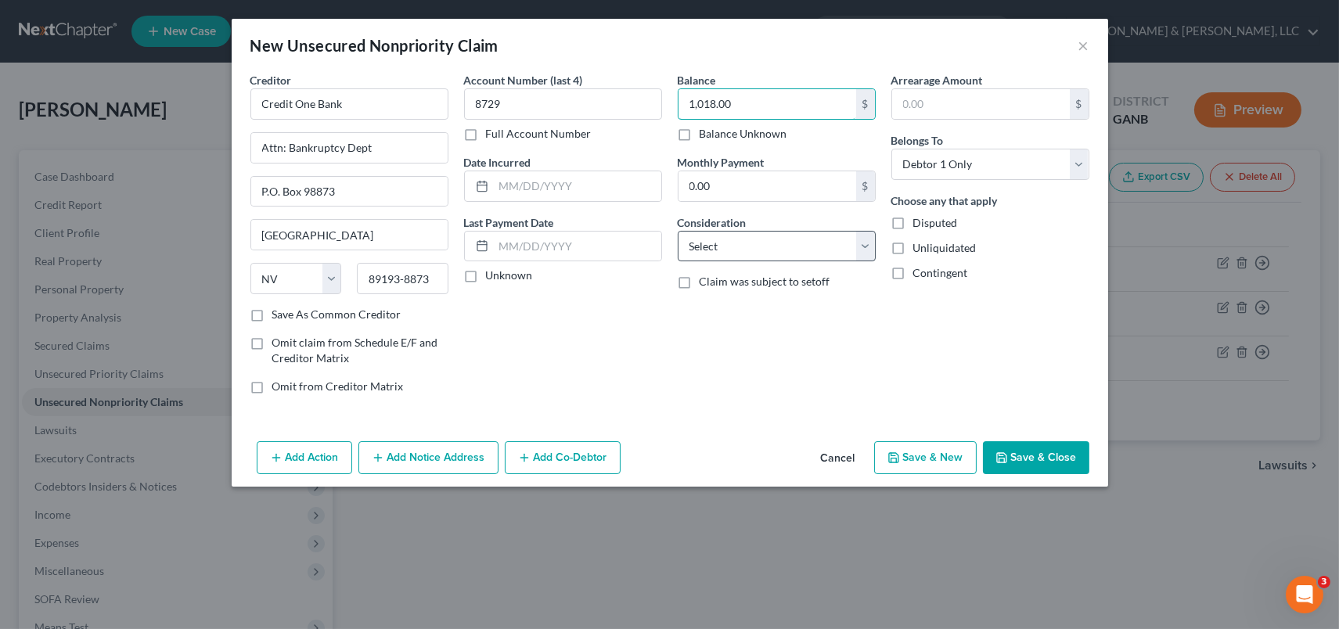
type input "1,018.00"
click at [858, 250] on select "Select Cable / Satellite Services Collection Agency Credit Card Debt Debt Couns…" at bounding box center [777, 246] width 198 height 31
select select "2"
click at [678, 231] on select "Select Cable / Satellite Services Collection Agency Credit Card Debt Debt Couns…" at bounding box center [777, 246] width 198 height 31
click at [908, 459] on button "Save & New" at bounding box center [925, 457] width 103 height 33
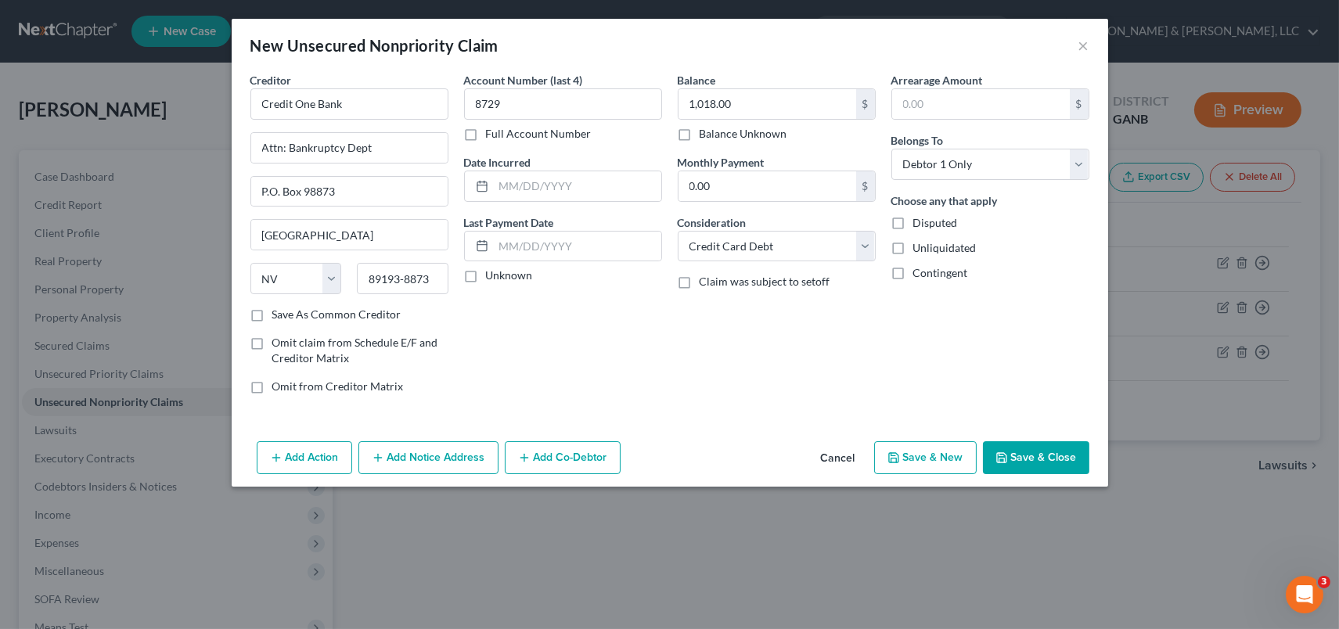
select select "0"
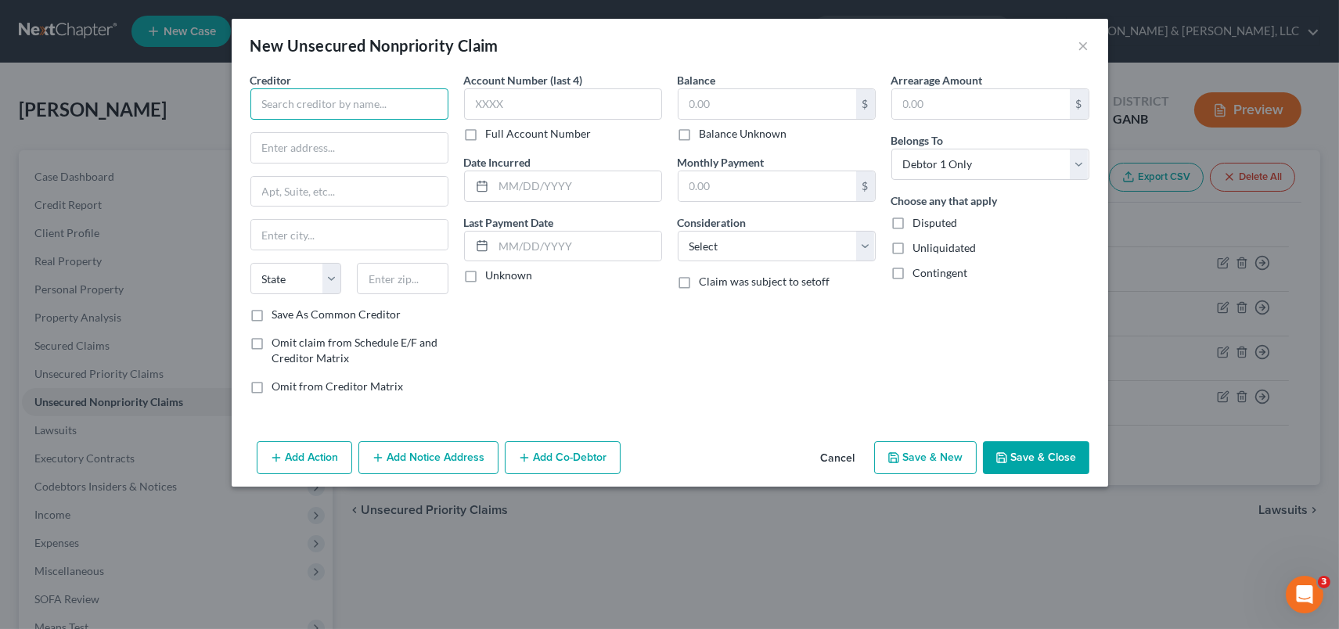
click at [305, 106] on input "text" at bounding box center [349, 103] width 198 height 31
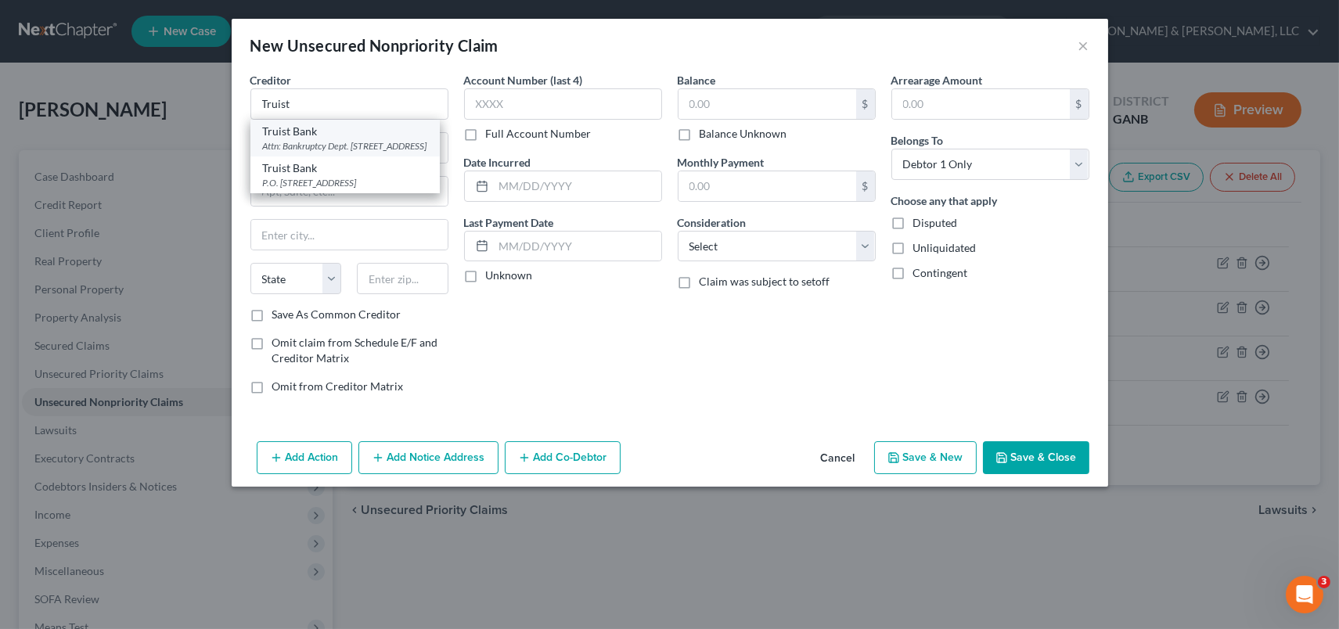
click at [332, 142] on div "Attn: Bankruptcy Dept. [STREET_ADDRESS]" at bounding box center [345, 145] width 164 height 13
type input "Truist Bank"
type input "Attn: Bankruptcy Dept."
type input "PO Box 85092"
type input "[GEOGRAPHIC_DATA]"
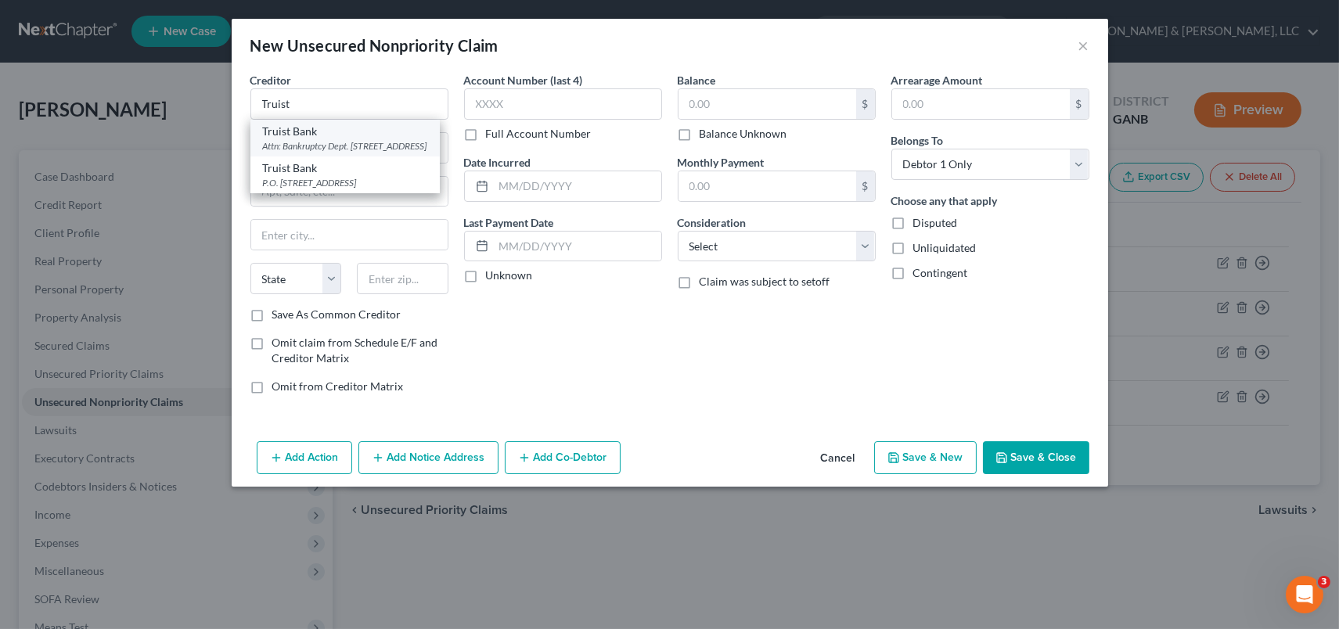
select select "48"
type input "23285-5092"
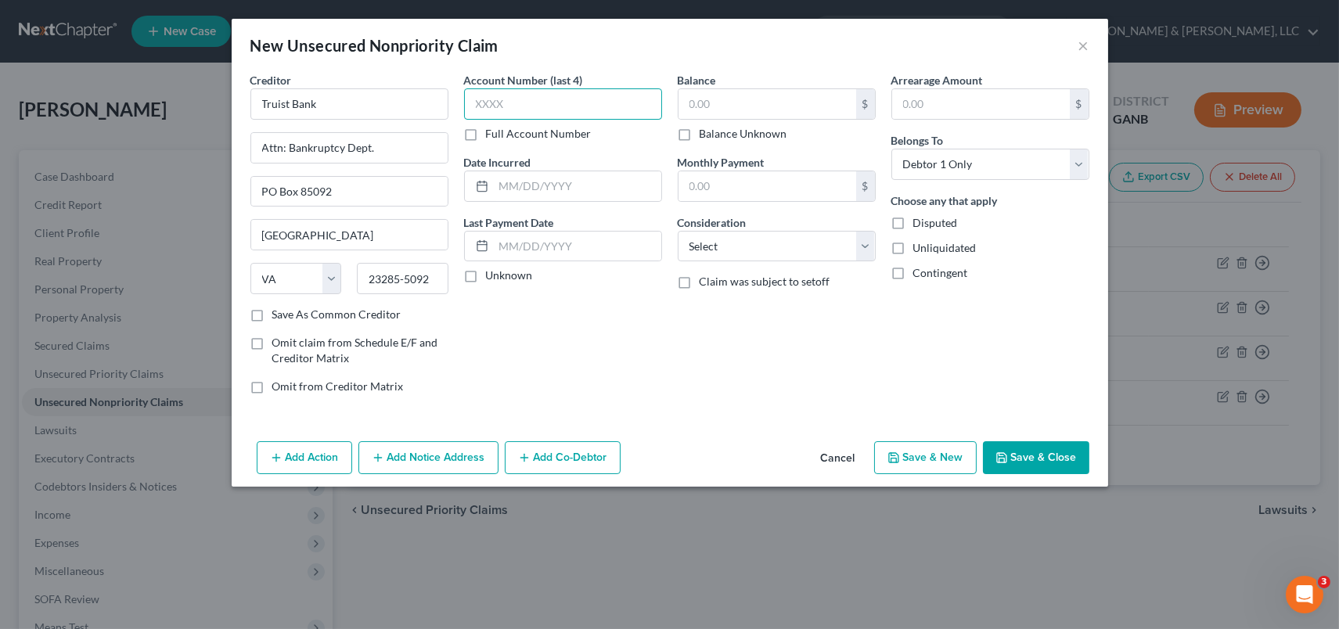
drag, startPoint x: 555, startPoint y: 104, endPoint x: 695, endPoint y: 110, distance: 140.2
click at [556, 103] on input "text" at bounding box center [563, 103] width 198 height 31
type input "1001"
click at [854, 104] on input "text" at bounding box center [767, 104] width 178 height 30
click at [791, 95] on input "text" at bounding box center [767, 104] width 178 height 30
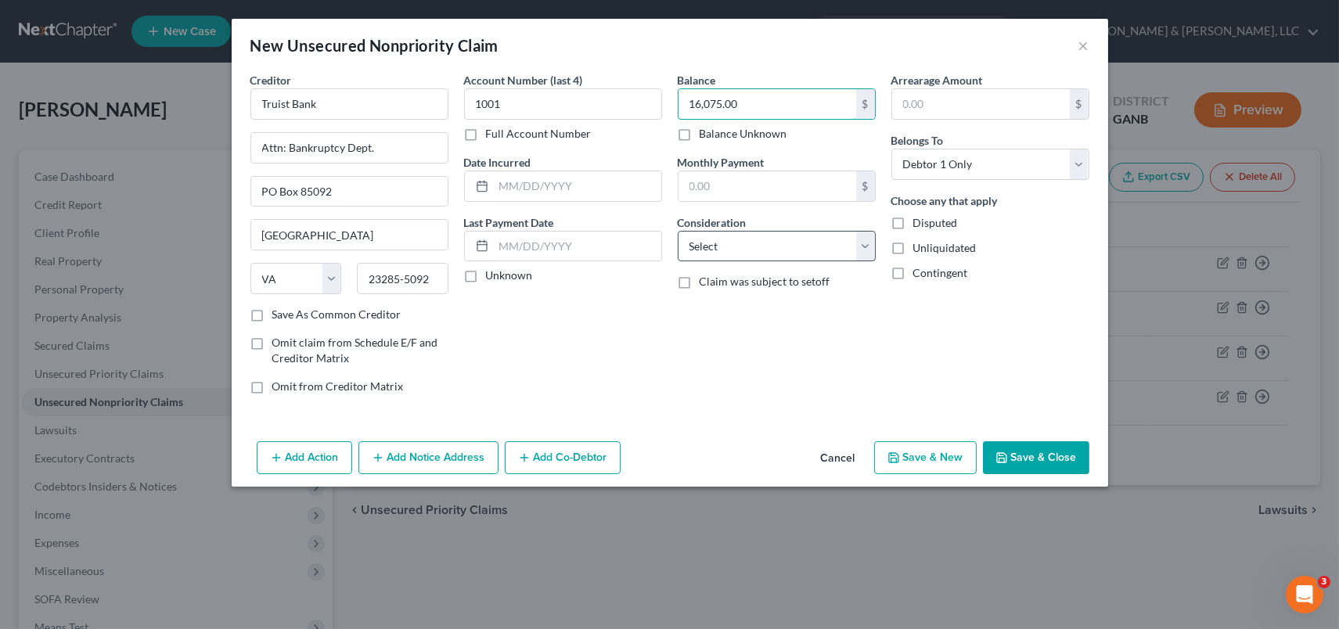
type input "16,075.00"
click at [865, 246] on select "Select Cable / Satellite Services Collection Agency Credit Card Debt Debt Couns…" at bounding box center [777, 246] width 198 height 31
select select "4"
click at [678, 231] on select "Select Cable / Satellite Services Collection Agency Credit Card Debt Debt Couns…" at bounding box center [777, 246] width 198 height 31
click at [921, 449] on button "Save & New" at bounding box center [925, 457] width 103 height 33
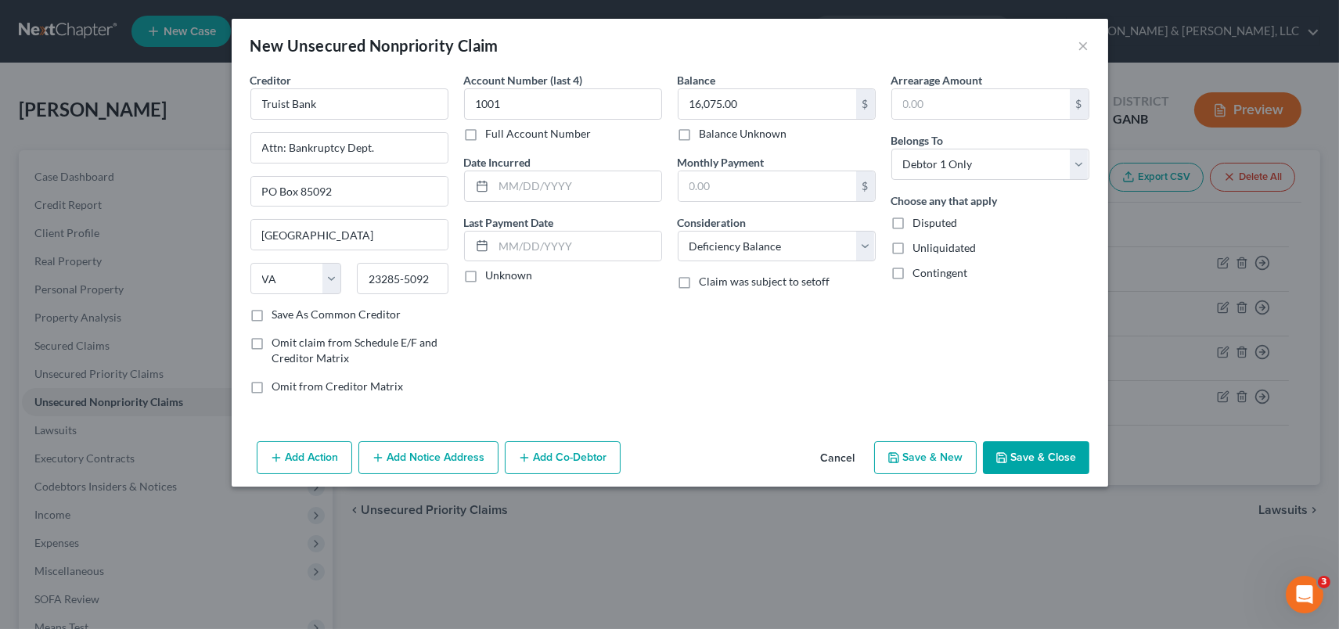
select select "0"
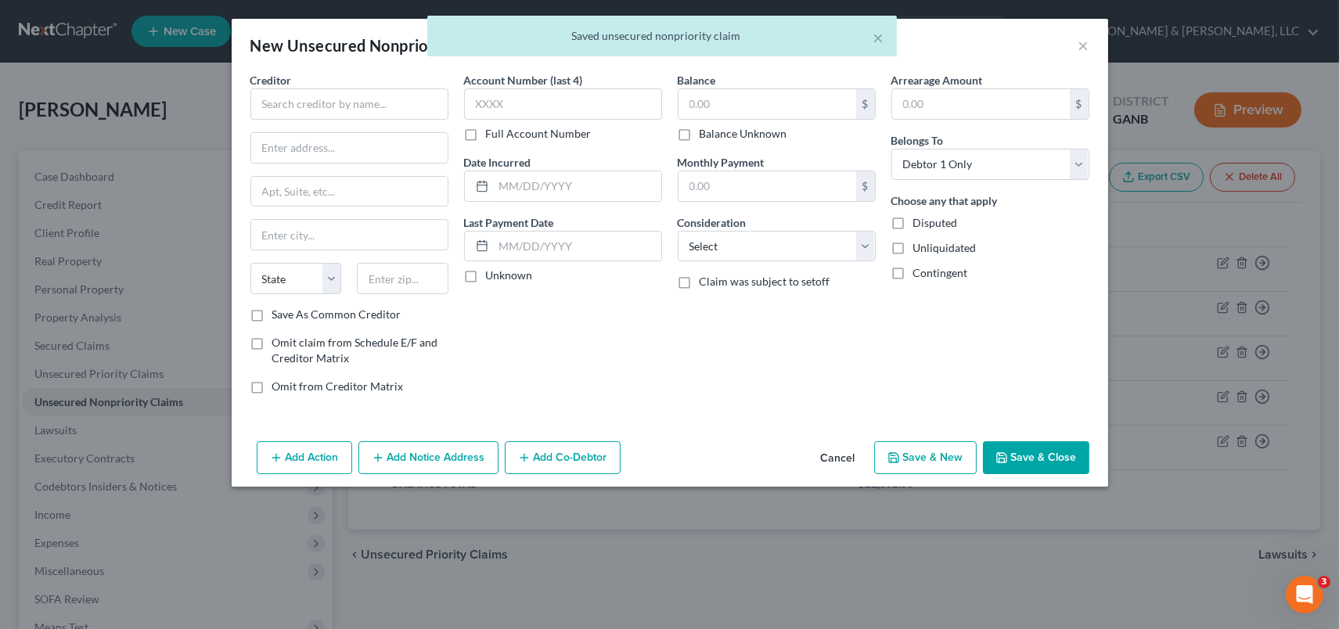
type input "0.00"
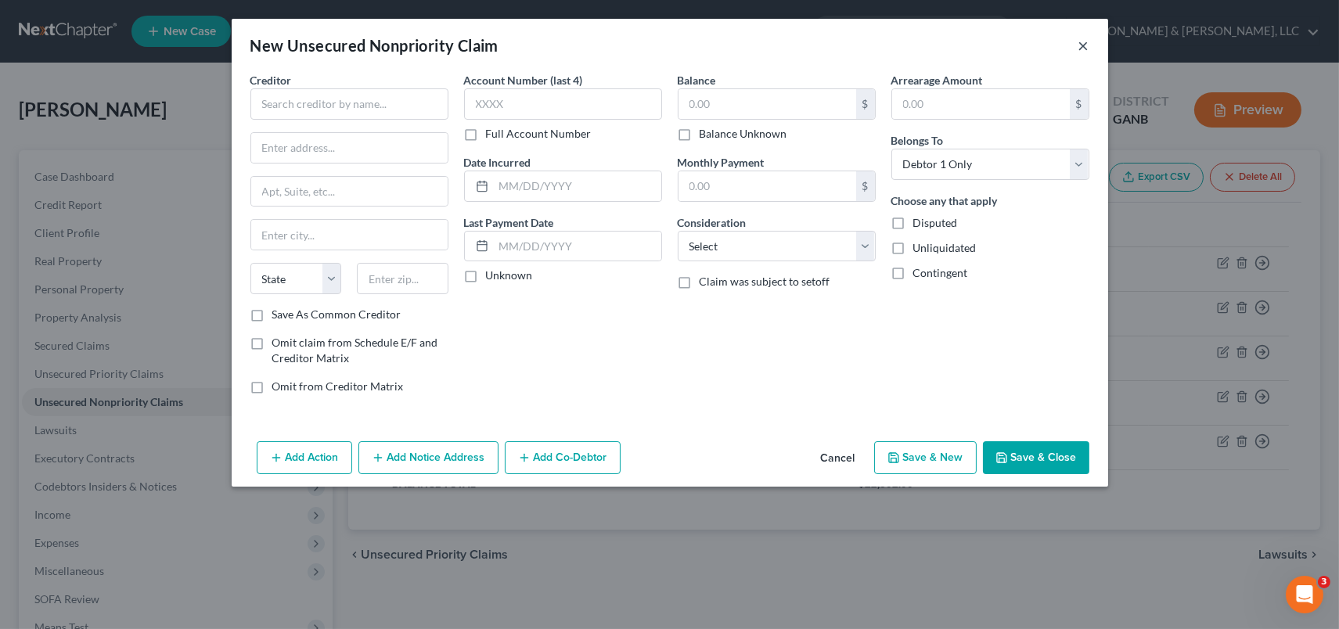
click at [1087, 48] on button "×" at bounding box center [1083, 45] width 11 height 19
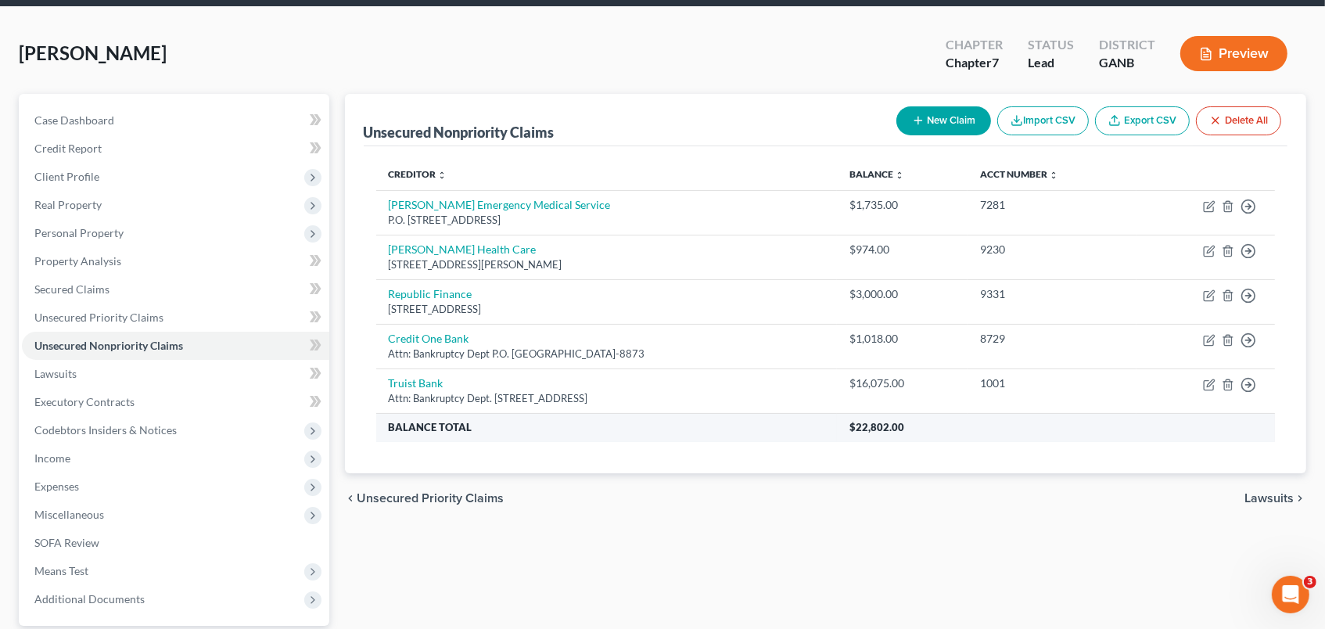
scroll to position [87, 0]
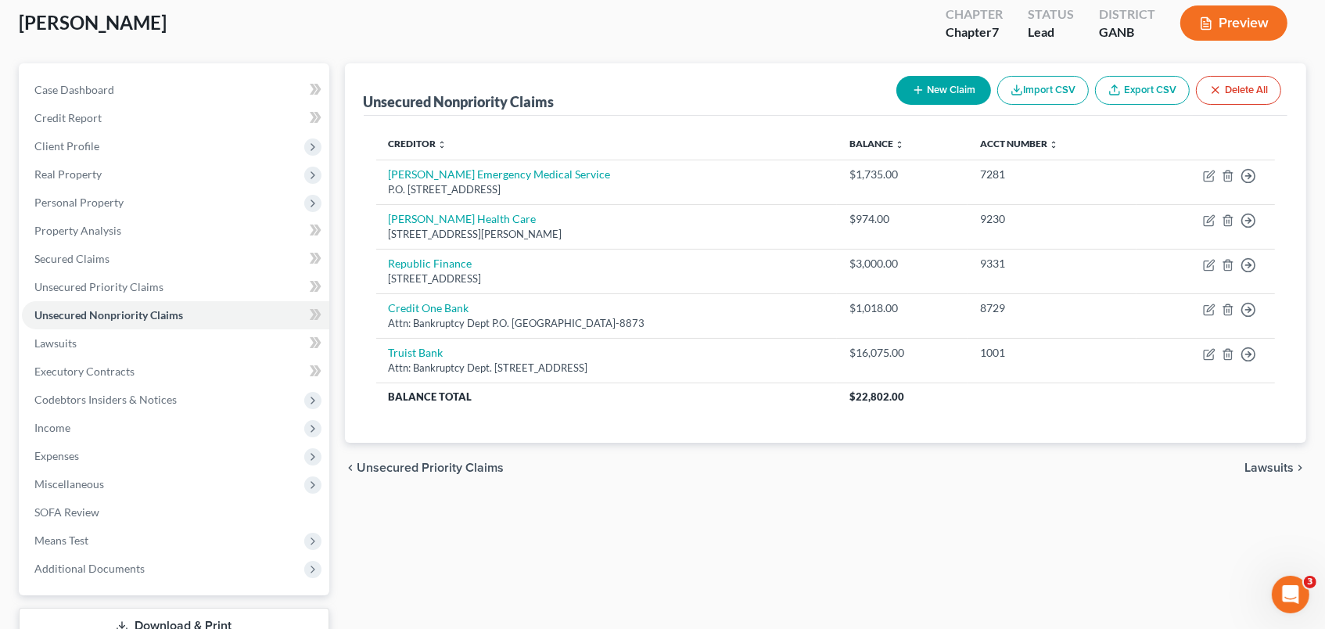
click at [947, 91] on button "New Claim" at bounding box center [944, 90] width 95 height 29
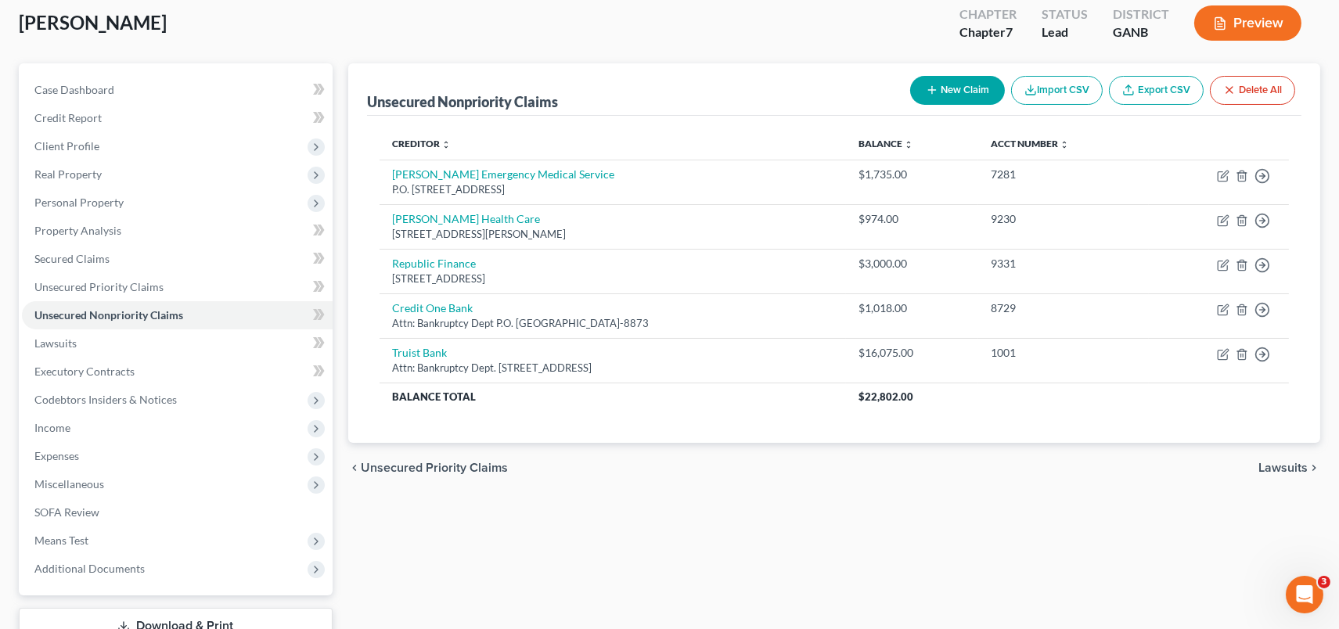
select select "0"
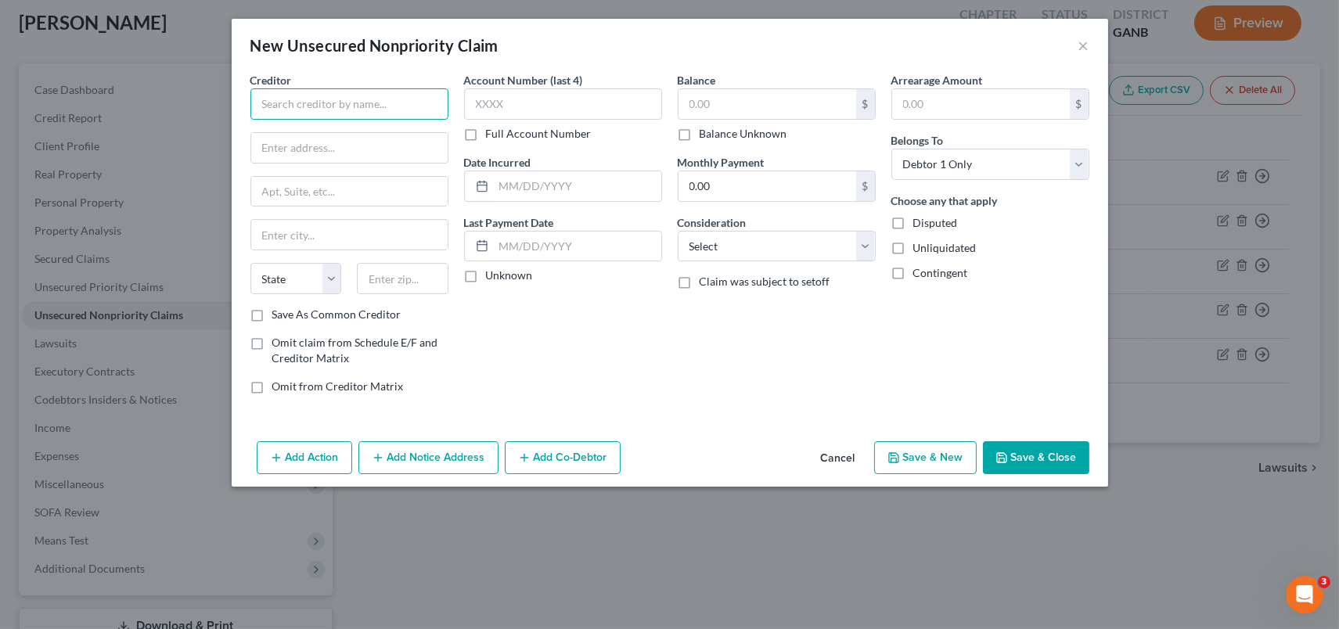
click at [306, 103] on input "text" at bounding box center [349, 103] width 198 height 31
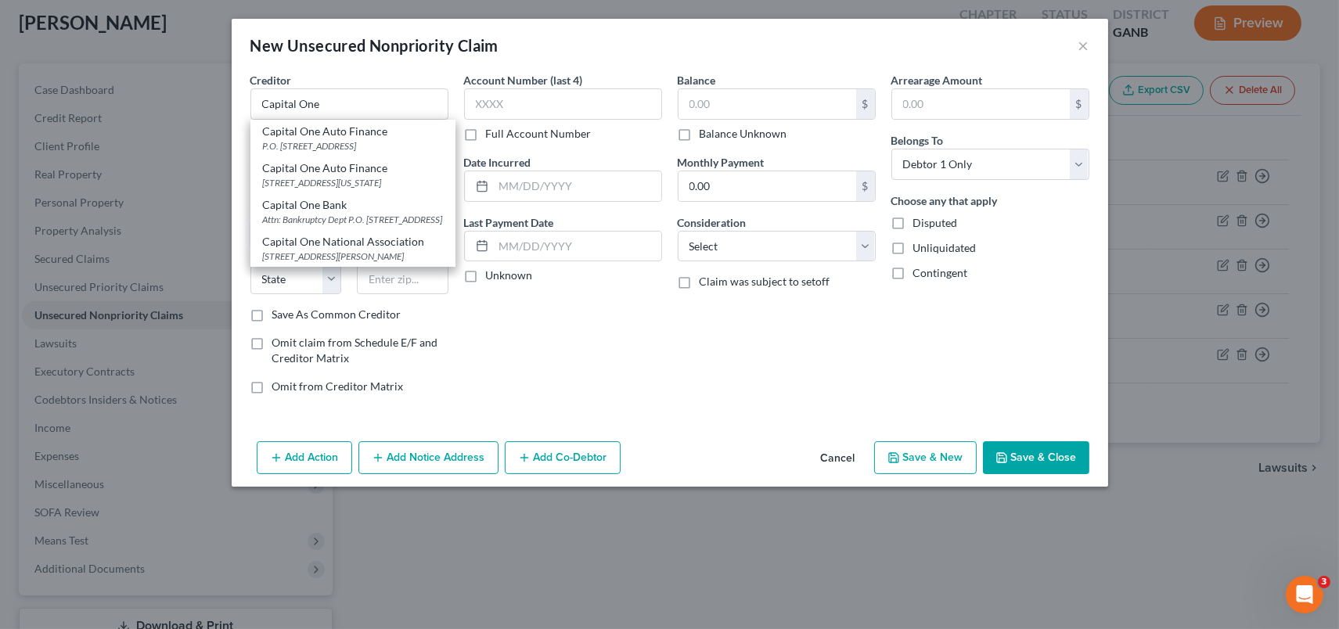
click at [344, 226] on div "Attn: Bankruptcy Dept P.O. [STREET_ADDRESS]" at bounding box center [353, 219] width 180 height 13
type input "Capital One Bank"
type input "Attn: Bankruptcy Dept"
type input "P.O. Box 30285"
type input "[GEOGRAPHIC_DATA]"
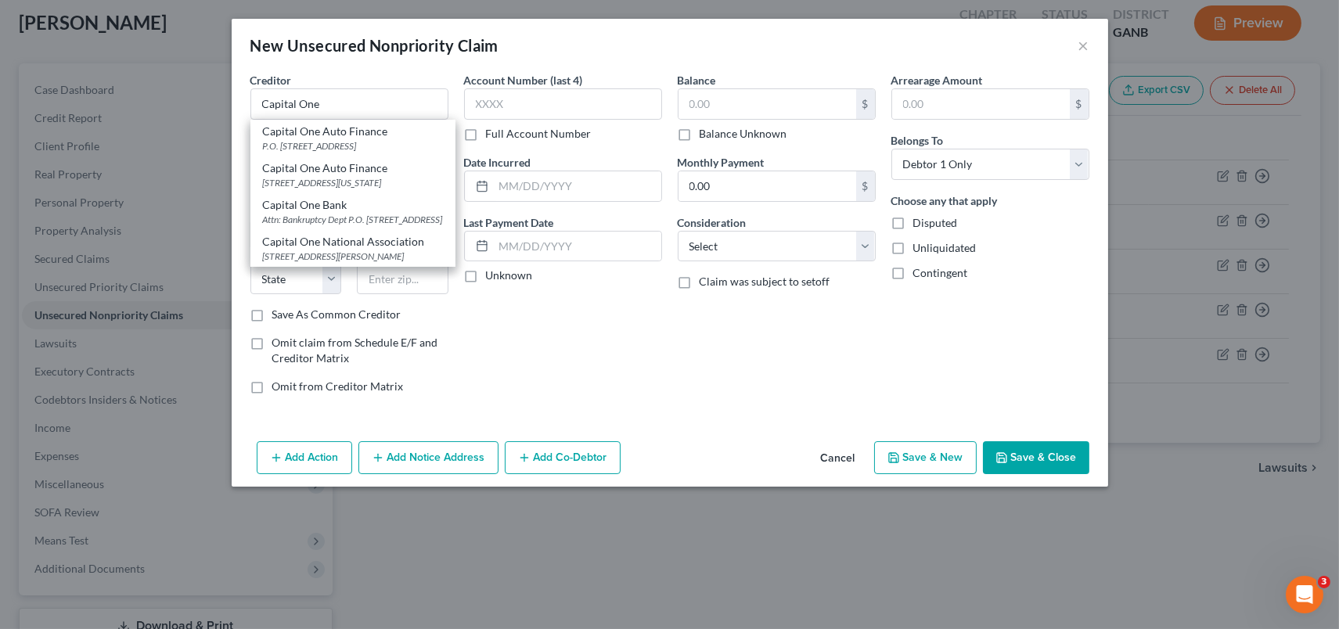
select select "46"
type input "84130-0285"
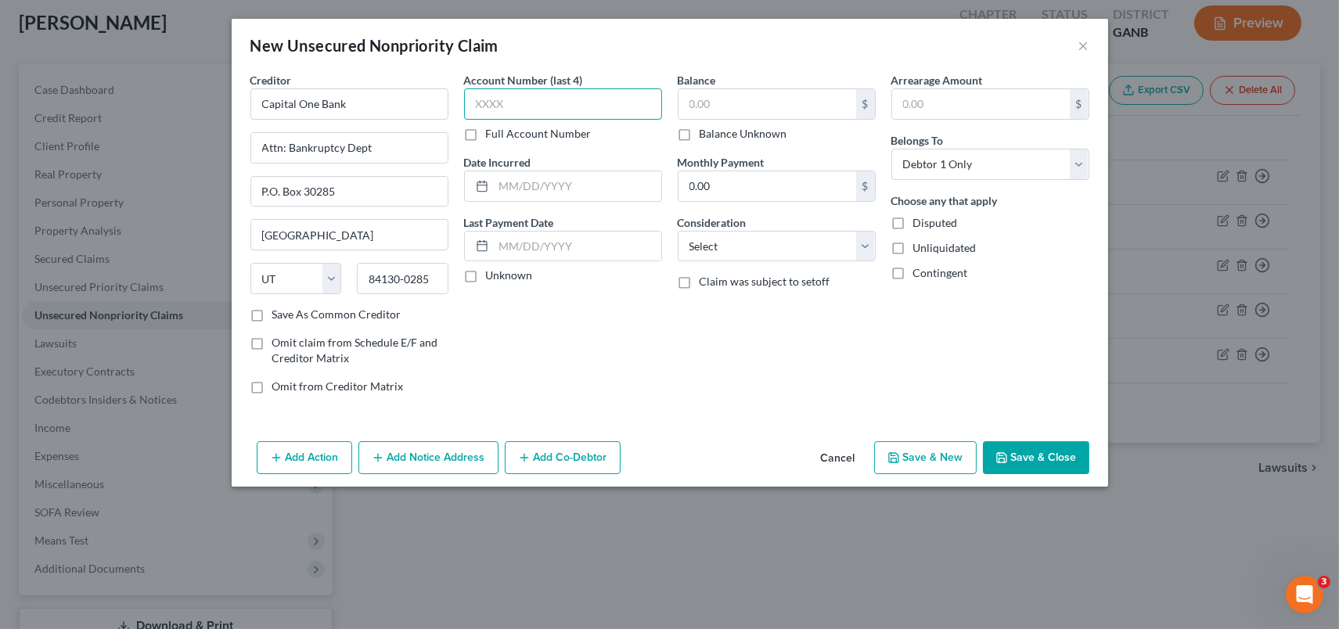
click at [552, 92] on input "text" at bounding box center [563, 103] width 198 height 31
type input "`"
click at [728, 110] on input "text" at bounding box center [767, 104] width 178 height 30
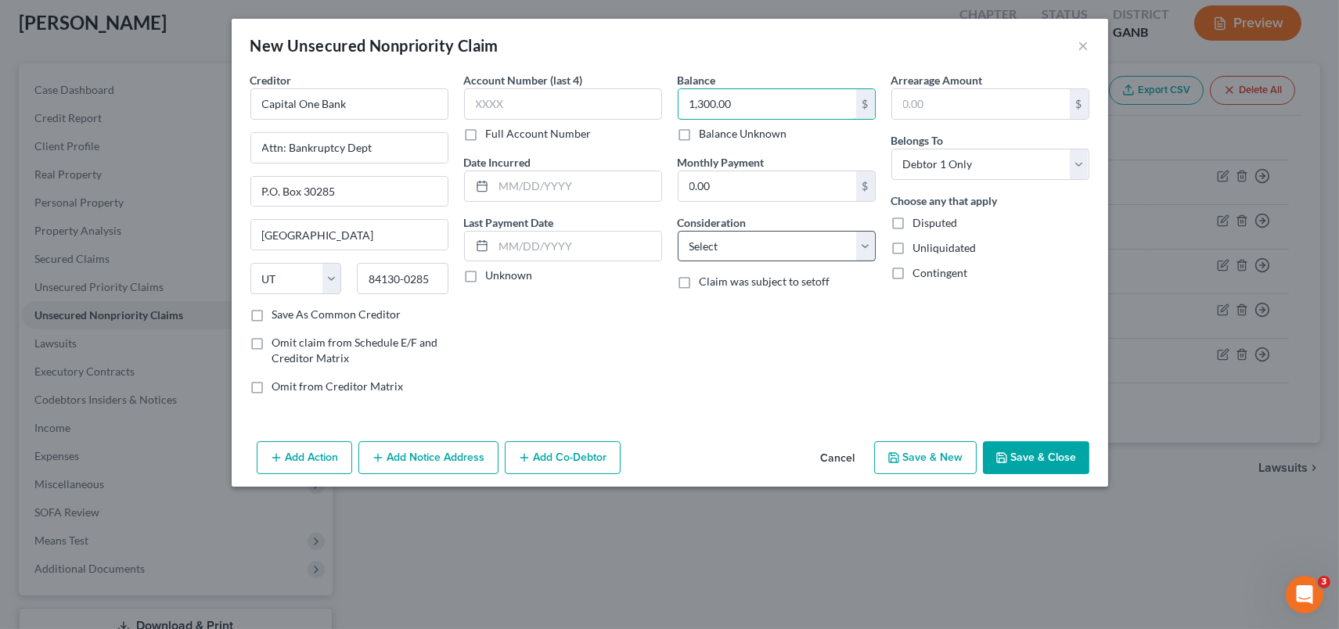
type input "1,300.00"
click at [864, 244] on select "Select Cable / Satellite Services Collection Agency Credit Card Debt Debt Couns…" at bounding box center [777, 246] width 198 height 31
select select "2"
click at [678, 231] on select "Select Cable / Satellite Services Collection Agency Credit Card Debt Debt Couns…" at bounding box center [777, 246] width 198 height 31
click at [928, 464] on button "Save & New" at bounding box center [925, 457] width 103 height 33
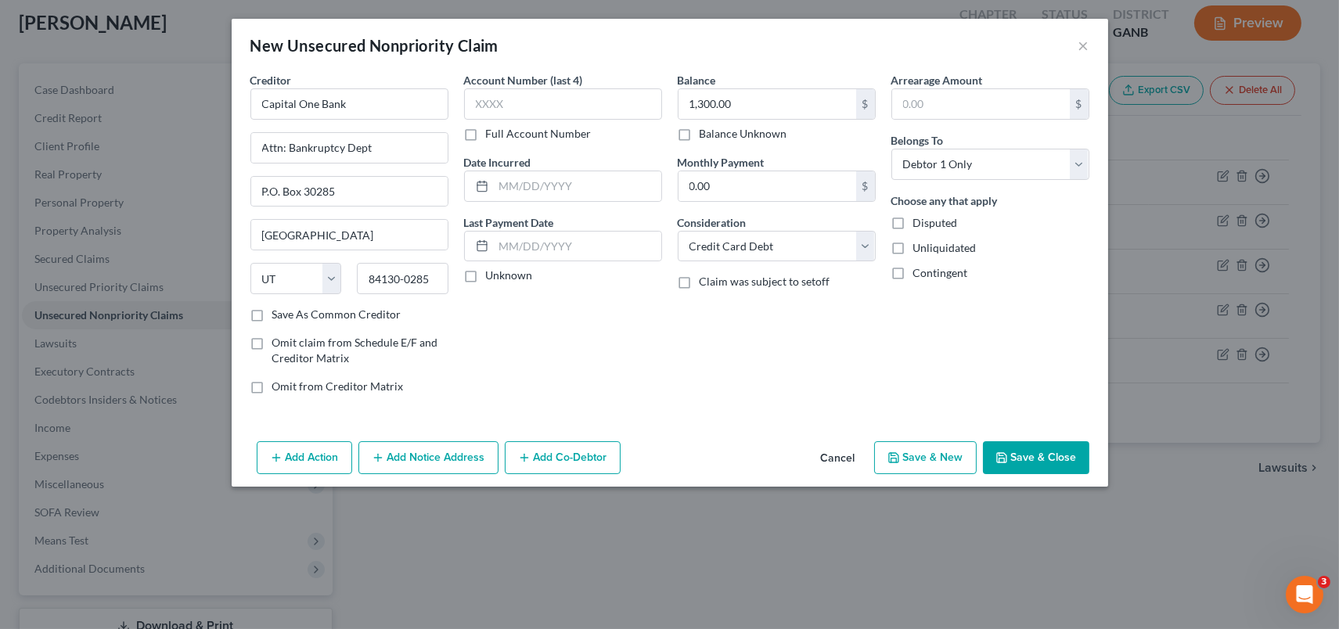
select select "0"
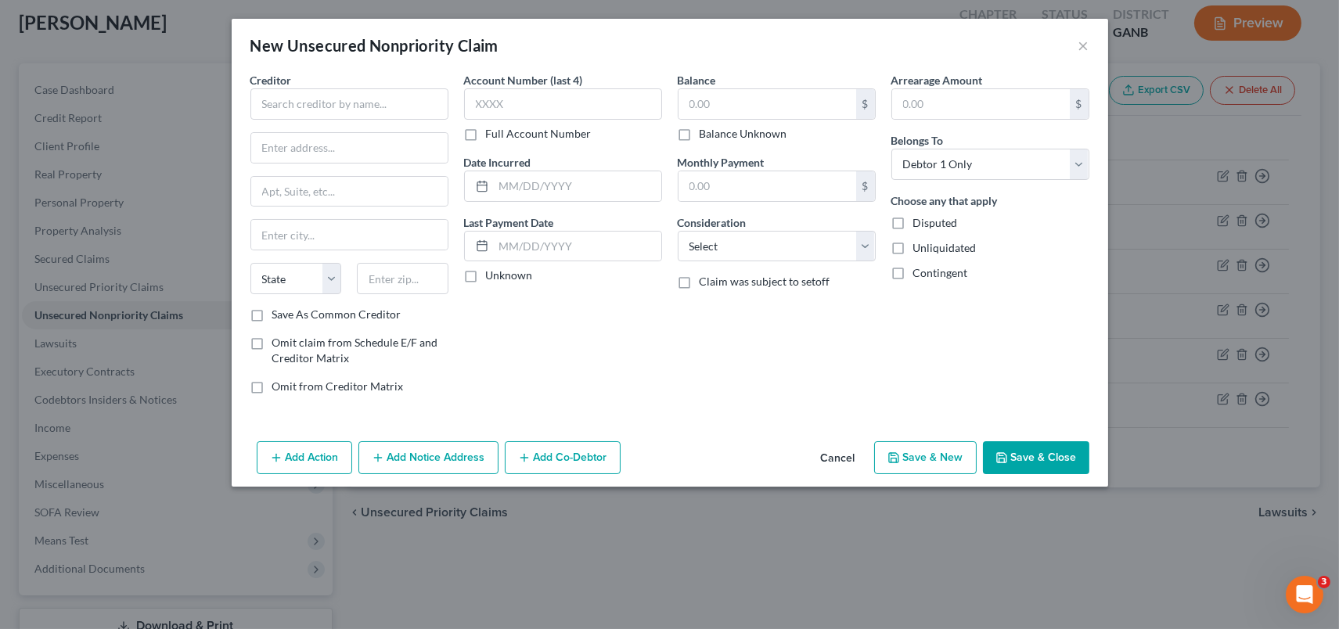
click at [1077, 40] on div "New Unsecured Nonpriority Claim ×" at bounding box center [670, 45] width 876 height 53
click at [1084, 42] on button "×" at bounding box center [1083, 45] width 11 height 19
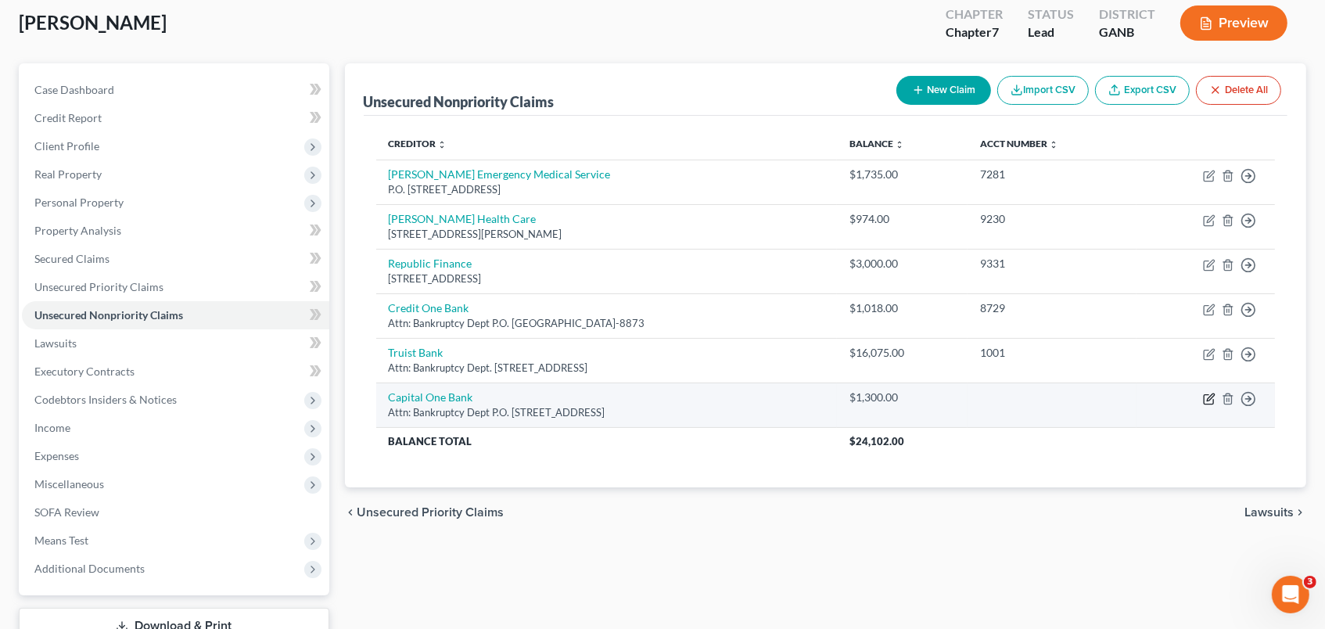
click at [1213, 398] on icon "button" at bounding box center [1209, 399] width 13 height 13
select select "46"
select select "2"
select select "0"
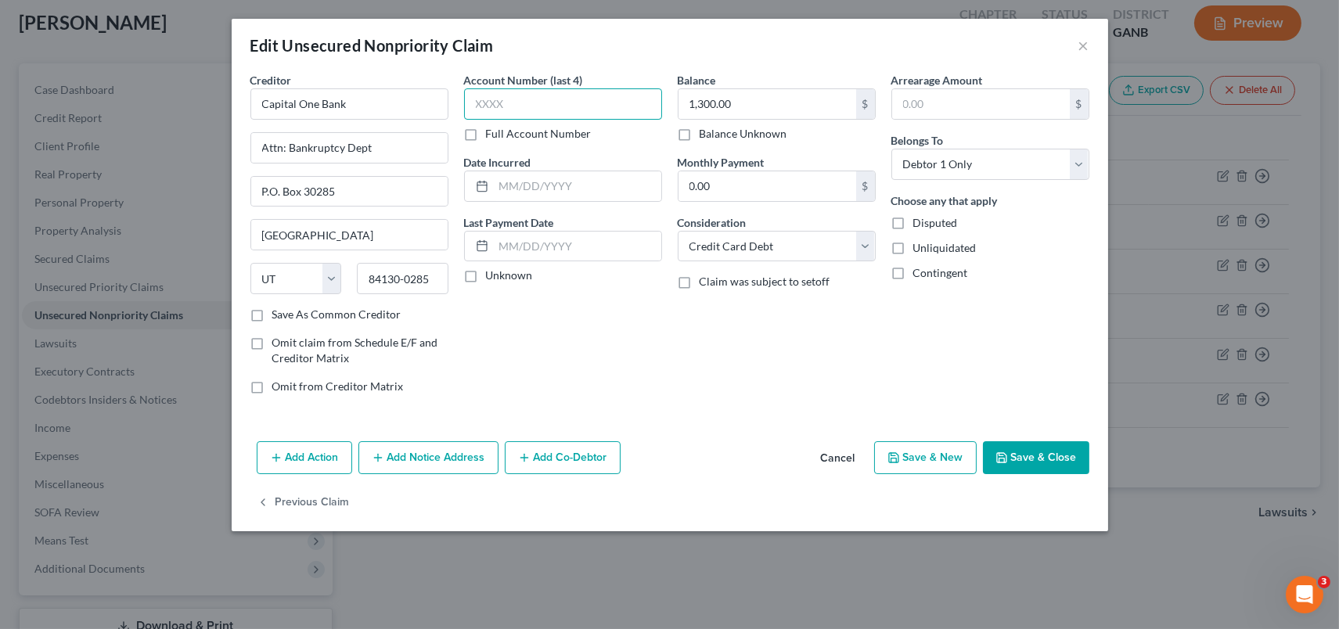
click at [533, 96] on input "text" at bounding box center [563, 103] width 198 height 31
type input "1687"
click at [1030, 456] on button "Save & Close" at bounding box center [1036, 457] width 106 height 33
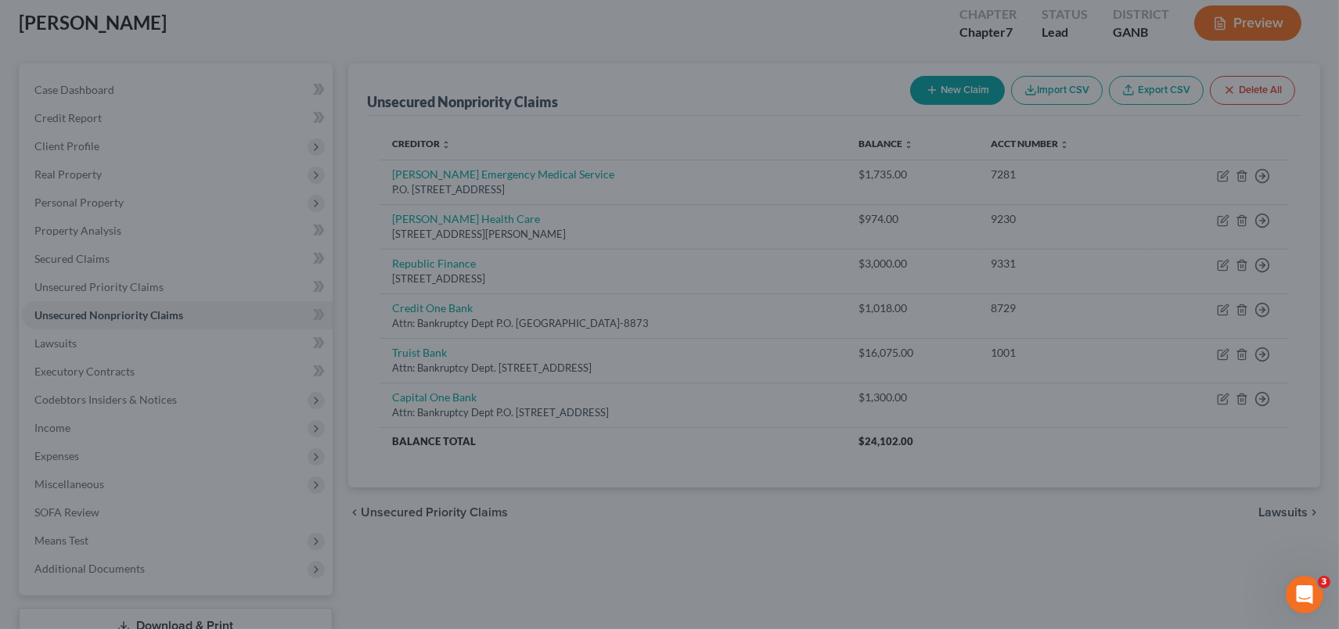
type input "0"
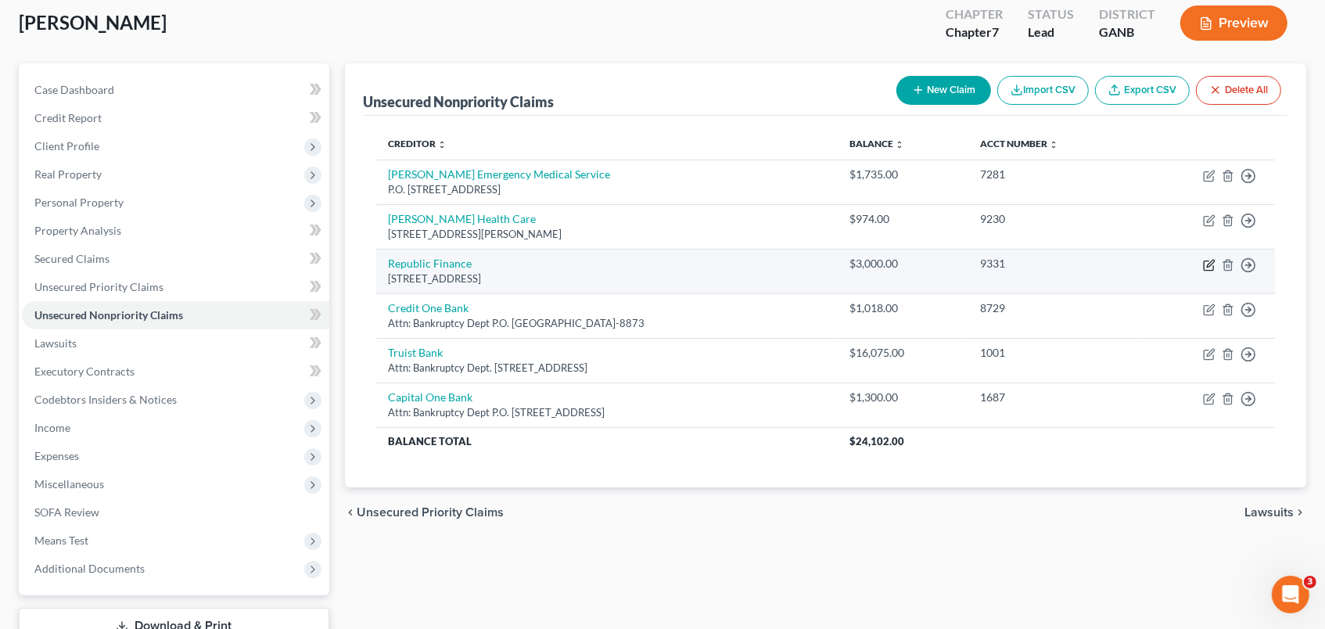
click at [1207, 261] on icon "button" at bounding box center [1209, 265] width 13 height 13
select select "10"
select select "0"
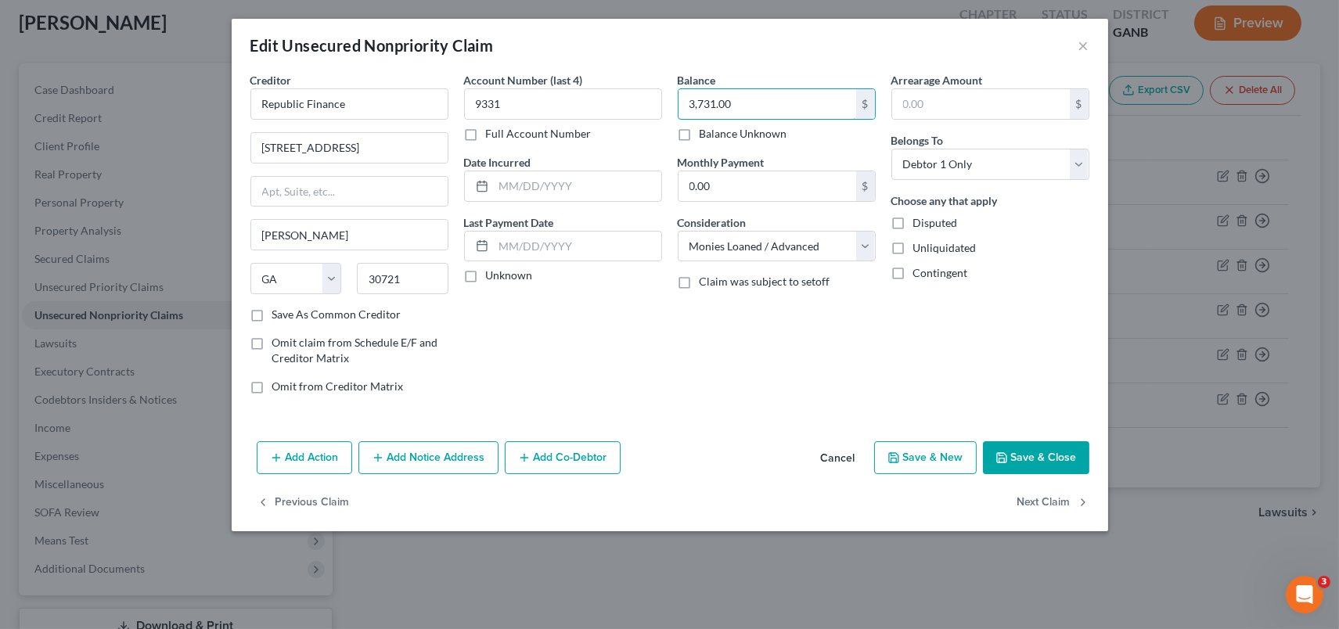
type input "3,731.00"
click at [940, 455] on button "Save & New" at bounding box center [925, 457] width 103 height 33
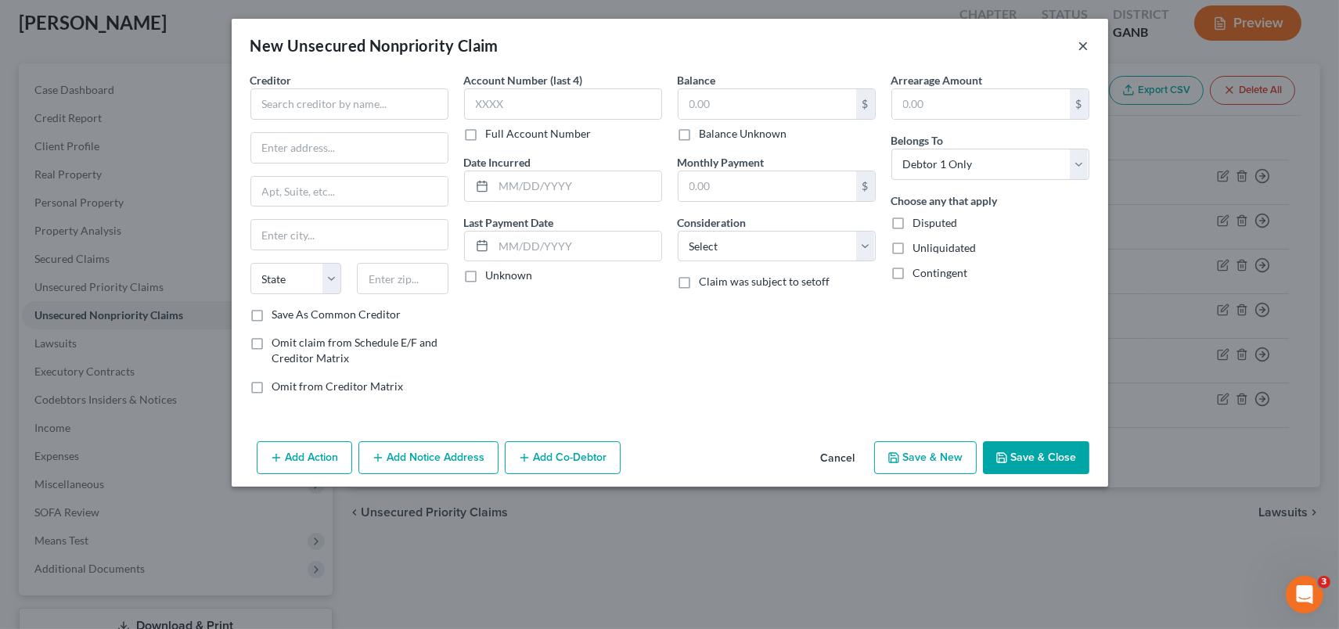
click at [1081, 42] on button "×" at bounding box center [1083, 45] width 11 height 19
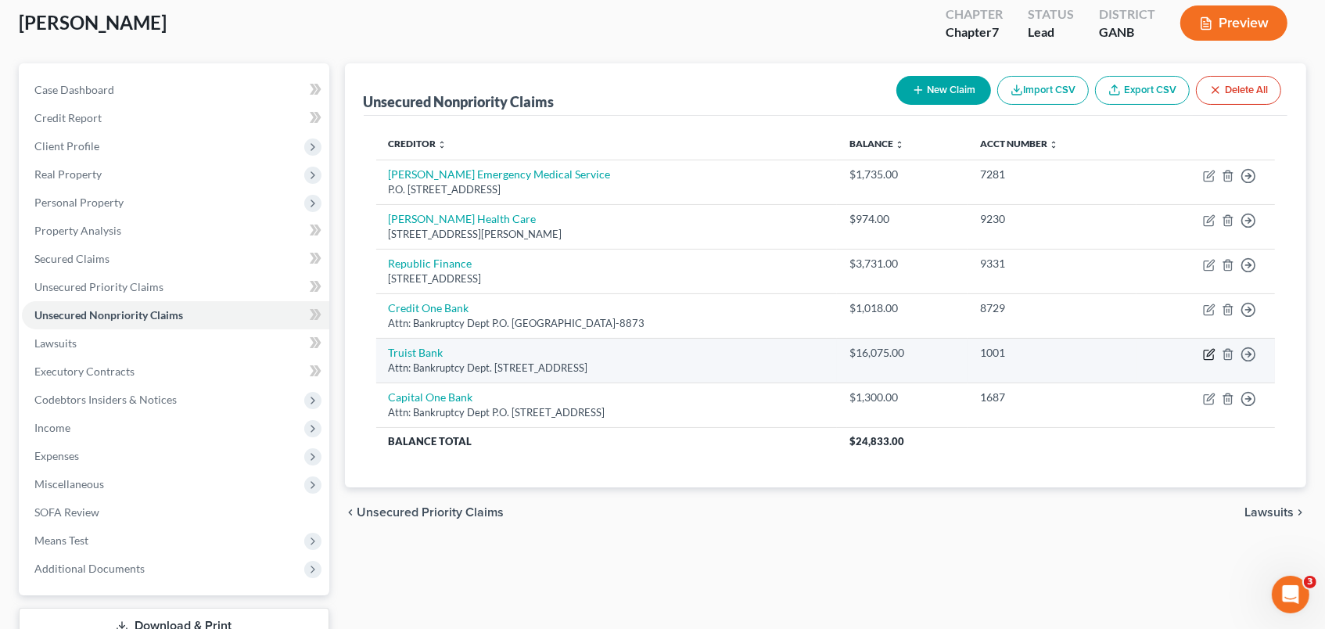
click at [1211, 349] on icon "button" at bounding box center [1210, 352] width 7 height 7
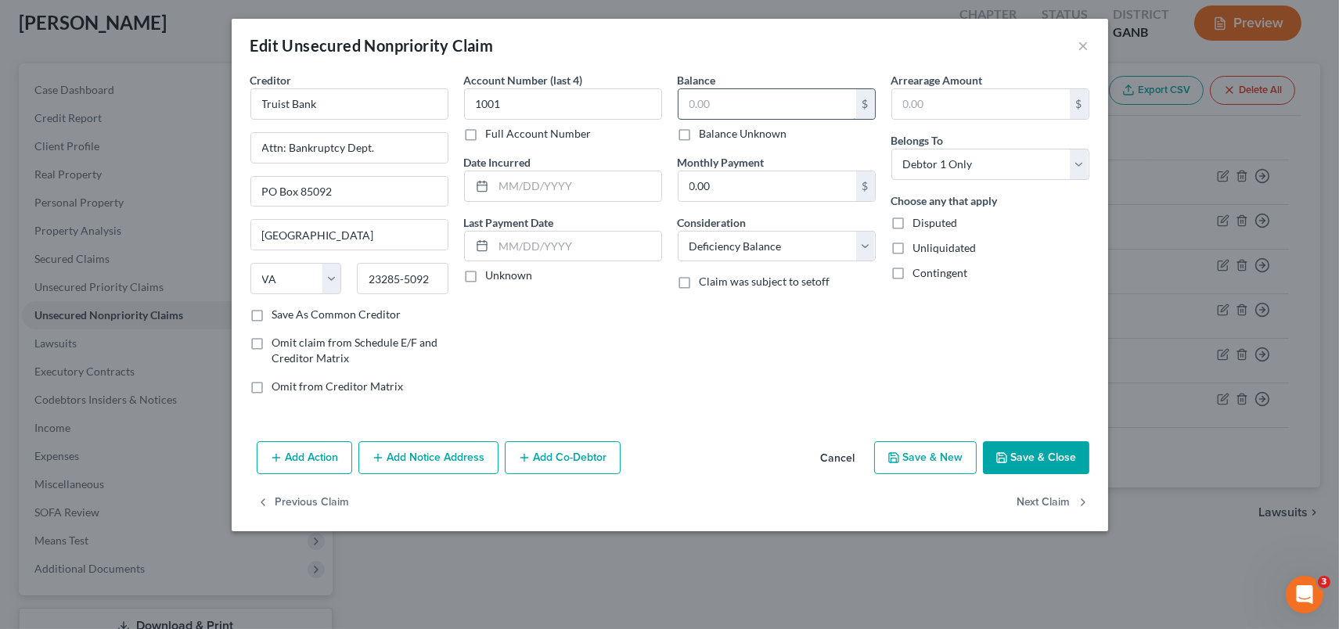
click at [733, 106] on input "text" at bounding box center [767, 104] width 178 height 30
click at [1028, 455] on button "Save & Close" at bounding box center [1036, 457] width 106 height 33
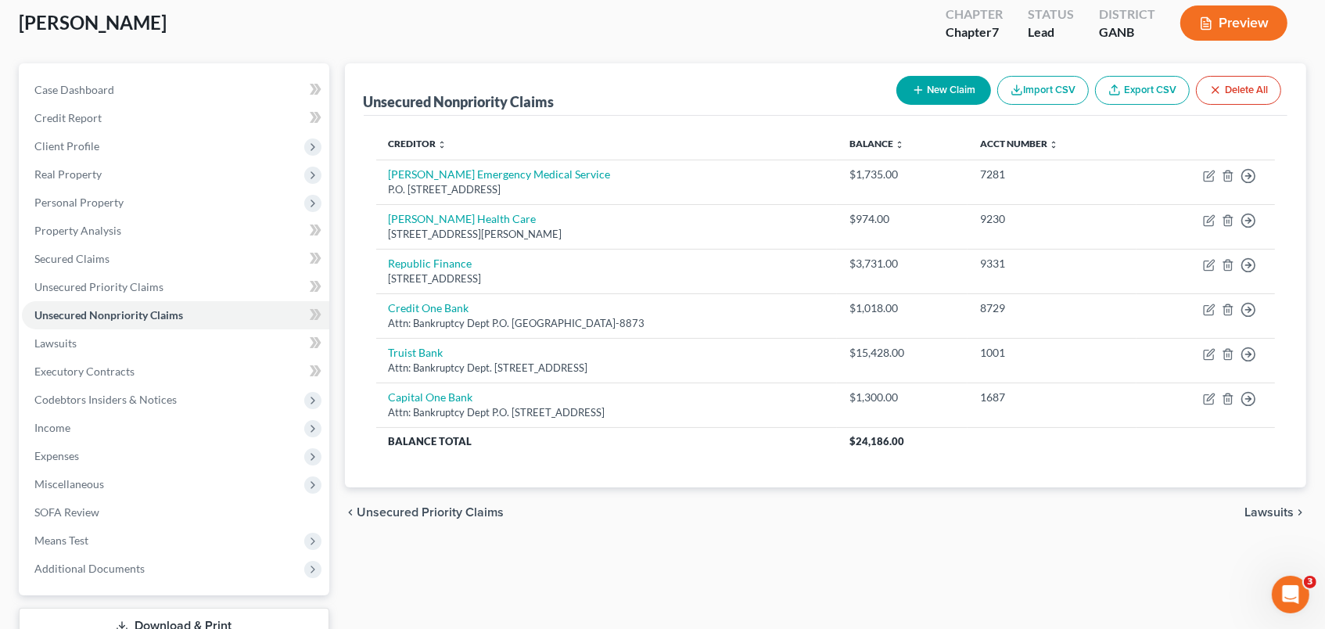
click at [961, 81] on button "New Claim" at bounding box center [944, 90] width 95 height 29
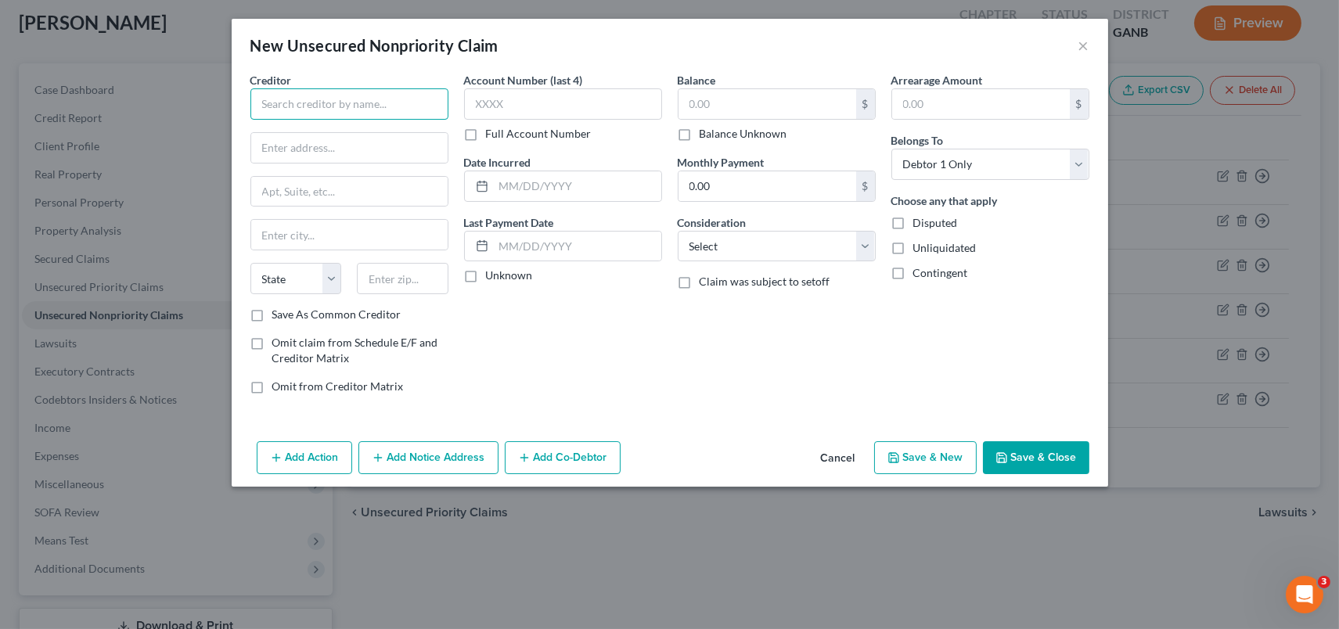
click at [300, 99] on input "text" at bounding box center [349, 103] width 198 height 31
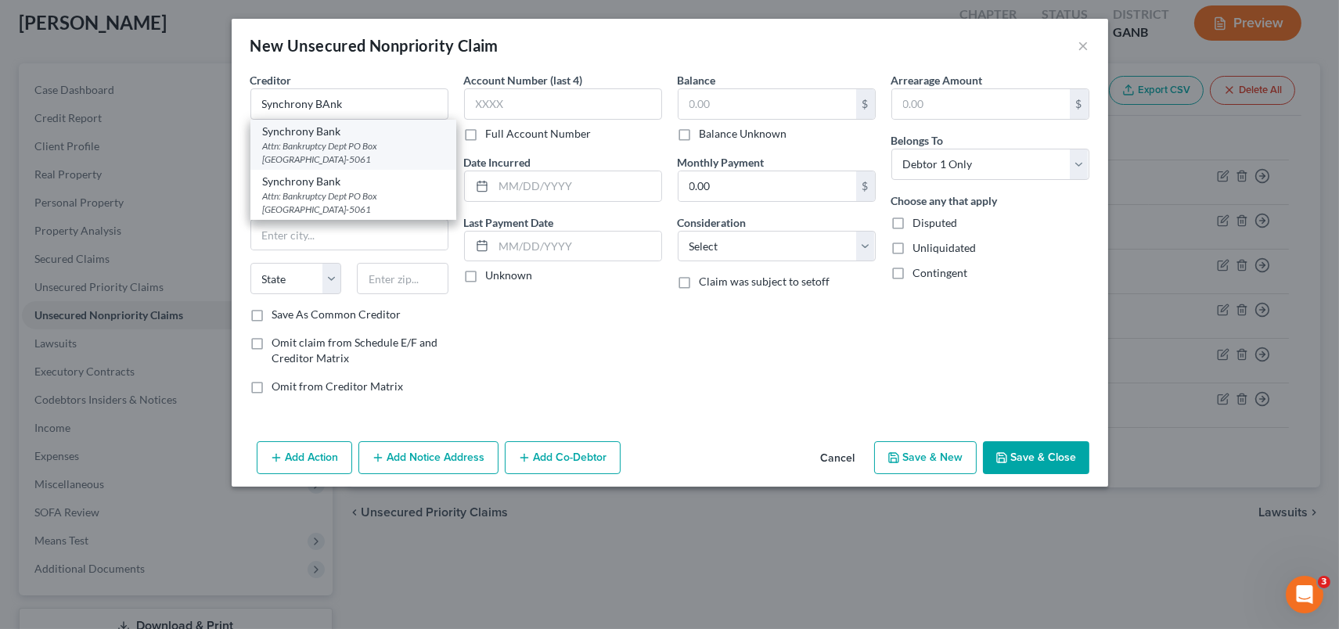
click at [340, 151] on div "Attn: Bankruptcy Dept PO Box [GEOGRAPHIC_DATA]-5061" at bounding box center [353, 152] width 181 height 27
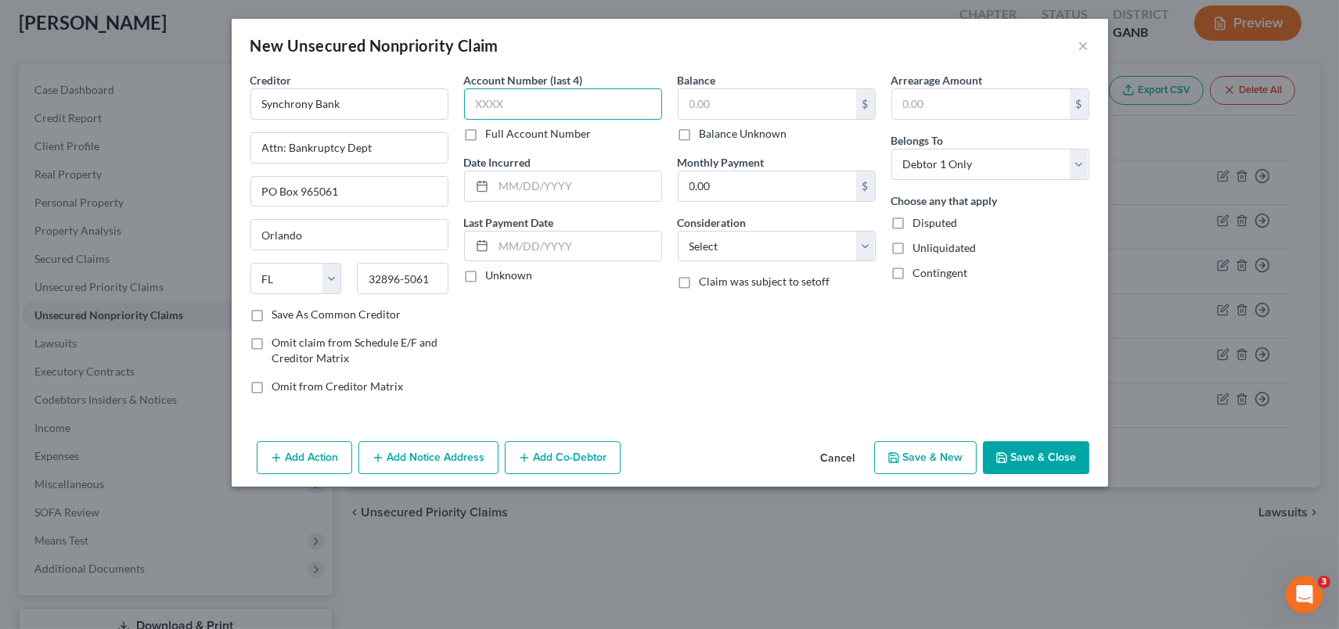
click at [536, 110] on input "text" at bounding box center [563, 103] width 198 height 31
drag, startPoint x: 726, startPoint y: 103, endPoint x: 742, endPoint y: 114, distance: 19.1
click at [728, 103] on input "text" at bounding box center [767, 104] width 178 height 30
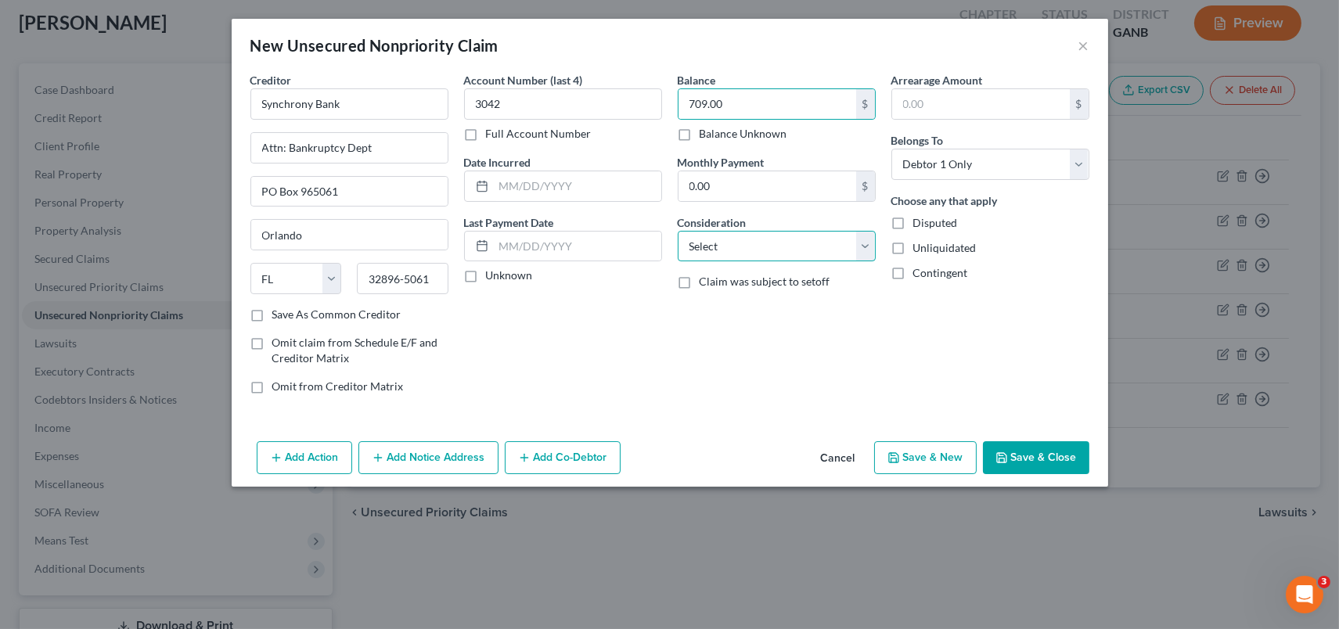
click at [865, 249] on select "Select Cable / Satellite Services Collection Agency Credit Card Debt Debt Couns…" at bounding box center [777, 246] width 198 height 31
click at [678, 231] on select "Select Cable / Satellite Services Collection Agency Credit Card Debt Debt Couns…" at bounding box center [777, 246] width 198 height 31
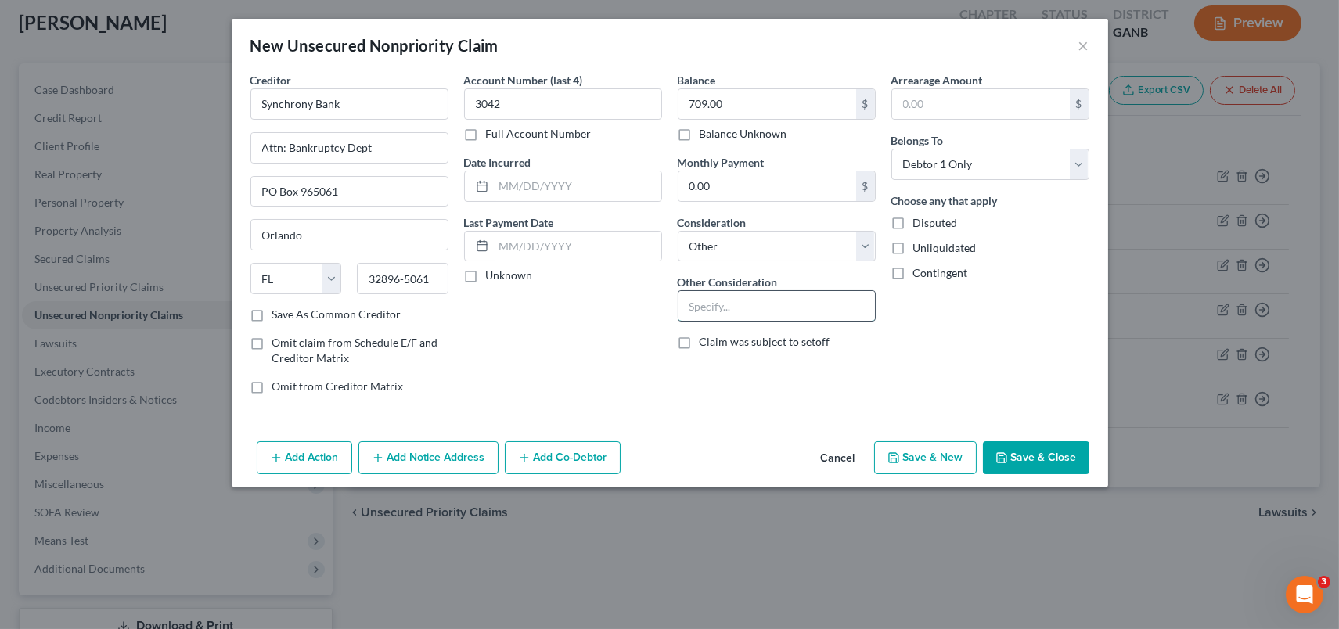
click at [721, 312] on input "text" at bounding box center [776, 306] width 196 height 30
click at [897, 459] on icon "button" at bounding box center [893, 457] width 13 height 13
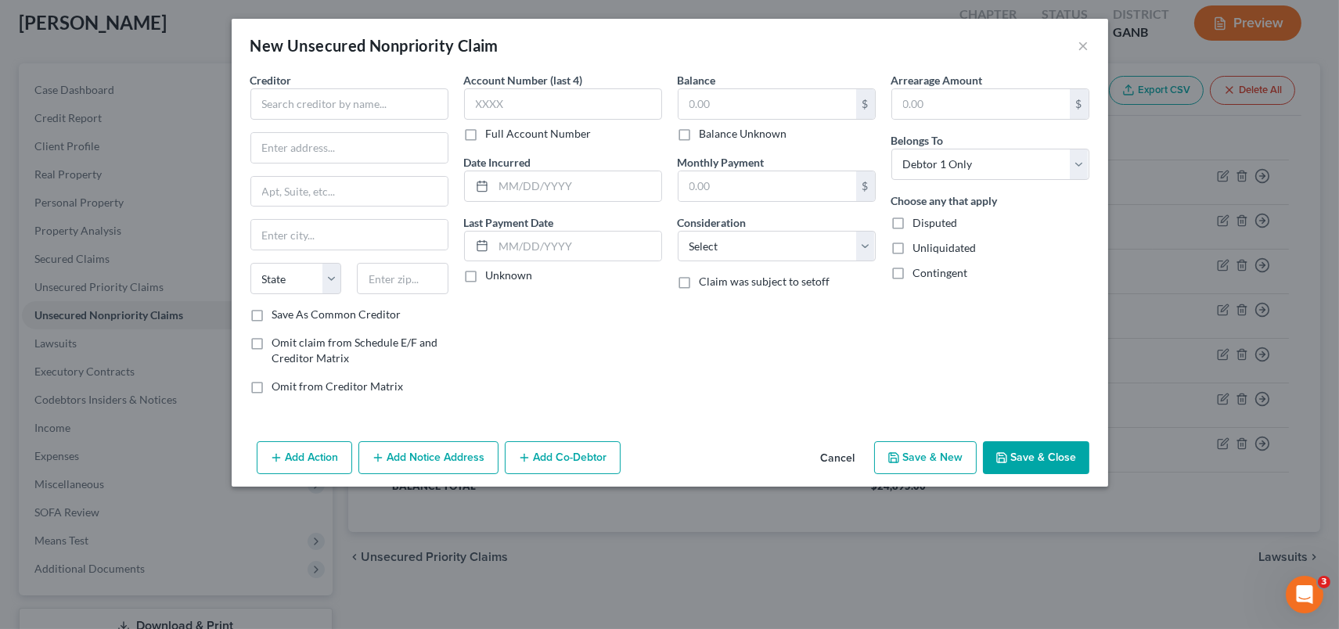
click at [81, 255] on div "New Unsecured Nonpriority Claim × Creditor * State [US_STATE] AK AR AZ [GEOGRAP…" at bounding box center [669, 314] width 1339 height 629
click at [63, 257] on div "New Unsecured Nonpriority Claim × Creditor * State [US_STATE] AK AR AZ [GEOGRAP…" at bounding box center [669, 314] width 1339 height 629
click at [1086, 48] on button "×" at bounding box center [1083, 45] width 11 height 19
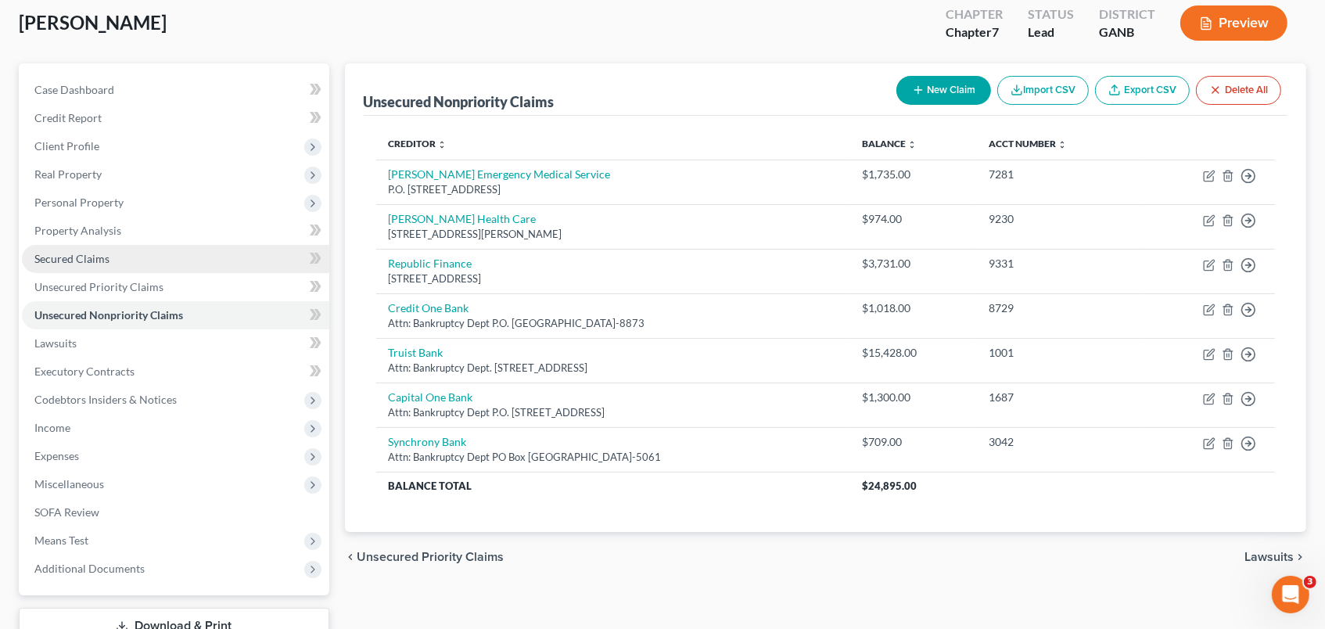
click at [76, 259] on span "Secured Claims" at bounding box center [71, 258] width 75 height 13
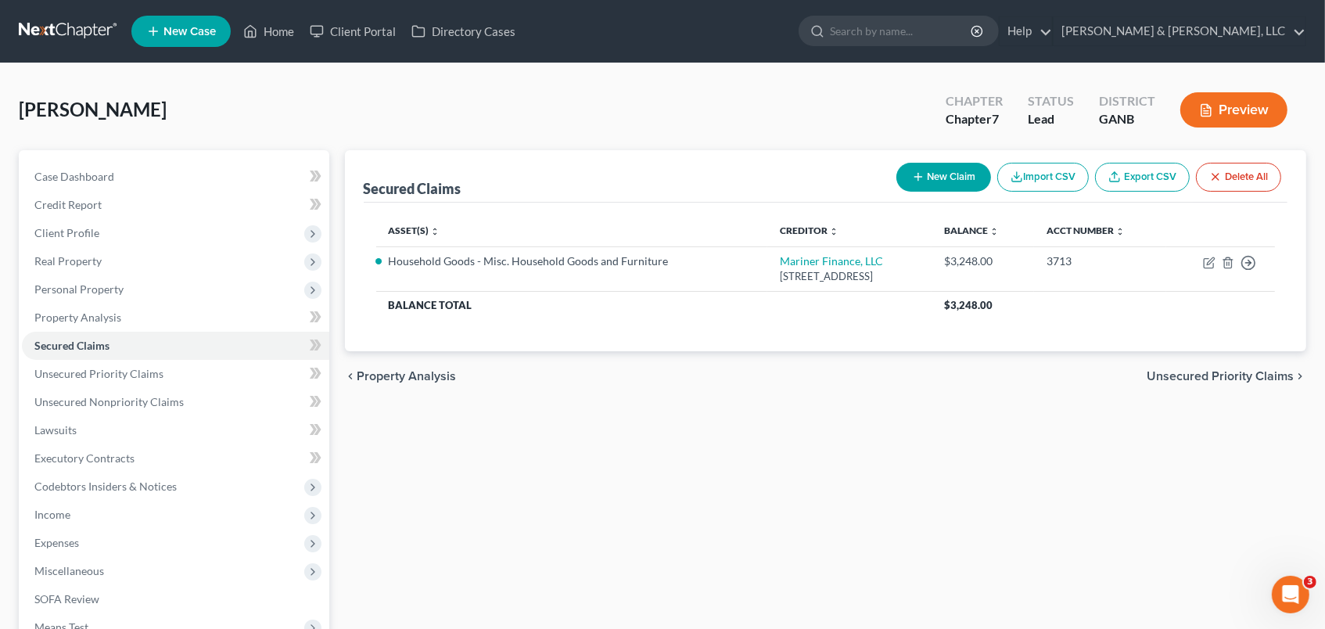
click at [951, 176] on button "New Claim" at bounding box center [944, 177] width 95 height 29
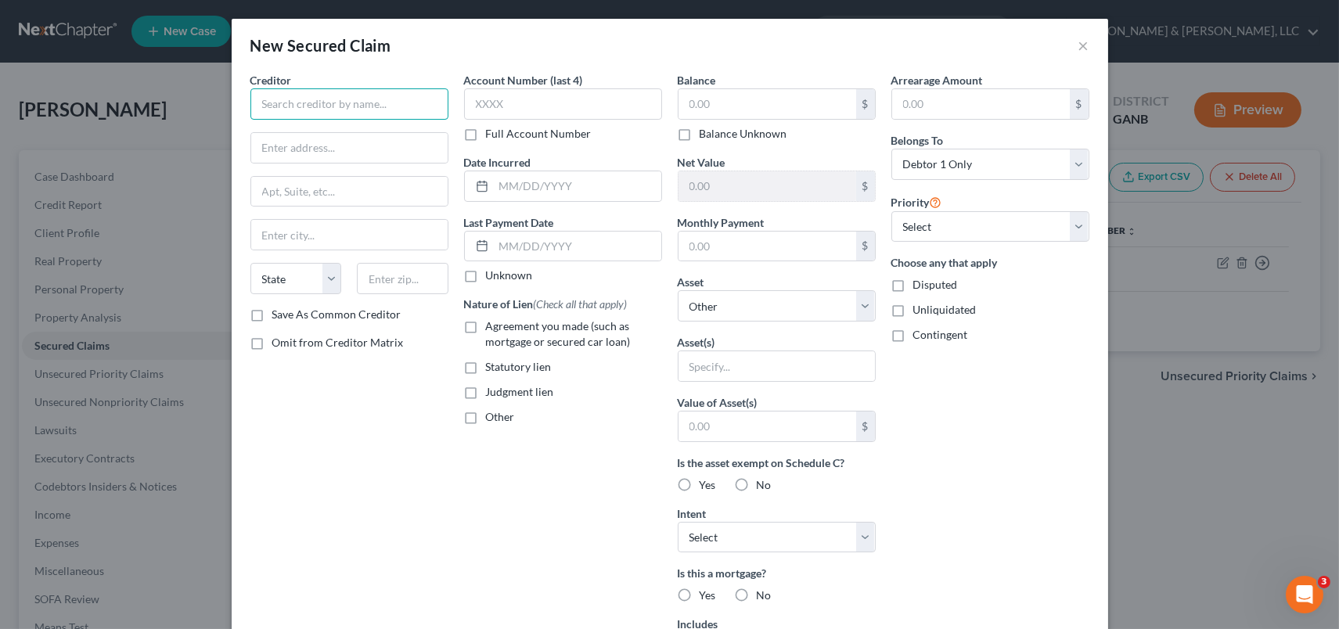
click at [370, 104] on input "text" at bounding box center [349, 103] width 198 height 31
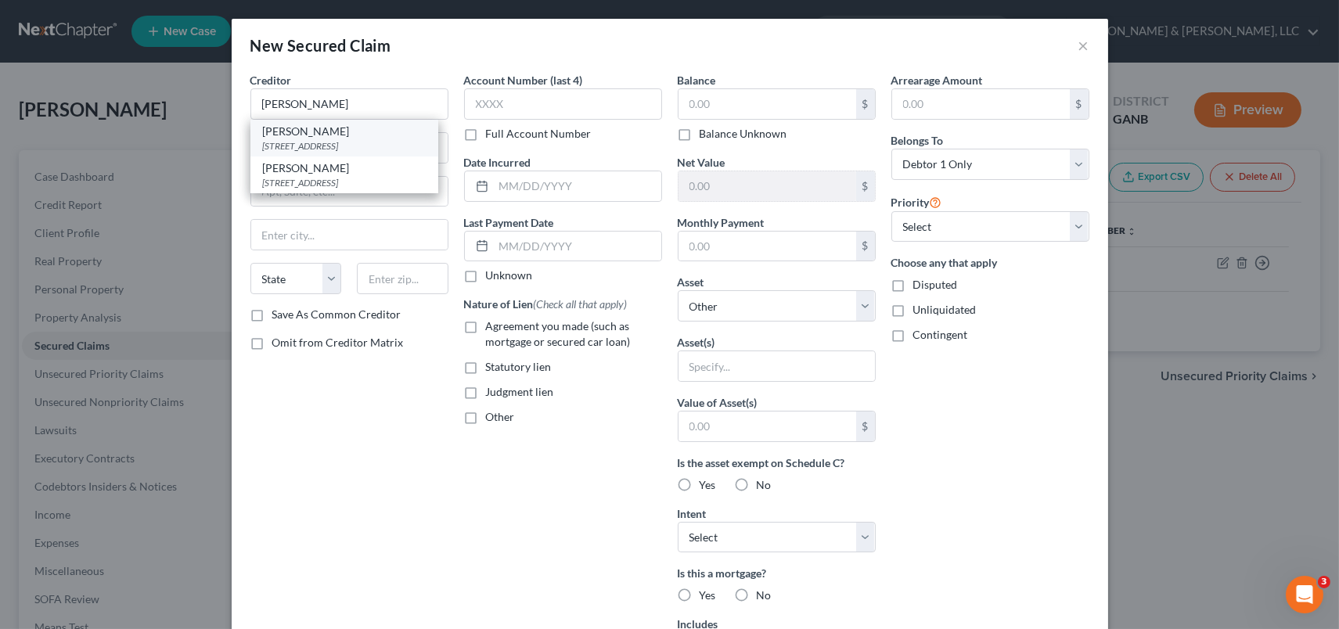
click at [329, 139] on div "[STREET_ADDRESS]" at bounding box center [344, 145] width 163 height 13
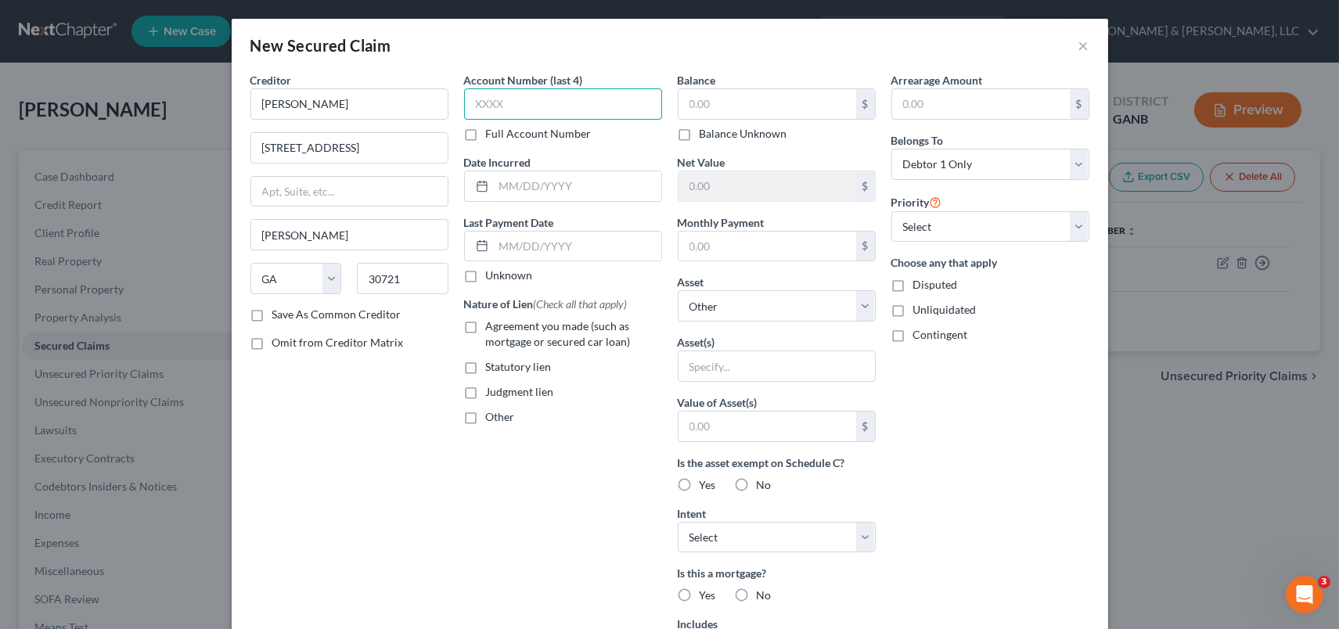
drag, startPoint x: 528, startPoint y: 99, endPoint x: 663, endPoint y: 117, distance: 135.7
click at [530, 99] on input "text" at bounding box center [563, 103] width 198 height 31
click at [562, 105] on input "text" at bounding box center [563, 103] width 198 height 31
click at [717, 103] on input "text" at bounding box center [767, 104] width 178 height 30
click at [858, 422] on div "$" at bounding box center [865, 427] width 19 height 30
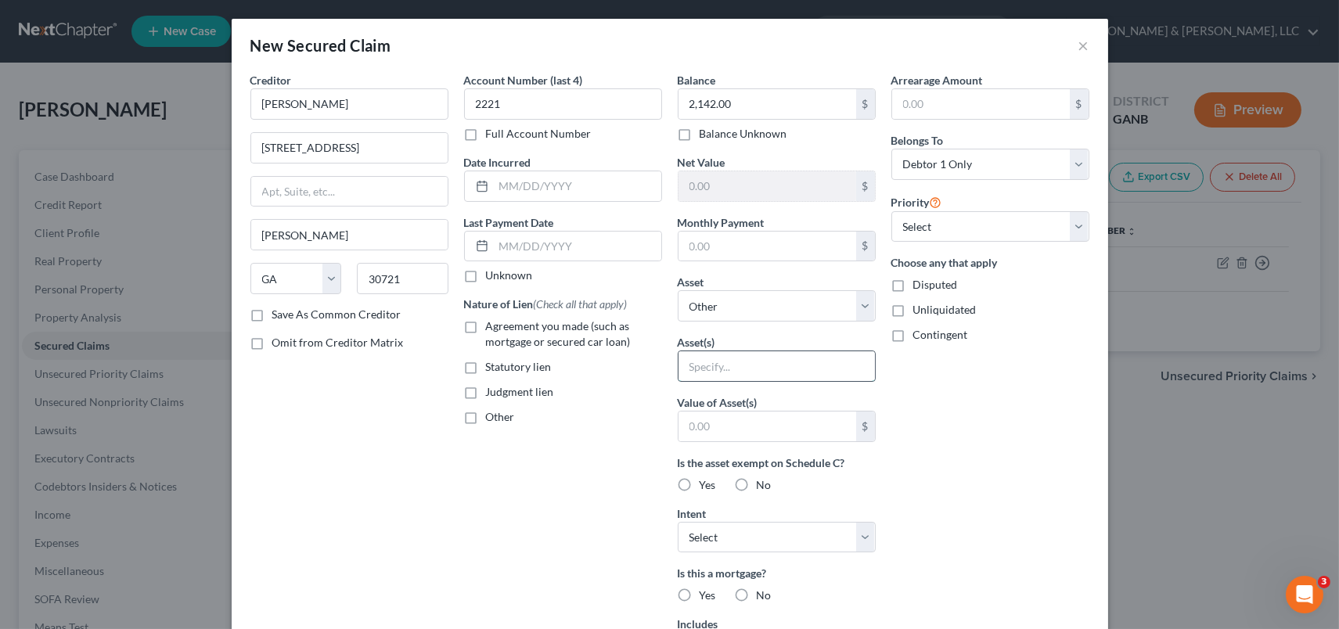
click at [733, 354] on input "text" at bounding box center [776, 366] width 196 height 30
click at [739, 372] on input "text" at bounding box center [776, 366] width 196 height 30
click at [859, 306] on select "Select Other Multiple Assets Household Goods - Misc. Household Goods and Furnit…" at bounding box center [777, 305] width 198 height 31
click at [678, 290] on select "Select Other Multiple Assets Household Goods - Misc. Household Goods and Furnit…" at bounding box center [777, 305] width 198 height 31
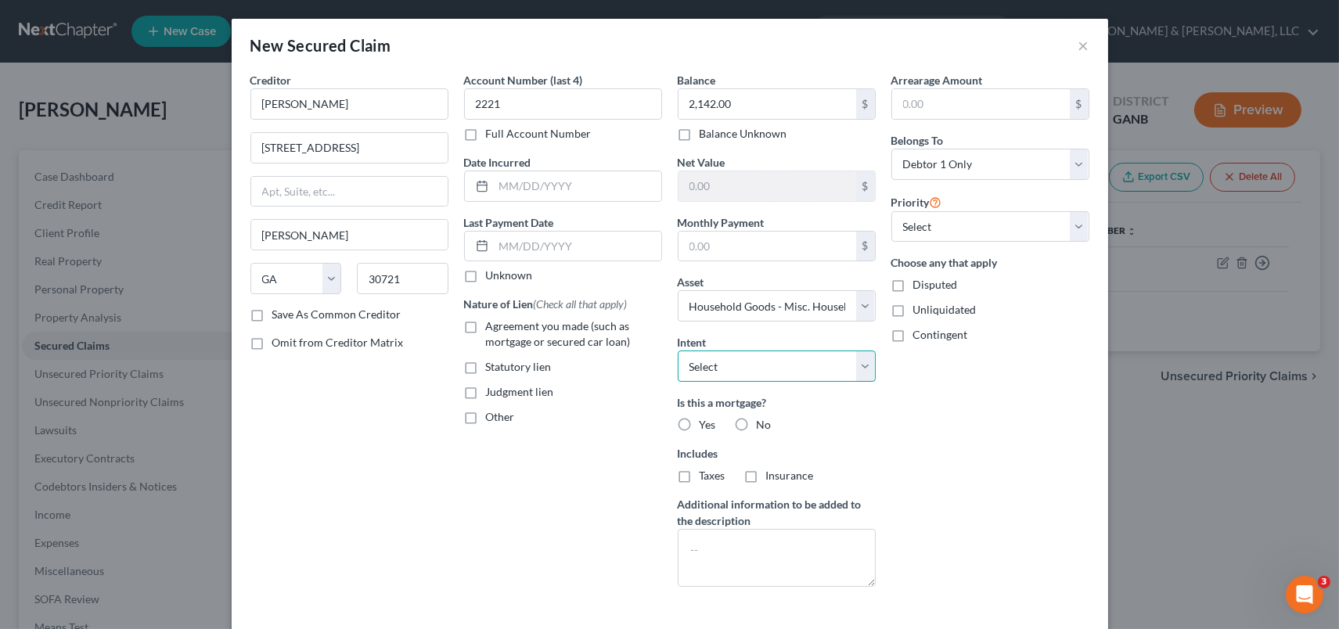
drag, startPoint x: 750, startPoint y: 373, endPoint x: 770, endPoint y: 374, distance: 19.6
click at [750, 373] on select "Select Surrender Redeem Reaffirm Avoid Other" at bounding box center [777, 366] width 198 height 31
click at [678, 351] on select "Select Surrender Redeem Reaffirm Avoid Other" at bounding box center [777, 366] width 198 height 31
click at [757, 420] on label "No" at bounding box center [764, 425] width 15 height 16
click at [763, 420] on input "No" at bounding box center [768, 422] width 10 height 10
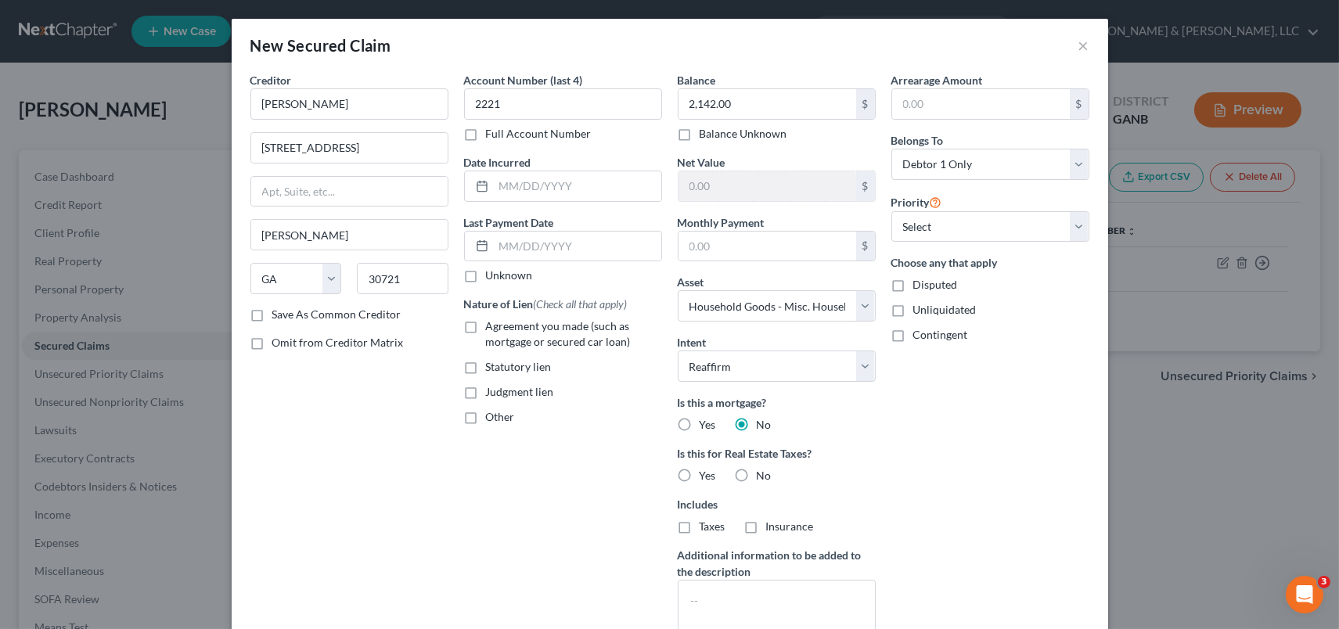
click at [757, 473] on label "No" at bounding box center [764, 476] width 15 height 16
click at [763, 473] on input "No" at bounding box center [768, 473] width 10 height 10
click at [766, 525] on label "Insurance" at bounding box center [790, 527] width 48 height 16
click at [772, 525] on input "Insurance" at bounding box center [777, 524] width 10 height 10
click at [700, 526] on label "Taxes" at bounding box center [713, 527] width 26 height 16
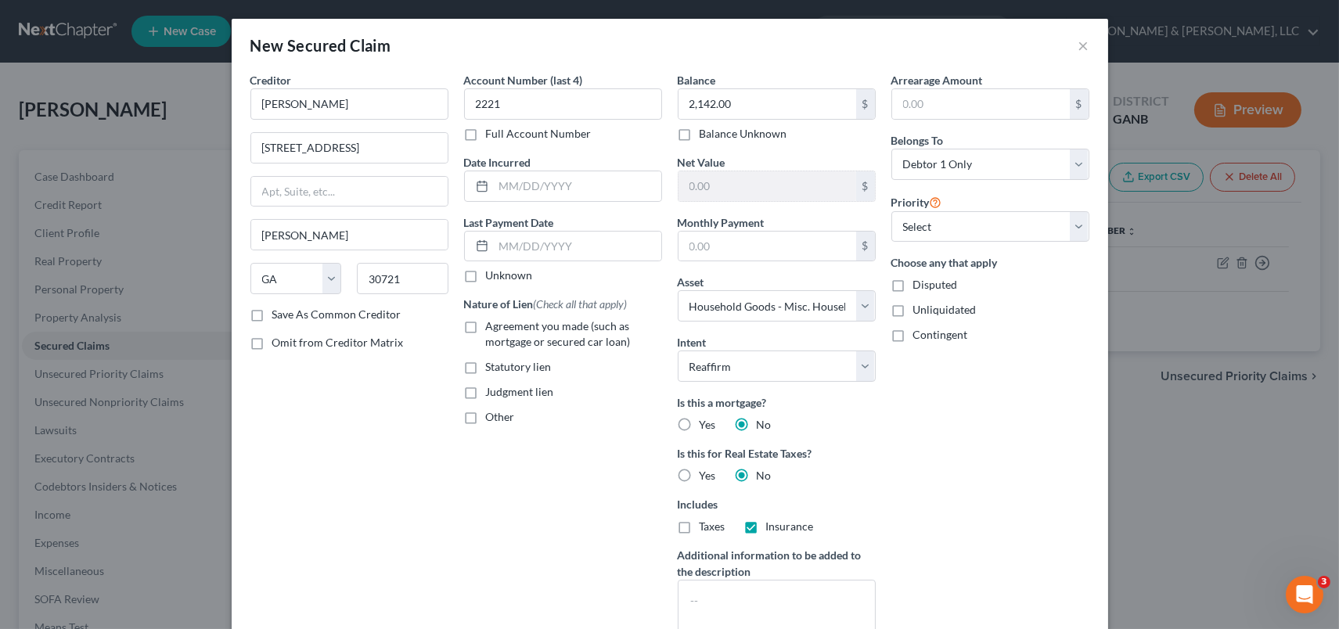
click at [706, 526] on input "Taxes" at bounding box center [711, 524] width 10 height 10
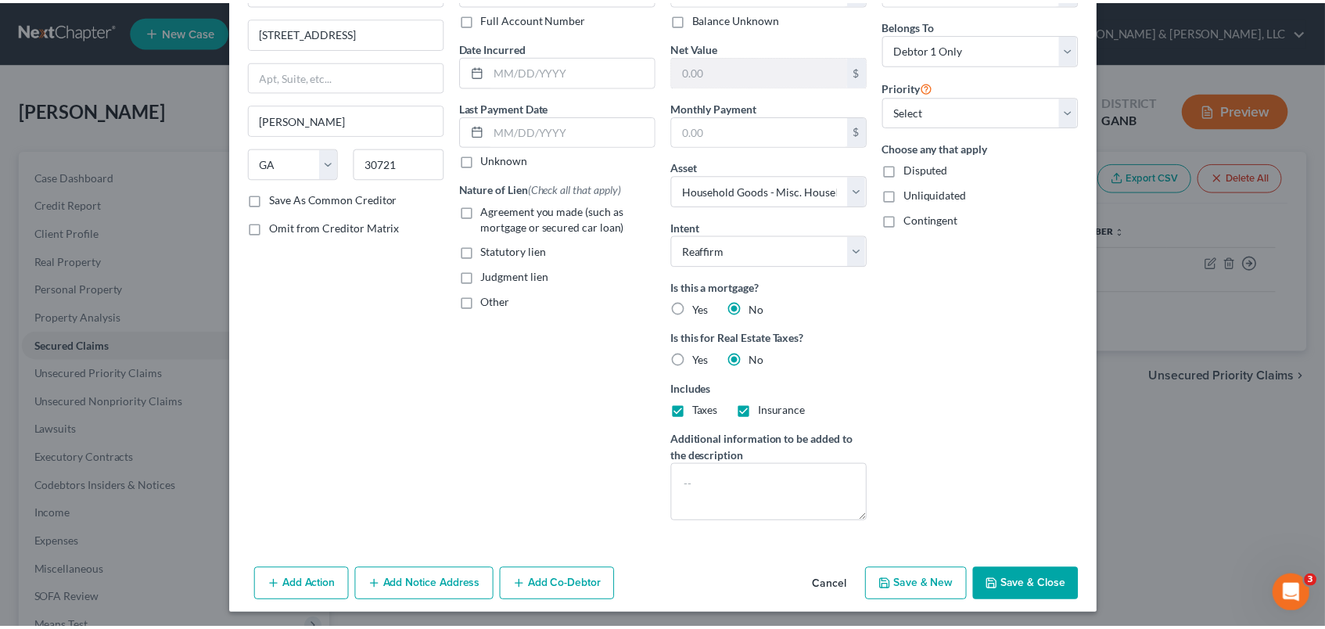
scroll to position [119, 0]
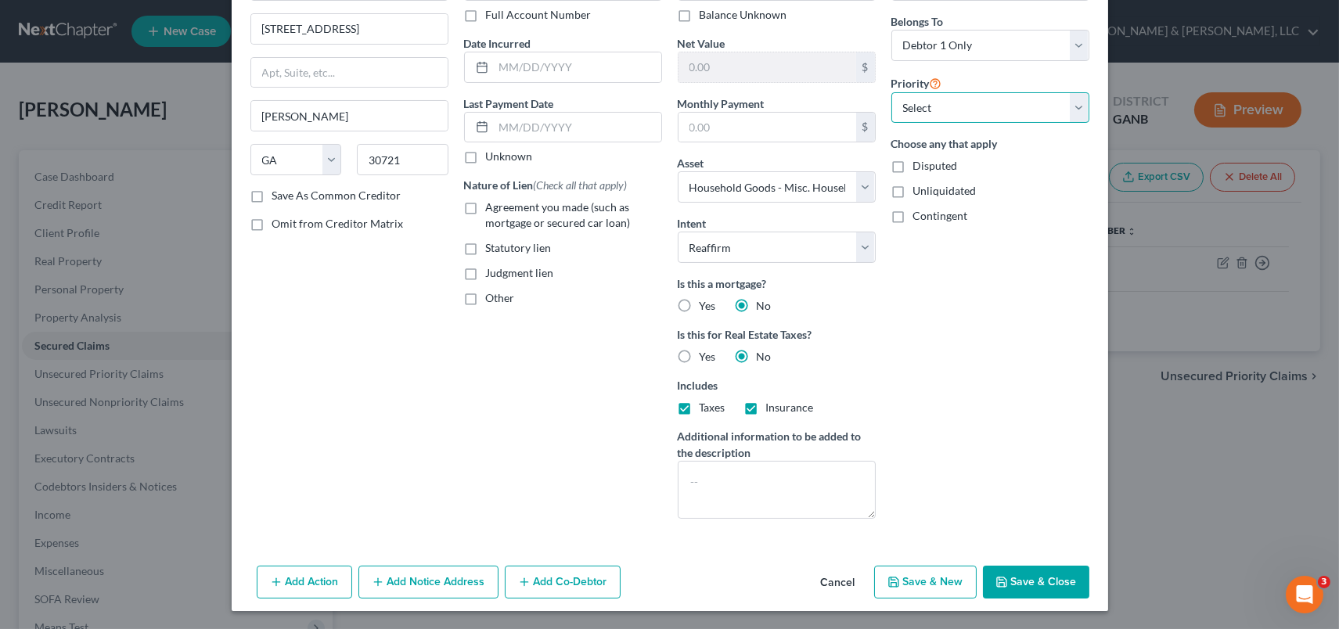
click at [1070, 99] on select "Select 2nd 3rd 4th 5th 6th 7th 8th 9th 10th 11th 12th 13th 14th 15th 16th 17th …" at bounding box center [990, 107] width 198 height 31
click at [891, 92] on select "Select 2nd 3rd 4th 5th 6th 7th 8th 9th 10th 11th 12th 13th 14th 15th 16th 17th …" at bounding box center [990, 107] width 198 height 31
click at [1014, 579] on button "Save & Close" at bounding box center [1036, 582] width 106 height 33
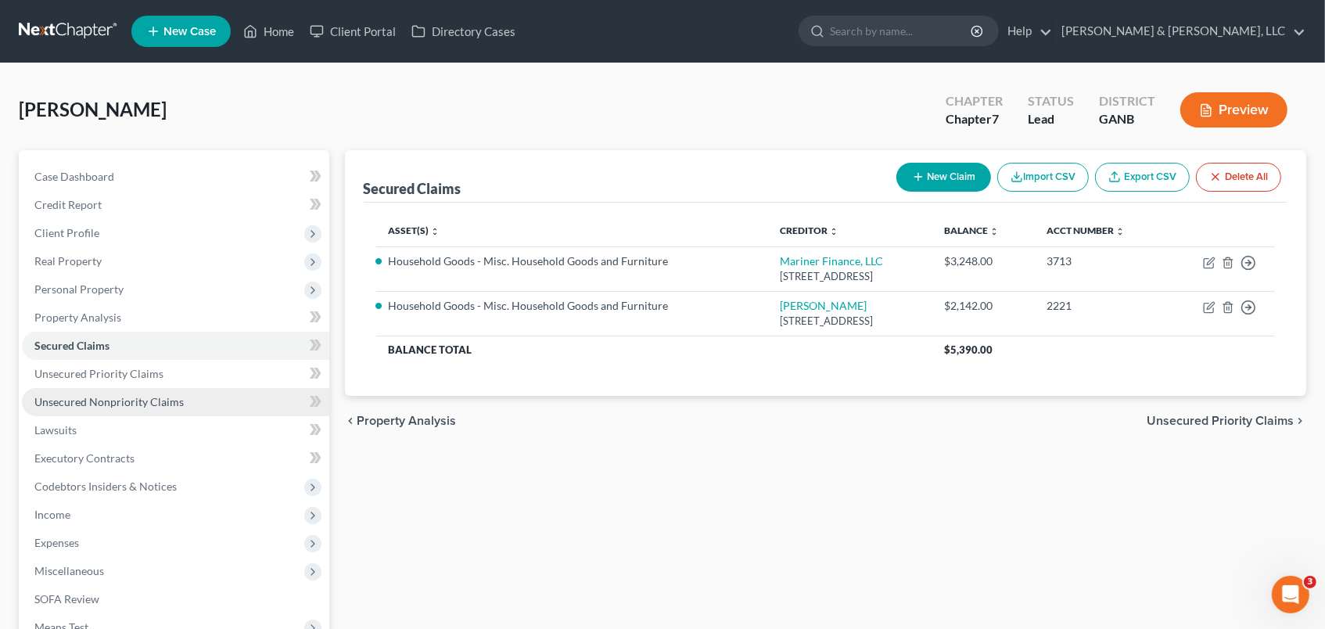
click at [147, 395] on span "Unsecured Nonpriority Claims" at bounding box center [108, 401] width 149 height 13
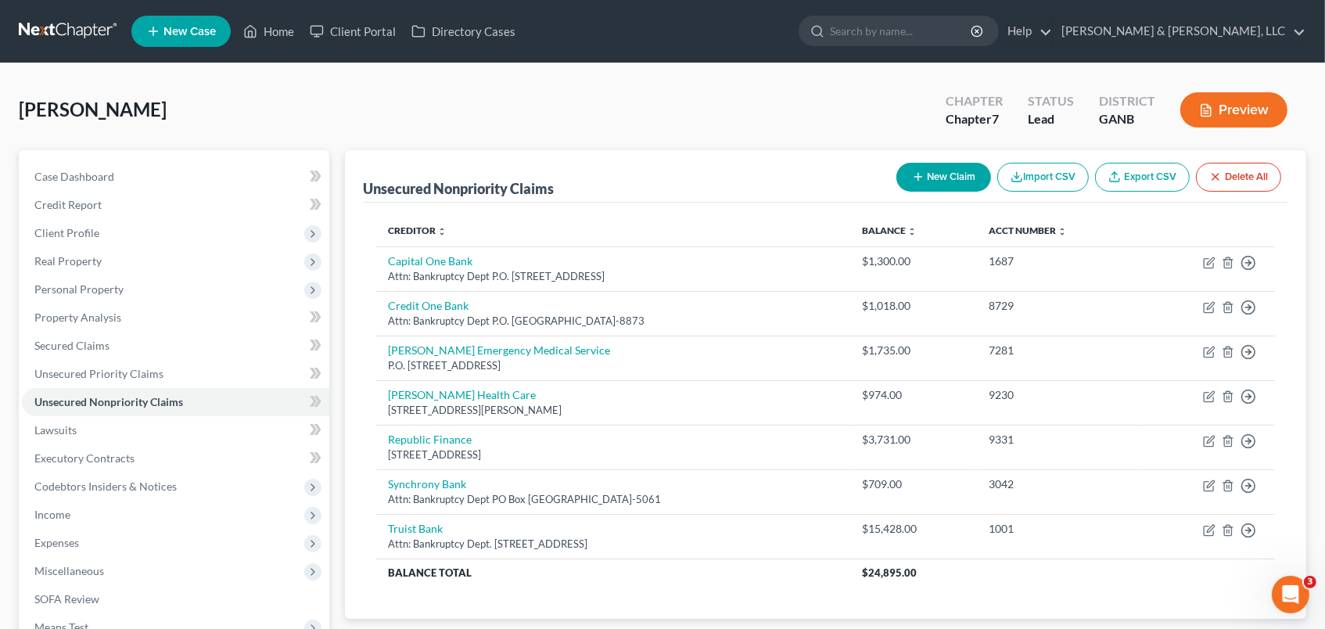
click at [938, 176] on button "New Claim" at bounding box center [944, 177] width 95 height 29
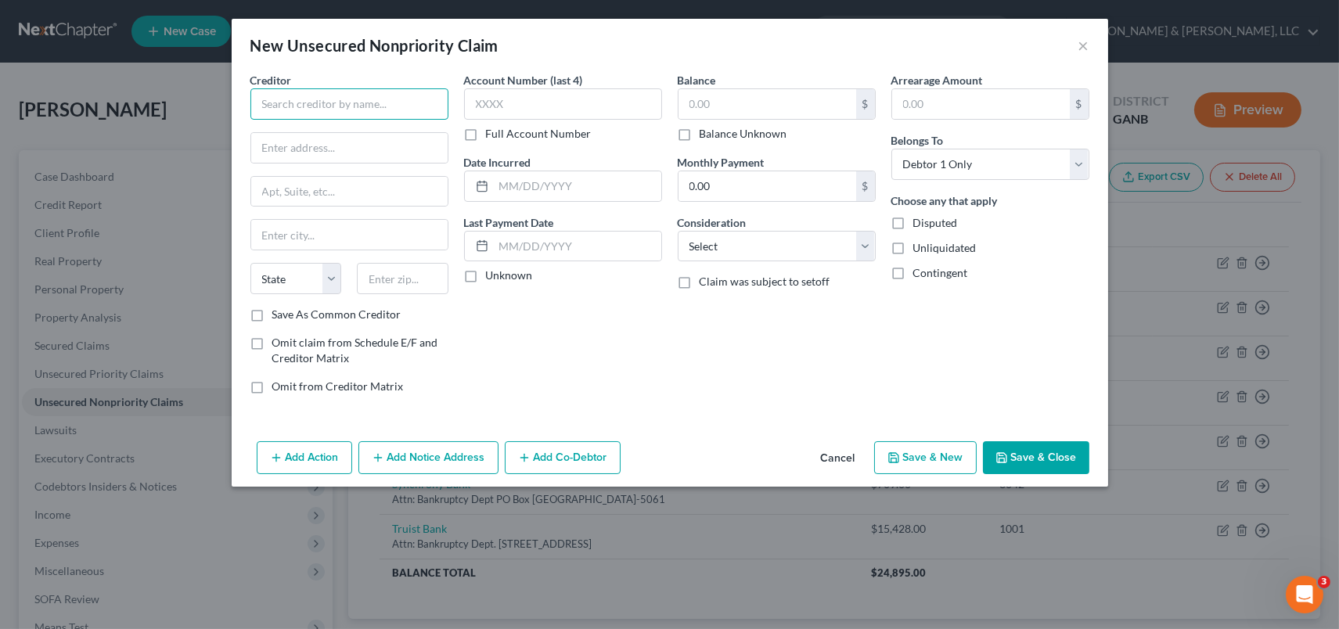
click at [257, 109] on input "text" at bounding box center [349, 103] width 198 height 31
drag, startPoint x: 381, startPoint y: 135, endPoint x: 370, endPoint y: 125, distance: 14.4
click at [381, 134] on div "Windstream Communications" at bounding box center [344, 132] width 163 height 16
click at [749, 105] on input "text" at bounding box center [767, 104] width 178 height 30
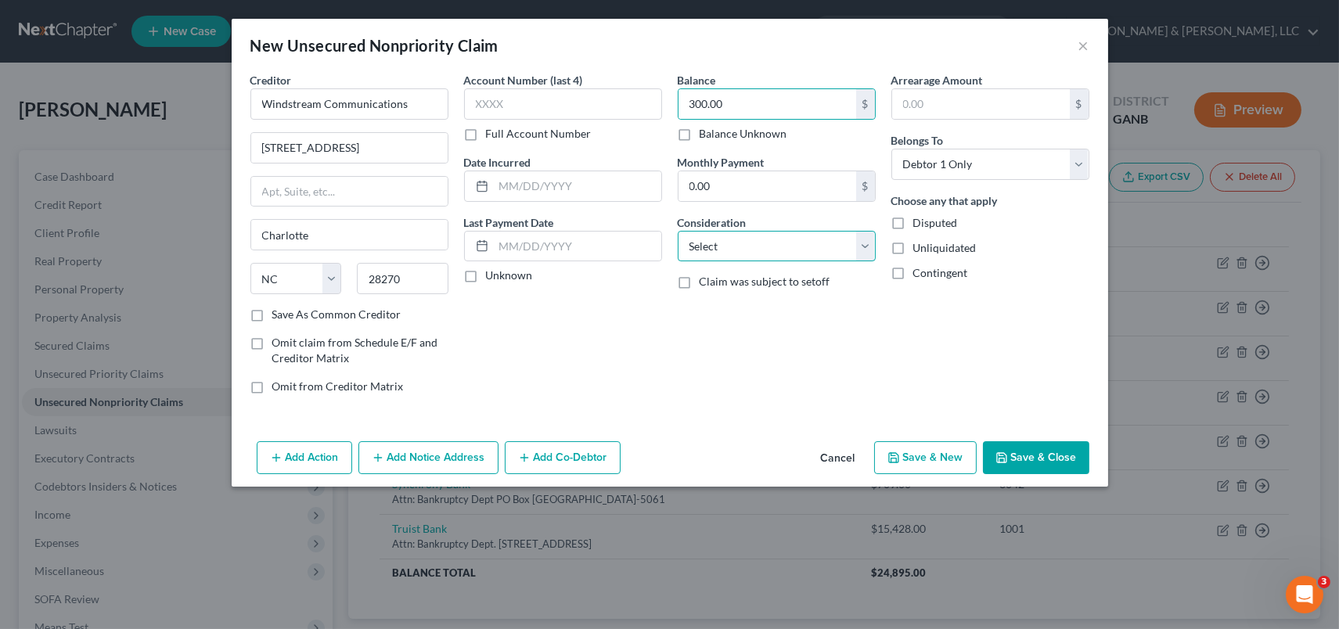
click at [870, 243] on select "Select Cable / Satellite Services Collection Agency Credit Card Debt Debt Couns…" at bounding box center [777, 246] width 198 height 31
click at [678, 231] on select "Select Cable / Satellite Services Collection Agency Credit Card Debt Debt Couns…" at bounding box center [777, 246] width 198 height 31
click at [900, 458] on icon "button" at bounding box center [893, 457] width 13 height 13
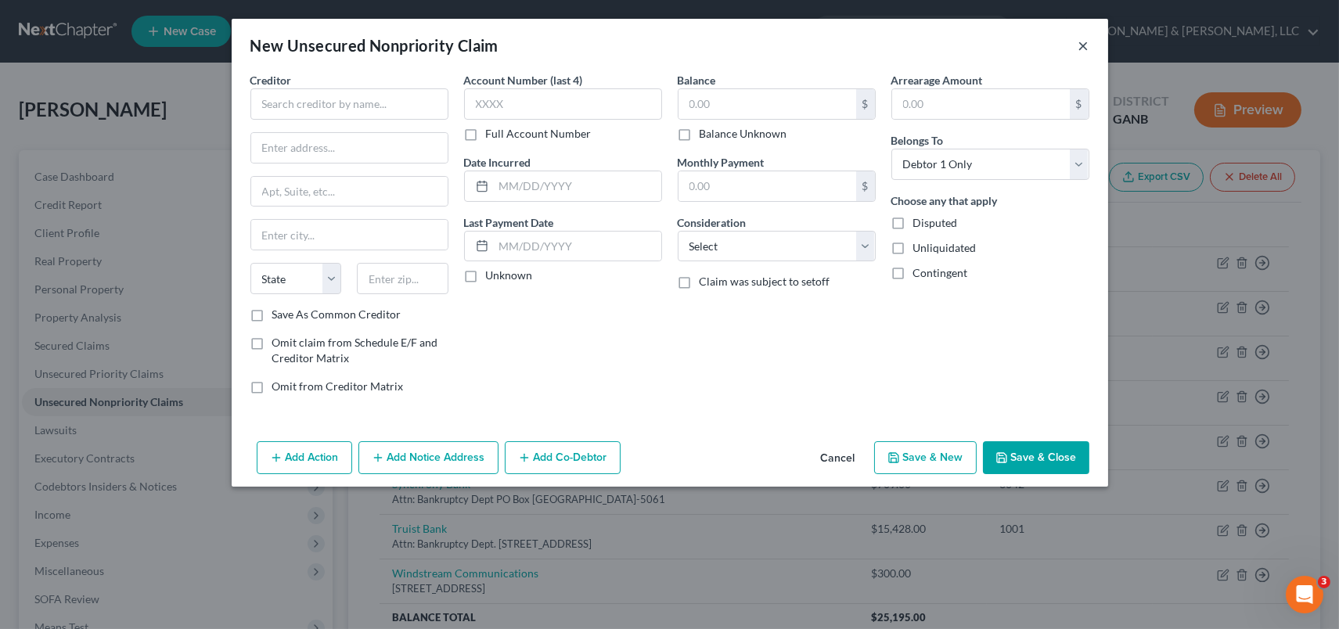
click at [1081, 46] on button "×" at bounding box center [1083, 45] width 11 height 19
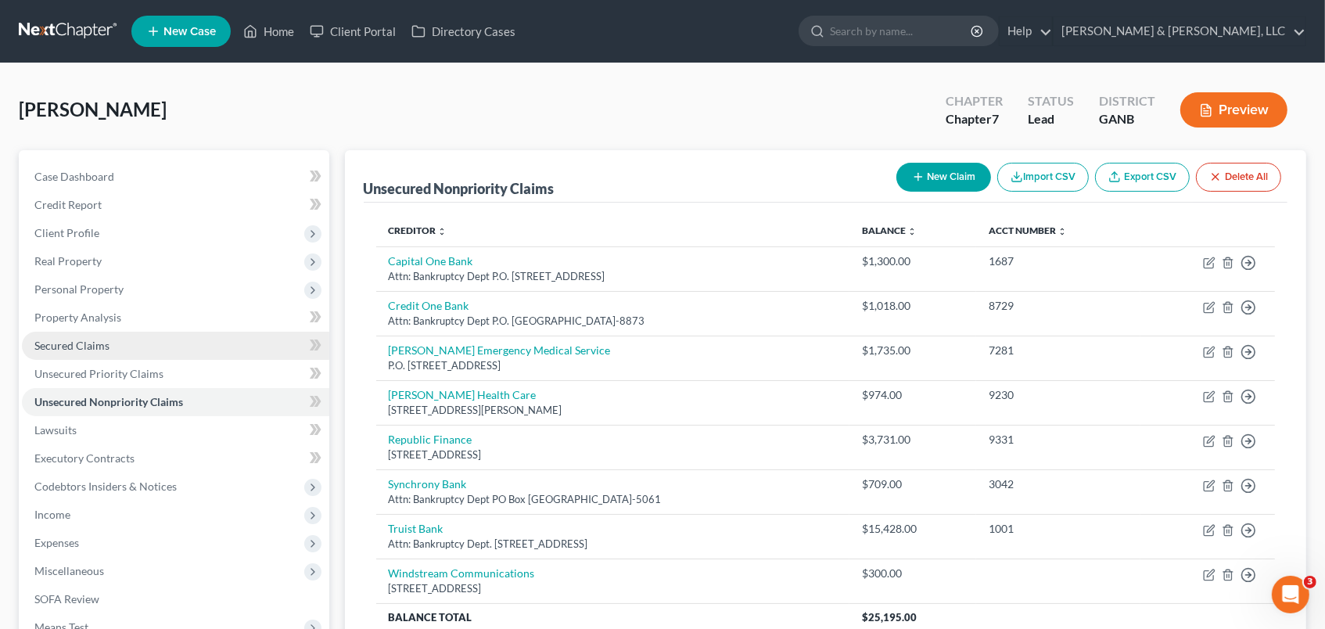
click at [100, 345] on span "Secured Claims" at bounding box center [71, 345] width 75 height 13
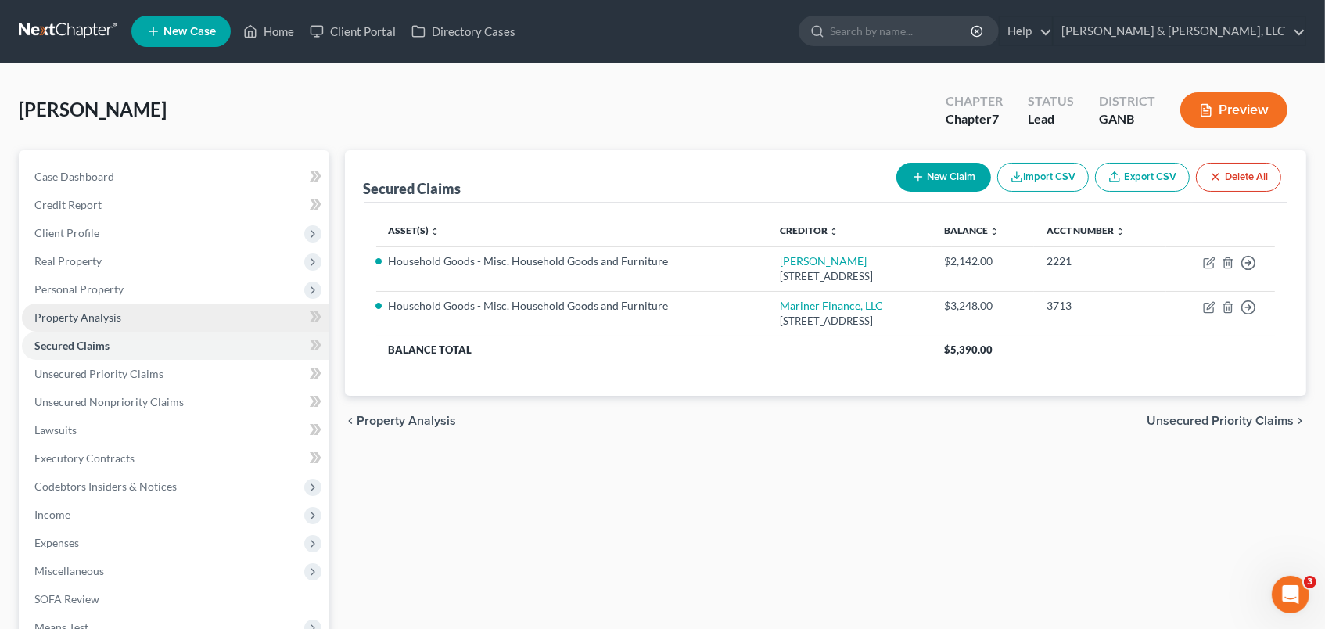
click at [121, 316] on link "Property Analysis" at bounding box center [176, 318] width 308 height 28
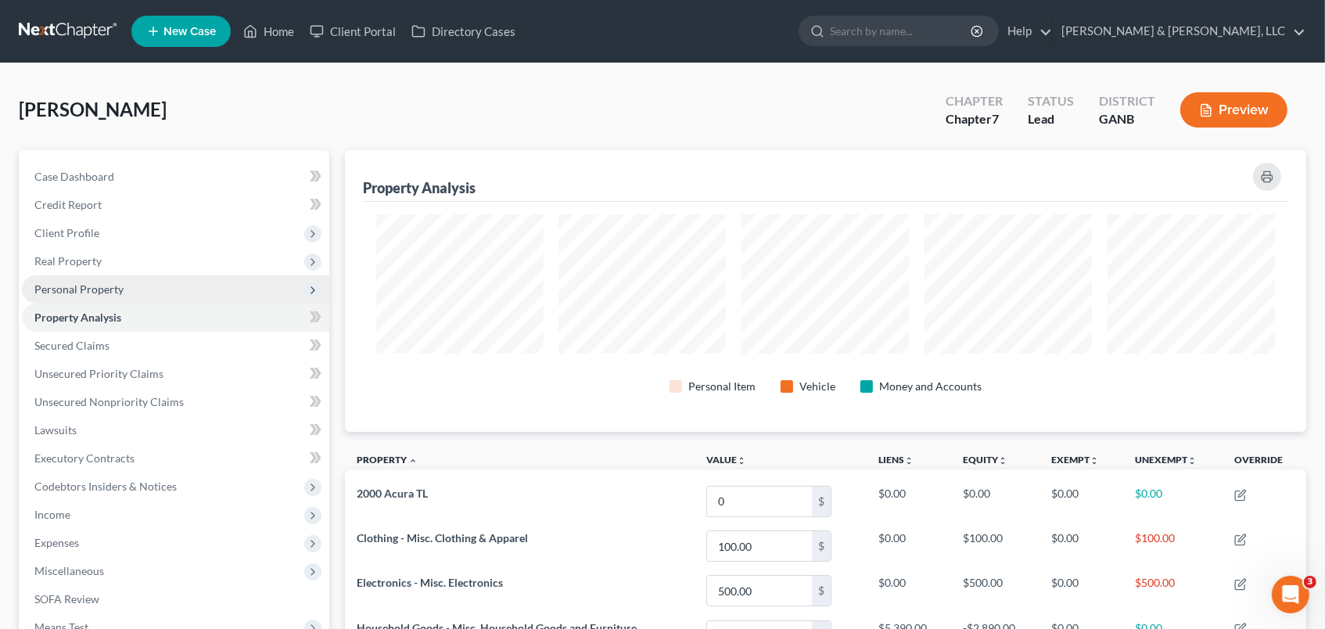
scroll to position [282, 962]
click at [124, 286] on span "Personal Property" at bounding box center [176, 289] width 308 height 28
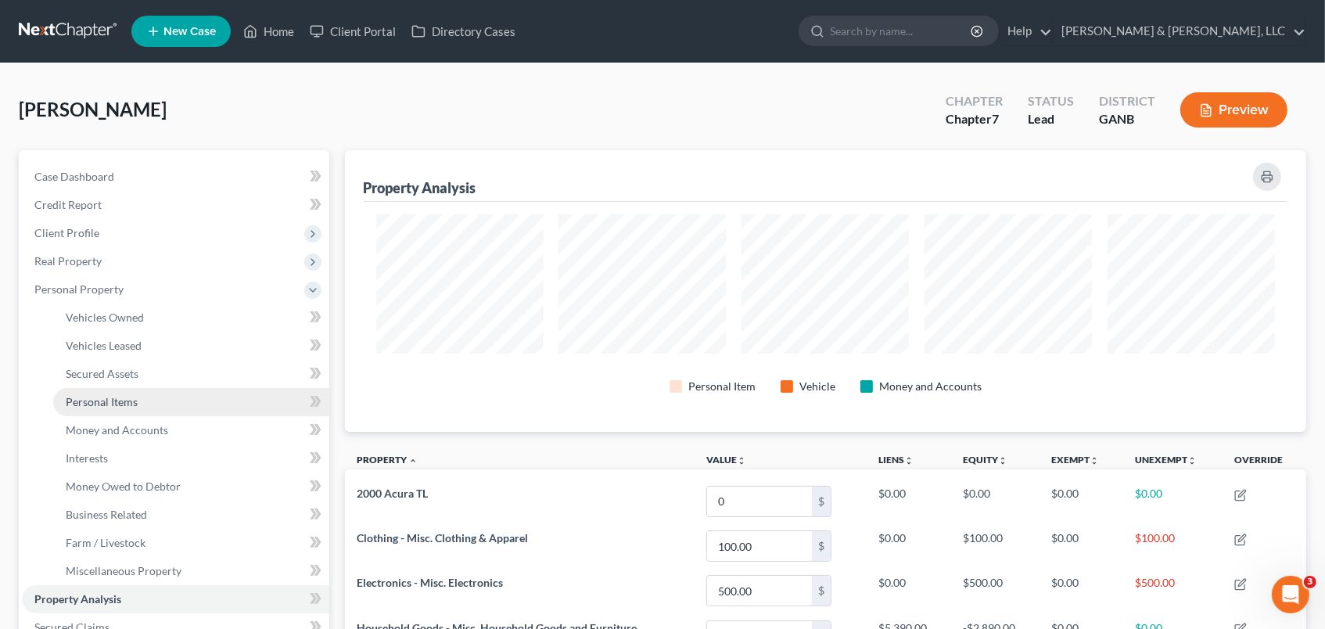
click at [138, 403] on link "Personal Items" at bounding box center [191, 402] width 276 height 28
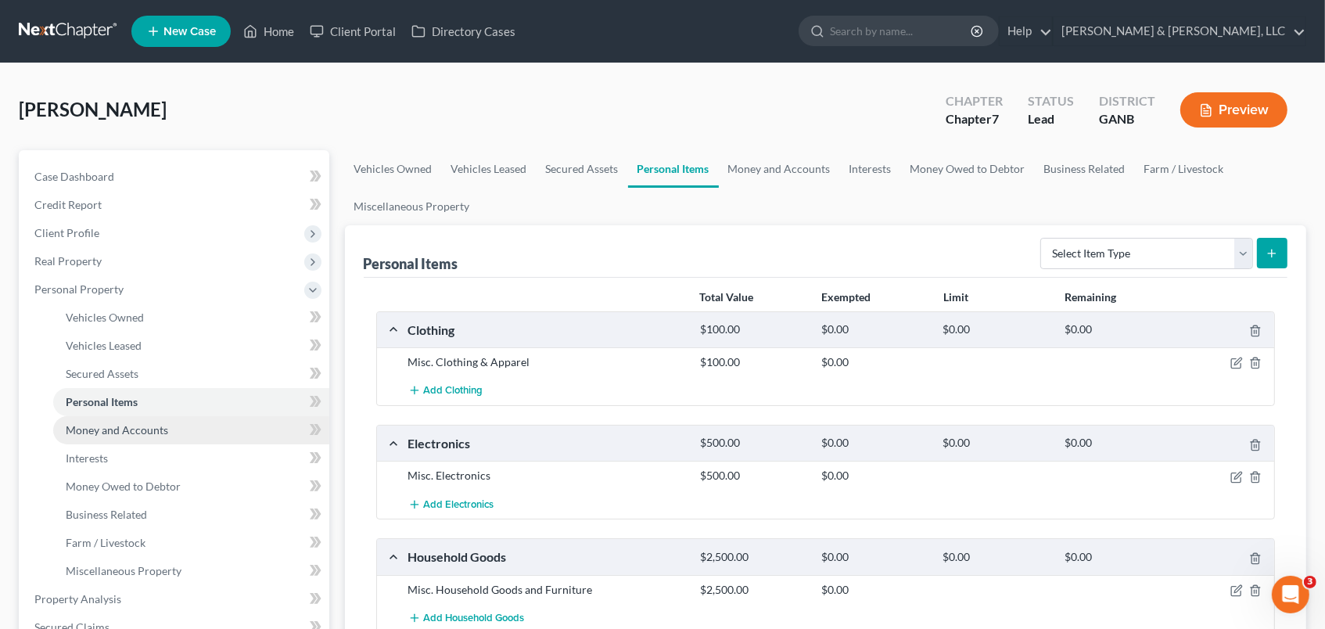
click at [164, 430] on span "Money and Accounts" at bounding box center [117, 429] width 103 height 13
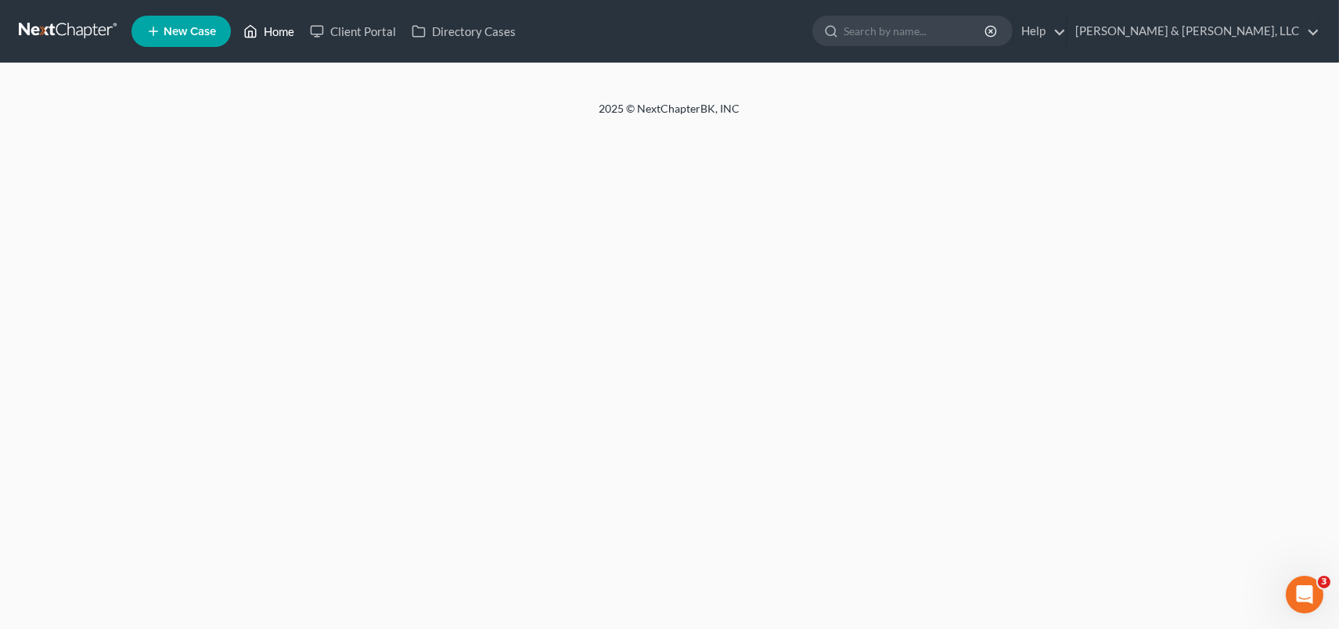
click at [272, 27] on link "Home" at bounding box center [269, 31] width 67 height 28
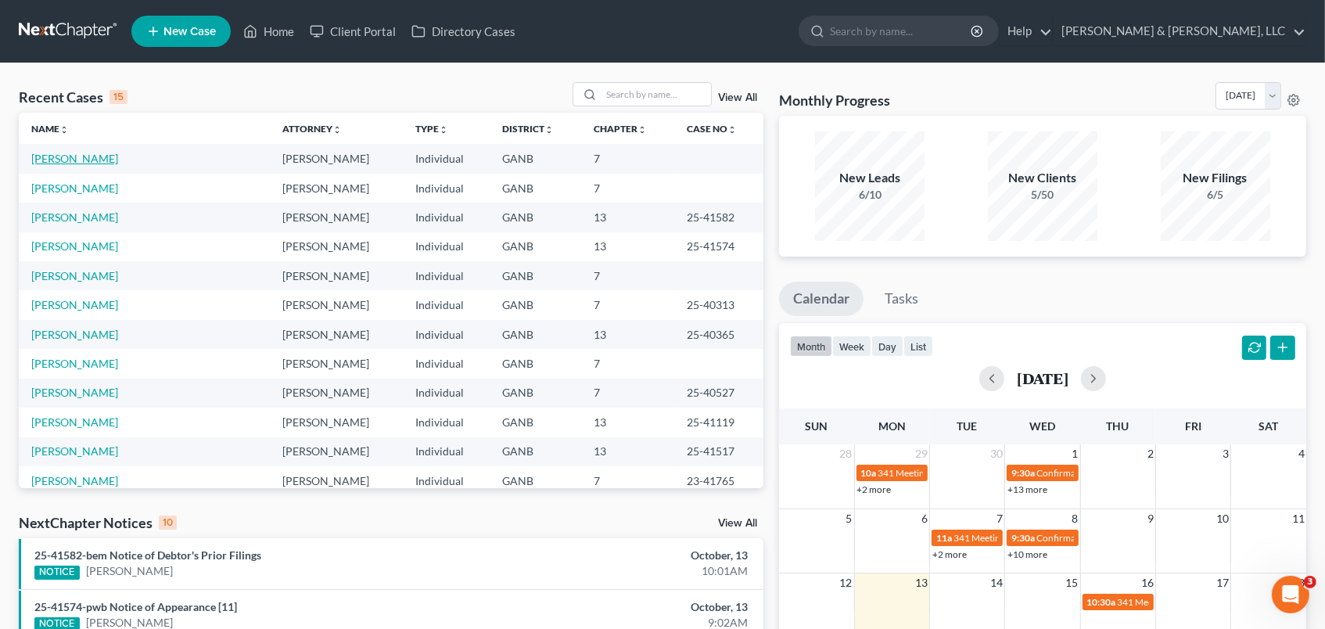
click at [98, 156] on link "[PERSON_NAME]" at bounding box center [74, 158] width 87 height 13
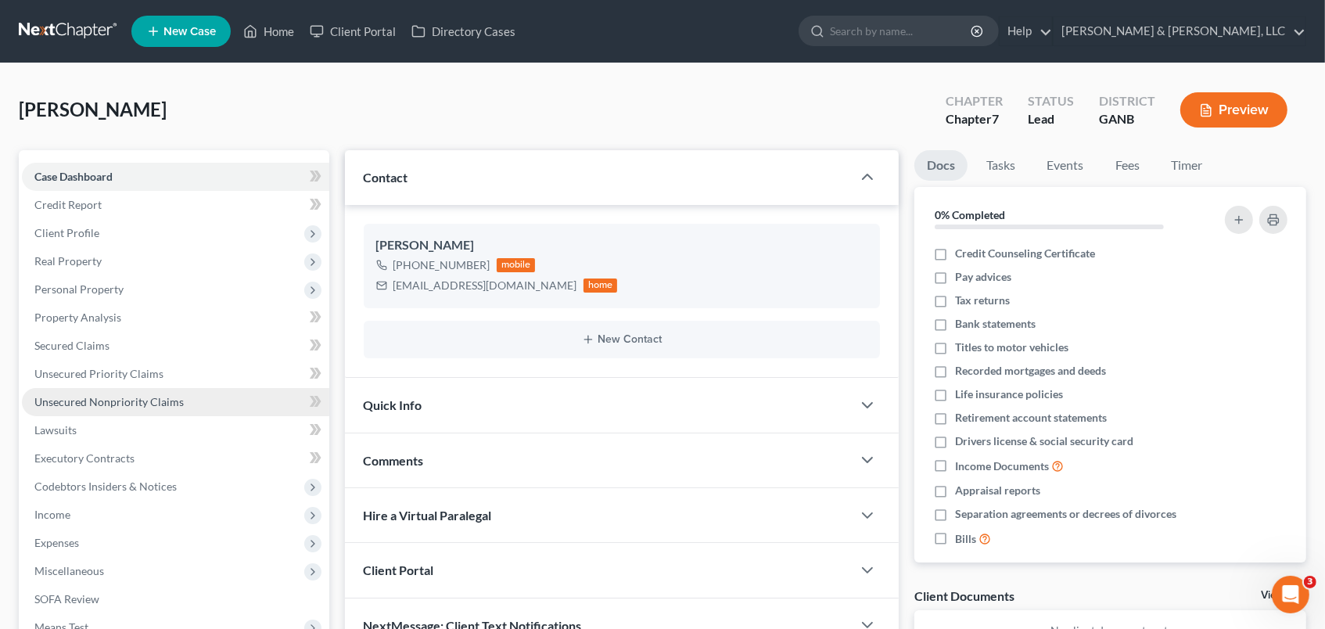
click at [118, 397] on span "Unsecured Nonpriority Claims" at bounding box center [108, 401] width 149 height 13
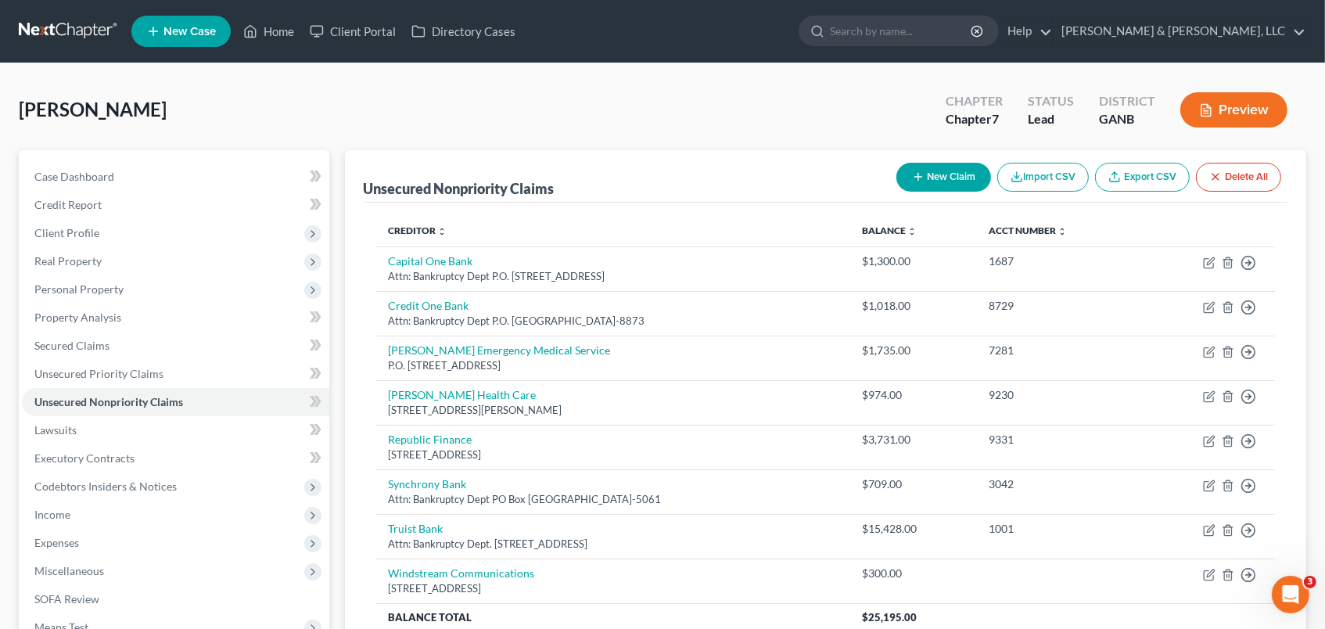
click at [944, 172] on button "New Claim" at bounding box center [944, 177] width 95 height 29
select select "0"
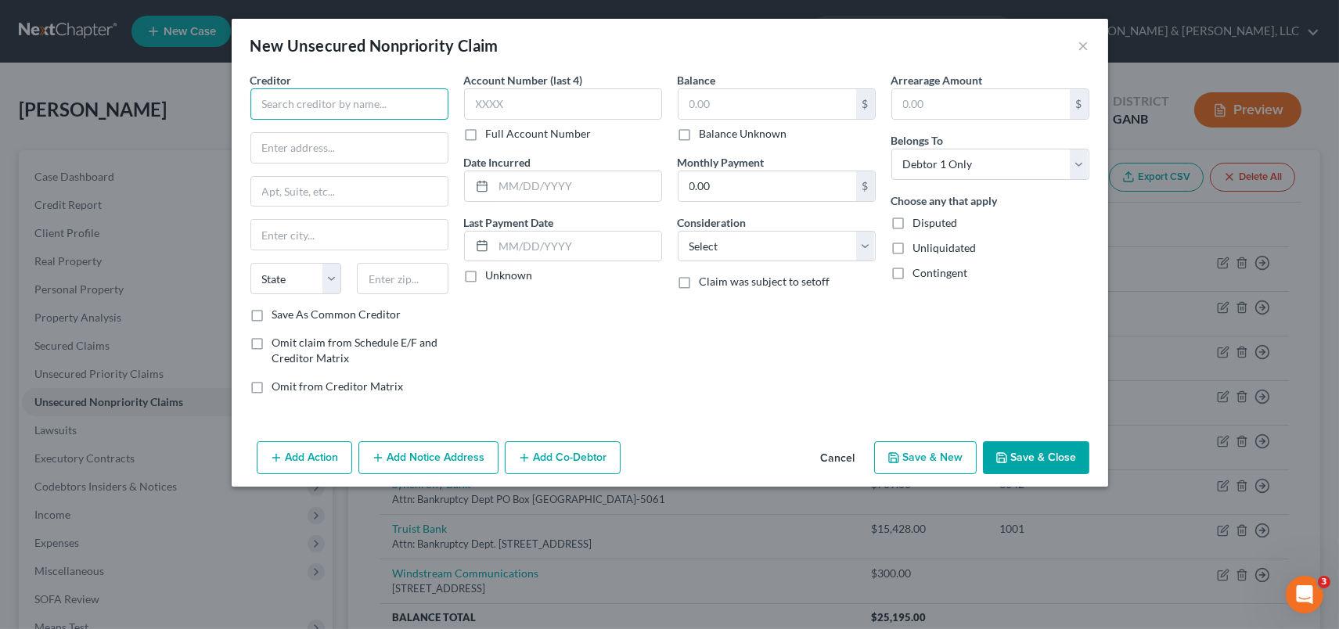
click at [283, 106] on input "text" at bounding box center [349, 103] width 198 height 31
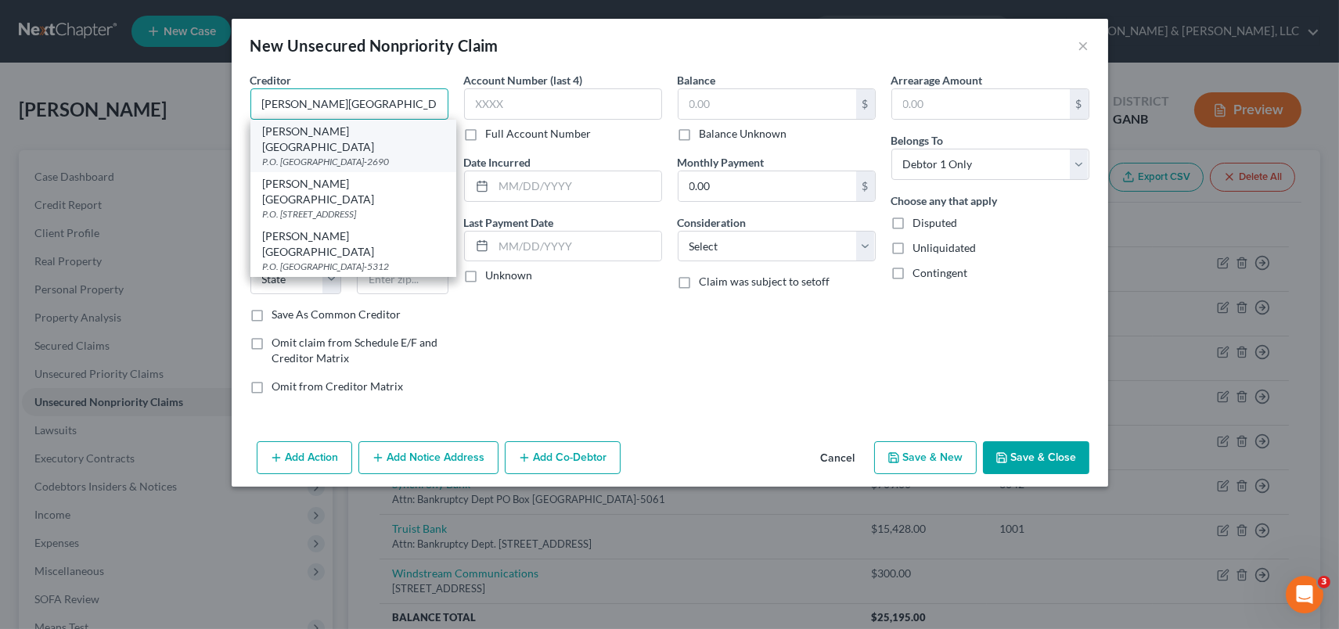
type input "[PERSON_NAME][GEOGRAPHIC_DATA]"
click at [315, 155] on div "P.O. [GEOGRAPHIC_DATA]-2690" at bounding box center [353, 161] width 181 height 13
type input "P.O. Box 742690"
type input "[GEOGRAPHIC_DATA]"
select select "10"
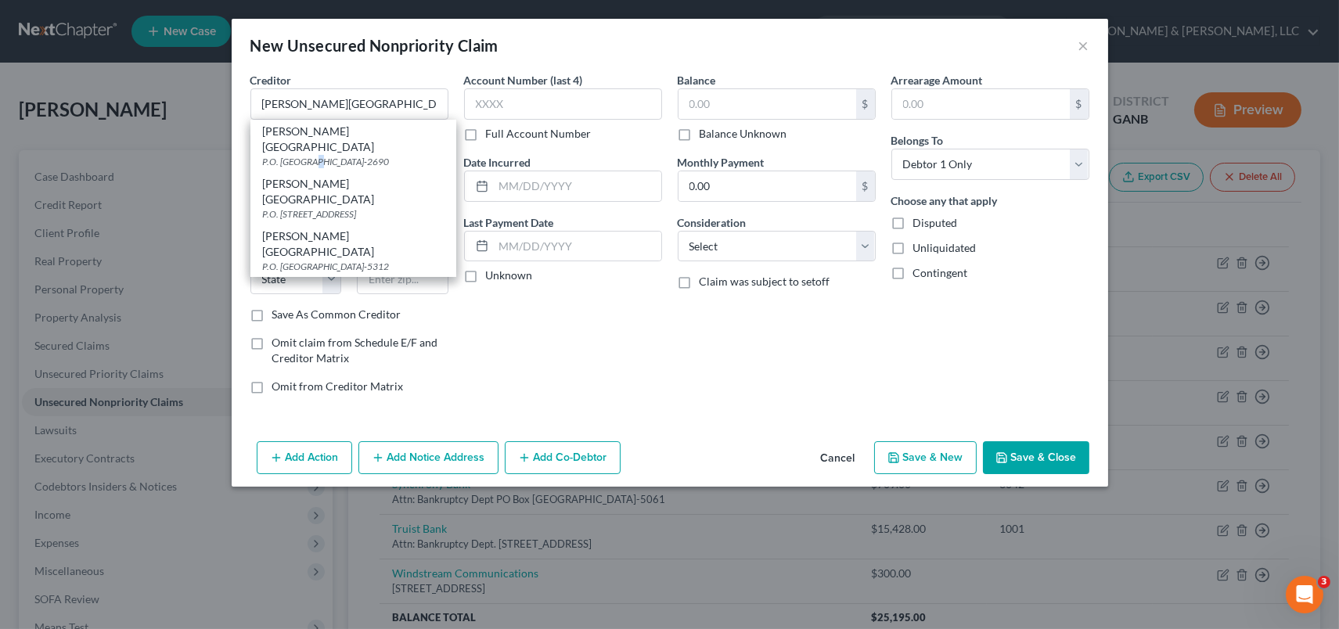
type input "30374-2690"
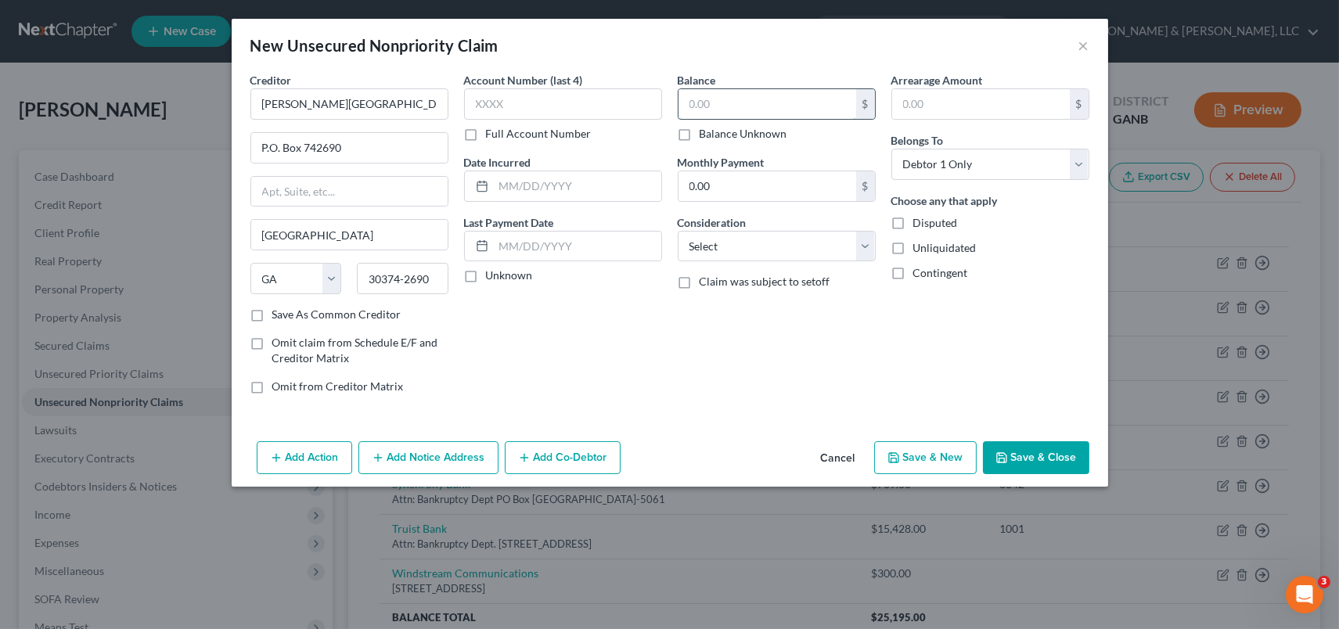
click at [735, 97] on input "text" at bounding box center [767, 104] width 178 height 30
type input "3,000.00"
click at [856, 249] on select "Select Cable / Satellite Services Collection Agency Credit Card Debt Debt Couns…" at bounding box center [777, 246] width 198 height 31
select select "9"
click at [678, 231] on select "Select Cable / Satellite Services Collection Agency Credit Card Debt Debt Couns…" at bounding box center [777, 246] width 198 height 31
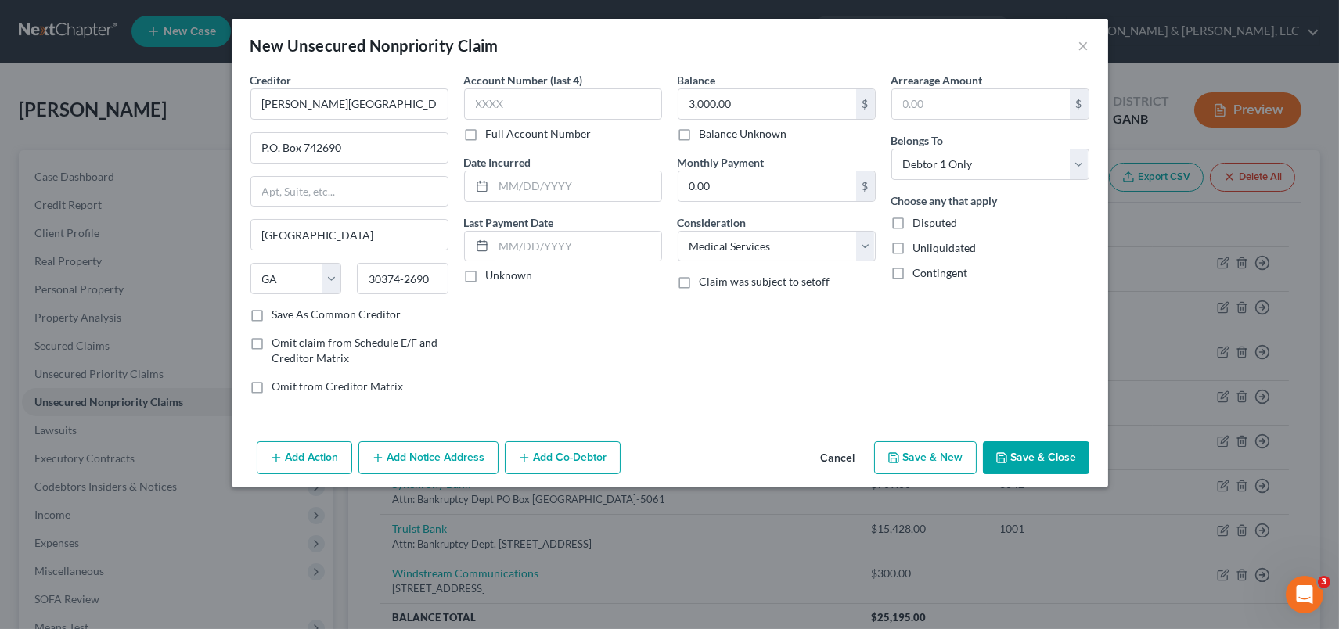
click at [931, 462] on button "Save & New" at bounding box center [925, 457] width 103 height 33
select select "0"
